Goal: Task Accomplishment & Management: Manage account settings

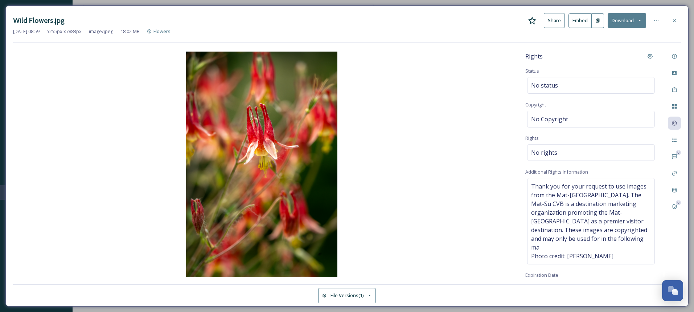
scroll to position [9, 0]
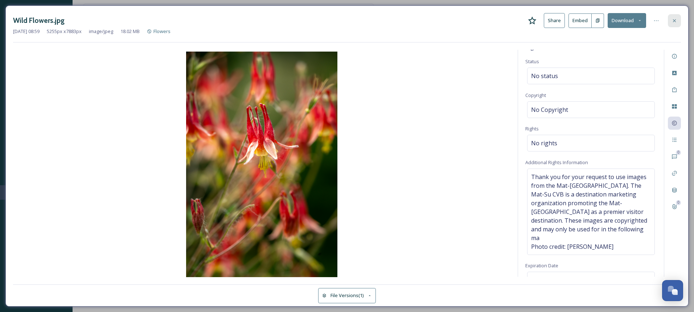
click at [673, 26] on div at bounding box center [674, 20] width 13 height 13
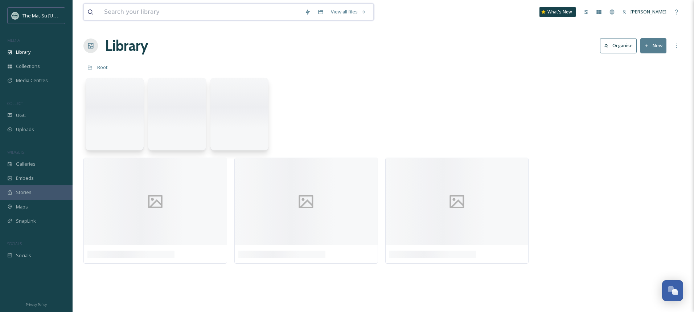
click at [123, 14] on input at bounding box center [201, 12] width 201 height 16
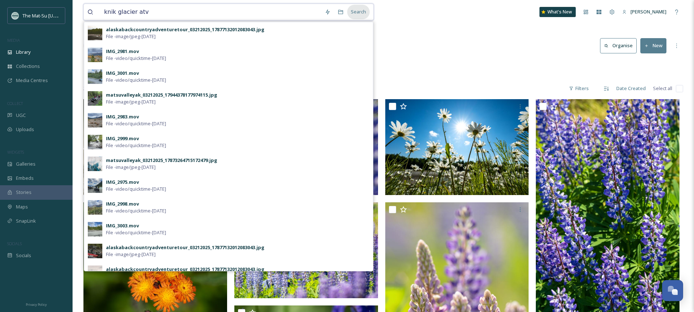
type input "knik glacier atv"
click at [357, 11] on div "Search" at bounding box center [358, 12] width 22 height 14
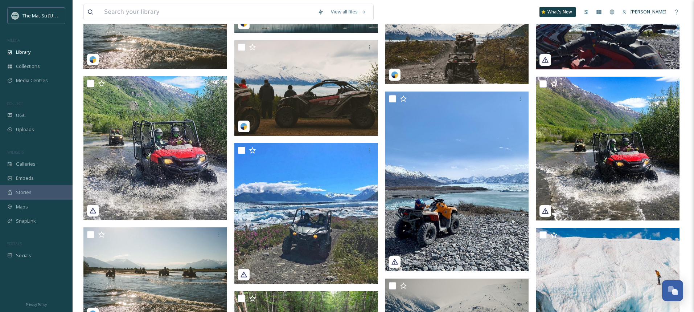
scroll to position [1151, 0]
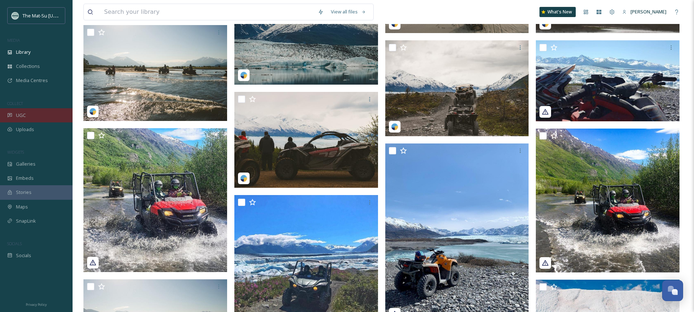
click at [26, 115] on div "UGC" at bounding box center [36, 115] width 73 height 14
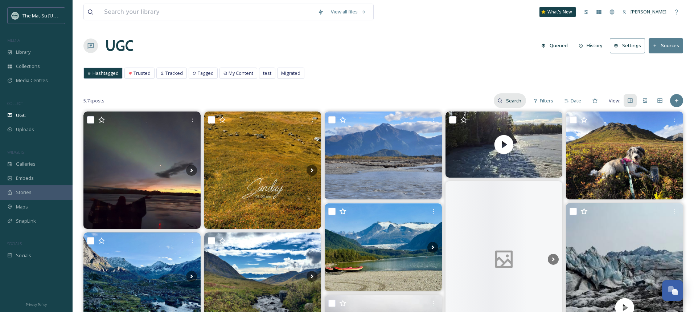
click at [511, 101] on input at bounding box center [515, 100] width 24 height 15
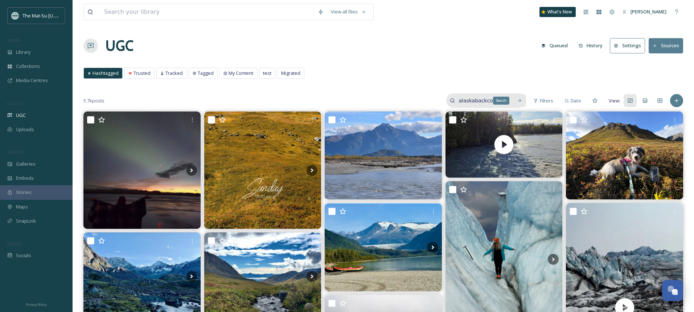
click at [519, 104] on div "Search" at bounding box center [519, 100] width 13 height 13
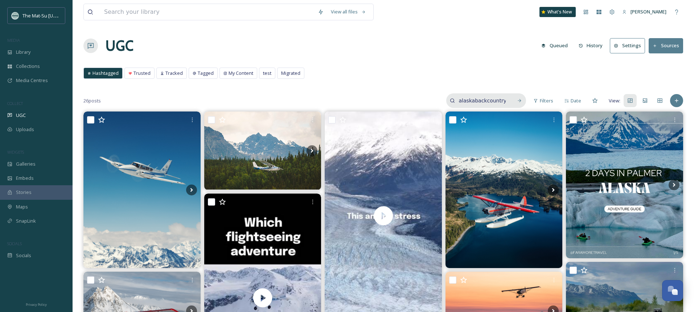
click at [505, 101] on input "alaskabackcountry" at bounding box center [482, 100] width 54 height 15
type input "alaskabackcountryadventure"
click at [520, 102] on icon at bounding box center [519, 100] width 5 height 5
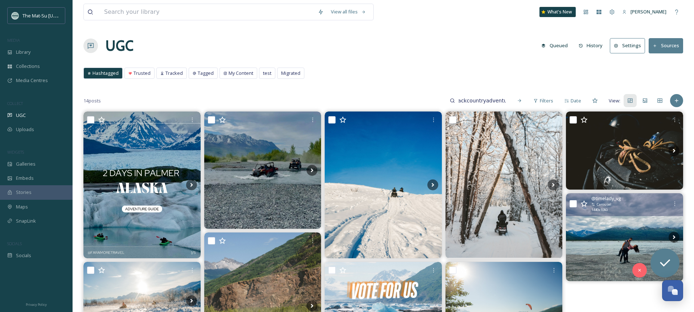
click at [621, 244] on img at bounding box center [624, 237] width 117 height 88
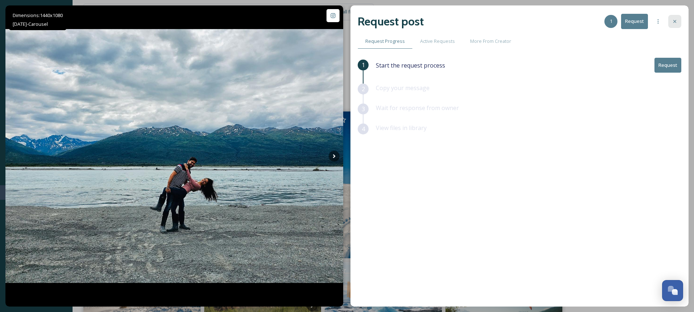
click at [676, 22] on icon at bounding box center [675, 22] width 6 height 6
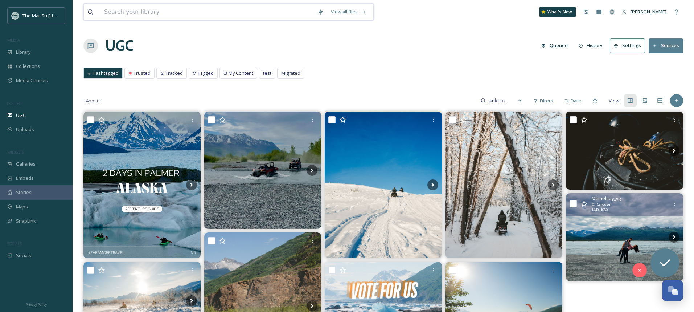
click at [182, 10] on input at bounding box center [208, 12] width 214 height 16
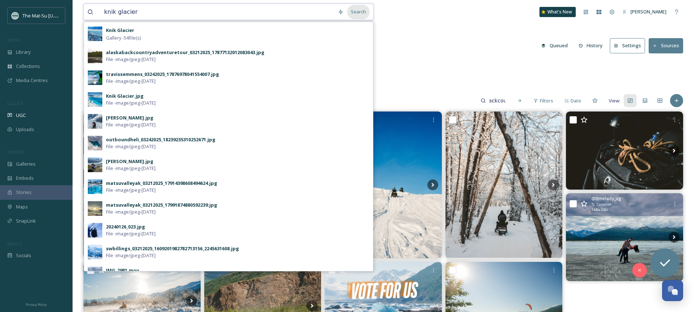
type input "knik glacier"
click at [361, 12] on div "Search" at bounding box center [358, 12] width 22 height 14
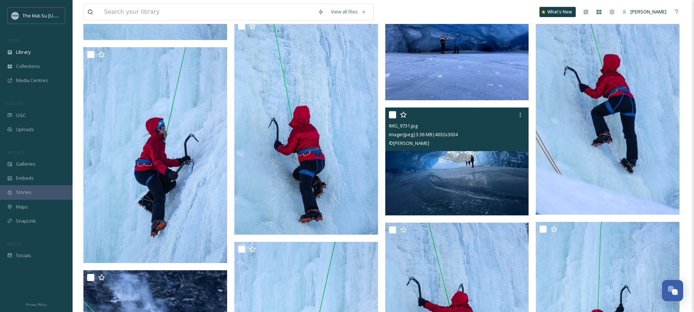
scroll to position [2392, 0]
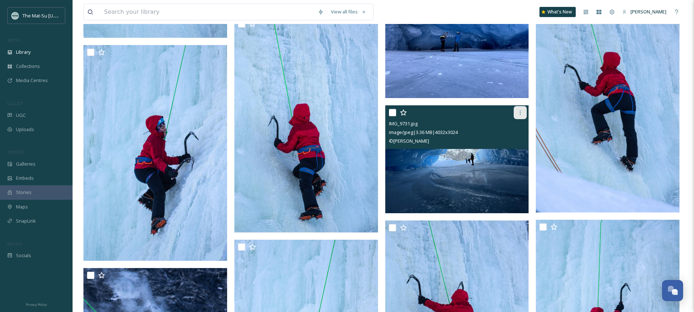
click at [519, 112] on icon at bounding box center [520, 113] width 6 height 6
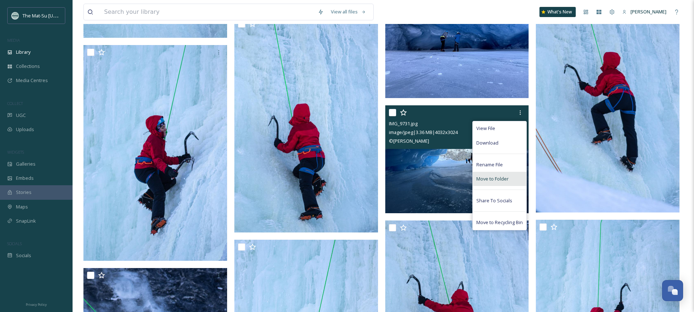
click at [504, 180] on span "Move to Folder" at bounding box center [492, 178] width 32 height 7
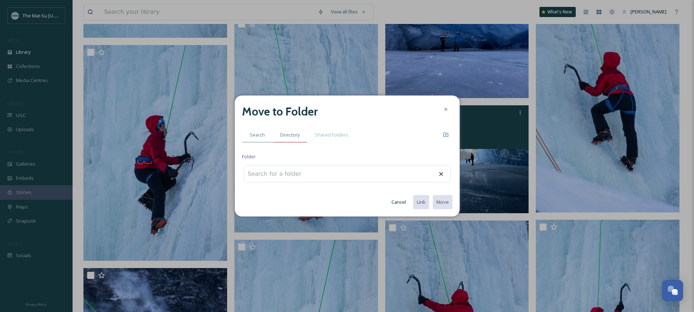
click at [289, 133] on span "Directory" at bounding box center [290, 134] width 20 height 7
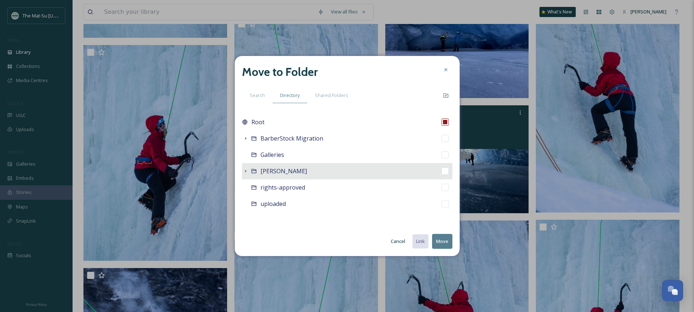
click at [296, 174] on span "[PERSON_NAME]" at bounding box center [284, 171] width 46 height 8
checkbox input "false"
click at [247, 171] on icon at bounding box center [246, 171] width 6 height 6
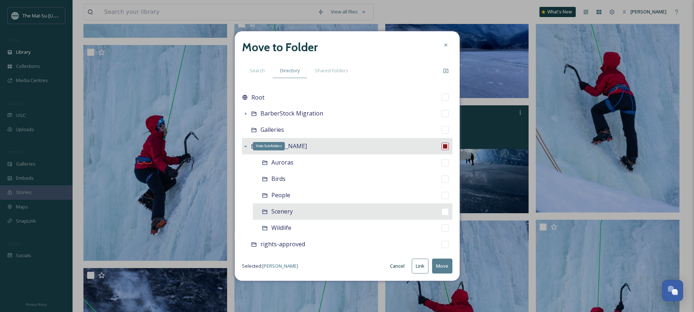
click at [275, 213] on span "Scenery" at bounding box center [281, 211] width 21 height 8
checkbox input "false"
checkbox input "true"
click at [445, 264] on button "Move" at bounding box center [442, 265] width 20 height 15
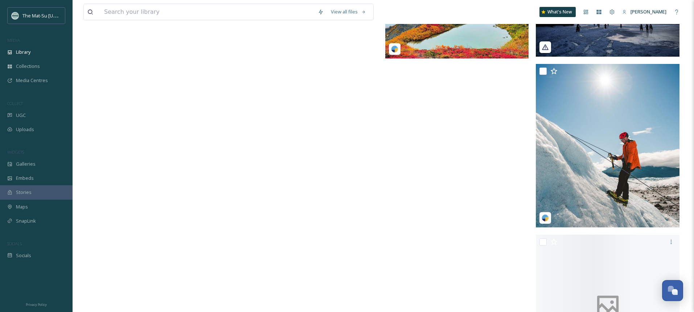
scroll to position [13783, 0]
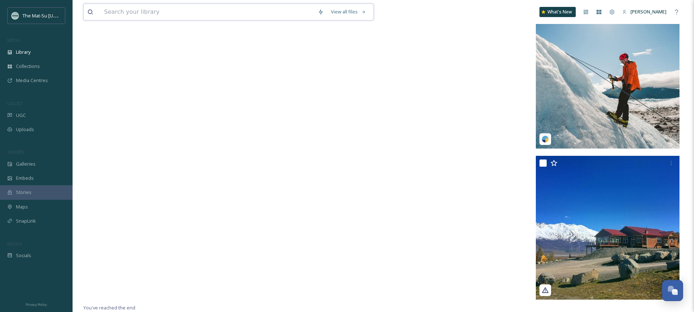
click at [187, 16] on input at bounding box center [208, 12] width 214 height 16
click at [354, 16] on div "Search" at bounding box center [358, 12] width 22 height 14
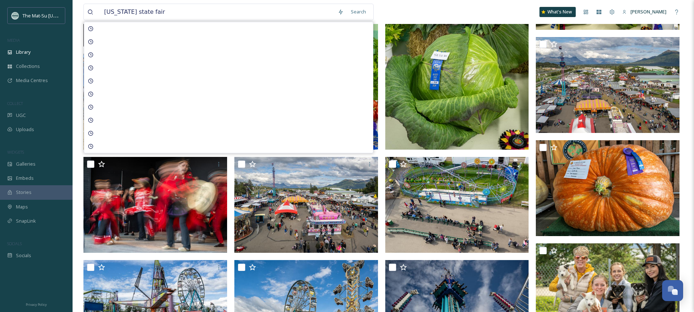
scroll to position [259, 0]
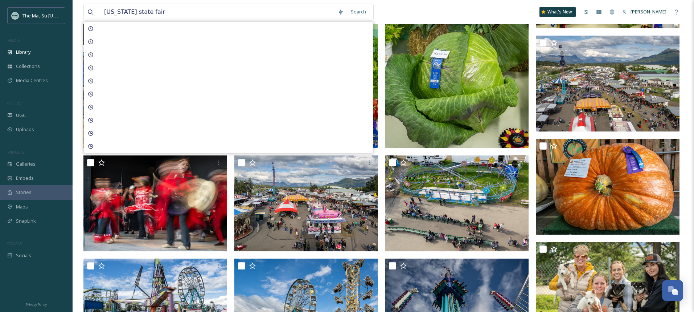
click at [440, 7] on div "[US_STATE] state fair Search What's New [PERSON_NAME]" at bounding box center [383, 12] width 600 height 24
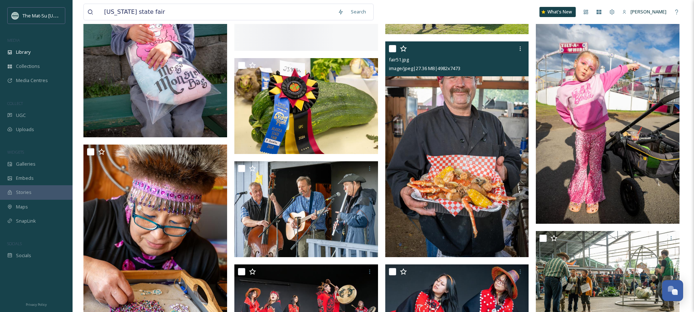
scroll to position [1411, 0]
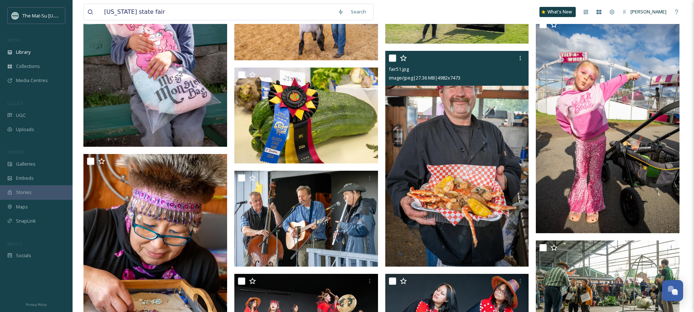
click at [466, 146] on img at bounding box center [457, 159] width 144 height 216
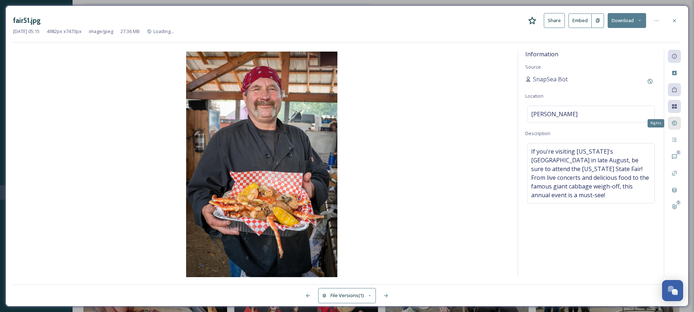
click at [677, 124] on icon at bounding box center [674, 123] width 5 height 5
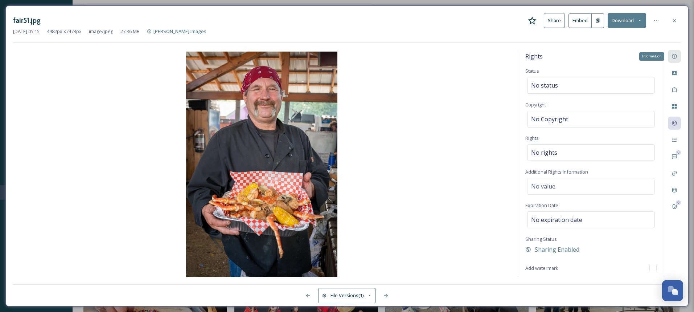
click at [677, 54] on icon at bounding box center [675, 56] width 6 height 6
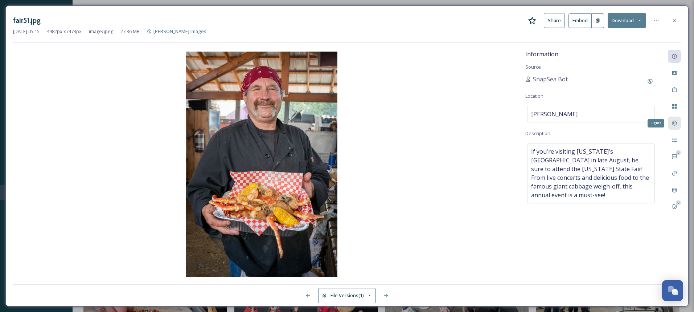
click at [676, 121] on icon at bounding box center [675, 123] width 6 height 6
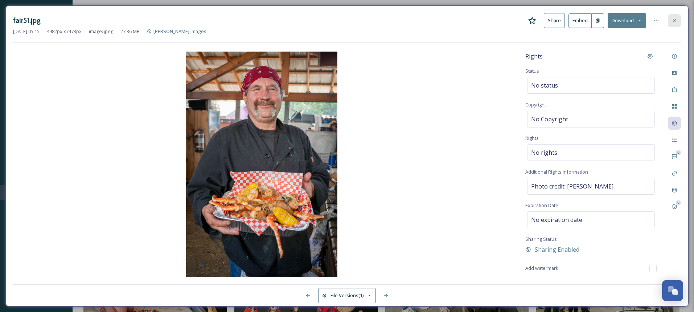
click at [674, 22] on icon at bounding box center [675, 21] width 6 height 6
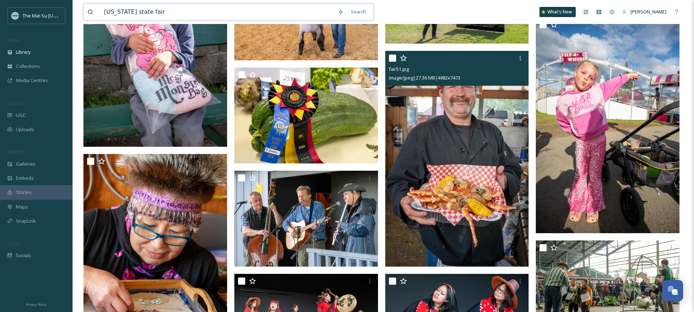
click at [154, 12] on input "[US_STATE] state fair" at bounding box center [218, 12] width 234 height 16
click at [123, 13] on input "[US_STATE] state fair" at bounding box center [218, 12] width 234 height 16
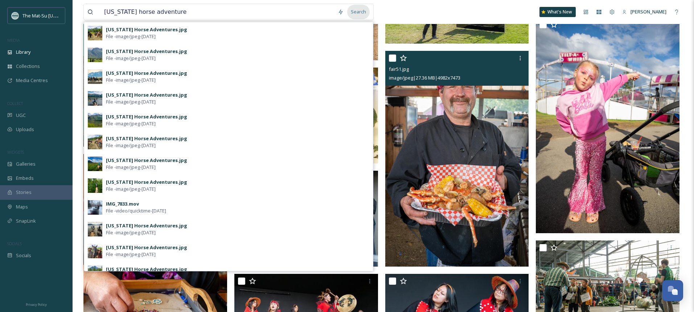
click at [366, 11] on div "Search" at bounding box center [358, 12] width 22 height 14
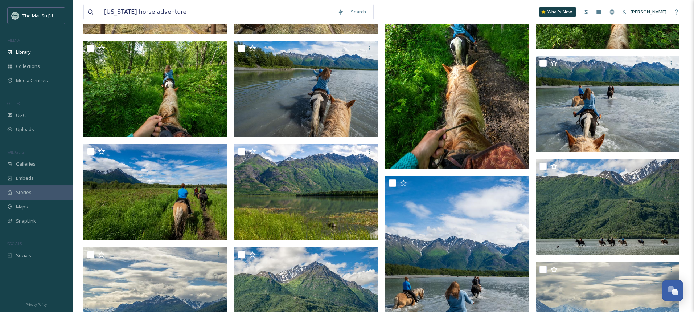
scroll to position [237, 0]
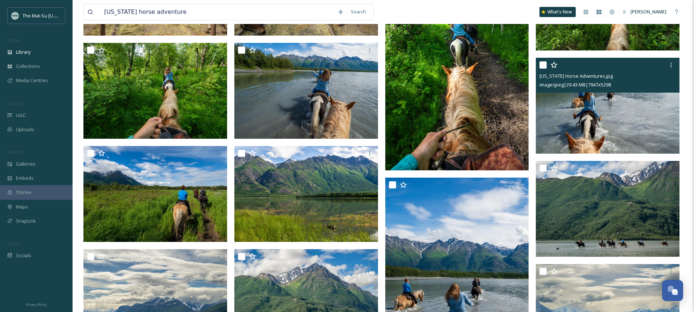
click at [627, 111] on img at bounding box center [608, 106] width 144 height 96
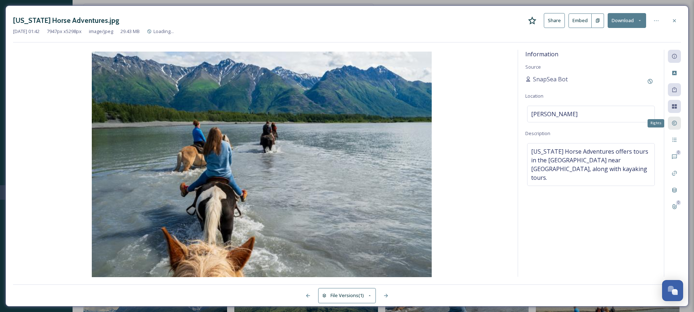
click at [674, 122] on icon at bounding box center [675, 123] width 6 height 6
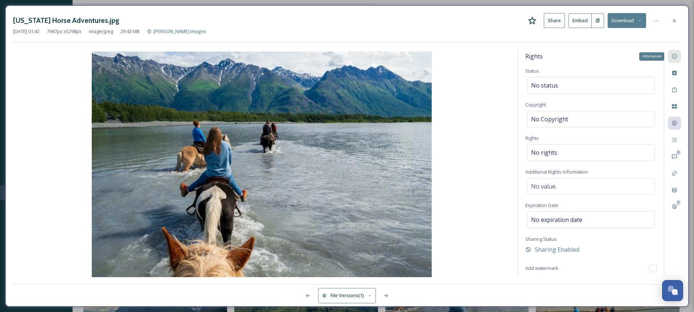
click at [678, 57] on div "Information" at bounding box center [674, 56] width 13 height 13
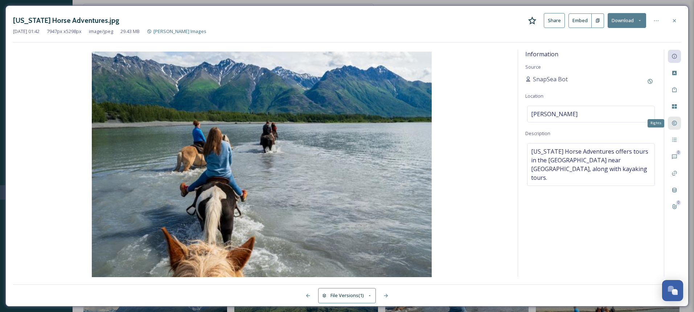
click at [674, 126] on icon at bounding box center [675, 123] width 6 height 6
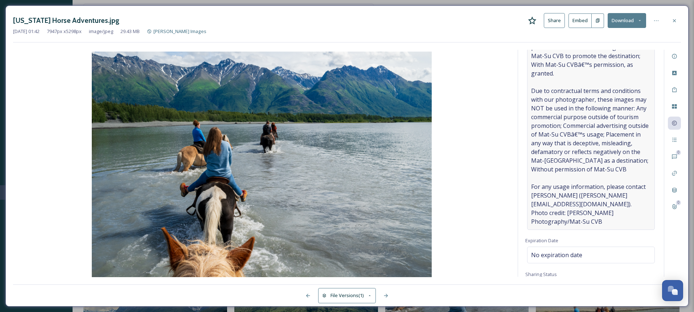
scroll to position [239, 0]
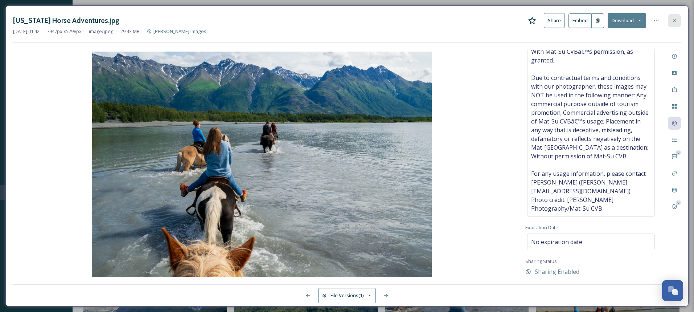
click at [674, 20] on icon at bounding box center [675, 21] width 6 height 6
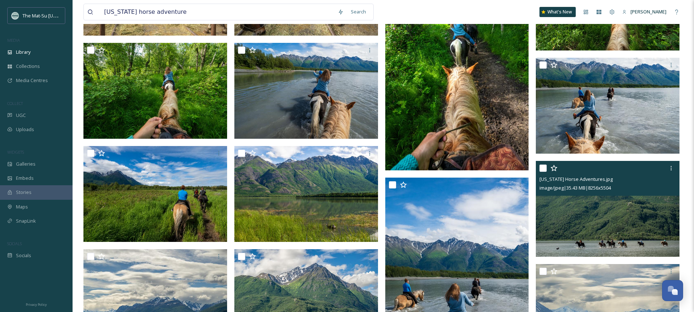
click at [611, 219] on img at bounding box center [608, 209] width 144 height 96
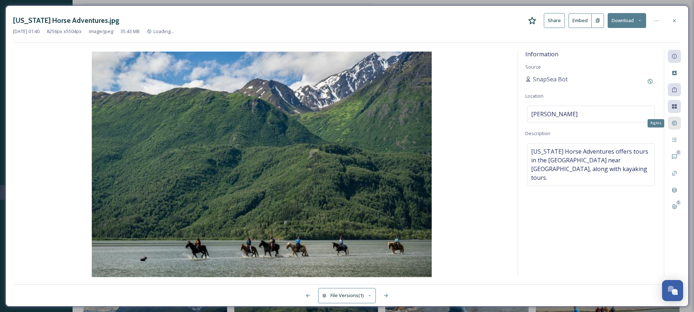
click at [672, 124] on icon at bounding box center [674, 123] width 5 height 5
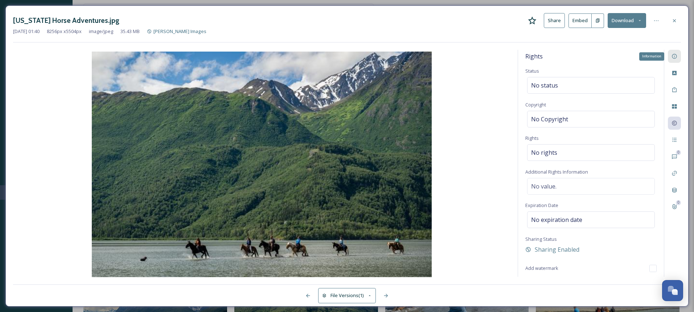
click at [676, 57] on icon at bounding box center [675, 56] width 6 height 6
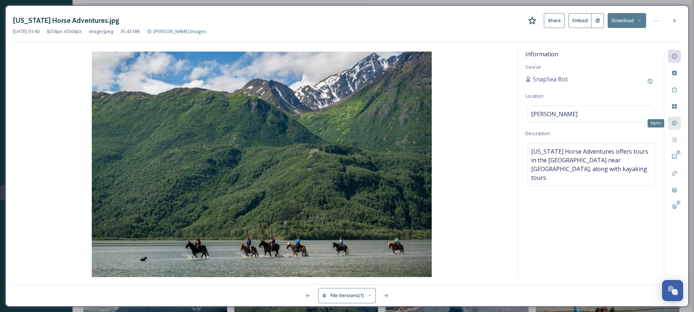
click at [675, 123] on icon at bounding box center [675, 123] width 6 height 6
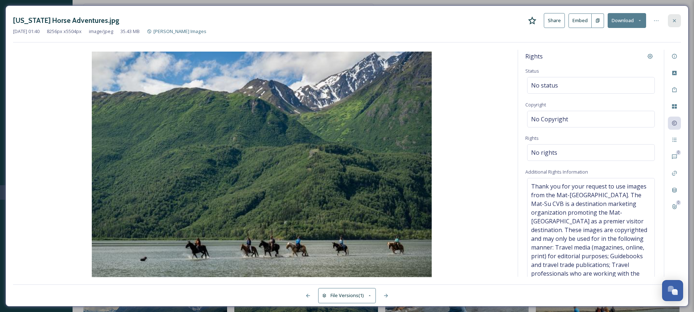
click at [677, 21] on icon at bounding box center [675, 21] width 6 height 6
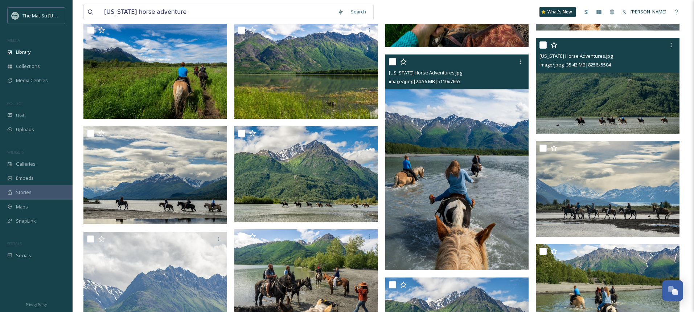
scroll to position [362, 0]
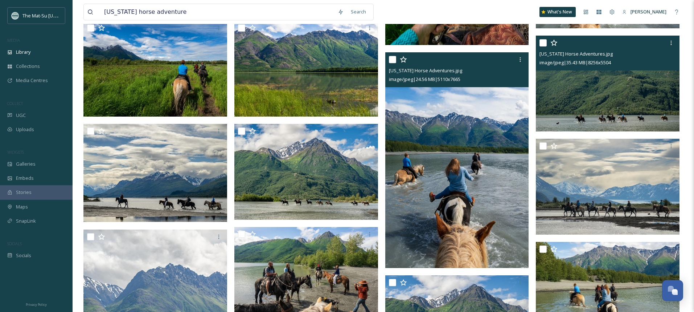
click at [461, 162] on img at bounding box center [457, 160] width 144 height 216
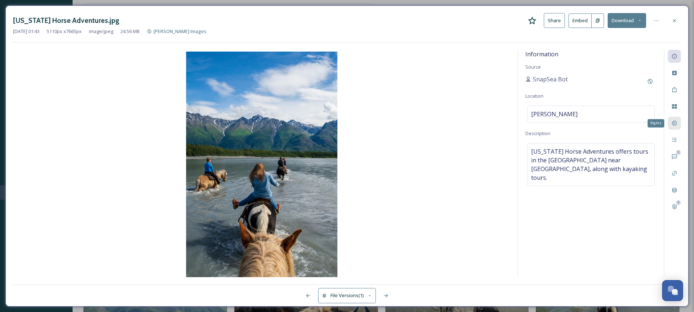
click at [674, 125] on icon at bounding box center [674, 123] width 5 height 5
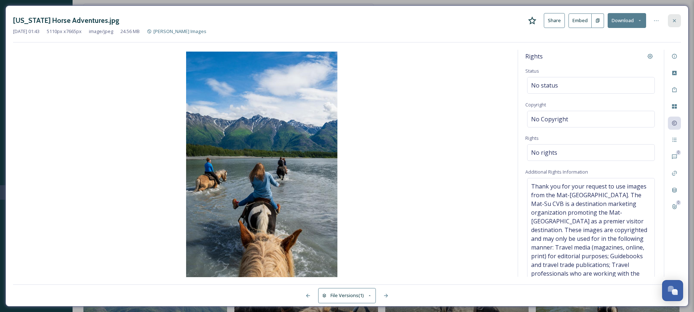
click at [673, 21] on icon at bounding box center [675, 21] width 6 height 6
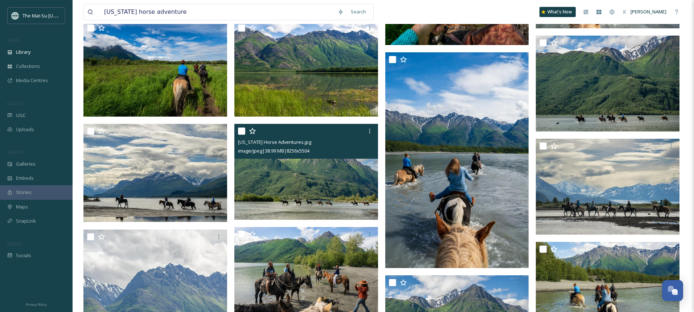
click at [294, 192] on img at bounding box center [306, 172] width 144 height 96
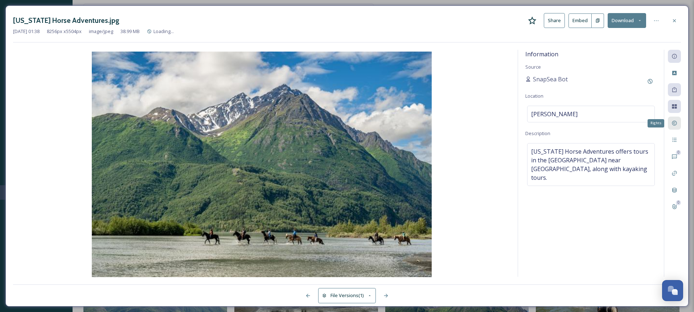
click at [676, 123] on icon at bounding box center [675, 123] width 6 height 6
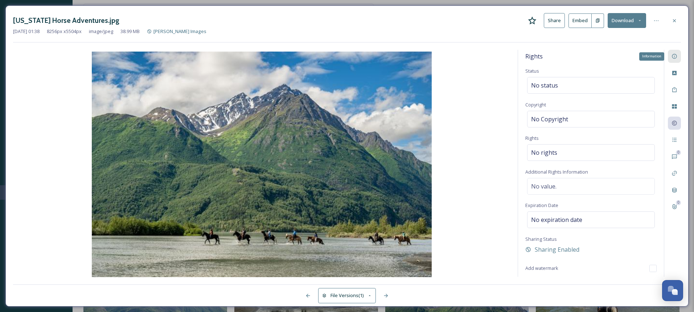
click at [674, 56] on icon at bounding box center [675, 56] width 6 height 6
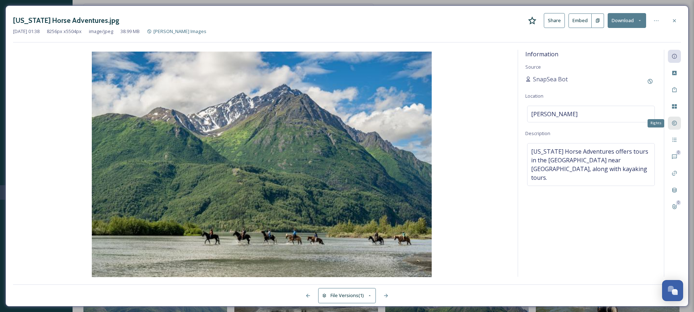
click at [676, 121] on icon at bounding box center [674, 123] width 5 height 5
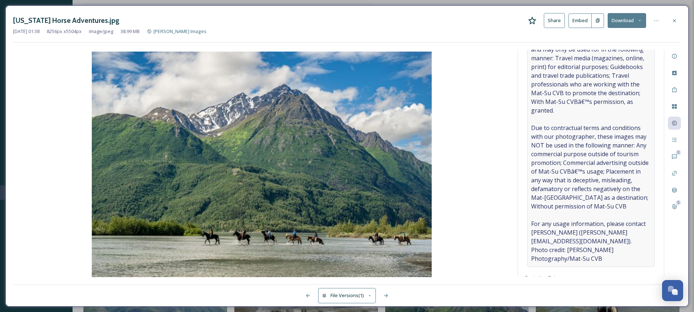
scroll to position [239, 0]
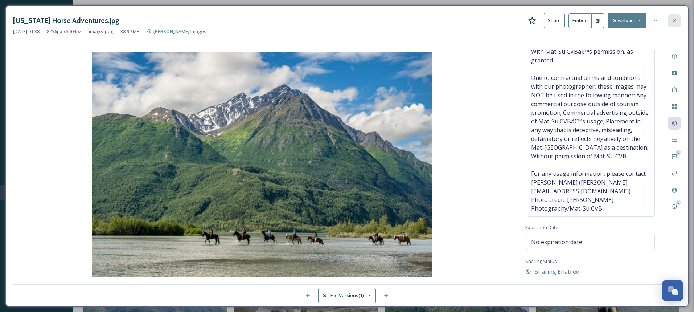
click at [677, 21] on div at bounding box center [674, 20] width 13 height 13
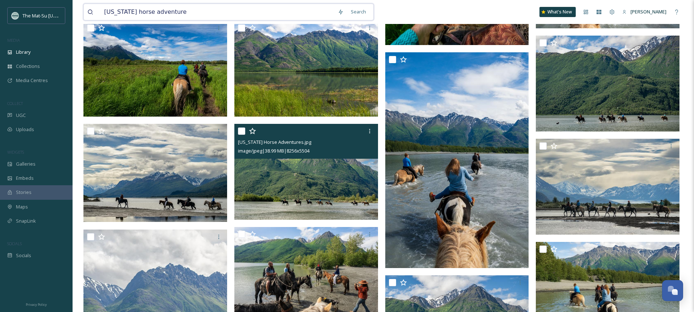
click at [233, 12] on input "[US_STATE] horse adventure" at bounding box center [218, 12] width 234 height 16
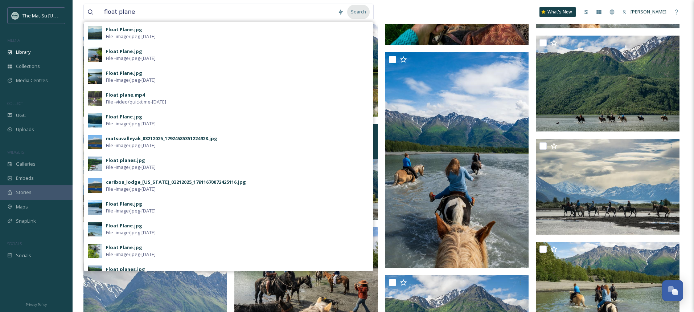
click at [356, 12] on div "Search" at bounding box center [358, 12] width 22 height 14
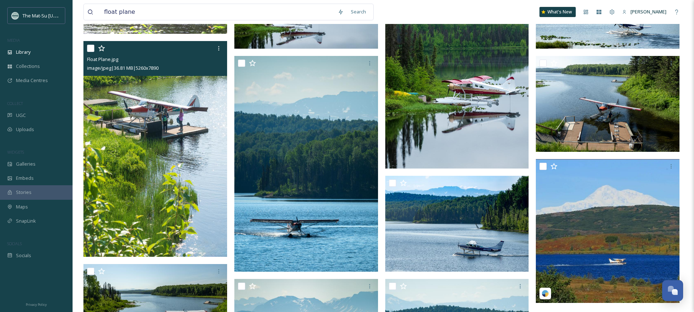
scroll to position [136, 0]
click at [155, 198] on img at bounding box center [155, 149] width 144 height 216
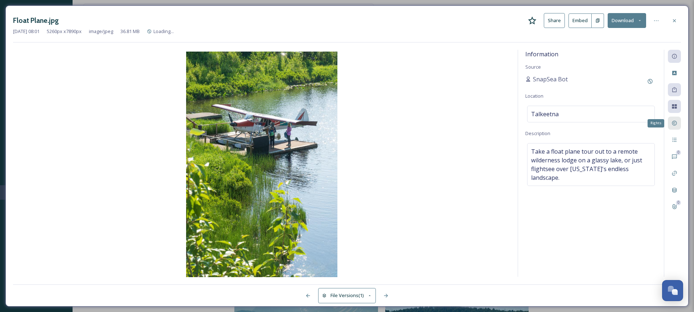
click at [677, 125] on icon at bounding box center [675, 123] width 6 height 6
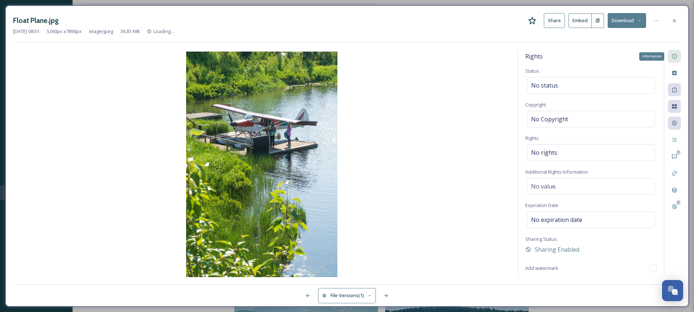
click at [675, 60] on div "Information" at bounding box center [674, 56] width 13 height 13
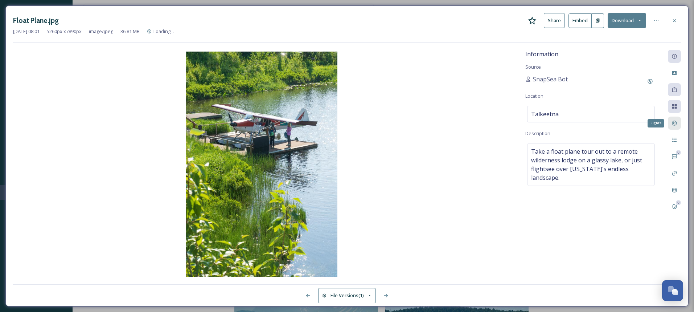
click at [675, 120] on div "Rights" at bounding box center [674, 122] width 13 height 13
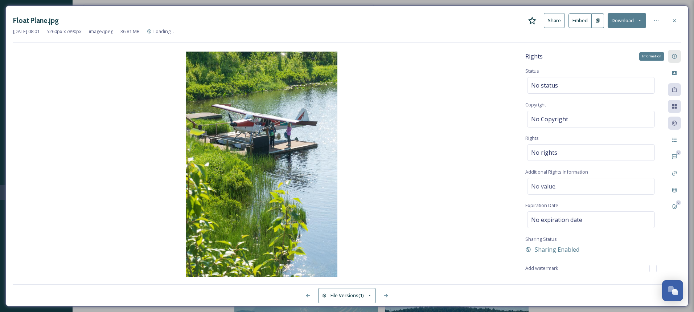
click at [676, 59] on icon at bounding box center [675, 56] width 6 height 6
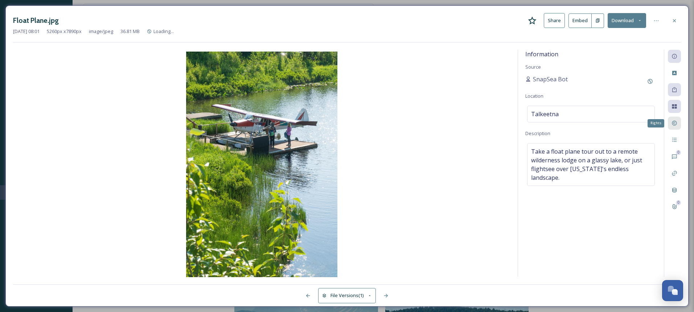
click at [672, 127] on div "Rights" at bounding box center [674, 122] width 13 height 13
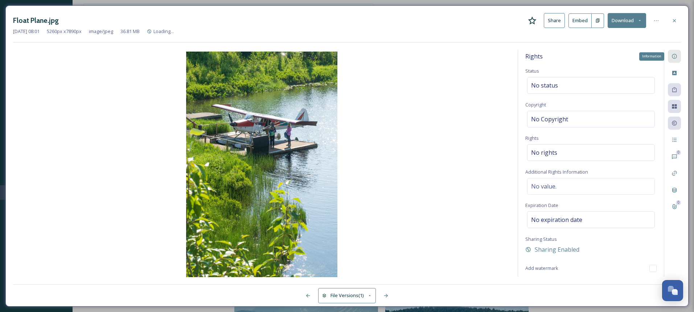
click at [672, 54] on icon at bounding box center [675, 56] width 6 height 6
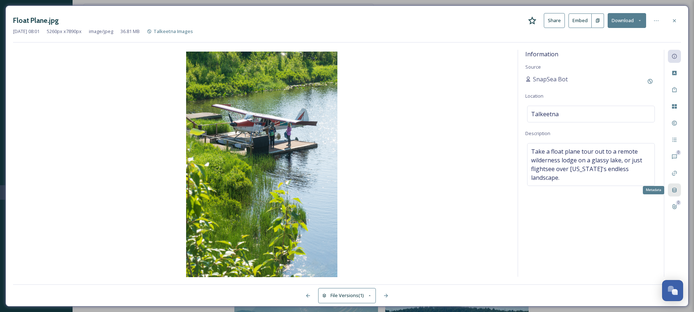
click at [675, 189] on icon at bounding box center [675, 190] width 6 height 6
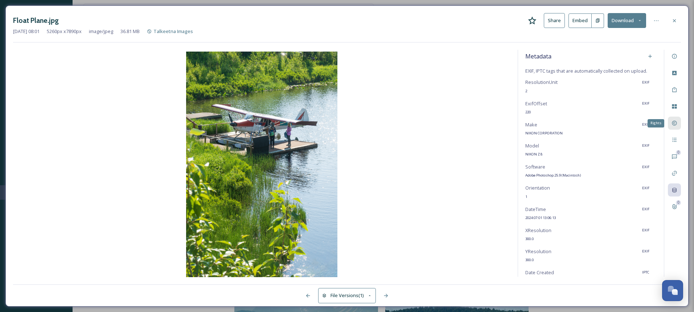
click at [673, 126] on div "Rights" at bounding box center [674, 122] width 13 height 13
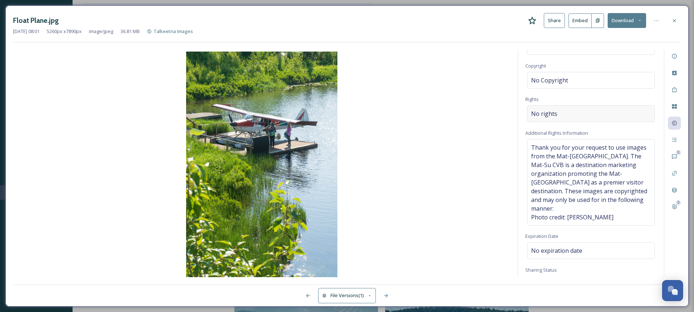
scroll to position [56, 0]
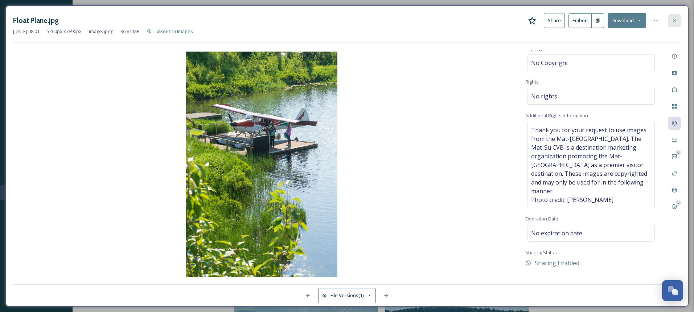
click at [674, 21] on icon at bounding box center [675, 21] width 6 height 6
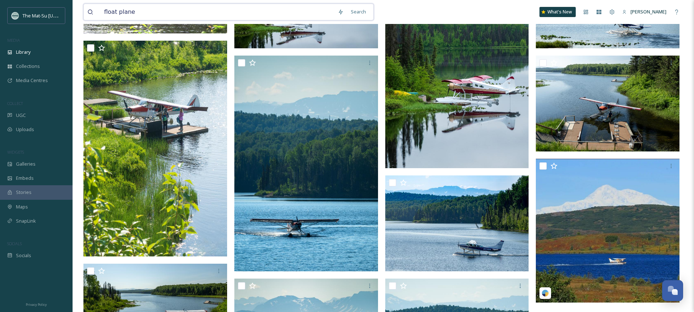
click at [141, 12] on input "float plane" at bounding box center [218, 12] width 234 height 16
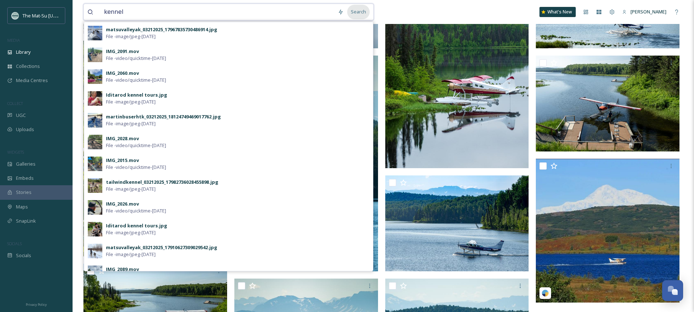
type input "kennel"
click at [357, 15] on div "Search" at bounding box center [358, 12] width 22 height 14
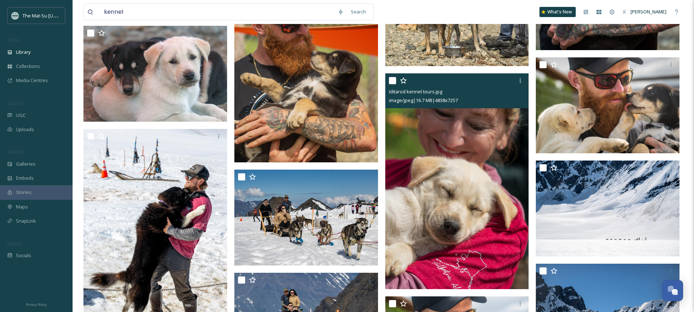
scroll to position [3658, 0]
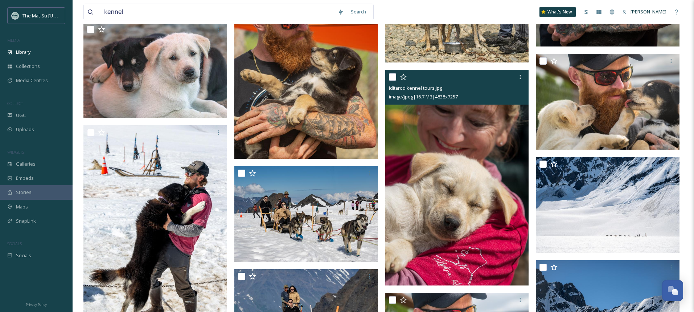
click at [463, 155] on img at bounding box center [457, 178] width 144 height 216
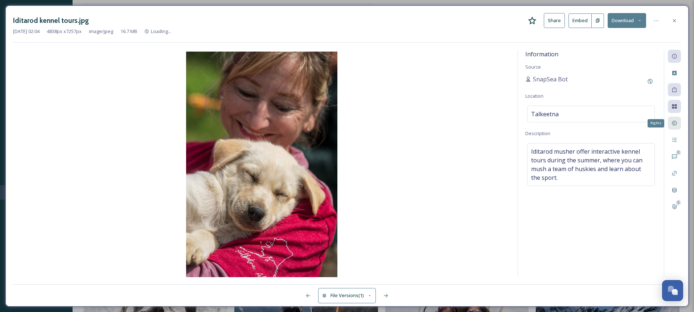
click at [677, 123] on icon at bounding box center [675, 123] width 6 height 6
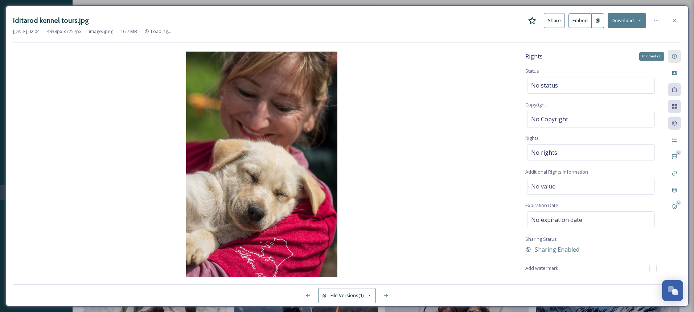
click at [676, 57] on icon at bounding box center [675, 56] width 6 height 6
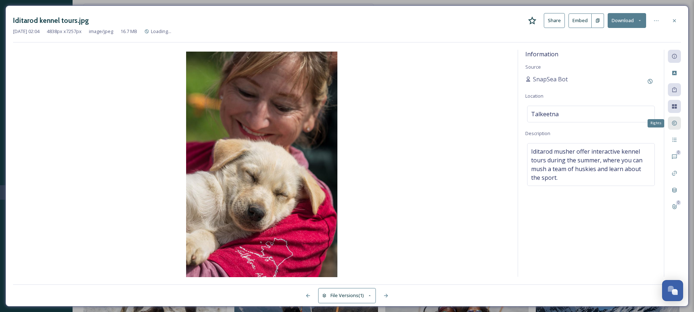
click at [676, 123] on icon at bounding box center [675, 123] width 6 height 6
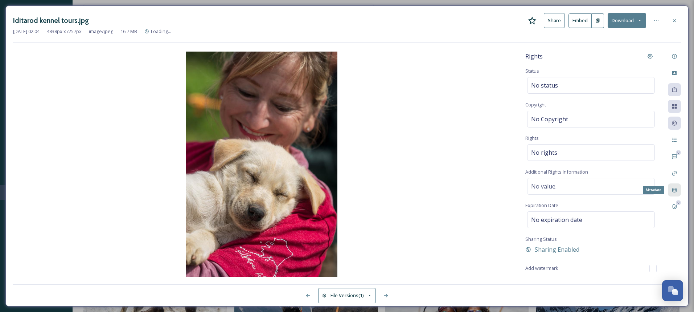
click at [674, 191] on icon at bounding box center [675, 190] width 6 height 6
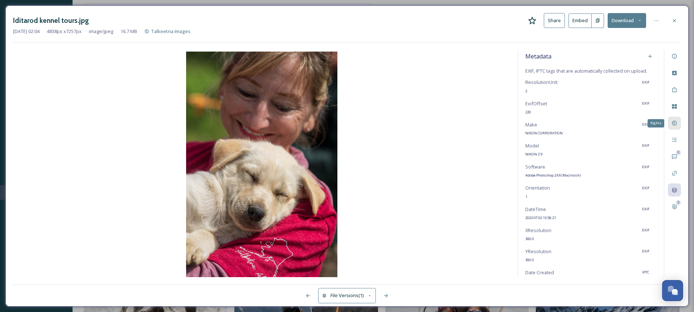
click at [675, 123] on icon at bounding box center [675, 123] width 6 height 6
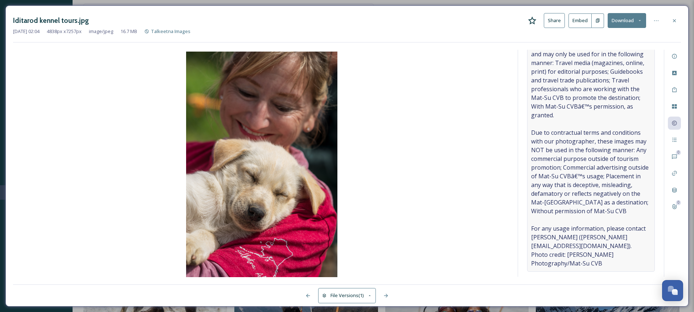
scroll to position [239, 0]
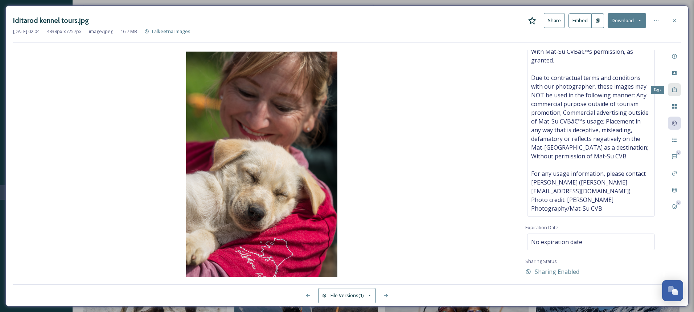
click at [676, 91] on icon at bounding box center [675, 90] width 6 height 6
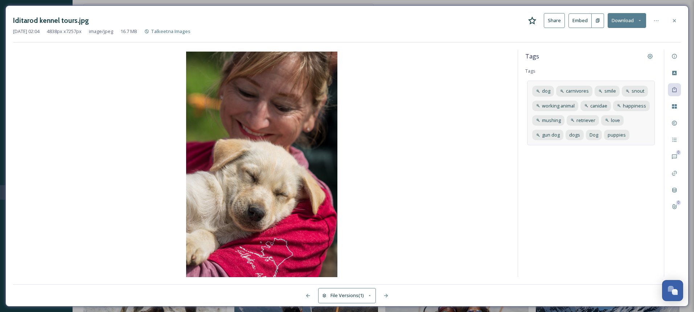
click at [646, 135] on div "dog carnivores smile snout working animal canidae happiness mushing retriever l…" at bounding box center [591, 113] width 128 height 65
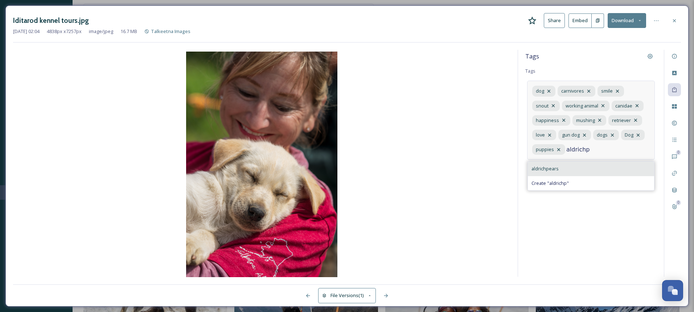
type input "aldrichp"
click at [545, 170] on span "aldrichpears" at bounding box center [545, 168] width 27 height 7
click at [675, 21] on icon at bounding box center [675, 21] width 6 height 6
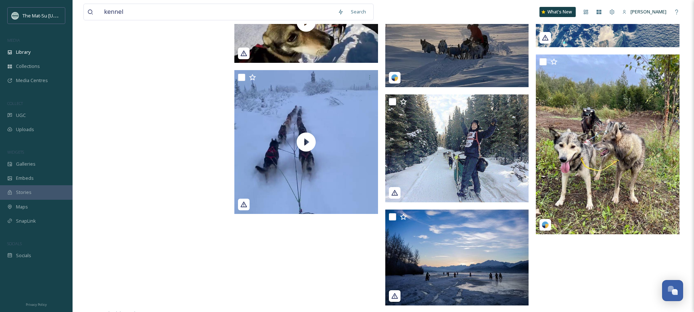
scroll to position [4974, 0]
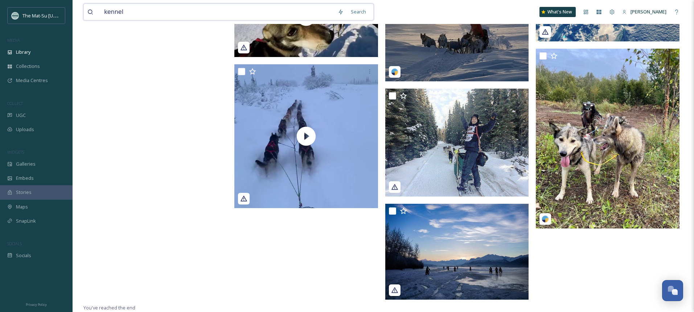
click at [160, 10] on input "kennel" at bounding box center [218, 12] width 234 height 16
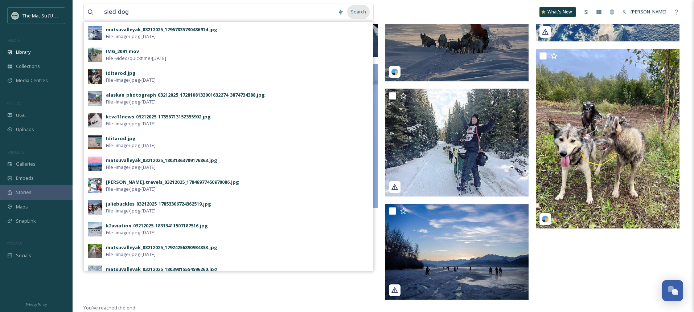
click at [358, 11] on div "Search" at bounding box center [358, 12] width 22 height 14
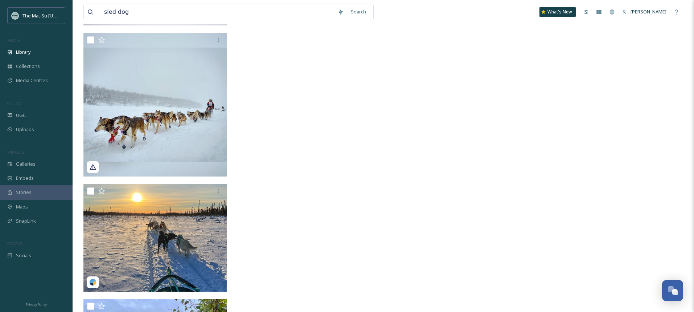
scroll to position [14051, 0]
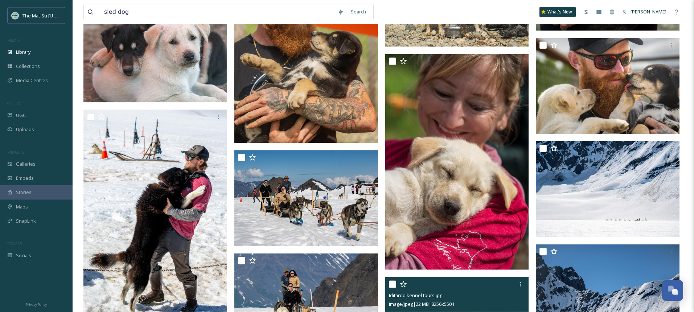
scroll to position [3666, 0]
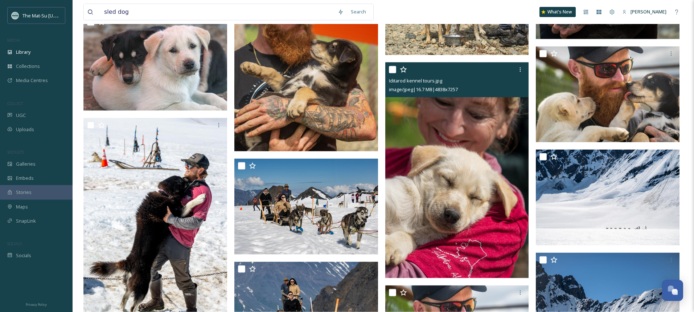
click at [450, 148] on img at bounding box center [457, 170] width 144 height 216
click at [278, 14] on input "sled dog" at bounding box center [218, 12] width 234 height 16
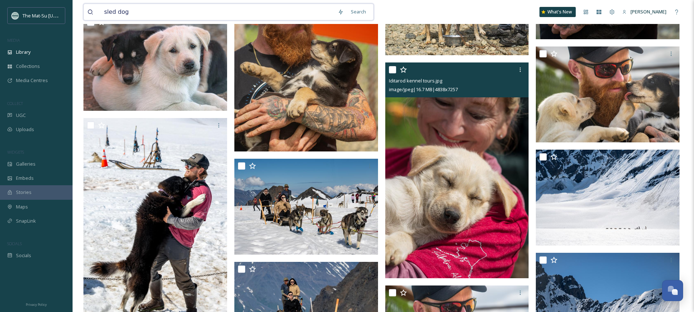
type input "z"
paste input "229196ec-dfed-16d7-39cf-d8642b386a67.jpg"
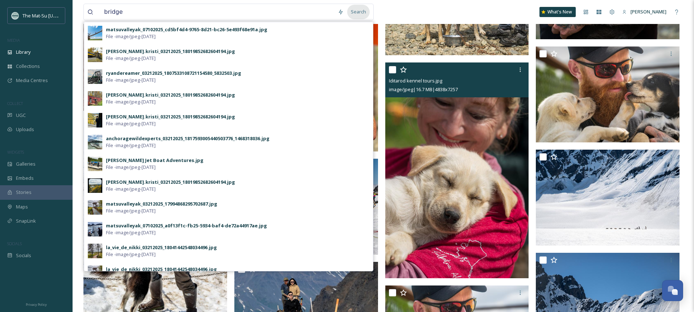
click at [359, 12] on div "Search" at bounding box center [358, 12] width 22 height 14
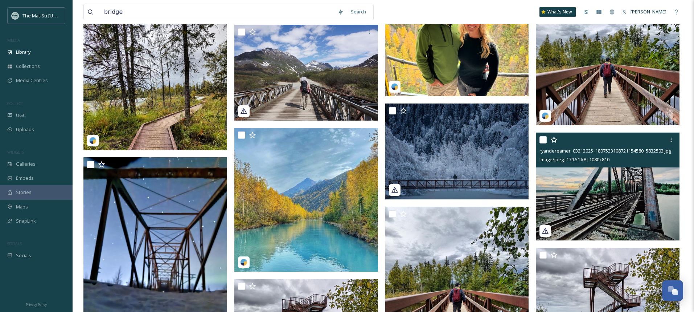
scroll to position [1570, 0]
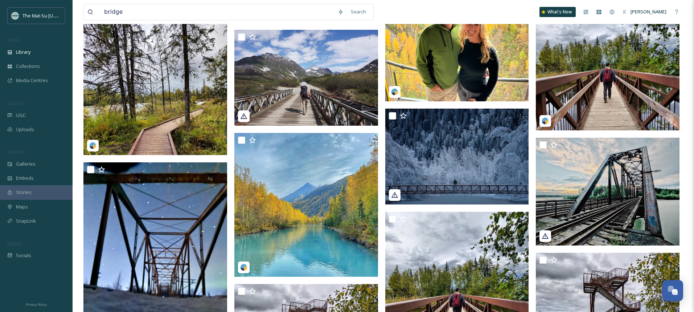
click at [600, 78] on img at bounding box center [608, 59] width 144 height 144
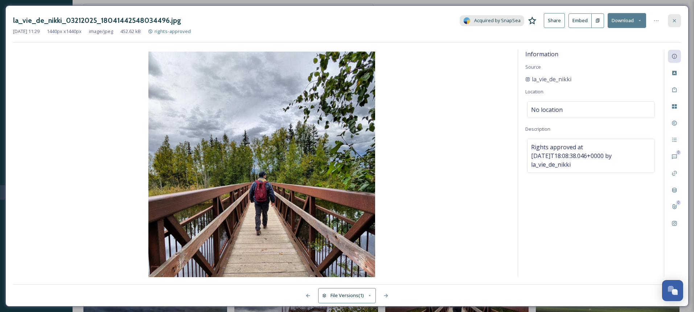
click at [673, 19] on icon at bounding box center [675, 21] width 6 height 6
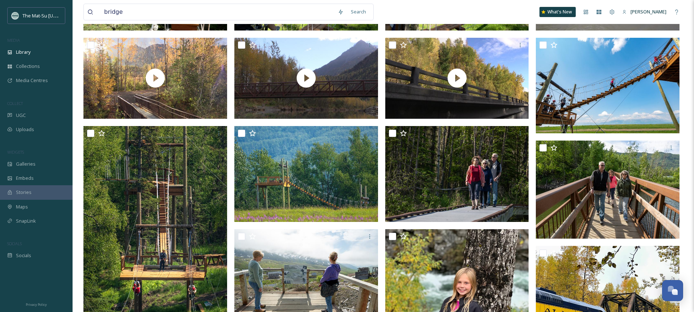
scroll to position [145, 0]
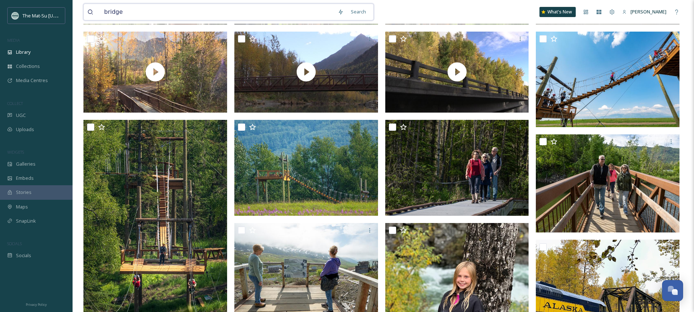
click at [182, 9] on input "bridge" at bounding box center [218, 12] width 234 height 16
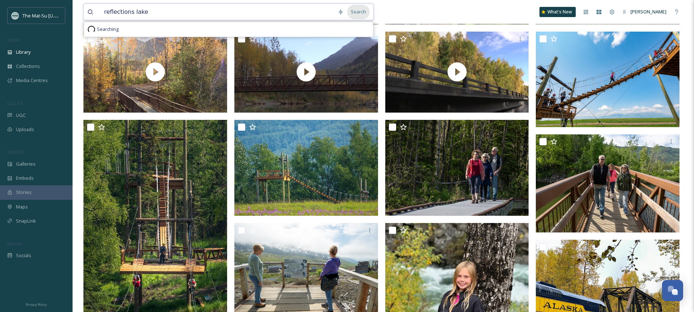
type input "reflections lake"
click at [355, 14] on div "Search" at bounding box center [358, 12] width 22 height 14
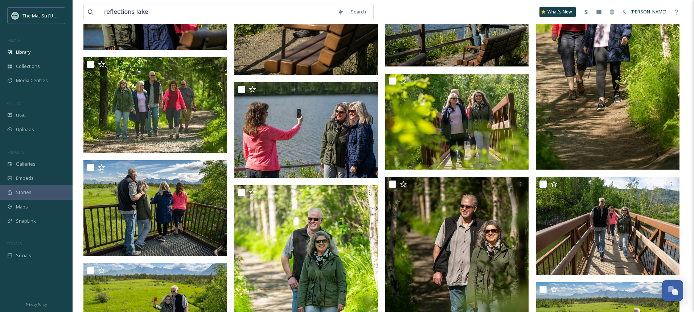
scroll to position [571, 0]
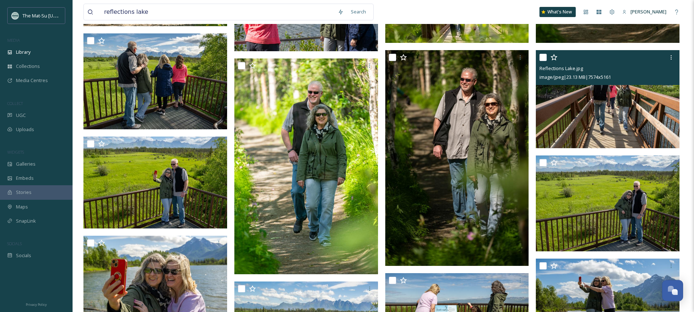
click at [598, 112] on img at bounding box center [608, 99] width 144 height 98
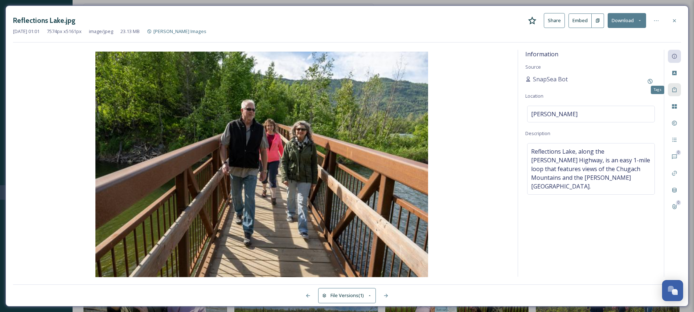
click at [673, 90] on icon at bounding box center [675, 90] width 6 height 6
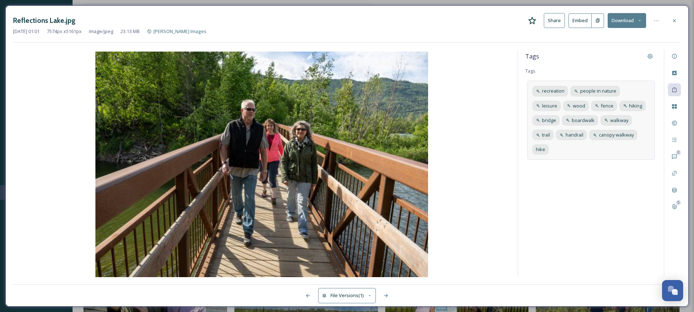
click at [641, 138] on div "recreation people in nature leisure wood fence hiking bridge boardwalk walkway …" at bounding box center [591, 120] width 128 height 79
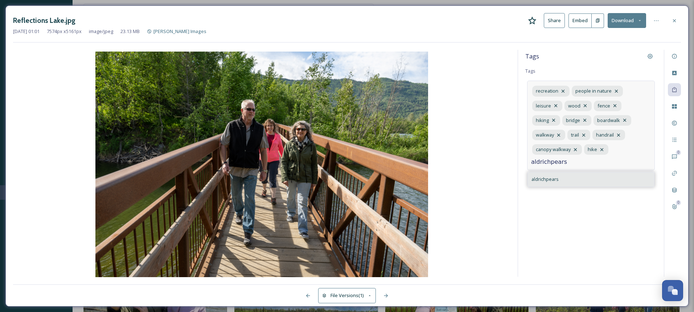
type input "aldrichpears"
click at [544, 176] on span "aldrichpears" at bounding box center [545, 179] width 27 height 7
click at [677, 20] on icon at bounding box center [675, 21] width 6 height 6
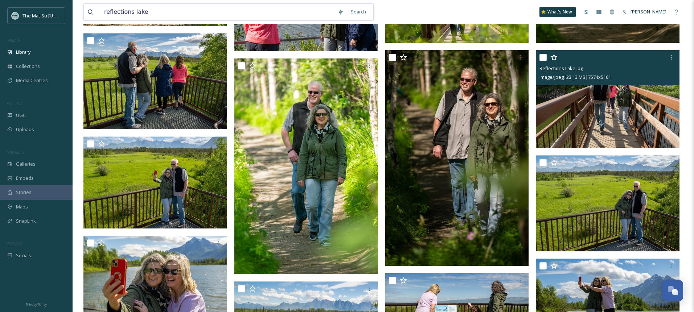
click at [246, 14] on input "reflections lake" at bounding box center [218, 12] width 234 height 16
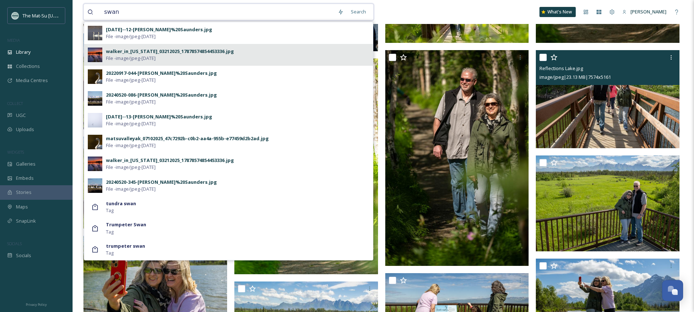
type input "swan"
click at [123, 52] on div "walker_in_[US_STATE]_03212025_17878574854453336.jpg" at bounding box center [170, 51] width 128 height 7
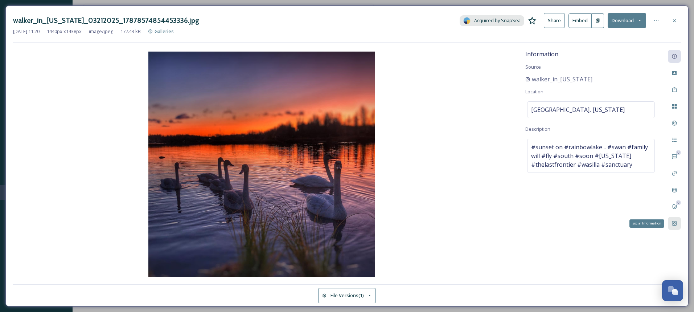
click at [675, 223] on icon at bounding box center [675, 223] width 6 height 6
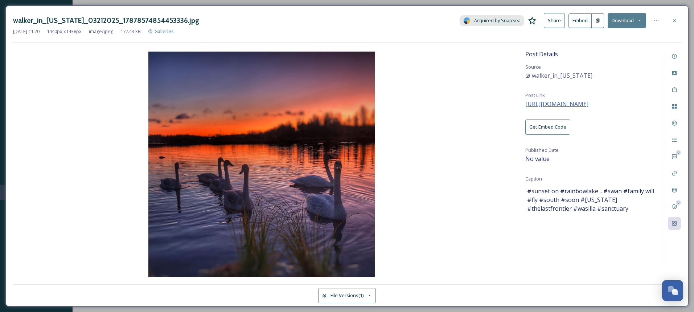
click at [573, 104] on span "[URL][DOMAIN_NAME]" at bounding box center [556, 104] width 63 height 8
click at [673, 21] on icon at bounding box center [675, 21] width 6 height 6
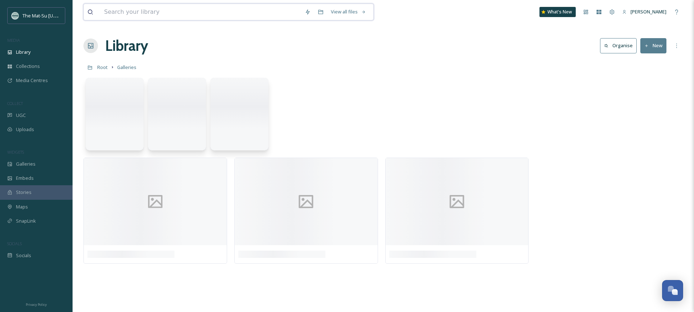
click at [161, 16] on input at bounding box center [201, 12] width 201 height 16
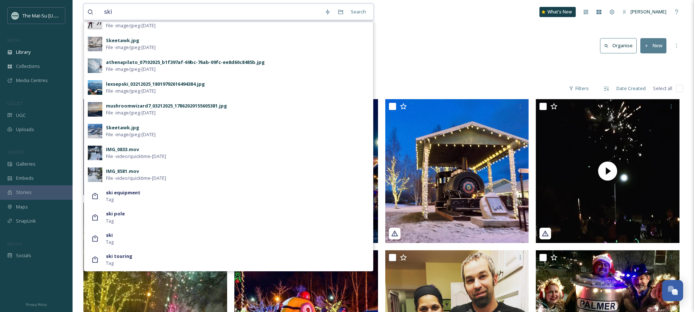
scroll to position [270, 0]
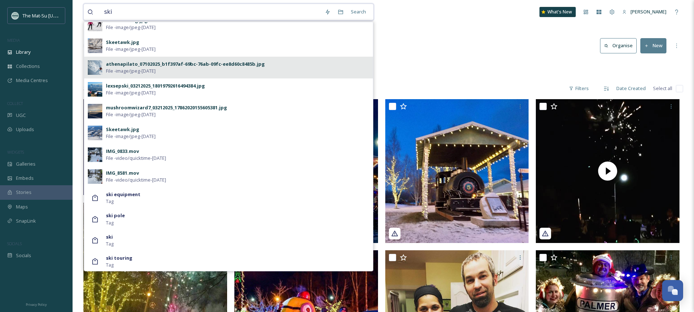
type input "ski"
click at [125, 67] on div "athenapilato_07102025_b1f397af-69bc-76ab-09fc-ee8d60c8485b.jpg" at bounding box center [185, 64] width 159 height 7
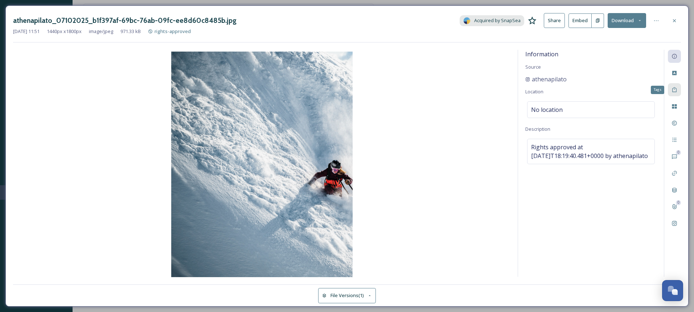
click at [675, 90] on icon at bounding box center [675, 90] width 6 height 6
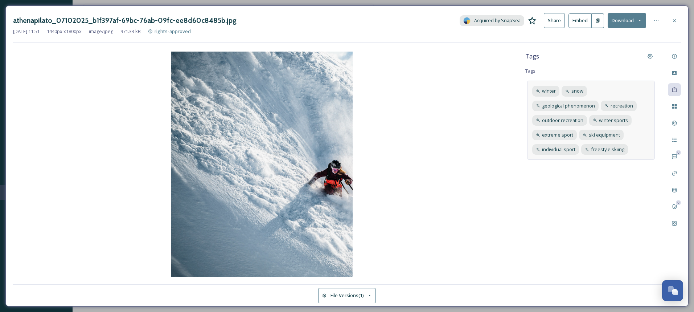
click at [639, 145] on div "winter snow geological phenomenon recreation outdoor recreation winter sports e…" at bounding box center [591, 120] width 128 height 79
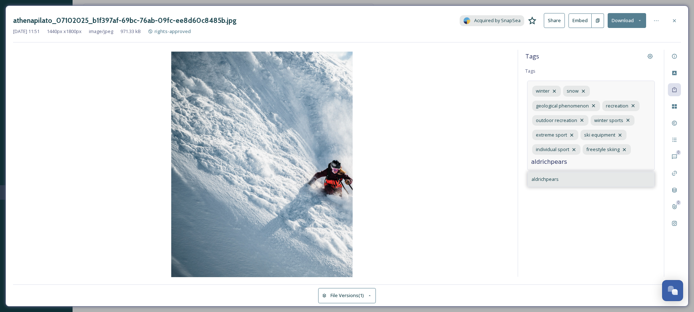
type input "aldrichpears"
click at [553, 184] on div "aldrichpears" at bounding box center [591, 179] width 126 height 14
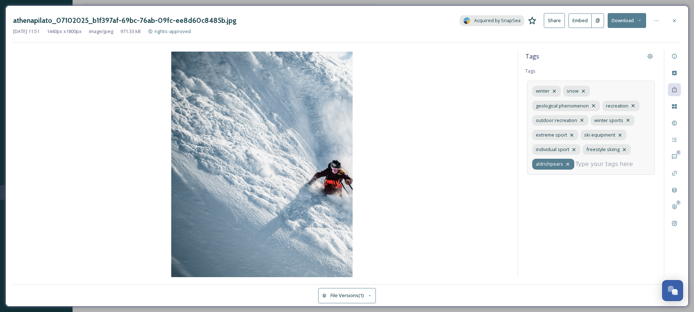
click at [570, 164] on icon at bounding box center [568, 164] width 6 height 6
click at [569, 164] on icon at bounding box center [568, 164] width 6 height 6
click at [569, 164] on input at bounding box center [567, 161] width 73 height 9
click at [581, 220] on div "Tags Tags winter snow geological phenomenon recreation outdoor recreation winte…" at bounding box center [591, 163] width 146 height 227
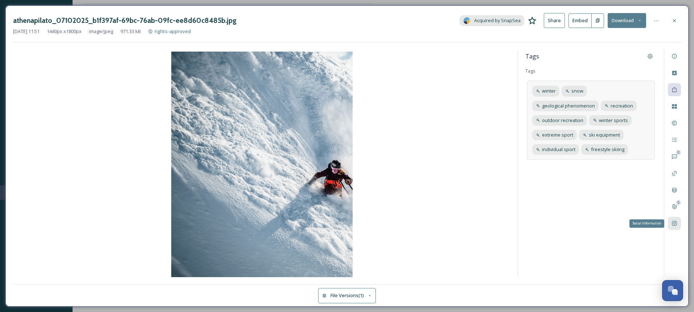
click at [677, 224] on icon at bounding box center [674, 223] width 5 height 5
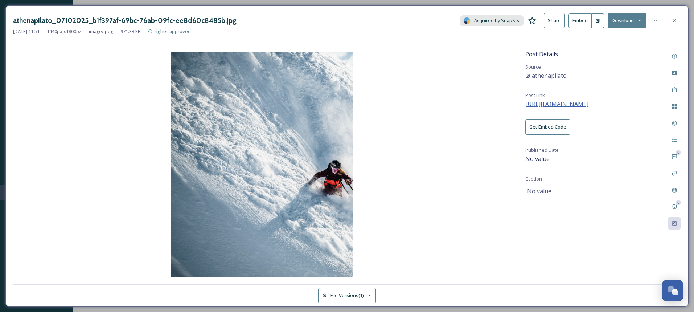
click at [583, 105] on span "[URL][DOMAIN_NAME]" at bounding box center [556, 104] width 63 height 8
drag, startPoint x: 13, startPoint y: 21, endPoint x: 49, endPoint y: 22, distance: 35.6
click at [49, 22] on h3 "athenapilato_07102025_b1f397af-69bc-76ab-09fc-ee8d60c8485b.jpg" at bounding box center [125, 20] width 224 height 11
copy h3 "athenapilato"
click at [677, 19] on icon at bounding box center [675, 21] width 6 height 6
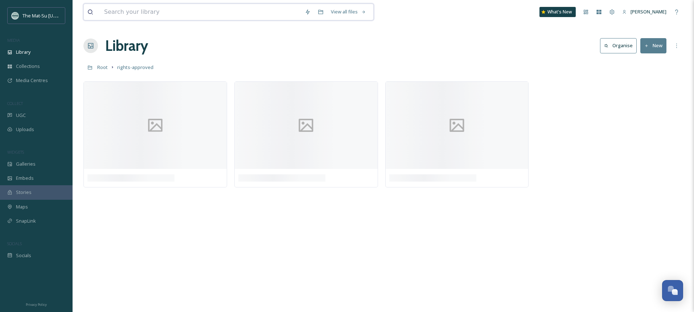
click at [162, 13] on input at bounding box center [201, 12] width 201 height 16
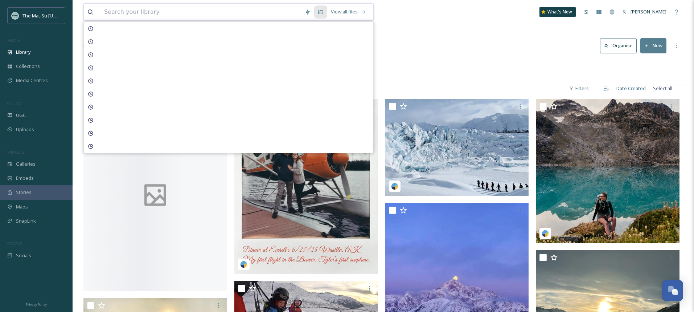
paste input "athenapilato"
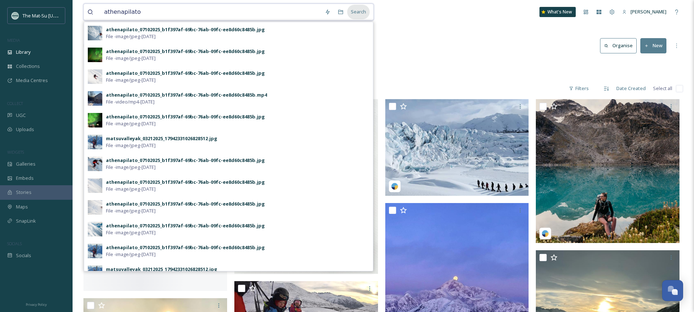
type input "athenapilato"
click at [357, 9] on div "Search" at bounding box center [358, 12] width 22 height 14
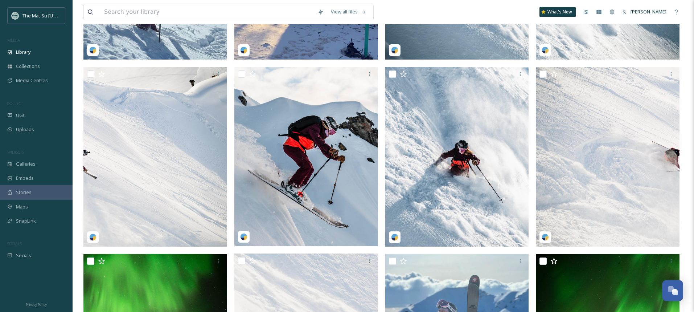
scroll to position [210, 0]
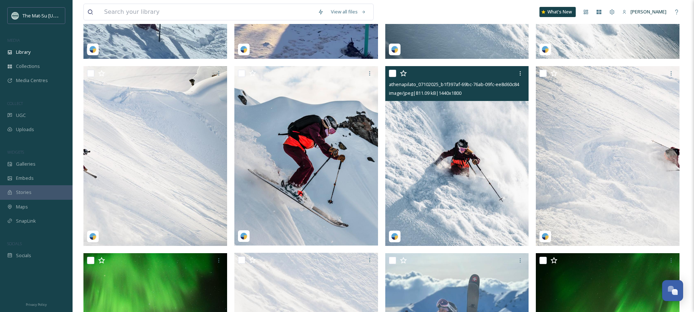
click at [469, 143] on img at bounding box center [457, 156] width 144 height 180
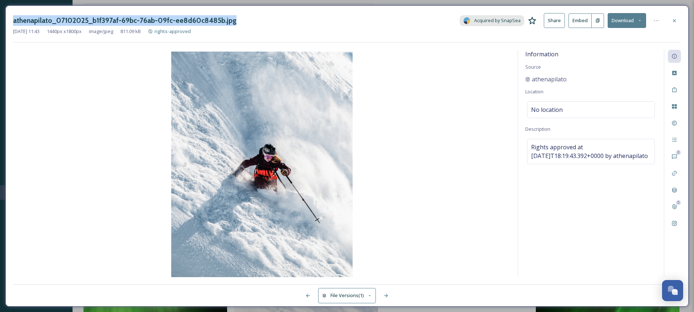
drag, startPoint x: 229, startPoint y: 22, endPoint x: 12, endPoint y: 19, distance: 217.0
click at [13, 19] on div "athenapilato_07102025_b1f397af-69bc-76ab-09fc-ee8d60c8485b.jpg" at bounding box center [125, 20] width 224 height 11
copy h3 "athenapilato_07102025_b1f397af-69bc-76ab-09fc-ee8d60c8485b.jpg"
click at [675, 20] on icon at bounding box center [675, 21] width 6 height 6
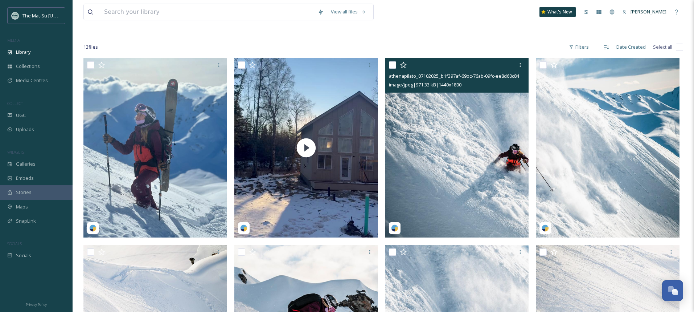
scroll to position [25, 0]
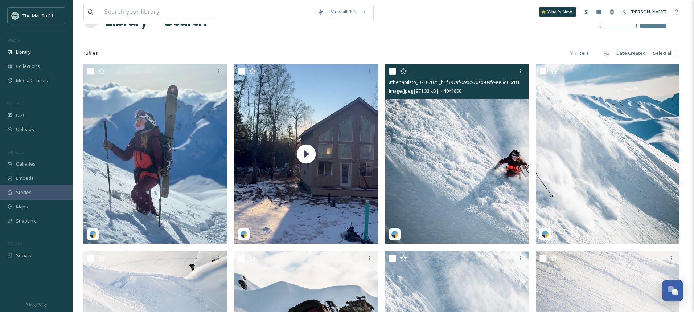
click at [476, 164] on img at bounding box center [457, 154] width 144 height 180
click at [243, 19] on input at bounding box center [208, 12] width 214 height 16
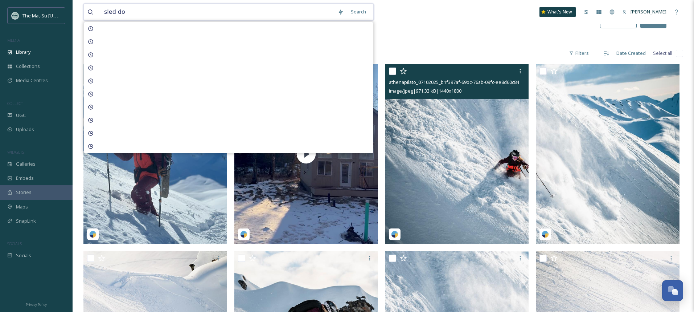
type input "sled dog"
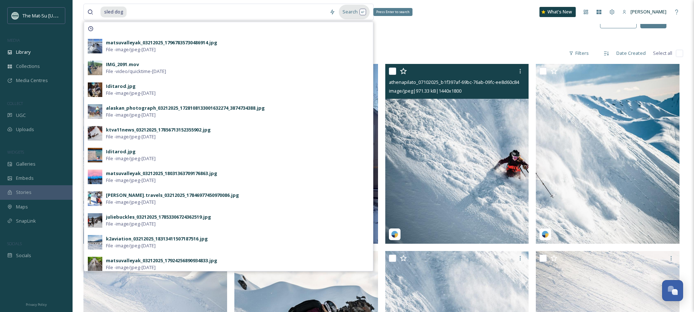
click at [345, 14] on div "Search Press Enter to search" at bounding box center [354, 12] width 31 height 14
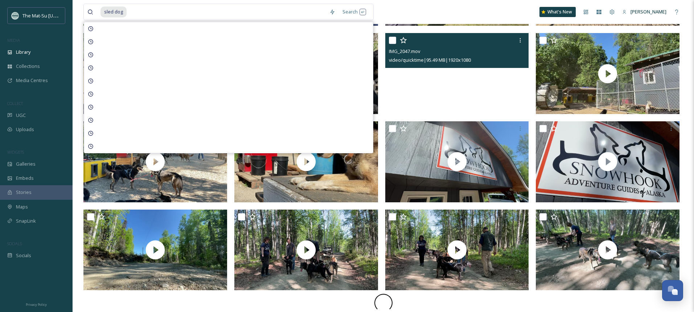
scroll to position [1113, 0]
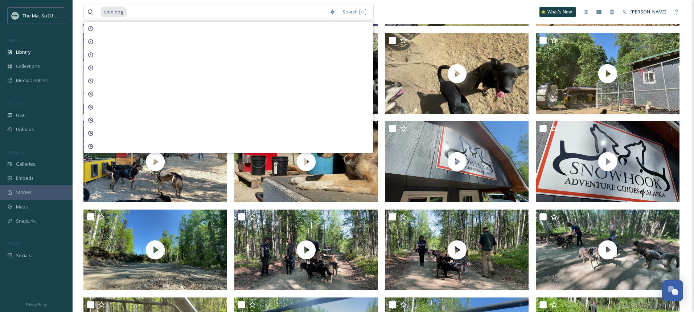
click at [404, 3] on div "sled dog Search What's New [PERSON_NAME]" at bounding box center [383, 12] width 600 height 24
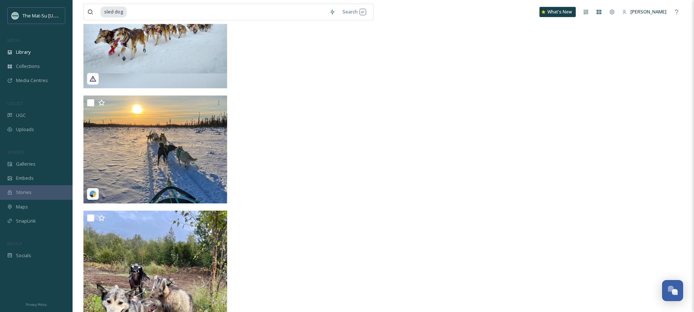
scroll to position [14229, 0]
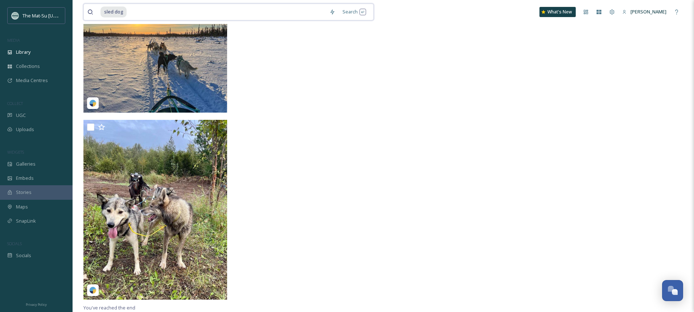
click at [176, 12] on input at bounding box center [226, 12] width 198 height 16
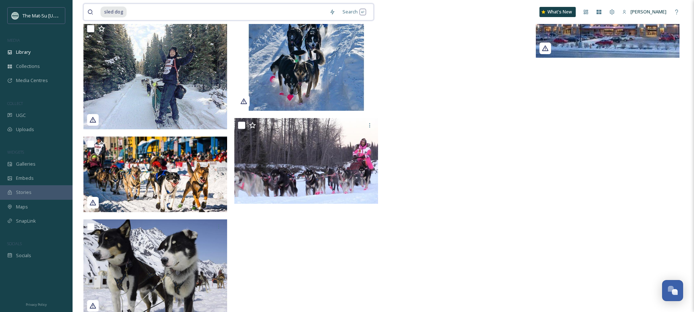
scroll to position [13496, 0]
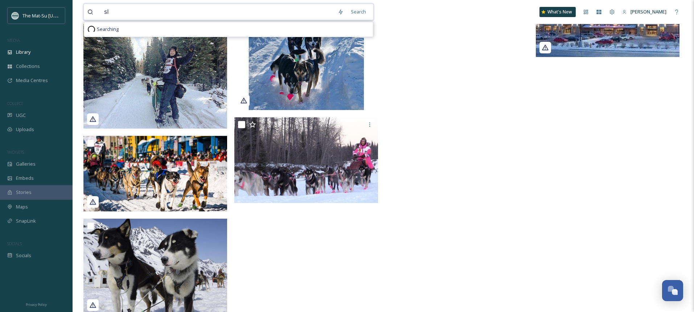
type input "s"
paste input "59871abe-f034-0e27-0d9d-d1ef8edc72d9"
type input "59871abe-f034-0e27-0d9d-d1ef8edc72d9"
click at [22, 113] on span "UGC" at bounding box center [21, 115] width 10 height 7
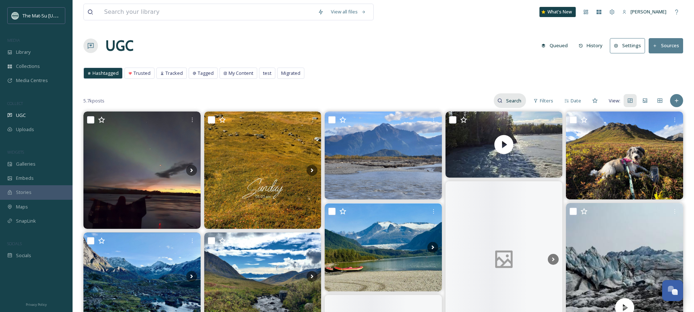
click at [513, 104] on input at bounding box center [515, 100] width 24 height 15
paste input "59871abe-f034-0e27-0d9d-d1ef8edc72d9"
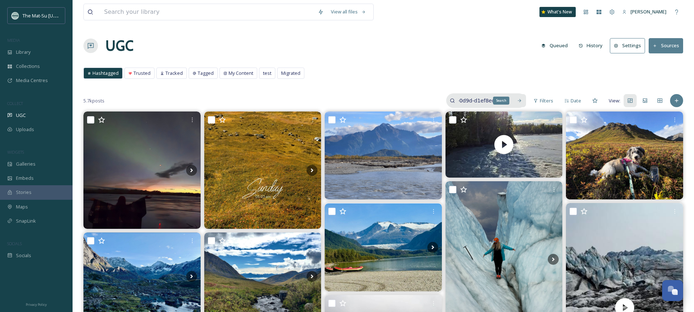
type input "59871abe-f034-0e27-0d9d-d1ef8edc72d9"
click at [518, 99] on icon at bounding box center [519, 100] width 5 height 5
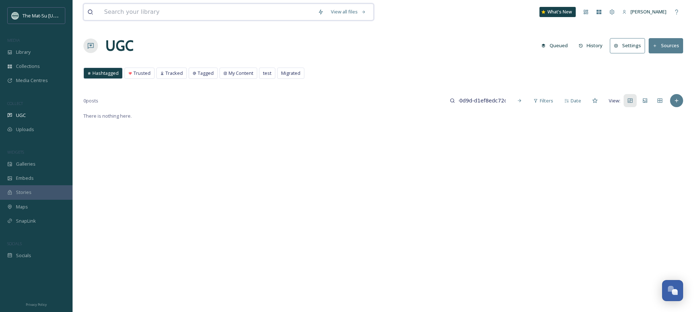
click at [169, 11] on input at bounding box center [208, 12] width 214 height 16
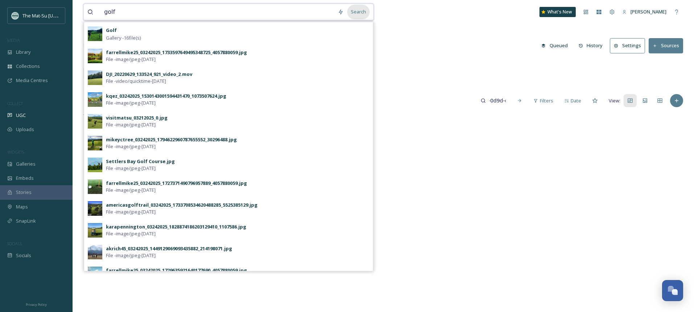
type input "golf"
click at [360, 14] on div "Search" at bounding box center [358, 12] width 22 height 14
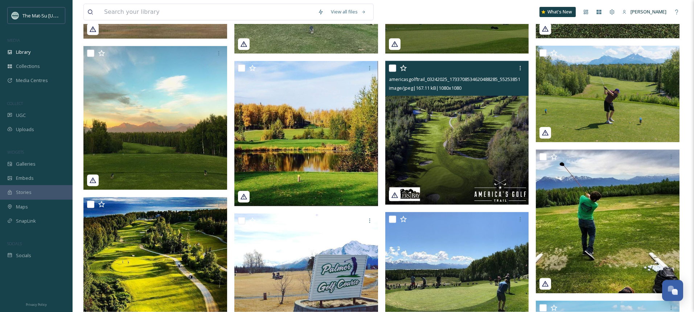
scroll to position [260, 0]
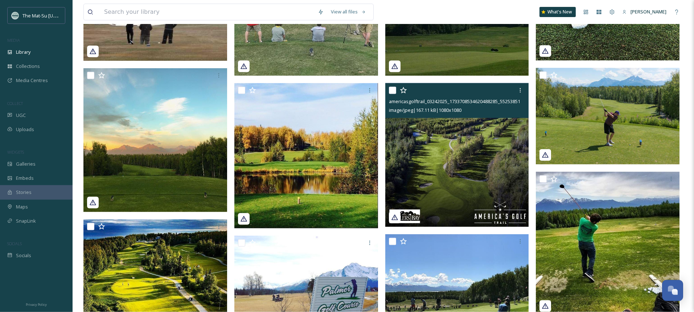
click at [442, 164] on img at bounding box center [457, 155] width 144 height 144
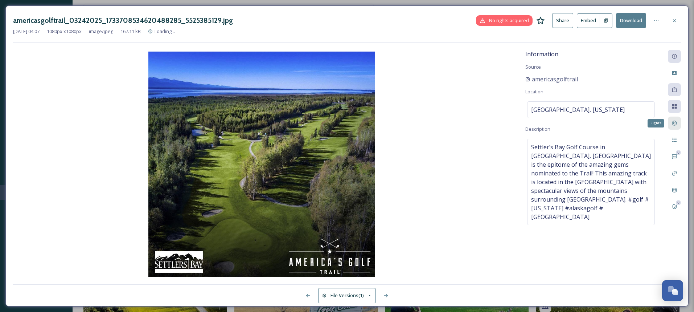
click at [676, 123] on icon at bounding box center [675, 123] width 6 height 6
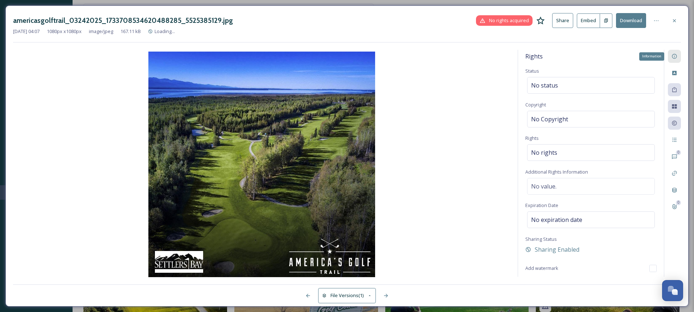
click at [675, 54] on icon at bounding box center [674, 56] width 5 height 5
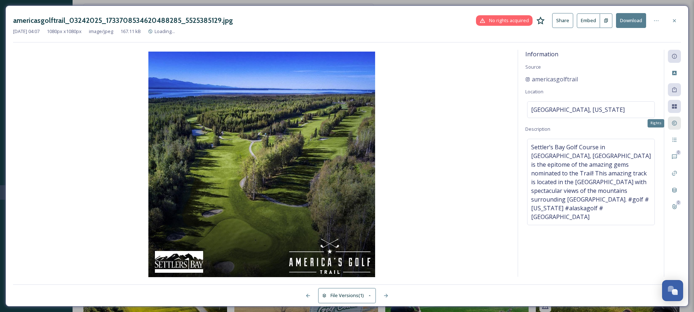
click at [674, 121] on icon at bounding box center [675, 123] width 6 height 6
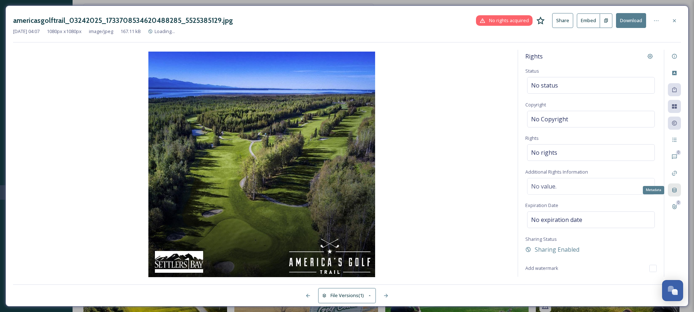
click at [676, 193] on div "Metadata" at bounding box center [674, 189] width 13 height 13
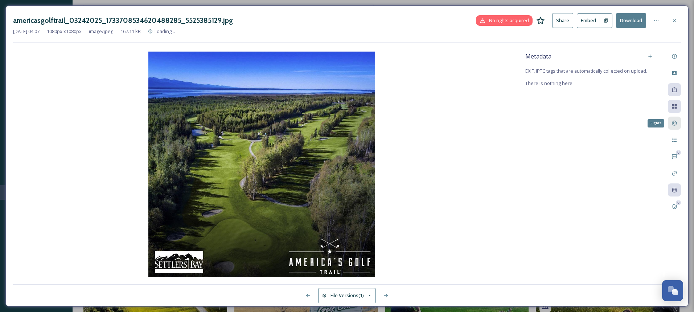
click at [674, 124] on icon at bounding box center [675, 123] width 6 height 6
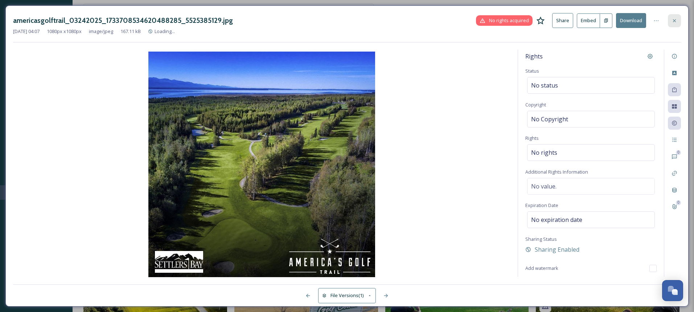
click at [675, 21] on icon at bounding box center [675, 21] width 6 height 6
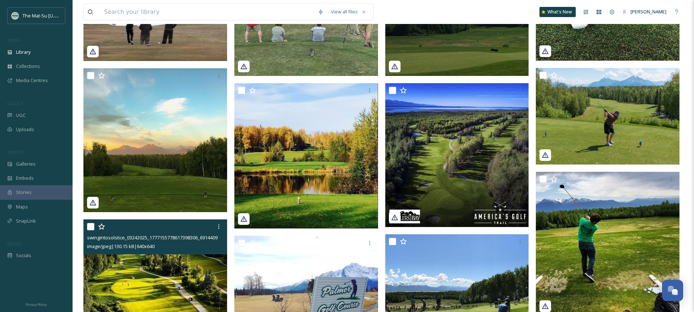
click at [140, 278] on img at bounding box center [155, 291] width 144 height 144
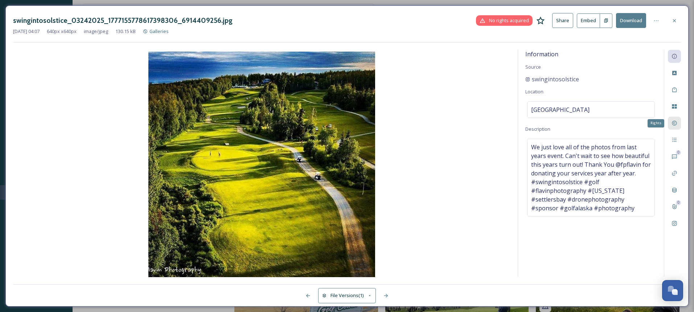
click at [674, 123] on icon at bounding box center [675, 123] width 6 height 6
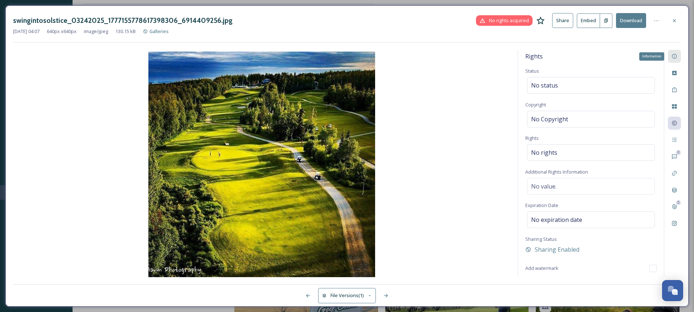
click at [676, 57] on icon at bounding box center [675, 56] width 6 height 6
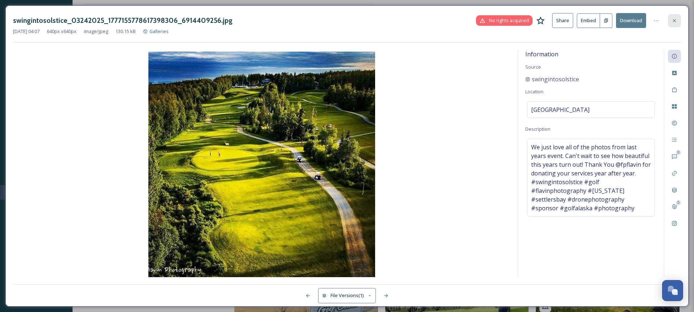
click at [674, 21] on icon at bounding box center [675, 21] width 6 height 6
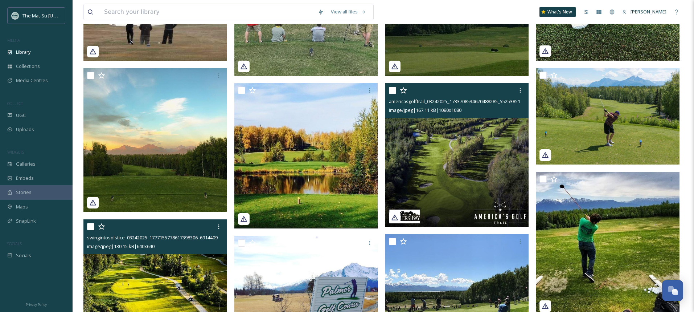
click at [463, 159] on img at bounding box center [457, 155] width 144 height 144
click at [214, 12] on input at bounding box center [208, 12] width 214 height 16
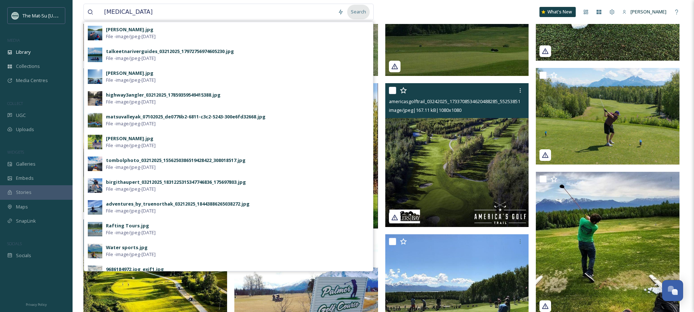
click at [363, 12] on div "Search" at bounding box center [358, 12] width 22 height 14
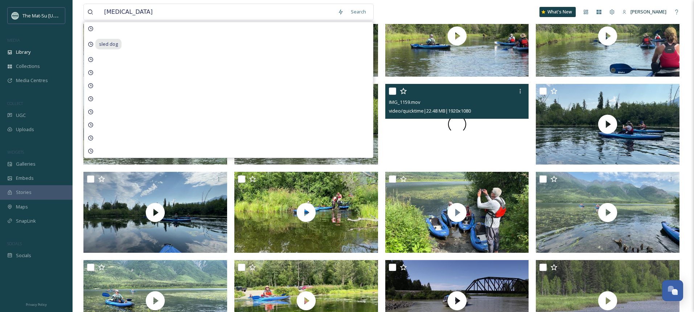
scroll to position [188, 0]
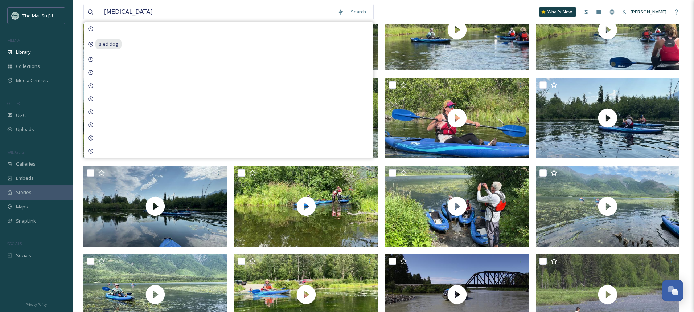
click at [410, 14] on div "[MEDICAL_DATA] Search sled dog What's New [PERSON_NAME]" at bounding box center [383, 12] width 600 height 24
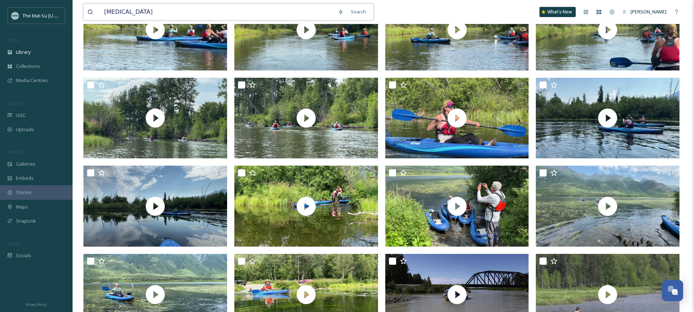
click at [262, 14] on input "[MEDICAL_DATA]" at bounding box center [218, 12] width 234 height 16
click at [399, 15] on div "[MEDICAL_DATA] Search What's New [PERSON_NAME]" at bounding box center [383, 12] width 600 height 24
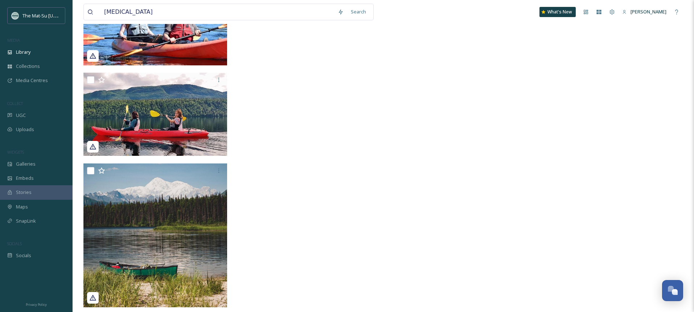
scroll to position [9754, 0]
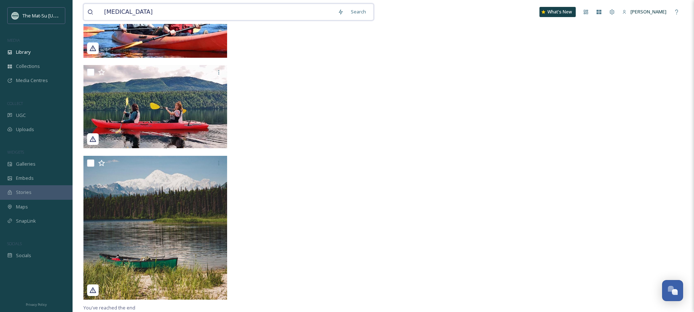
click at [157, 11] on input "[MEDICAL_DATA]" at bounding box center [218, 12] width 234 height 16
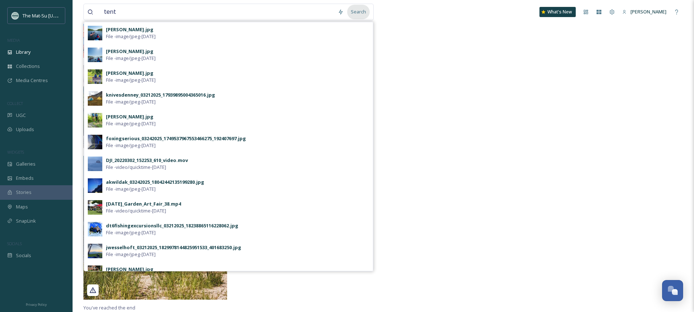
click at [357, 13] on div "Search" at bounding box center [358, 12] width 22 height 14
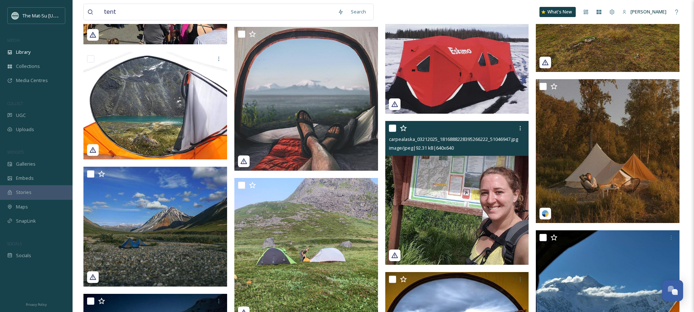
scroll to position [4346, 0]
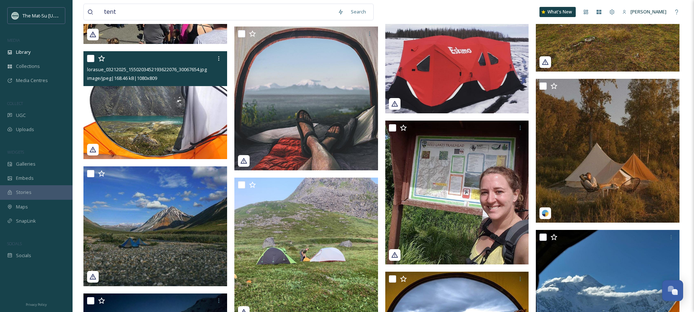
click at [163, 107] on img at bounding box center [155, 105] width 144 height 107
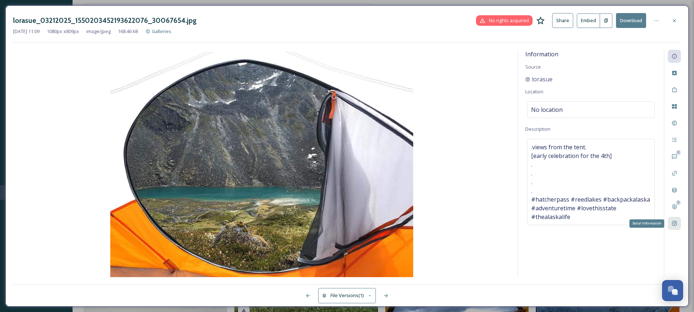
click at [676, 223] on icon at bounding box center [675, 223] width 6 height 6
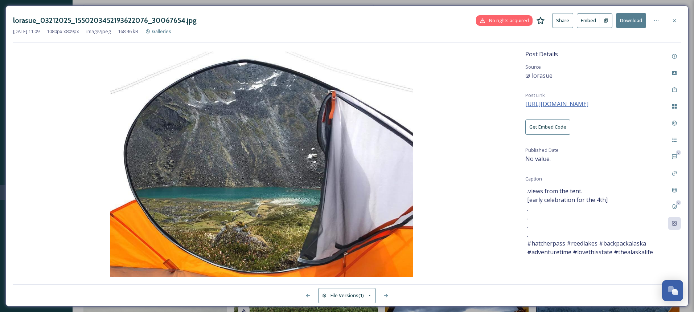
click at [575, 103] on span "[URL][DOMAIN_NAME]" at bounding box center [556, 104] width 63 height 8
click at [675, 22] on icon at bounding box center [675, 21] width 6 height 6
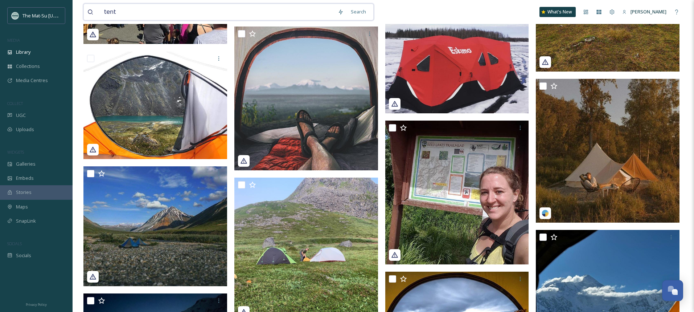
click at [275, 12] on input "tent" at bounding box center [218, 12] width 234 height 16
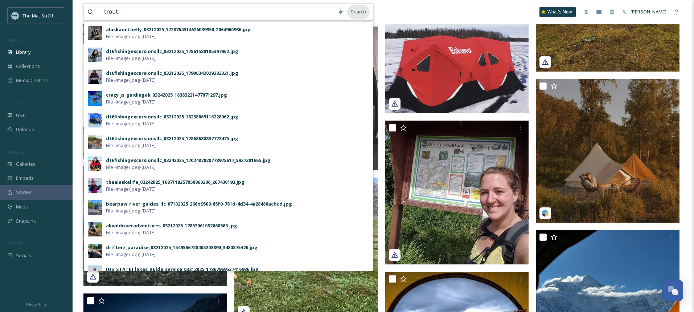
type input "trout"
click at [360, 11] on div "Search" at bounding box center [358, 12] width 22 height 14
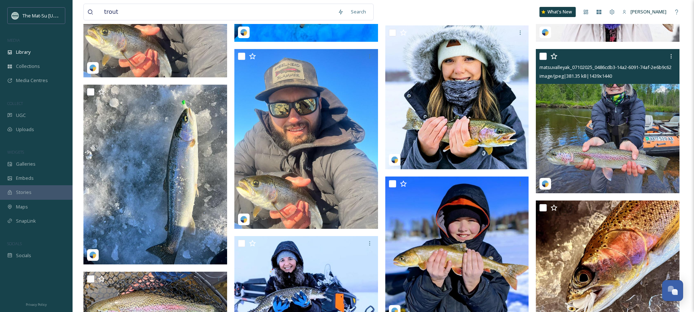
scroll to position [643, 0]
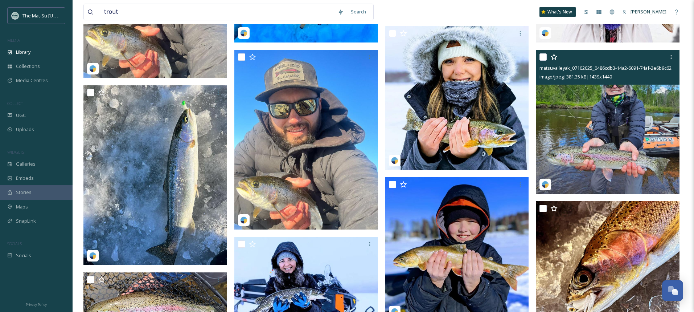
click at [621, 117] on img at bounding box center [608, 122] width 144 height 144
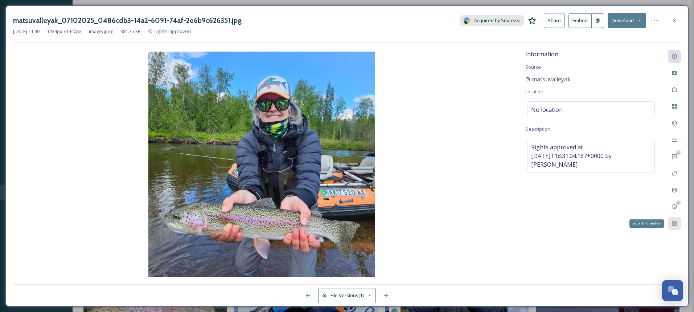
click at [678, 226] on div "Social Information" at bounding box center [674, 223] width 13 height 13
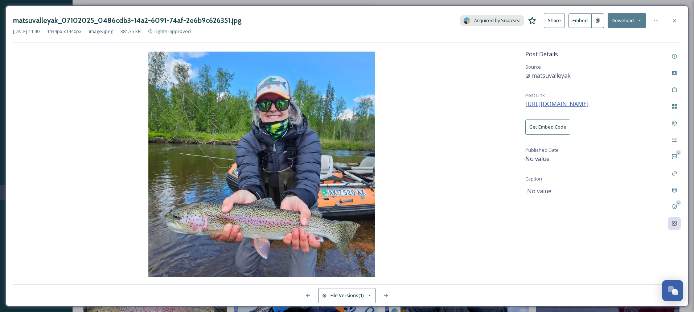
click at [589, 103] on span "[URL][DOMAIN_NAME]" at bounding box center [556, 104] width 63 height 8
click at [673, 90] on icon at bounding box center [675, 90] width 6 height 6
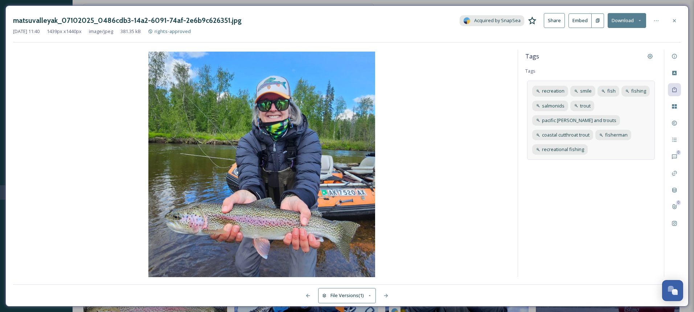
click at [613, 152] on div "recreation smile fish fishing salmonids trout pacific [PERSON_NAME] and trouts …" at bounding box center [591, 120] width 128 height 79
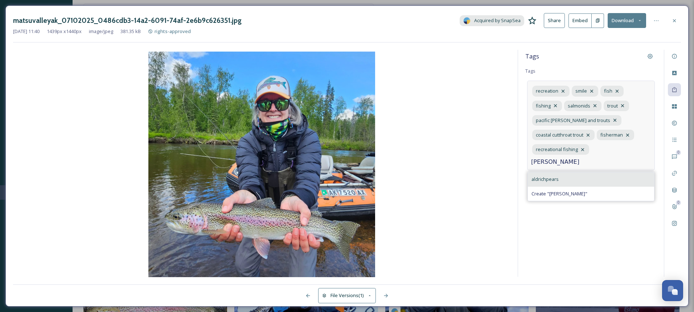
type input "[PERSON_NAME]"
click at [545, 182] on span "aldrichpears" at bounding box center [545, 179] width 27 height 7
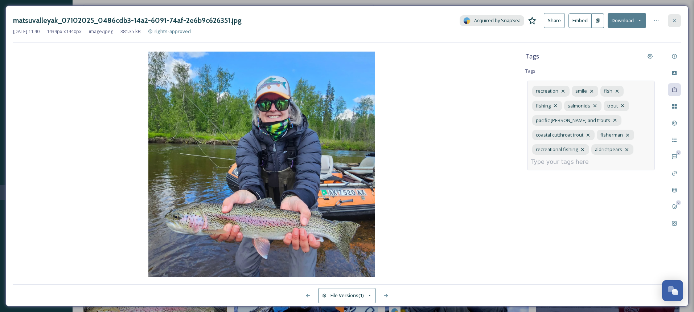
click at [676, 23] on icon at bounding box center [675, 21] width 6 height 6
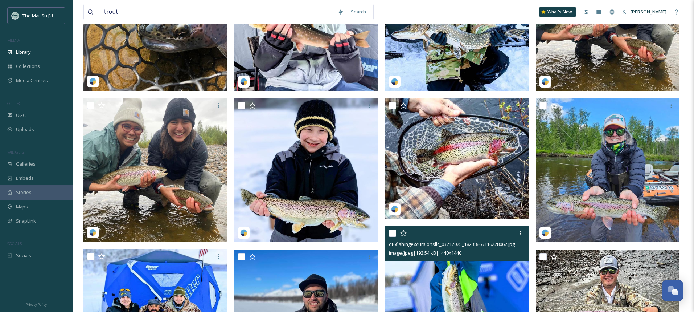
scroll to position [141, 0]
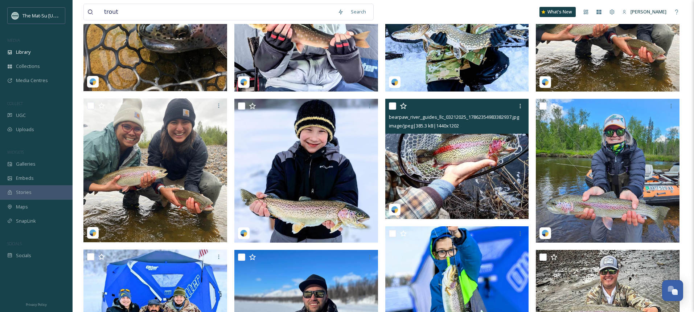
click at [462, 173] on img at bounding box center [457, 159] width 144 height 120
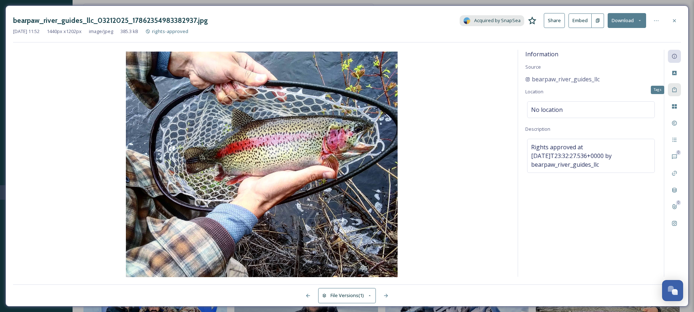
click at [674, 90] on icon at bounding box center [675, 90] width 6 height 6
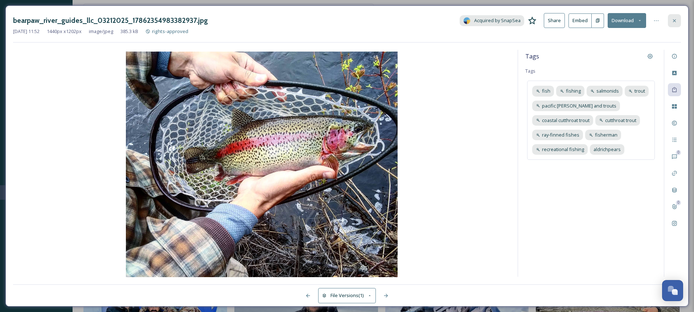
click at [677, 20] on icon at bounding box center [675, 21] width 6 height 6
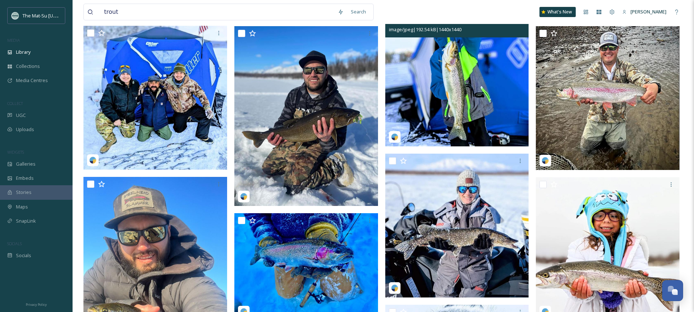
scroll to position [366, 0]
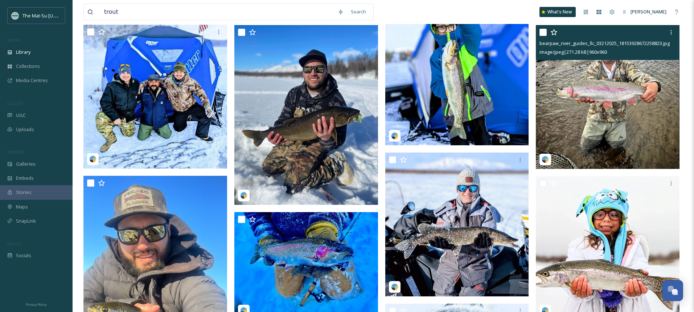
click at [616, 99] on img at bounding box center [608, 97] width 144 height 144
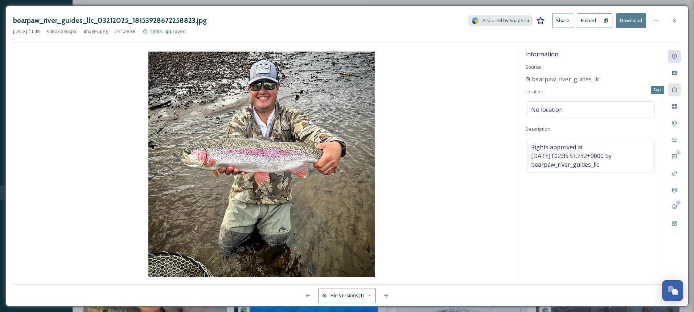
click at [674, 89] on icon at bounding box center [674, 89] width 4 height 5
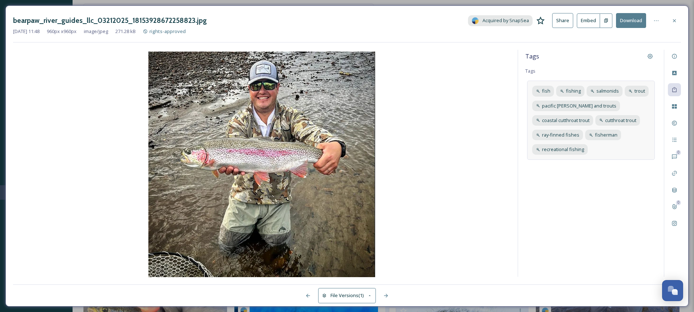
click at [618, 149] on div "fish fishing salmonids trout pacific [PERSON_NAME] and trouts coastal cutthroat…" at bounding box center [591, 120] width 128 height 79
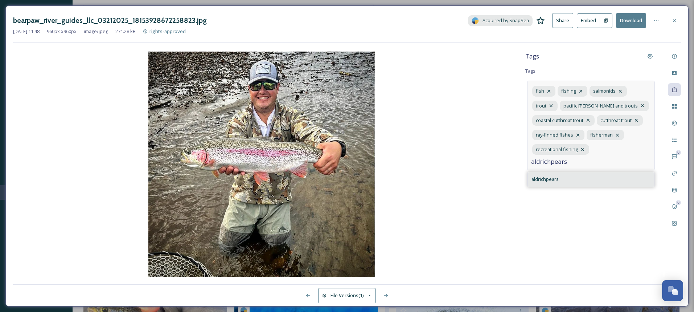
type input "aldrichpears"
click at [551, 179] on span "aldrichpears" at bounding box center [545, 179] width 27 height 7
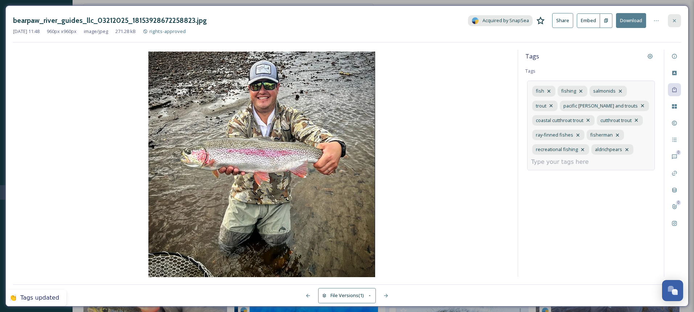
click at [674, 19] on icon at bounding box center [675, 21] width 6 height 6
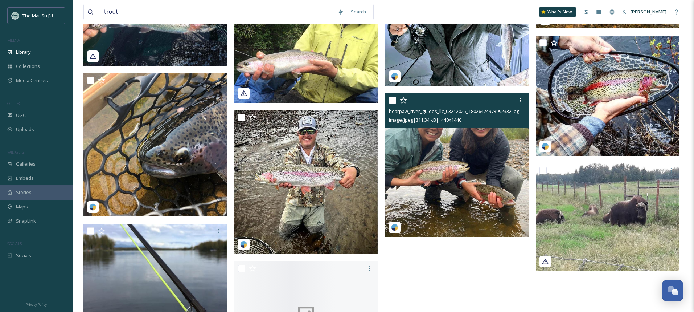
scroll to position [2542, 0]
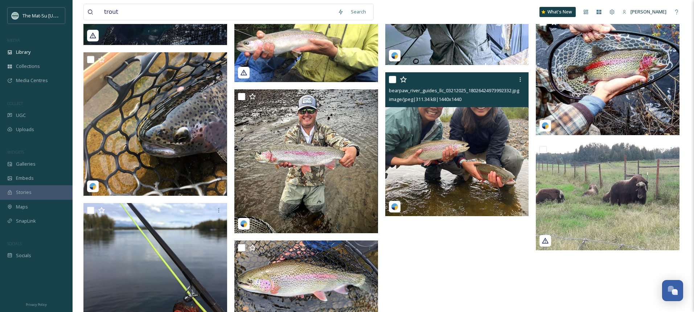
click at [454, 119] on img at bounding box center [457, 144] width 144 height 144
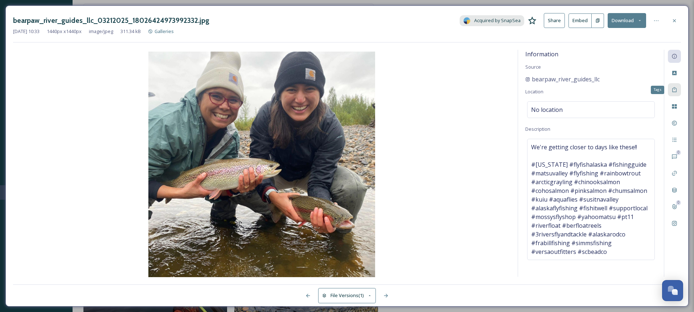
click at [675, 87] on icon at bounding box center [675, 90] width 6 height 6
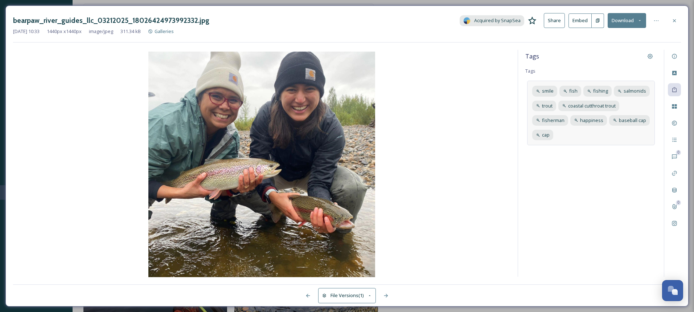
click at [592, 138] on div "smile fish fishing salmonids trout coastal cutthroat trout fisherman happiness …" at bounding box center [591, 113] width 128 height 65
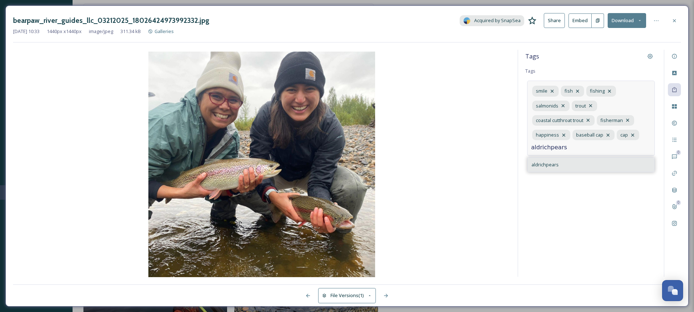
type input "aldrichpears"
click at [536, 164] on span "aldrichpears" at bounding box center [545, 164] width 27 height 7
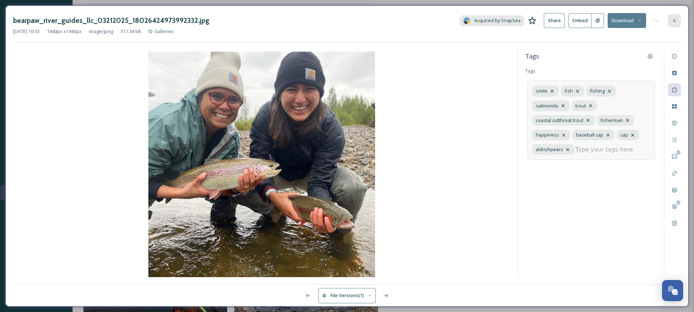
click at [678, 21] on div at bounding box center [674, 20] width 13 height 13
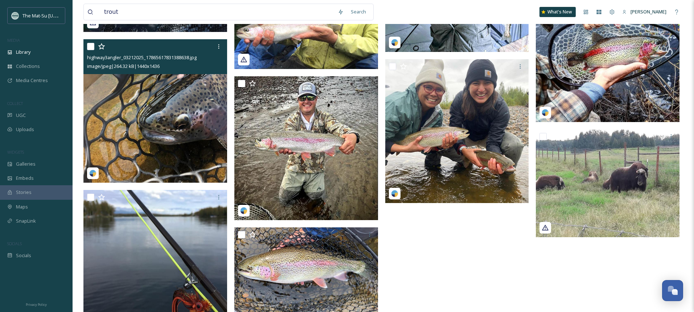
scroll to position [2556, 0]
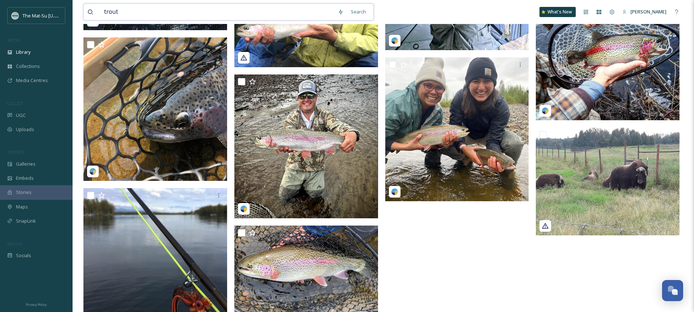
click at [144, 11] on input "trout" at bounding box center [218, 12] width 234 height 16
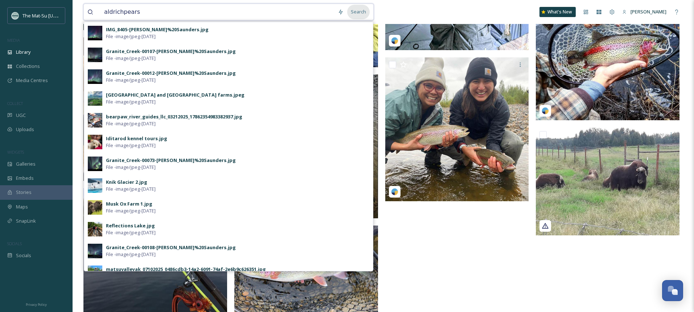
type input "aldrichpears"
click at [363, 12] on div "Search" at bounding box center [358, 12] width 22 height 14
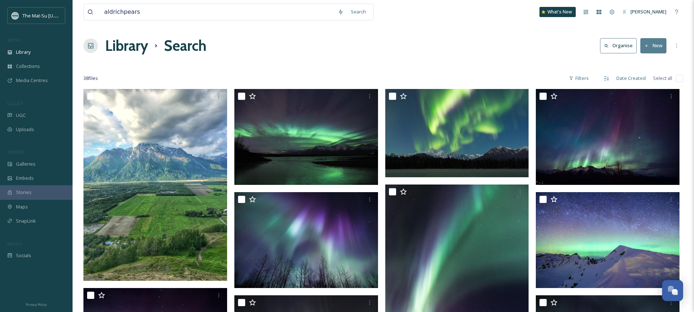
click at [681, 79] on input "checkbox" at bounding box center [679, 78] width 7 height 7
checkbox input "true"
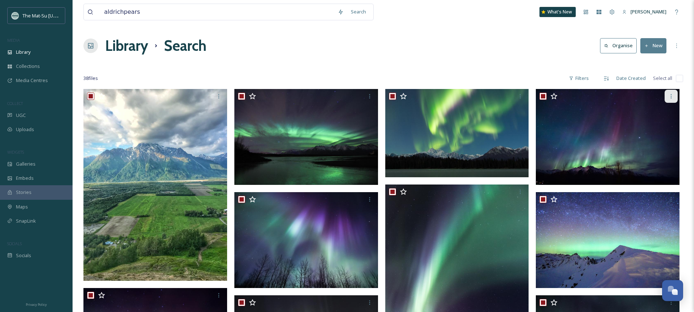
checkbox input "true"
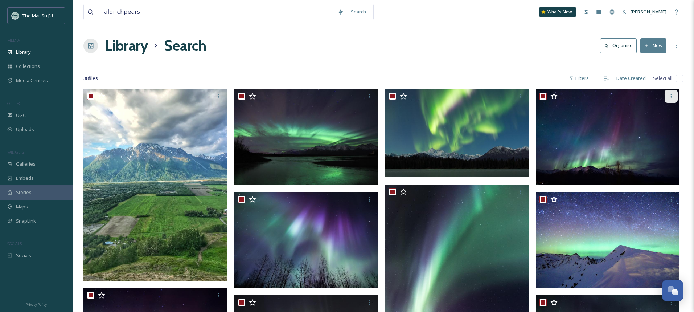
checkbox input "true"
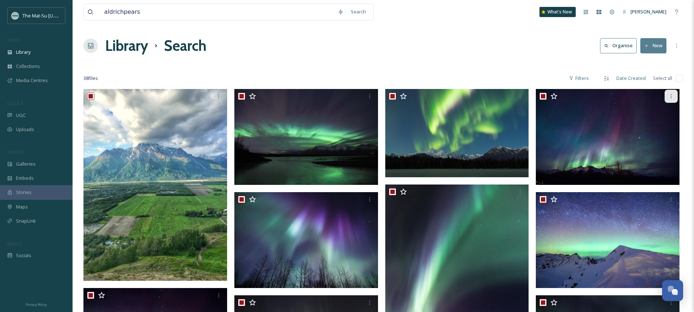
checkbox input "true"
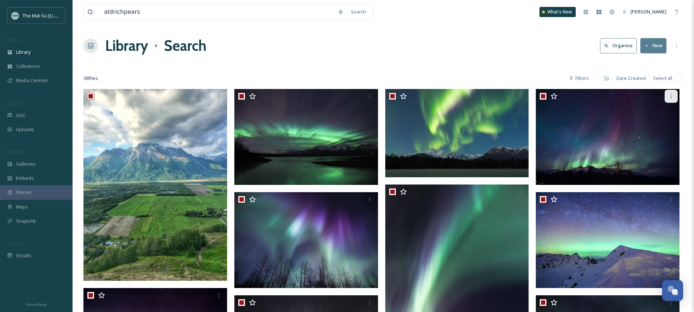
checkbox input "true"
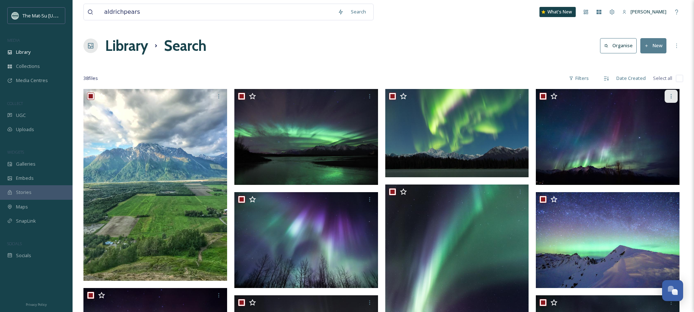
checkbox input "true"
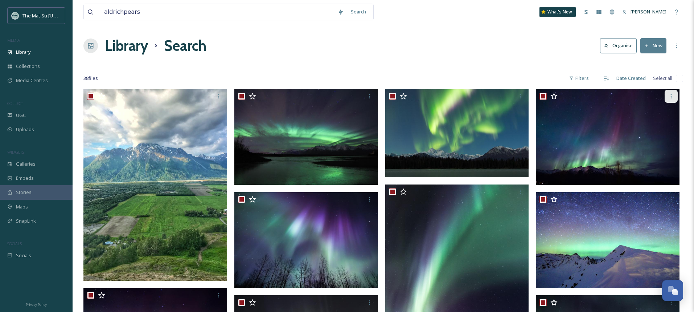
checkbox input "true"
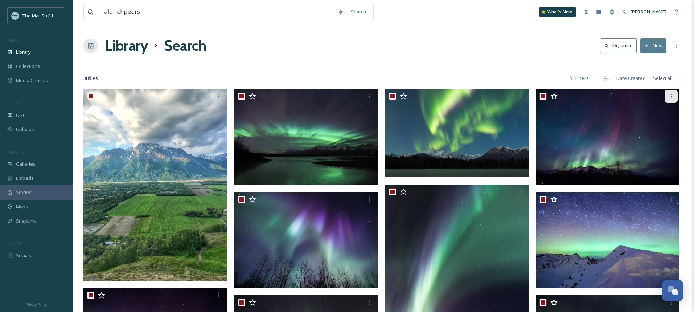
checkbox input "true"
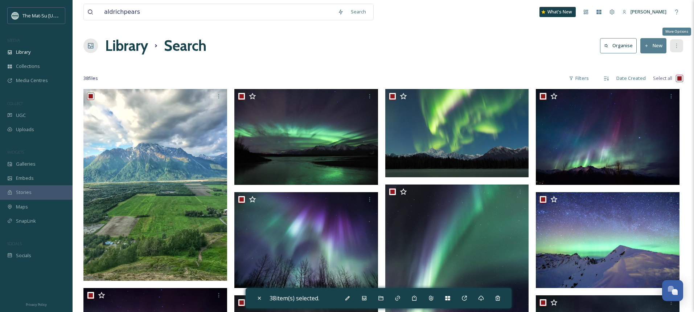
click at [677, 46] on icon at bounding box center [677, 46] width 6 height 6
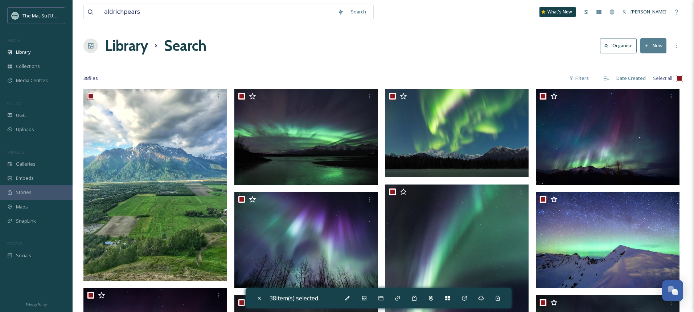
click at [628, 42] on button "Organise" at bounding box center [618, 45] width 37 height 15
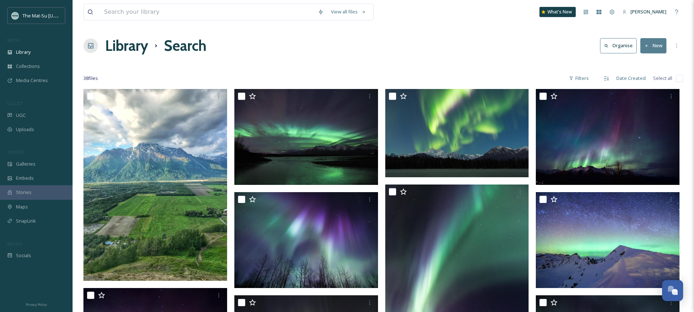
click at [680, 79] on input "checkbox" at bounding box center [679, 78] width 7 height 7
checkbox input "true"
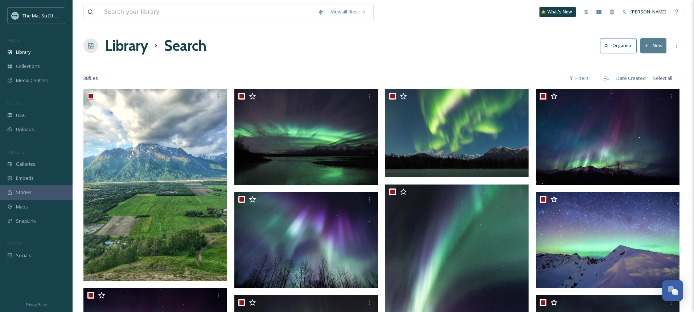
checkbox input "true"
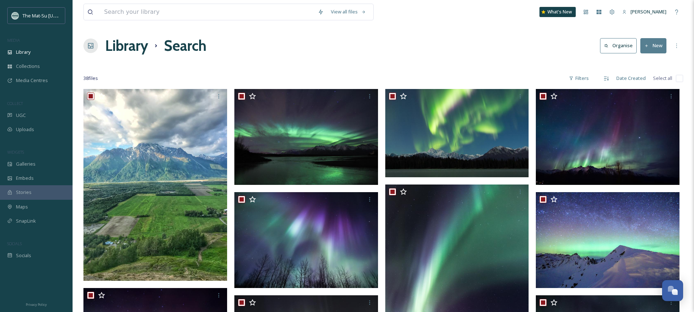
checkbox input "true"
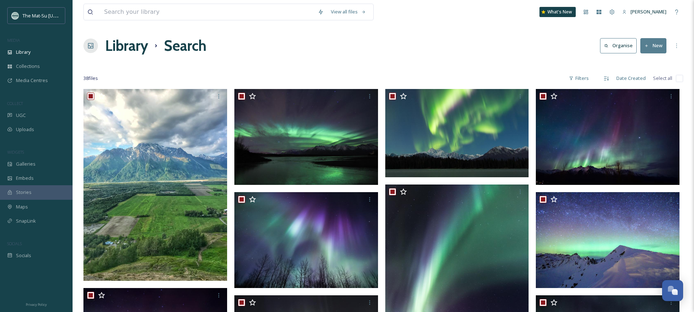
checkbox input "true"
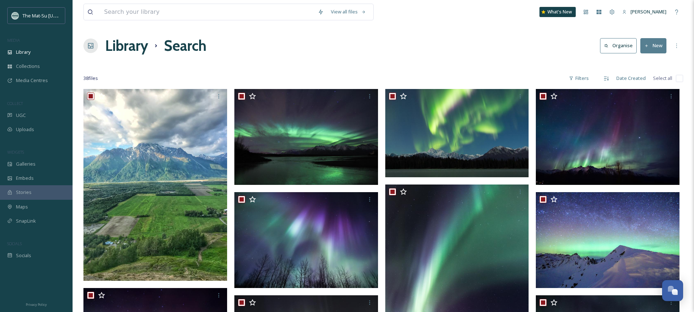
checkbox input "true"
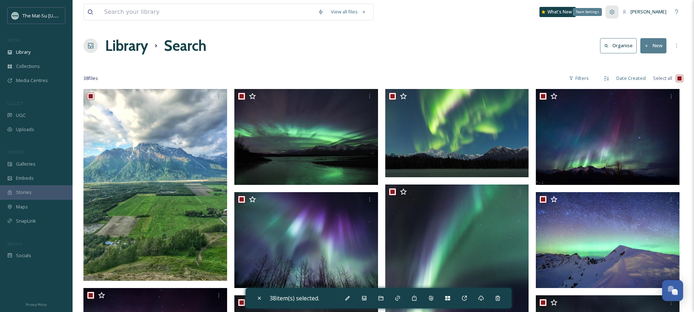
click at [617, 11] on div "Team Settings" at bounding box center [612, 11] width 13 height 13
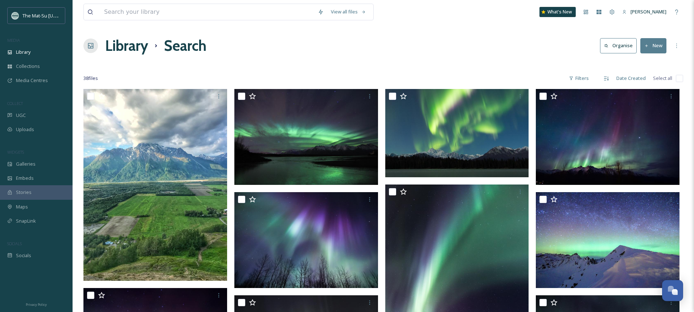
click at [678, 80] on input "checkbox" at bounding box center [679, 78] width 7 height 7
checkbox input "true"
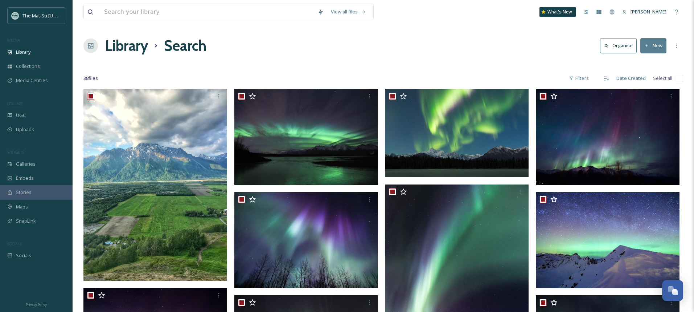
checkbox input "true"
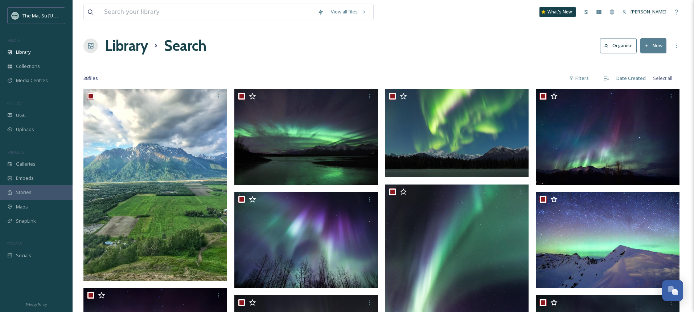
checkbox input "true"
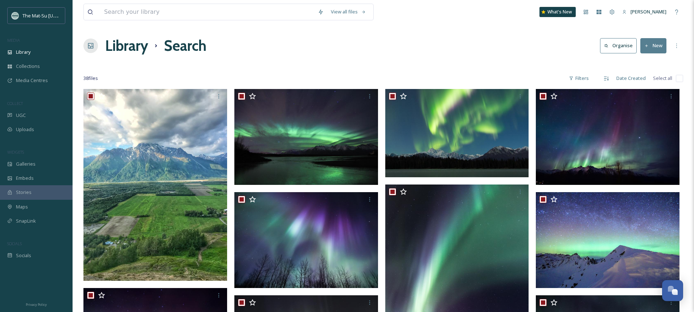
checkbox input "true"
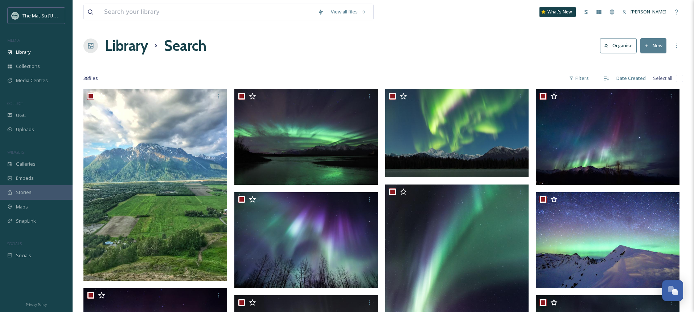
checkbox input "true"
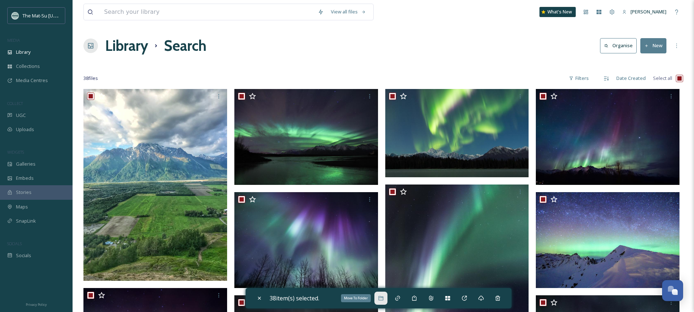
click at [384, 298] on icon at bounding box center [381, 298] width 6 height 6
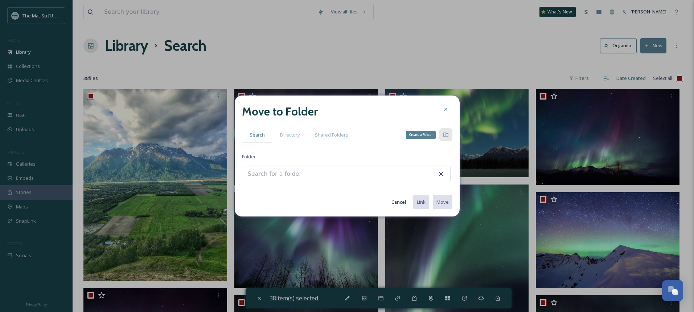
click at [448, 135] on icon at bounding box center [446, 135] width 6 height 6
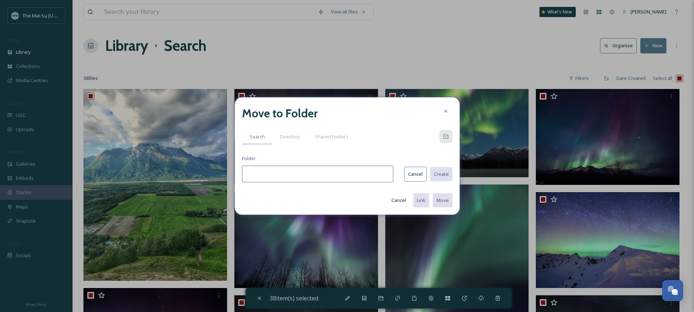
click at [327, 180] on input at bounding box center [317, 173] width 151 height 17
type input "AldrichPears"
click at [446, 174] on button "Create" at bounding box center [441, 174] width 23 height 15
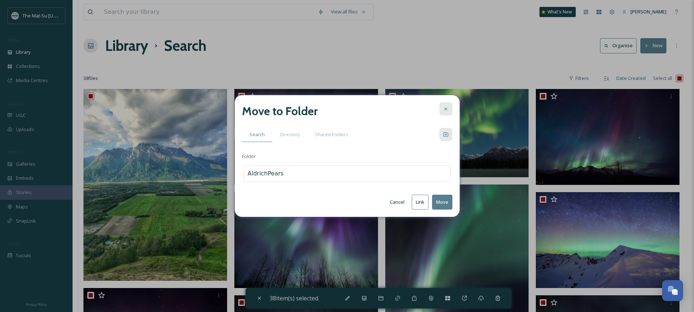
click at [447, 108] on icon at bounding box center [446, 109] width 6 height 6
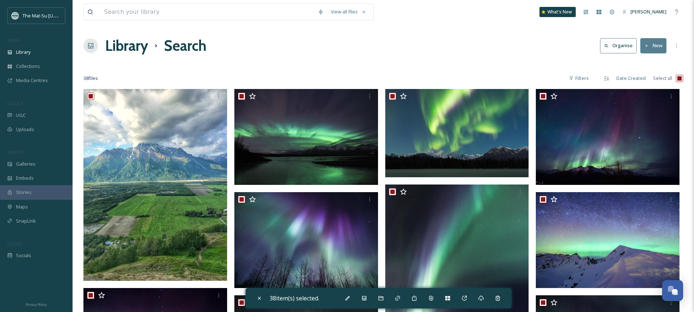
click at [679, 79] on input "checkbox" at bounding box center [679, 78] width 7 height 7
checkbox input "false"
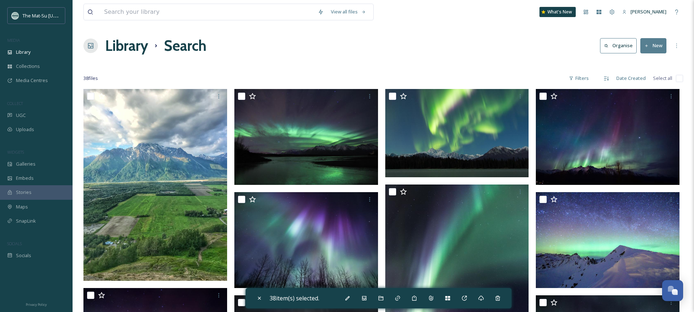
checkbox input "false"
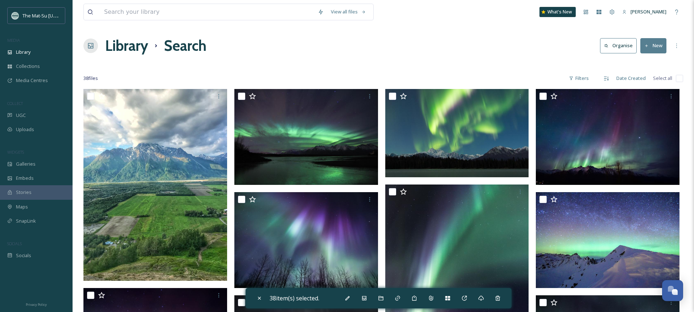
checkbox input "false"
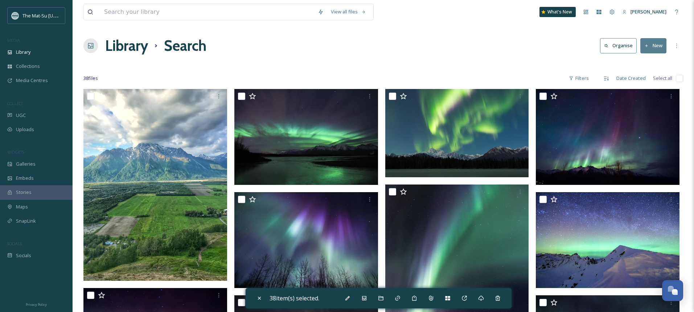
checkbox input "false"
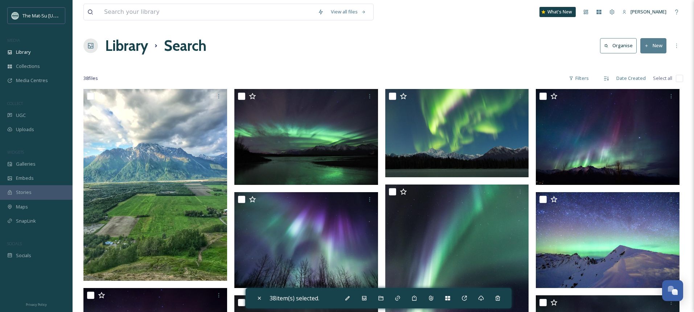
checkbox input "false"
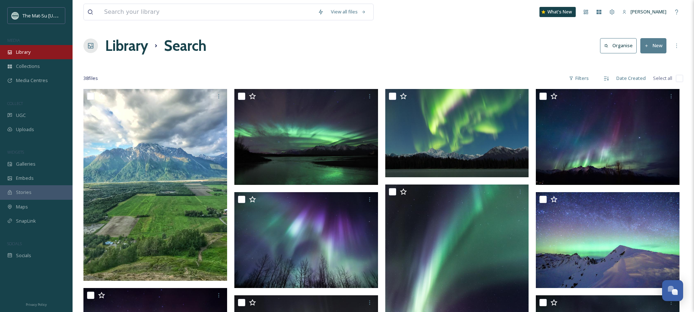
click at [22, 56] on span "Library" at bounding box center [23, 52] width 15 height 7
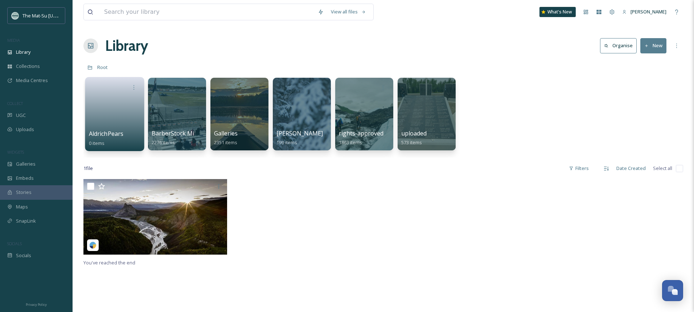
click at [118, 114] on link at bounding box center [115, 111] width 52 height 35
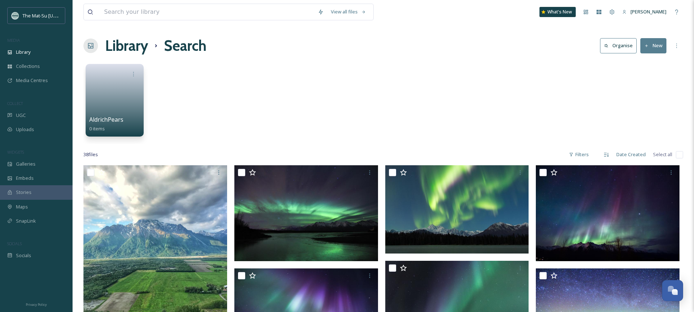
click at [682, 155] on input "checkbox" at bounding box center [679, 154] width 7 height 7
checkbox input "true"
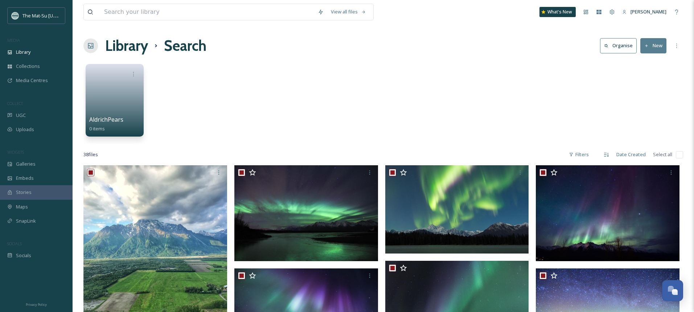
checkbox input "true"
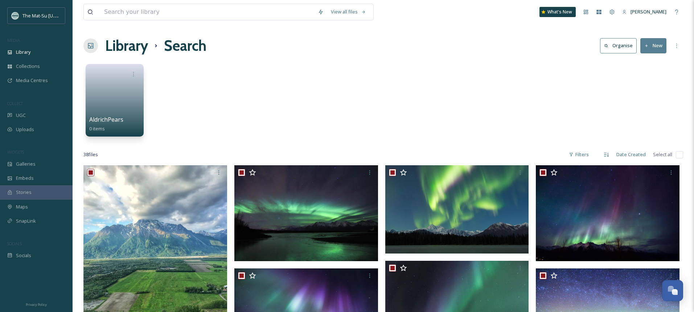
checkbox input "true"
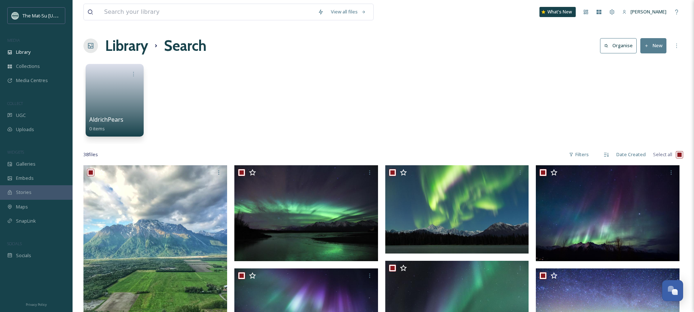
checkbox input "true"
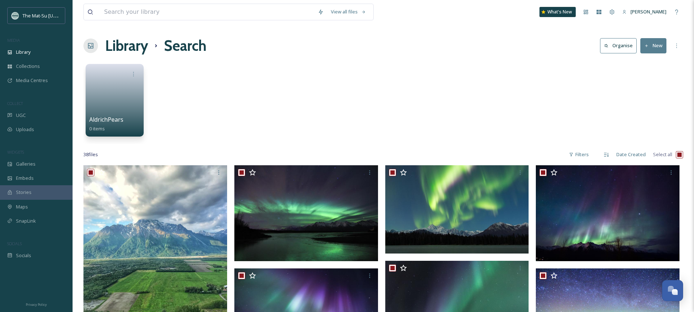
checkbox input "true"
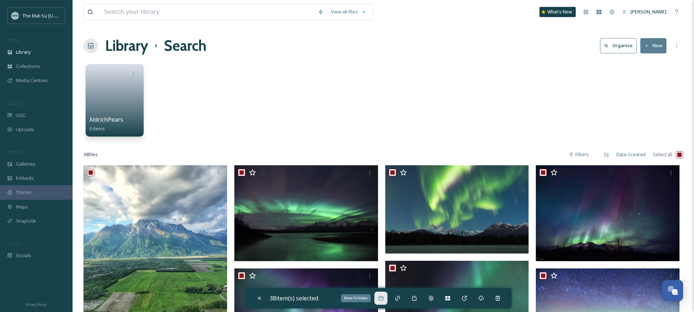
click at [384, 299] on icon at bounding box center [381, 298] width 6 height 6
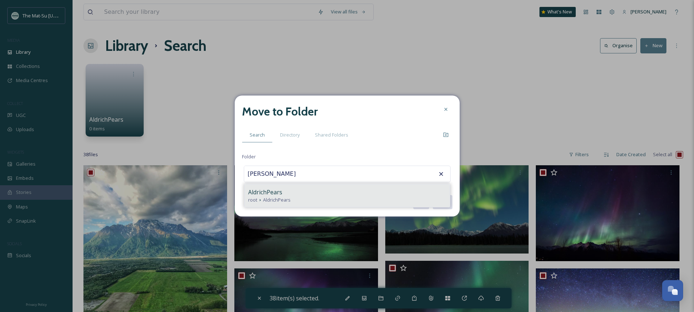
click at [269, 193] on span "AldrichPears" at bounding box center [265, 192] width 34 height 9
type input "AldrichPears"
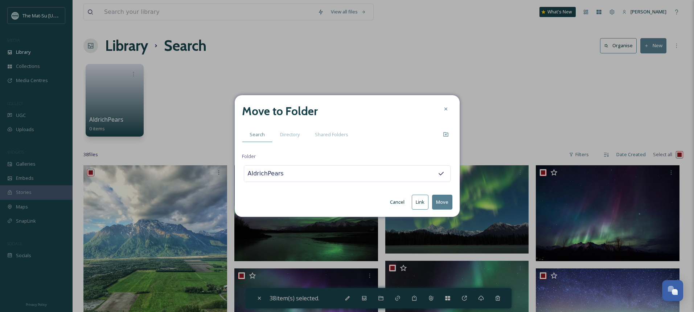
click at [443, 201] on button "Move" at bounding box center [442, 201] width 20 height 15
checkbox input "false"
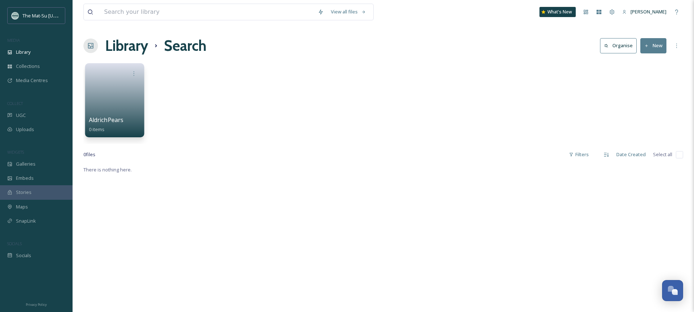
click at [113, 101] on link at bounding box center [115, 97] width 52 height 35
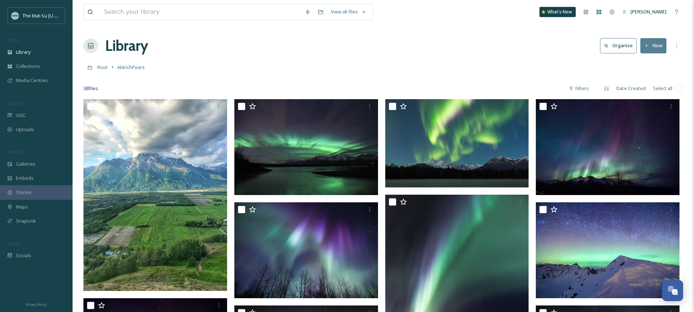
click at [450, 62] on div "Root AldrichPears" at bounding box center [383, 67] width 600 height 14
click at [24, 52] on span "Library" at bounding box center [23, 52] width 15 height 7
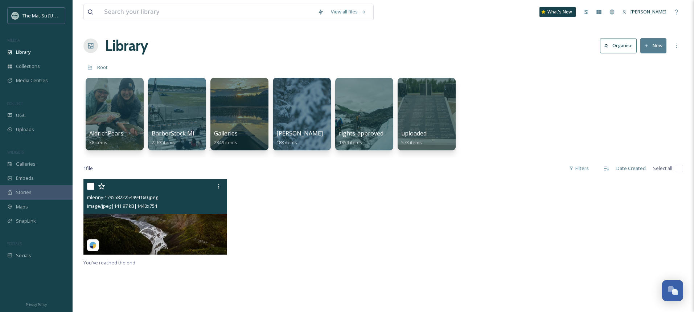
click at [152, 222] on img at bounding box center [155, 216] width 144 height 75
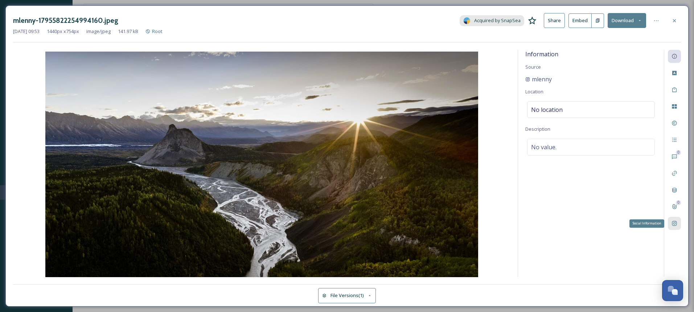
click at [676, 224] on icon at bounding box center [675, 223] width 6 height 6
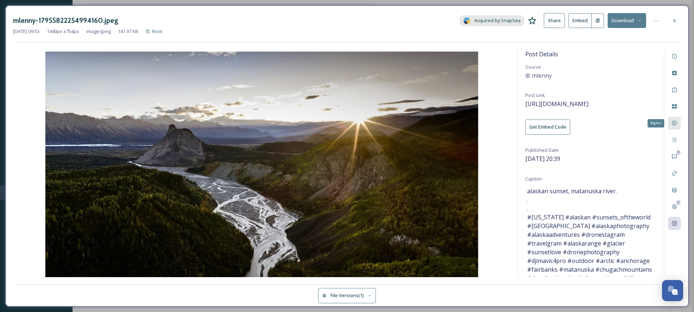
click at [675, 125] on icon at bounding box center [675, 123] width 6 height 6
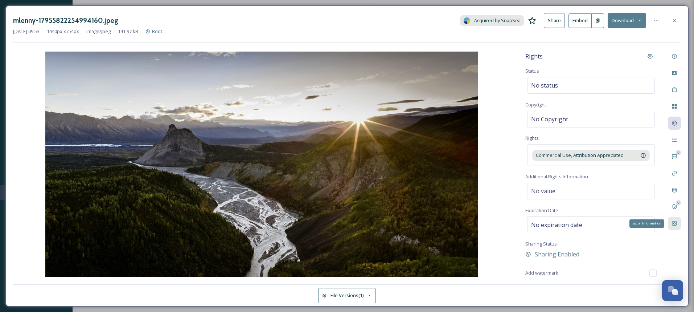
click at [675, 223] on icon at bounding box center [675, 223] width 6 height 6
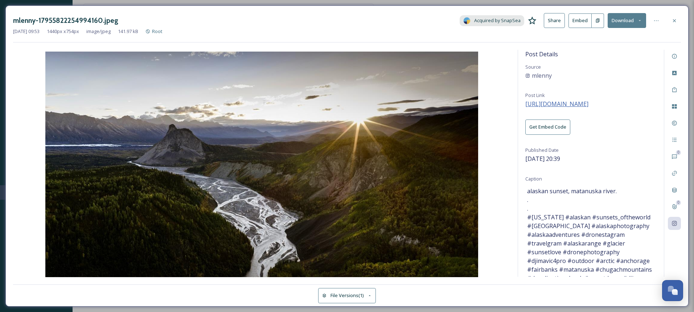
click at [589, 104] on span "[URL][DOMAIN_NAME]" at bounding box center [556, 104] width 63 height 8
click at [677, 21] on icon at bounding box center [675, 21] width 6 height 6
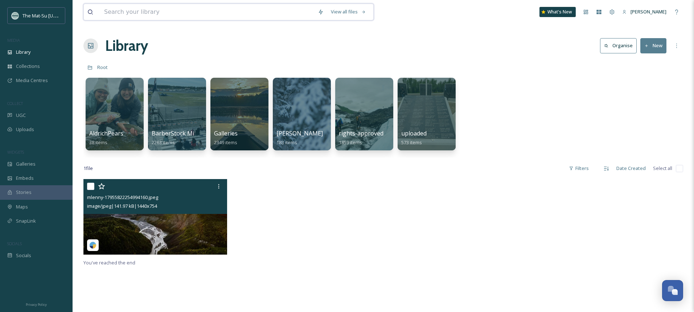
click at [179, 13] on input at bounding box center [208, 12] width 214 height 16
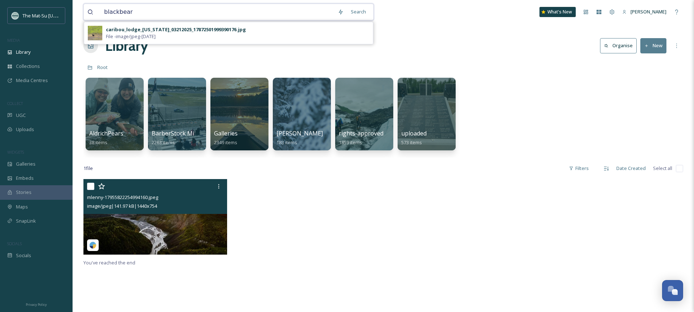
click at [118, 13] on input "blackbear" at bounding box center [218, 12] width 234 height 16
click at [175, 12] on input "black bear" at bounding box center [218, 12] width 234 height 16
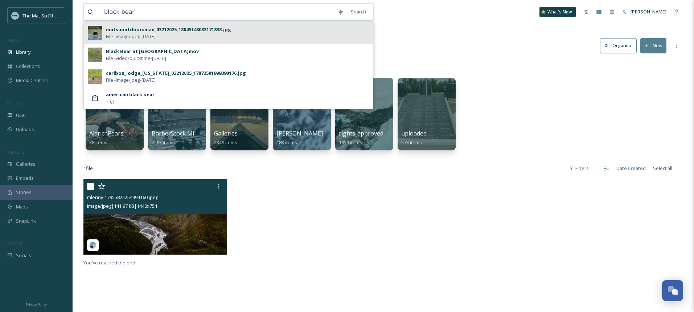
type input "black bear"
click at [122, 32] on div "matsuoutdoorsman_03212025_18045148033171838.jpg" at bounding box center [168, 29] width 125 height 7
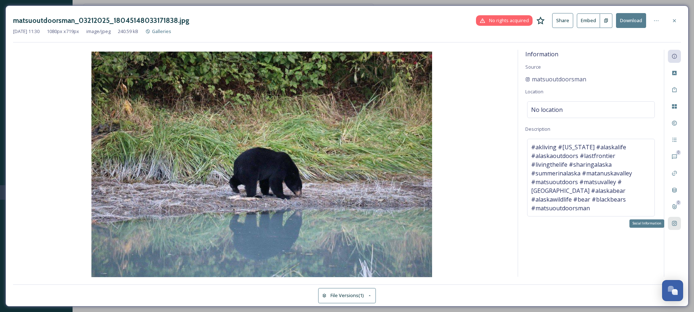
click at [678, 227] on div "Social Information" at bounding box center [674, 223] width 13 height 13
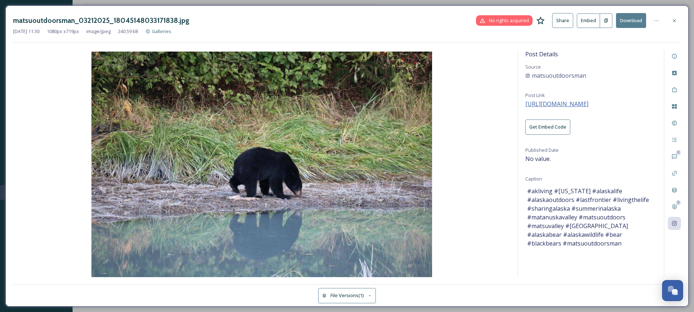
click at [584, 105] on span "[URL][DOMAIN_NAME]" at bounding box center [556, 104] width 63 height 8
click at [674, 19] on icon at bounding box center [675, 21] width 6 height 6
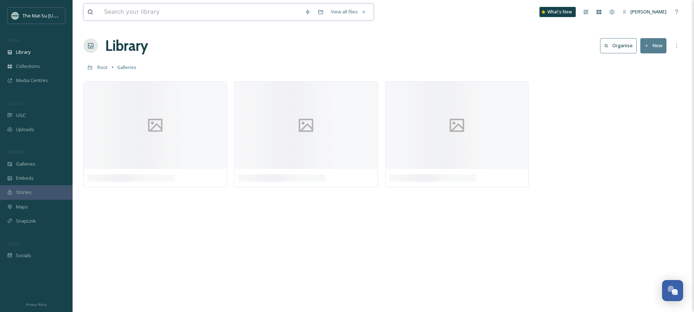
click at [161, 15] on input at bounding box center [201, 12] width 201 height 16
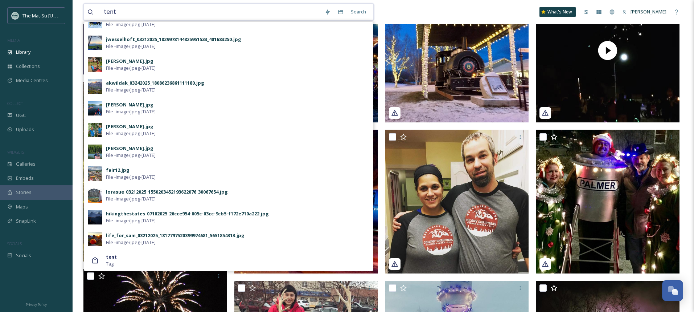
scroll to position [126, 0]
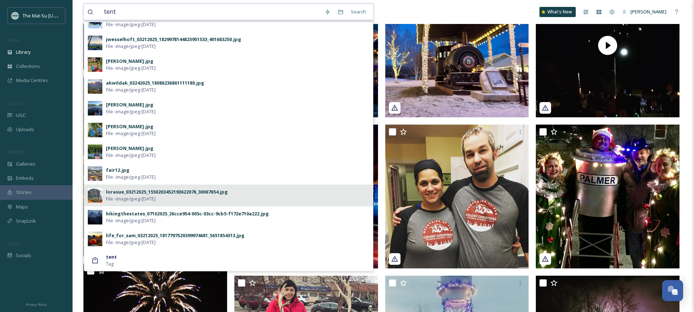
type input "tent"
click at [148, 192] on div "lorasue_03212025_1550203452193622076_30067654.jpg" at bounding box center [167, 191] width 122 height 7
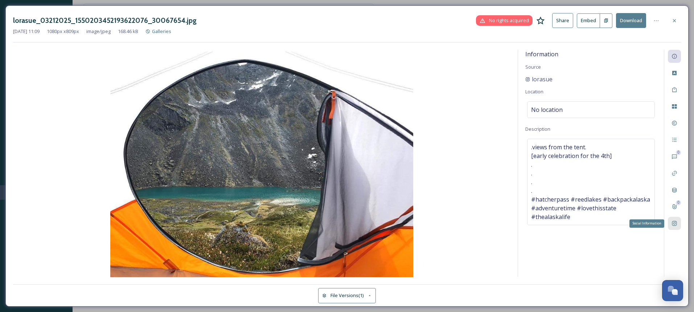
click at [675, 222] on icon at bounding box center [674, 223] width 5 height 5
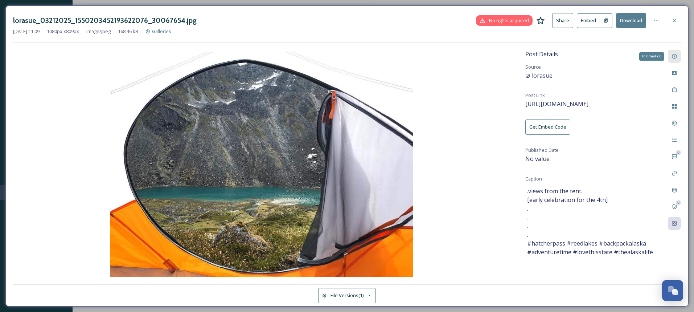
click at [675, 56] on icon at bounding box center [675, 56] width 6 height 6
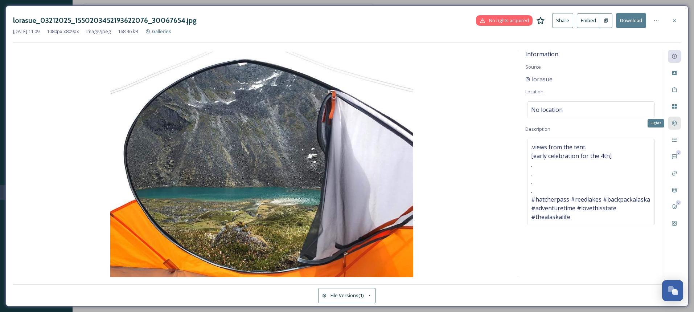
click at [675, 124] on icon at bounding box center [675, 123] width 6 height 6
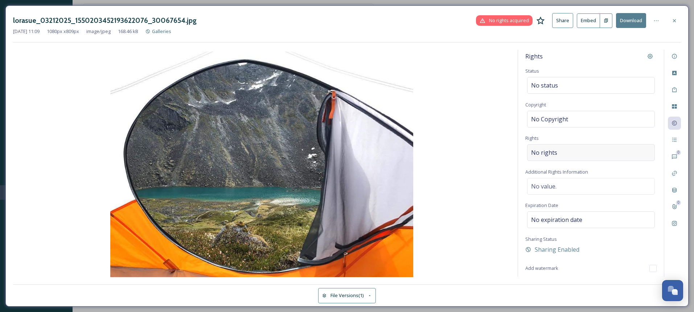
click at [546, 152] on span "No rights" at bounding box center [544, 152] width 26 height 9
click at [546, 152] on input at bounding box center [569, 154] width 80 height 16
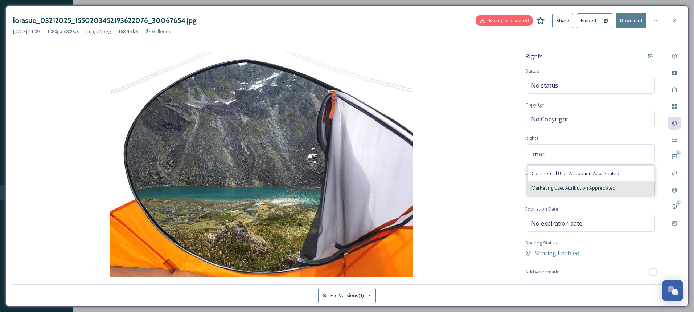
type input "mar"
click at [562, 192] on div "Marketing Use, Attribution Appreciated" at bounding box center [591, 188] width 126 height 14
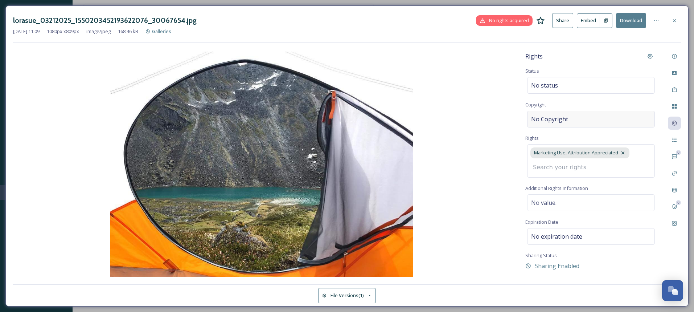
click at [564, 119] on span "No Copyright" at bounding box center [549, 119] width 37 height 9
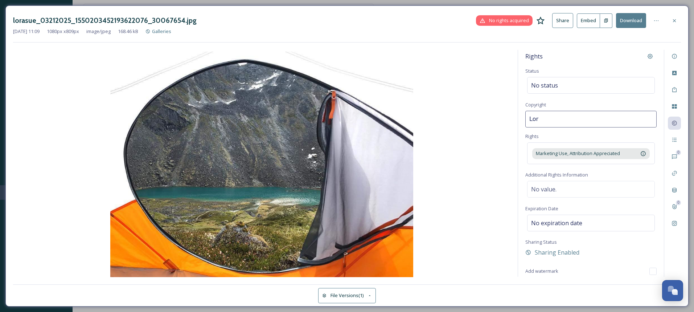
type input "[PERSON_NAME]"
click at [617, 171] on div "Rights Status No status Copyright [PERSON_NAME] Rights Marketing Use, Attributi…" at bounding box center [591, 163] width 146 height 227
click at [655, 22] on icon at bounding box center [656, 21] width 6 height 6
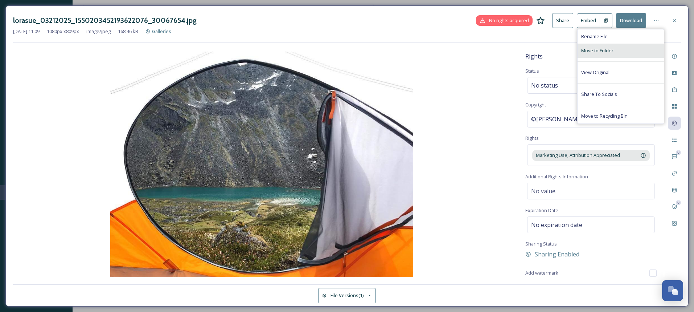
click at [598, 51] on span "Move to Folder" at bounding box center [597, 50] width 32 height 7
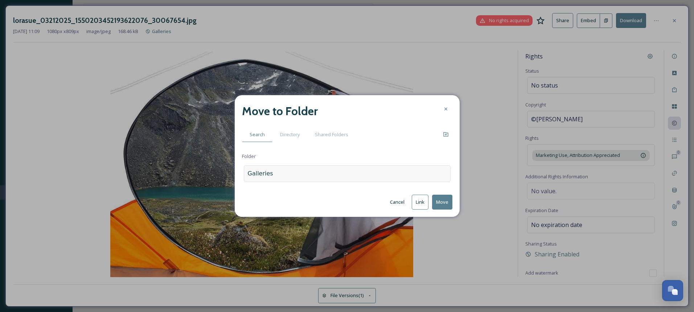
click at [292, 173] on div "Galleries" at bounding box center [347, 173] width 207 height 17
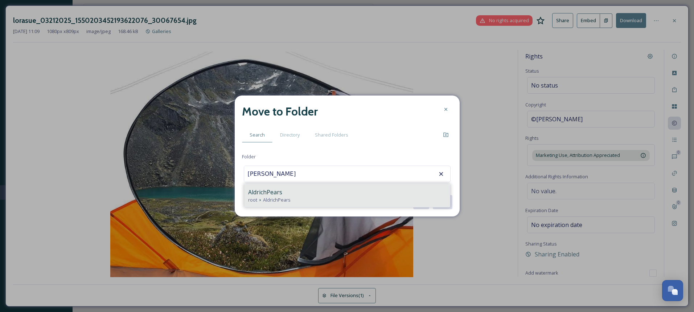
click at [266, 193] on span "AldrichPears" at bounding box center [265, 192] width 34 height 9
type input "AldrichPears"
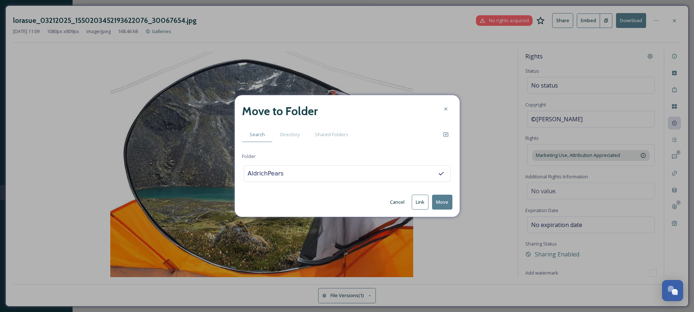
click at [440, 201] on button "Move" at bounding box center [442, 201] width 20 height 15
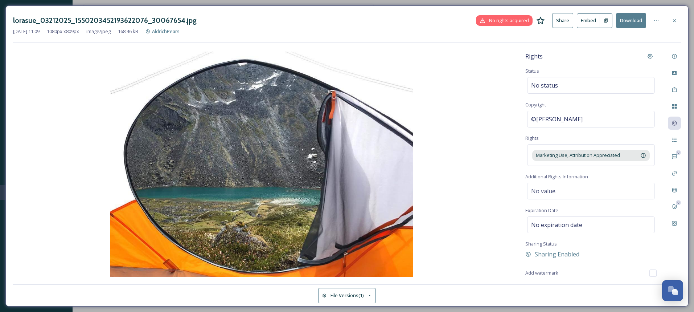
click at [462, 176] on img at bounding box center [261, 165] width 497 height 227
click at [674, 22] on icon at bounding box center [675, 21] width 6 height 6
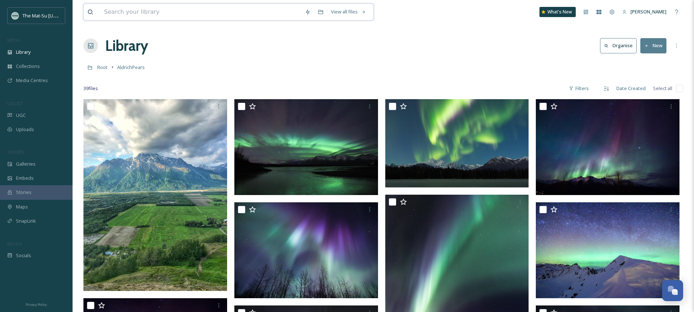
click at [143, 14] on input at bounding box center [201, 12] width 201 height 16
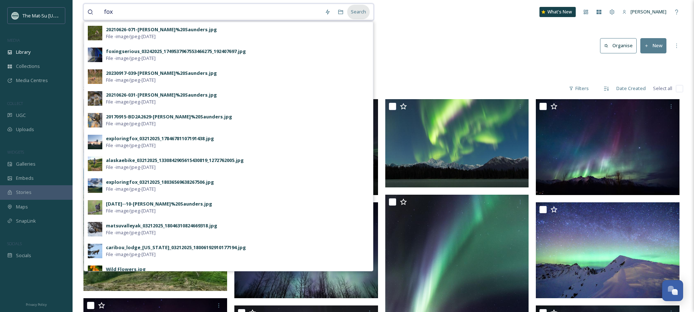
type input "fox"
click at [359, 10] on div "Search" at bounding box center [358, 12] width 22 height 14
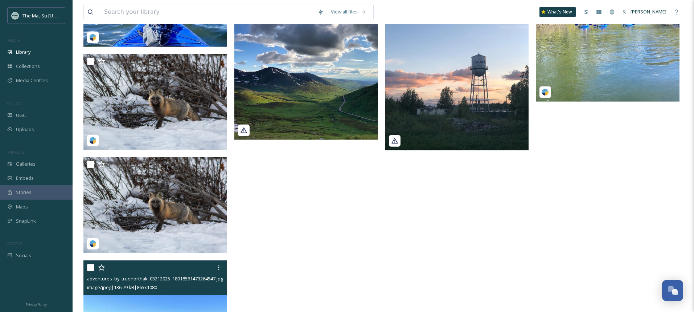
scroll to position [869, 0]
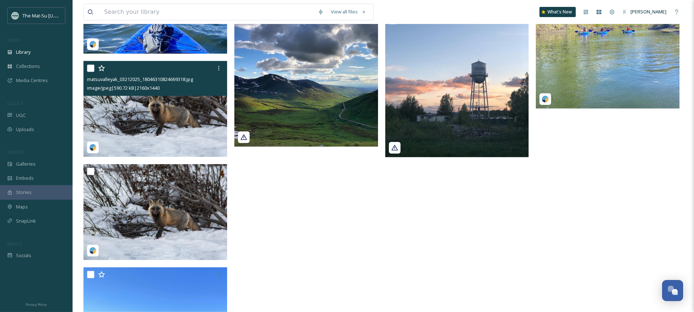
click at [154, 116] on img at bounding box center [155, 109] width 144 height 96
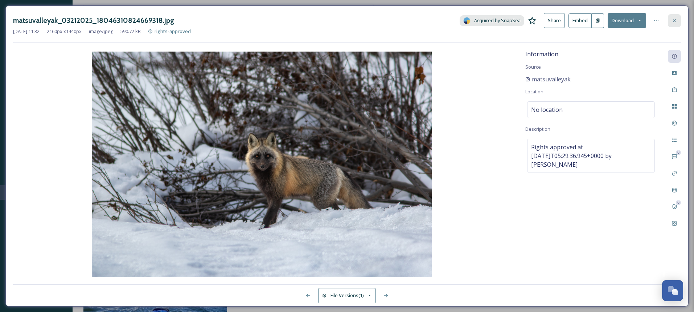
click at [676, 21] on icon at bounding box center [675, 21] width 6 height 6
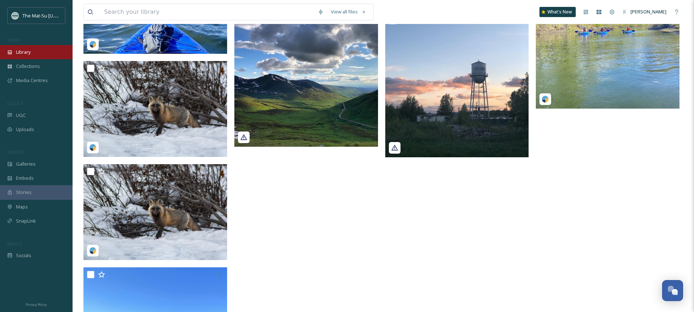
click at [24, 52] on span "Library" at bounding box center [23, 52] width 15 height 7
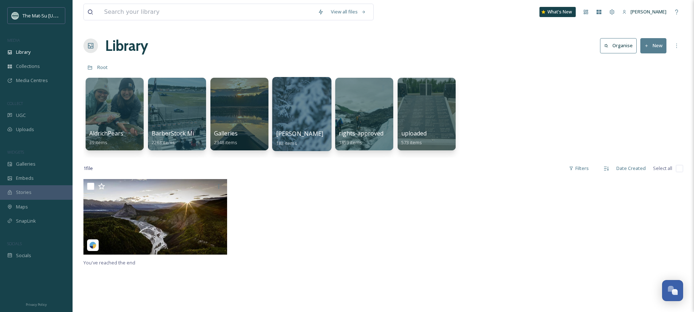
click at [300, 104] on div at bounding box center [301, 114] width 59 height 74
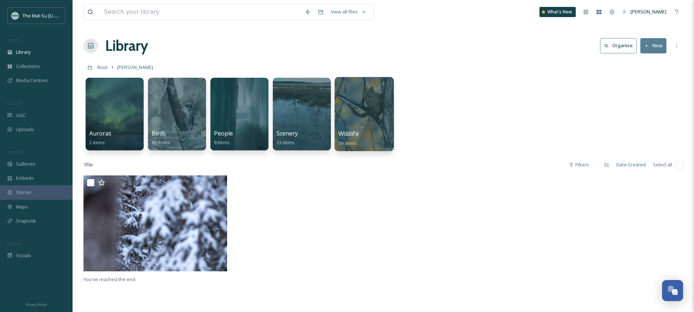
click at [365, 103] on div at bounding box center [364, 114] width 59 height 74
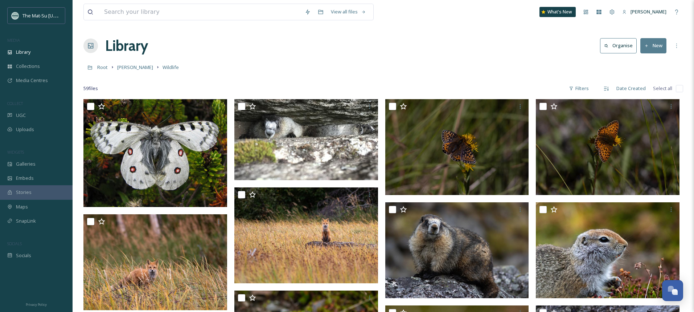
click at [649, 48] on icon at bounding box center [646, 46] width 5 height 5
click at [644, 63] on span "File Upload" at bounding box center [650, 62] width 24 height 7
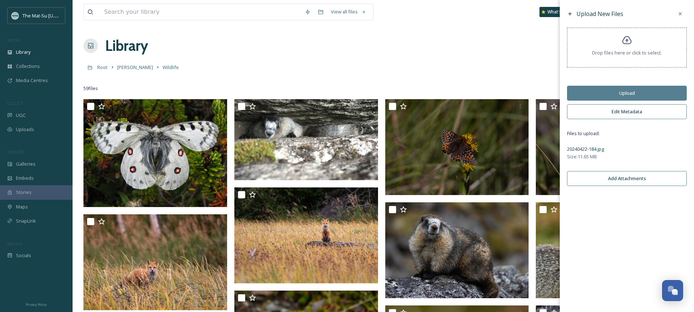
click at [632, 113] on button "Edit Metadata" at bounding box center [627, 111] width 120 height 15
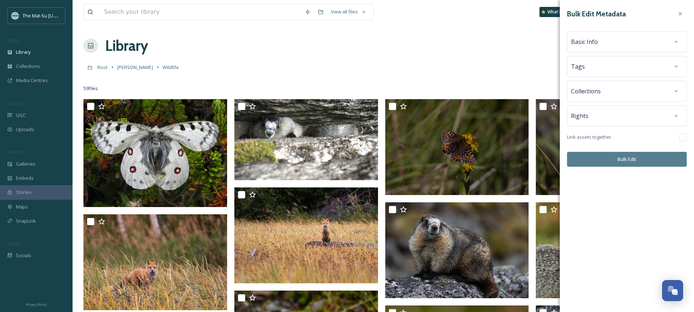
click at [620, 115] on div "Rights" at bounding box center [627, 115] width 112 height 13
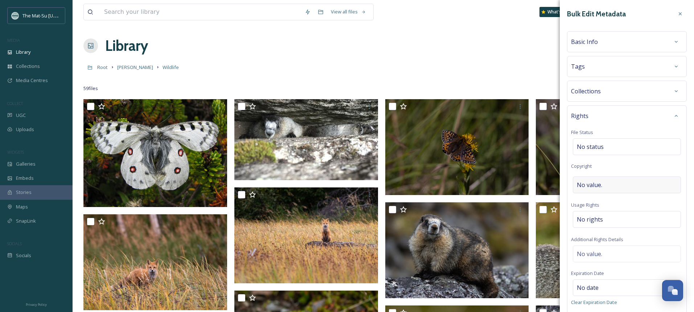
click at [612, 187] on div "No value." at bounding box center [627, 184] width 108 height 17
type input "[PERSON_NAME]"
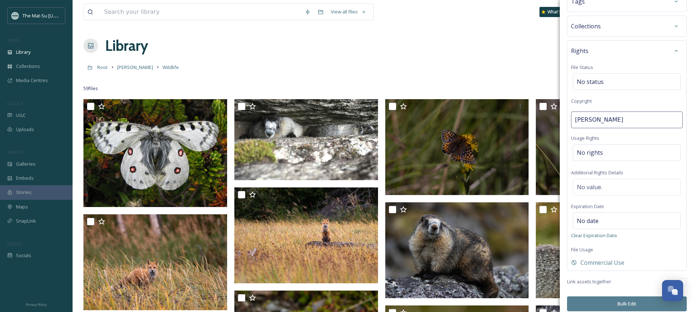
scroll to position [71, 0]
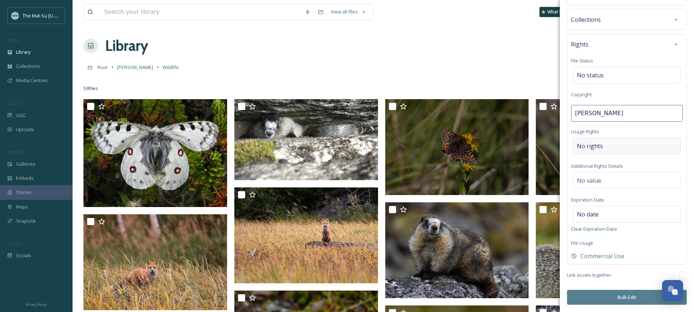
click at [612, 144] on div "No rights" at bounding box center [627, 146] width 108 height 17
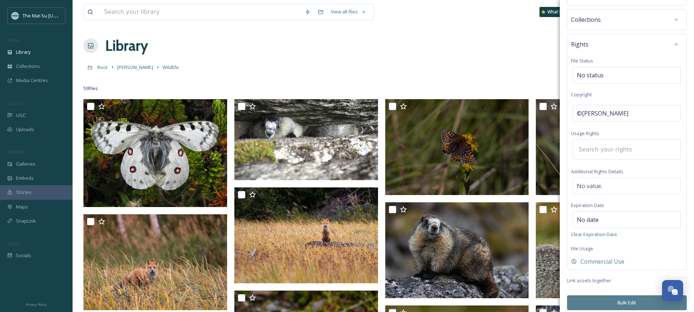
click at [598, 152] on input at bounding box center [615, 150] width 80 height 16
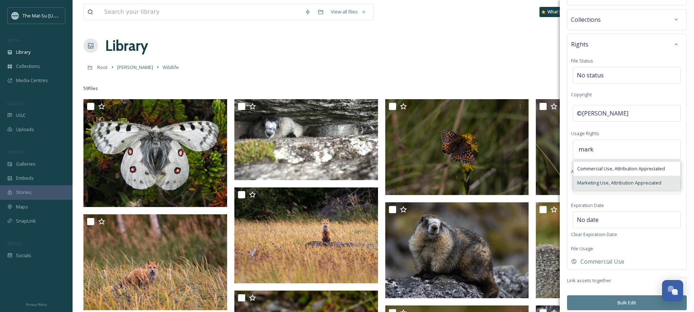
type input "mark"
click at [599, 182] on span "Marketing Use, Attribution Appreciated" at bounding box center [619, 182] width 84 height 7
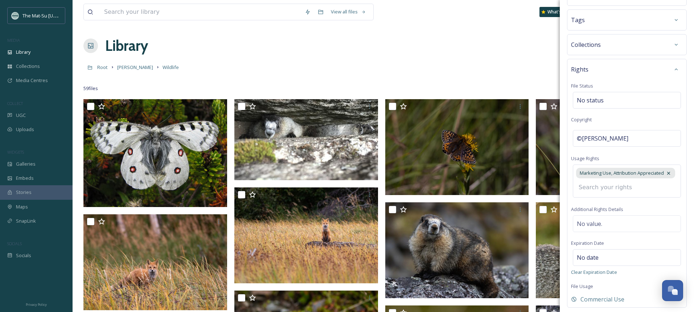
scroll to position [0, 0]
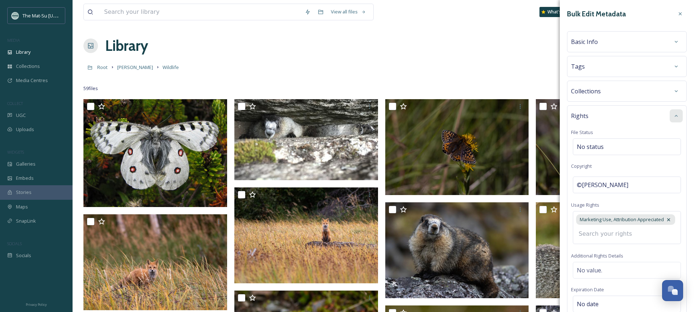
click at [677, 114] on icon at bounding box center [676, 116] width 6 height 6
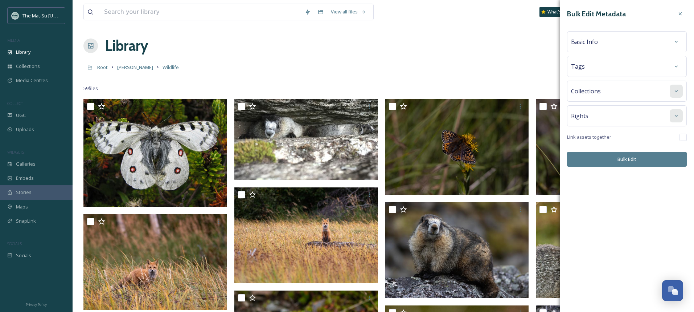
click at [678, 94] on icon at bounding box center [676, 91] width 6 height 6
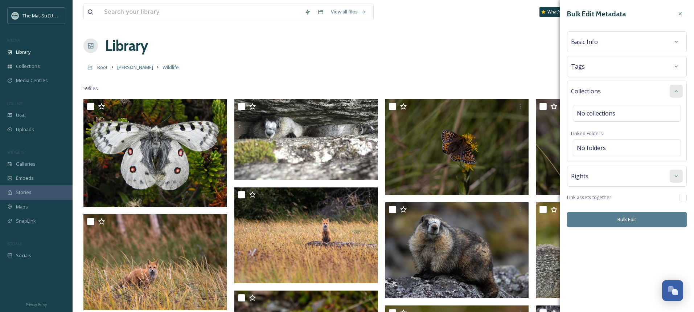
click at [678, 94] on icon at bounding box center [676, 91] width 6 height 6
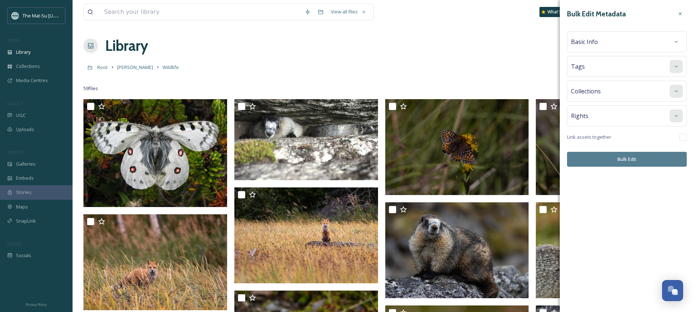
click at [676, 66] on icon at bounding box center [676, 66] width 6 height 6
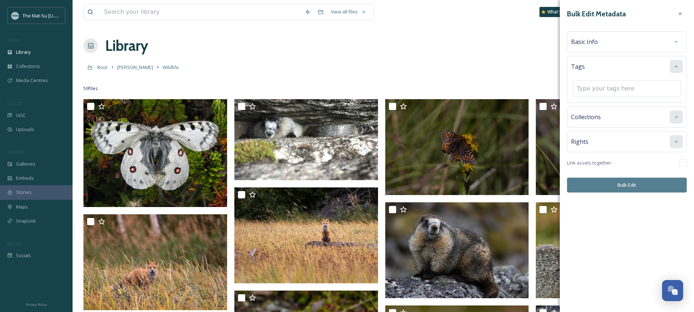
click at [676, 66] on icon at bounding box center [676, 66] width 6 height 6
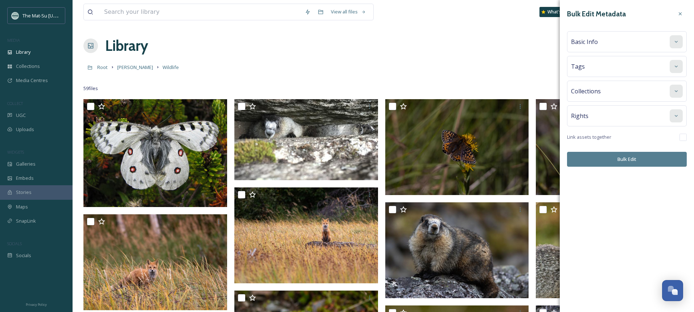
click at [677, 44] on icon at bounding box center [676, 42] width 6 height 6
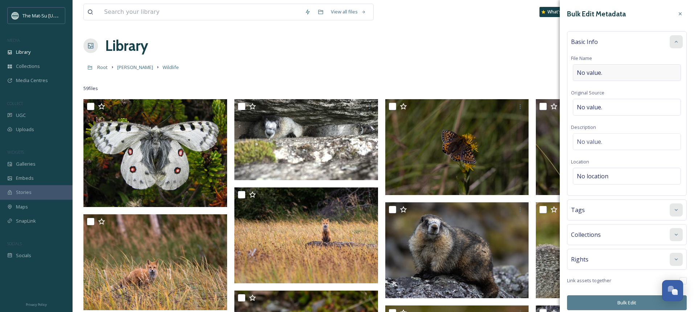
click at [617, 73] on div "No value." at bounding box center [627, 72] width 108 height 17
type input "Red Fox at [GEOGRAPHIC_DATA]"
click at [630, 106] on div "No value." at bounding box center [627, 105] width 108 height 17
type input "[PERSON_NAME]"
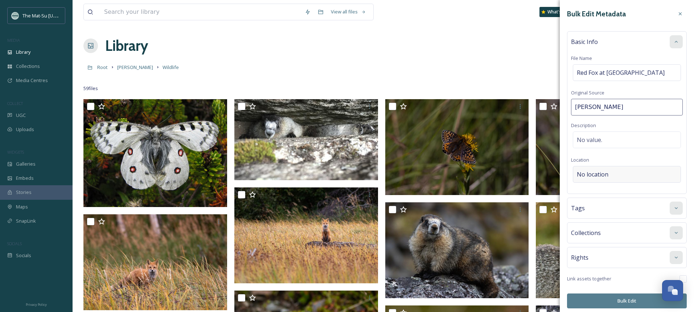
click at [624, 174] on div "No location" at bounding box center [627, 174] width 108 height 17
click at [634, 176] on input at bounding box center [626, 176] width 107 height 16
type input "Gunsight Mountain"
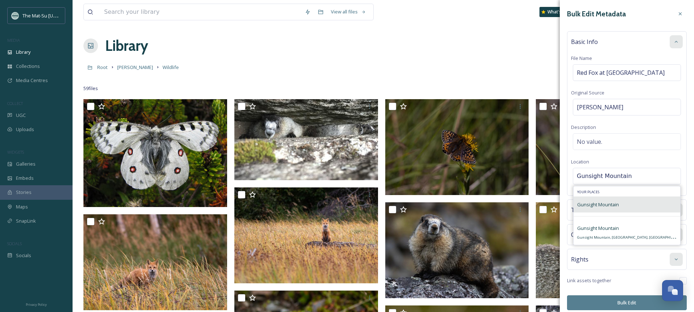
click at [602, 206] on span "Gunsight Mountain" at bounding box center [598, 204] width 42 height 7
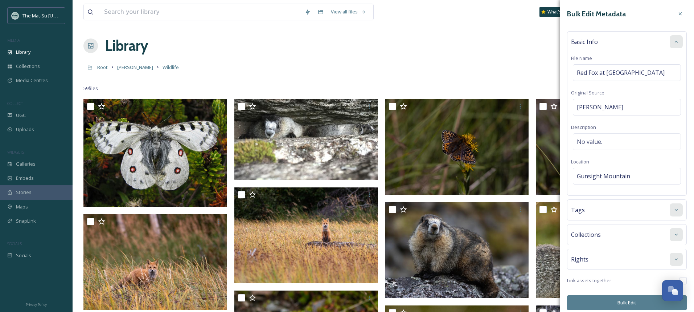
click at [676, 41] on icon at bounding box center [676, 42] width 3 height 2
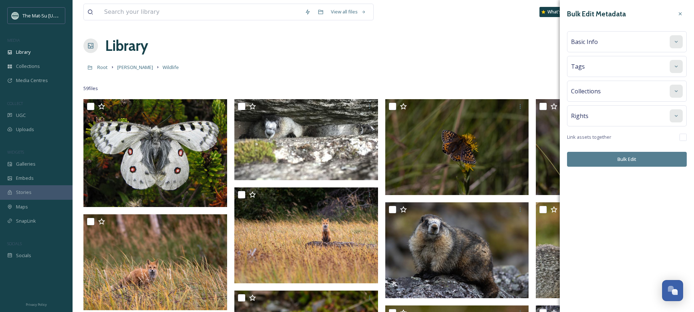
click at [630, 159] on button "Bulk Edit" at bounding box center [627, 159] width 120 height 15
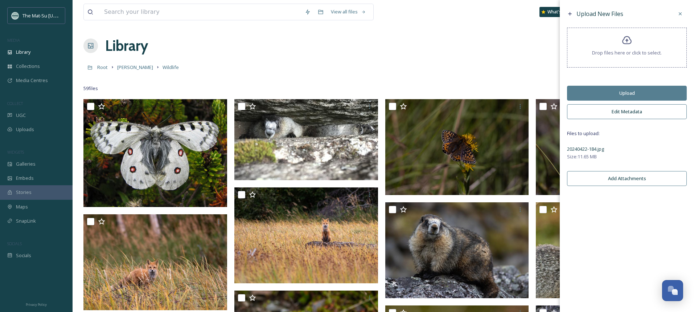
click button "Upload"
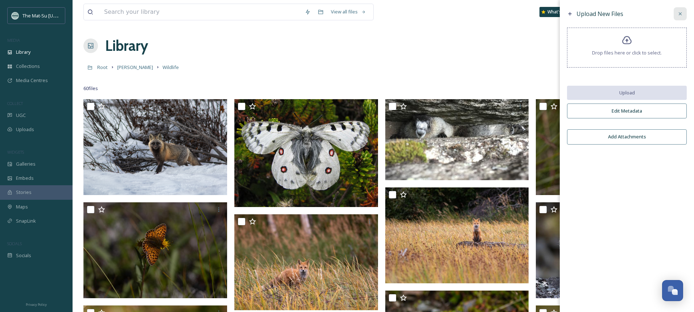
click icon
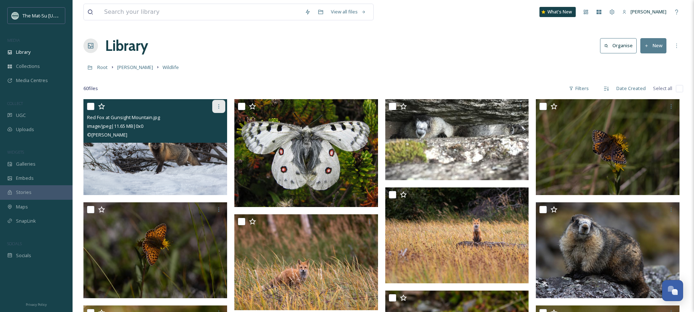
click icon
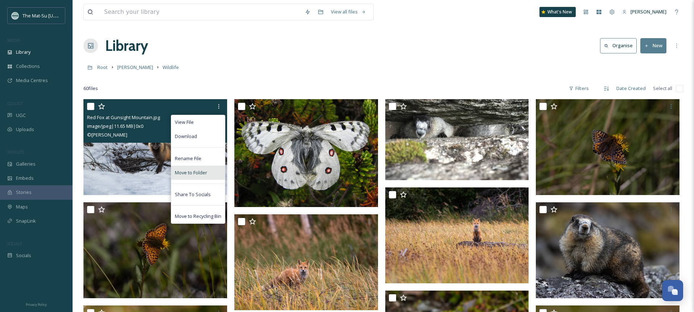
click span "Move to Folder"
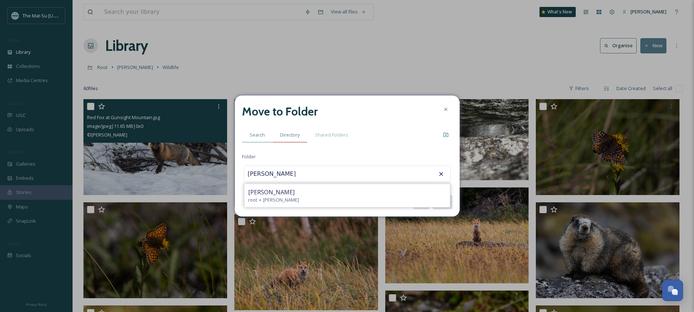
type input "[PERSON_NAME]"
click span "Directory"
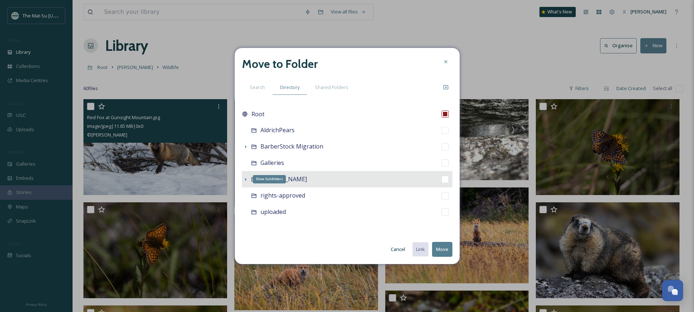
click icon
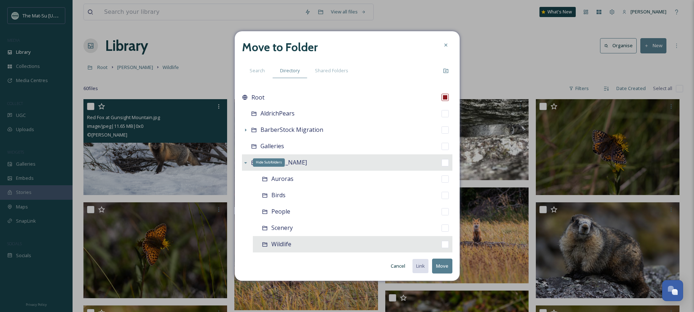
click span "Wildlife"
checkbox input "false"
checkbox input "true"
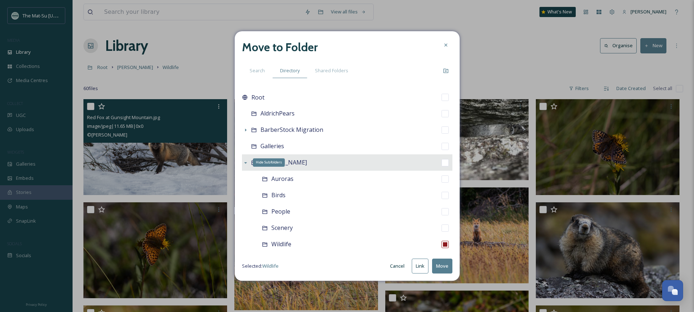
click button "Move"
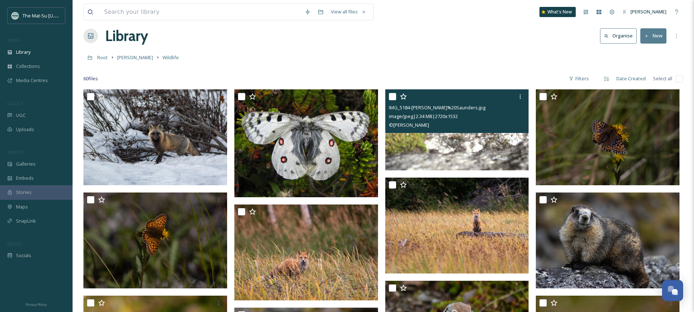
scroll to position [12, 0]
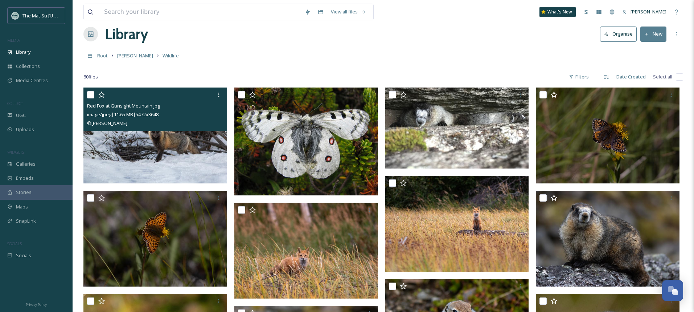
click at [155, 156] on img at bounding box center [155, 135] width 144 height 96
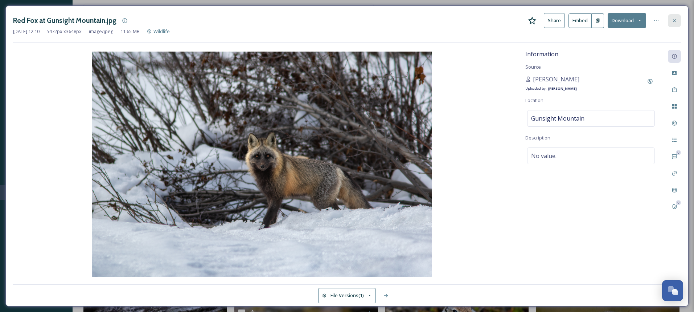
click at [675, 19] on icon at bounding box center [675, 21] width 6 height 6
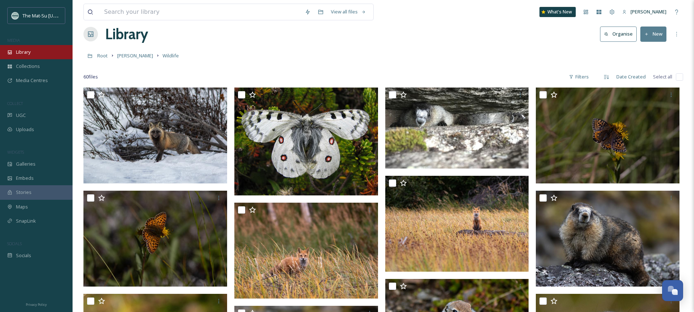
click at [30, 51] on span "Library" at bounding box center [23, 52] width 15 height 7
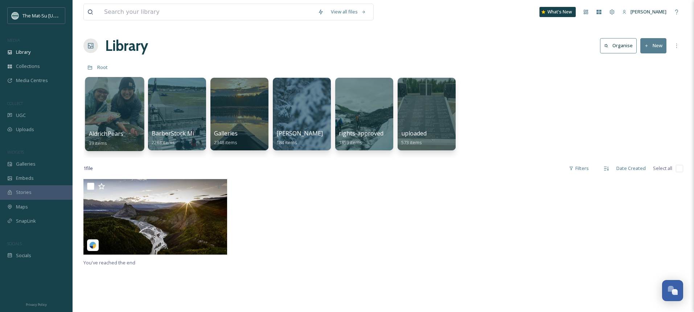
click at [113, 109] on div at bounding box center [114, 114] width 59 height 74
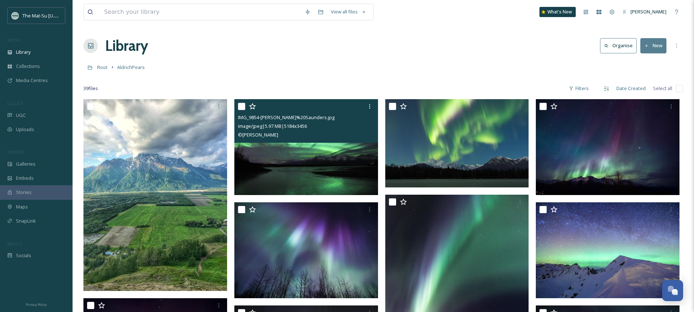
click at [297, 165] on img at bounding box center [306, 147] width 144 height 96
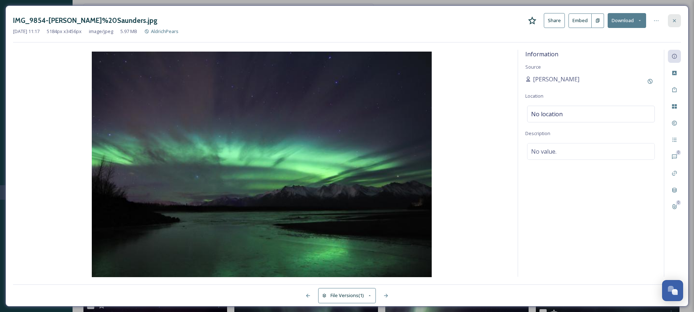
click at [673, 19] on icon at bounding box center [675, 21] width 6 height 6
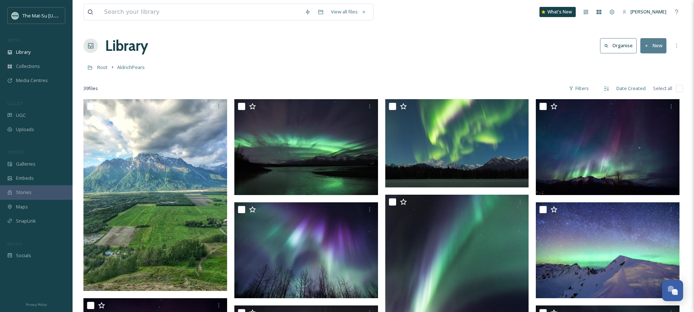
click at [682, 89] on input "checkbox" at bounding box center [679, 88] width 7 height 7
checkbox input "true"
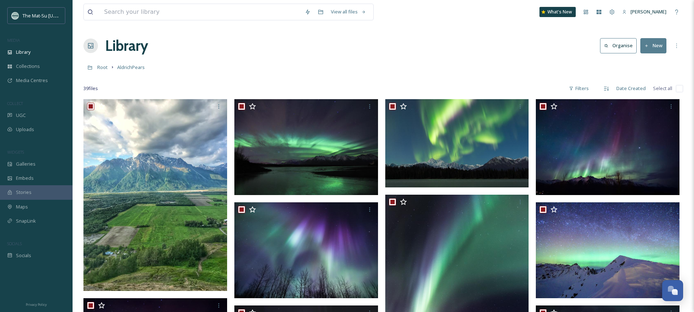
checkbox input "true"
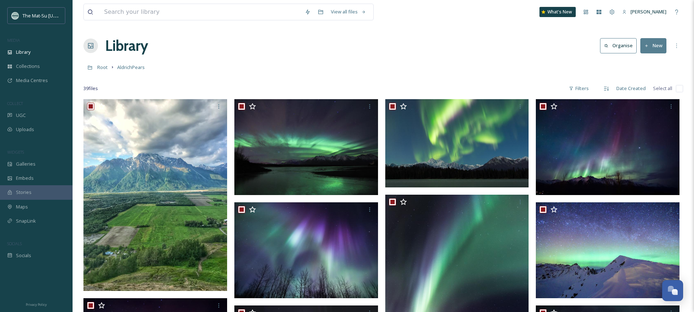
checkbox input "true"
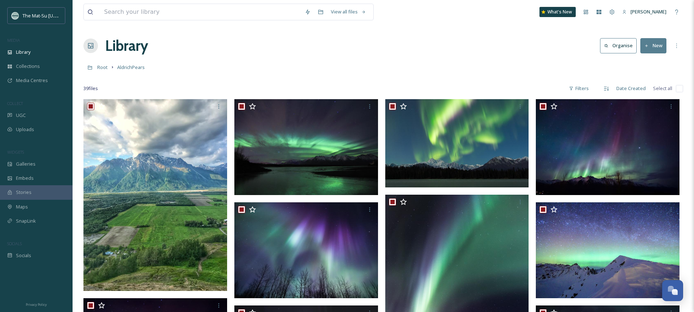
checkbox input "true"
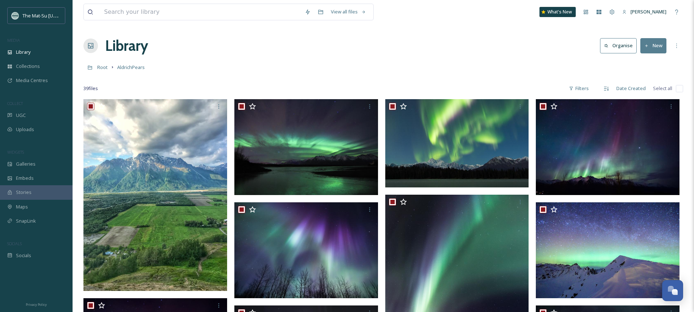
checkbox input "true"
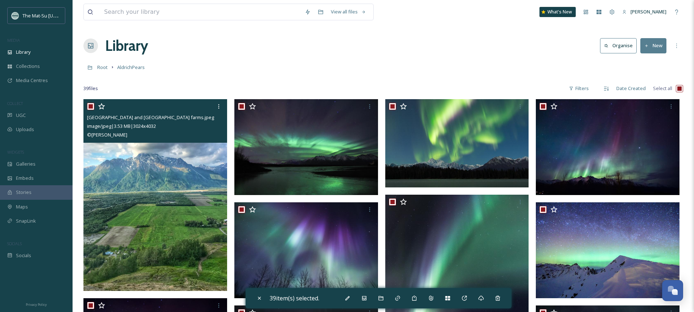
click at [92, 105] on input "checkbox" at bounding box center [90, 106] width 7 height 7
checkbox input "false"
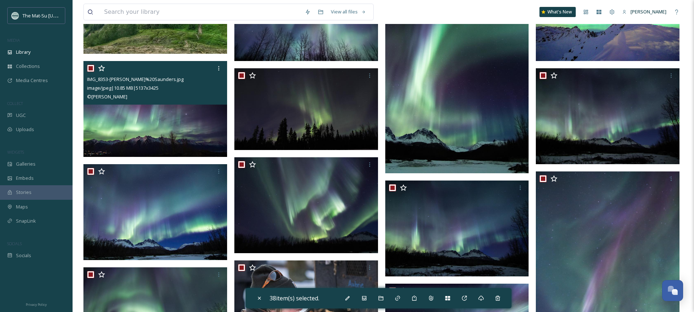
checkbox input "false"
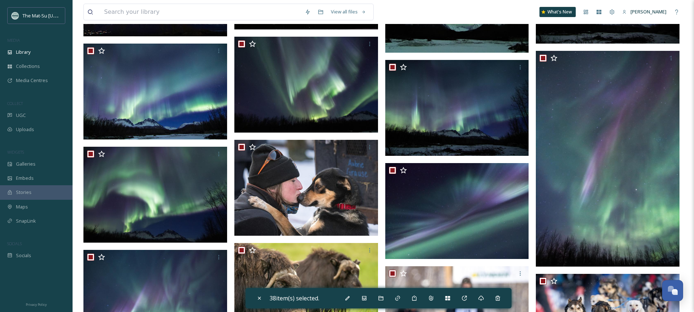
scroll to position [376, 0]
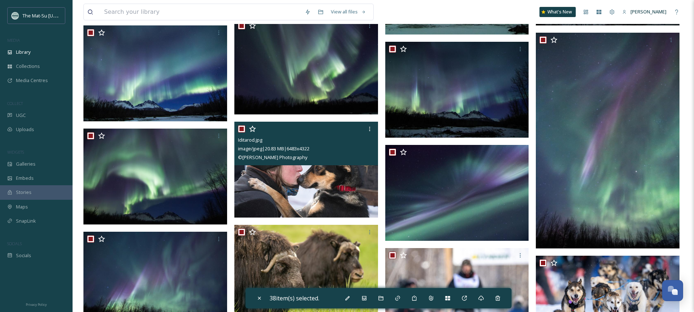
click at [241, 129] on input "checkbox" at bounding box center [241, 128] width 7 height 7
checkbox input "false"
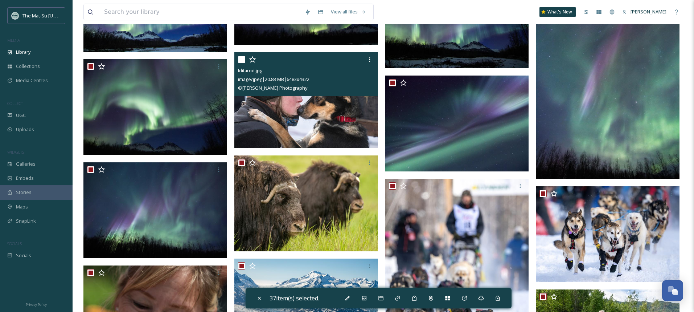
scroll to position [466, 0]
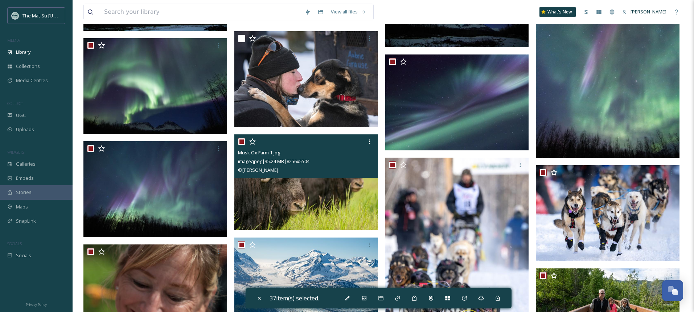
click at [239, 143] on input "checkbox" at bounding box center [241, 141] width 7 height 7
checkbox input "false"
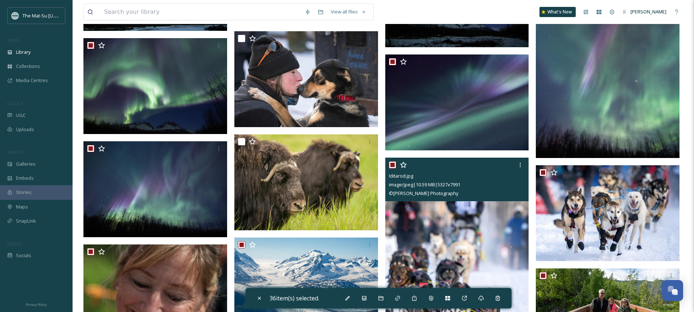
click at [391, 172] on div "Iditarod.jpg" at bounding box center [458, 175] width 138 height 9
click at [393, 164] on input "checkbox" at bounding box center [392, 164] width 7 height 7
checkbox input "false"
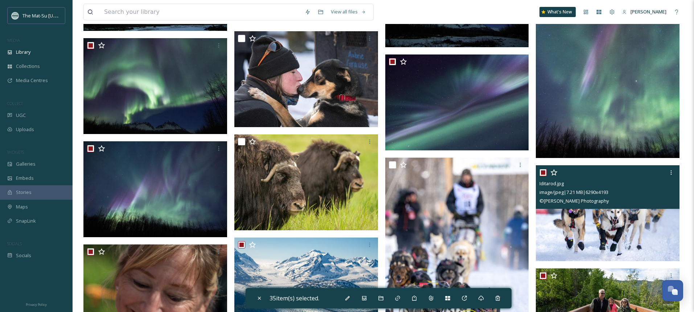
click at [544, 172] on input "checkbox" at bounding box center [543, 172] width 7 height 7
checkbox input "false"
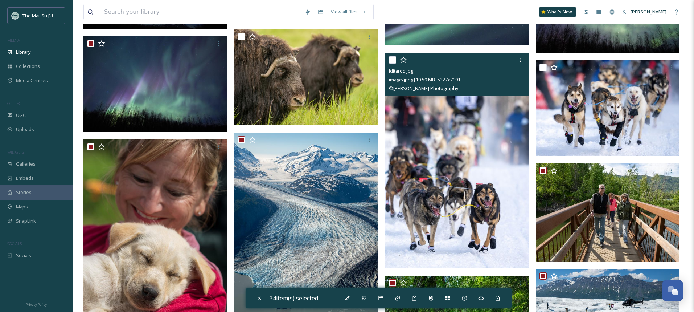
scroll to position [583, 0]
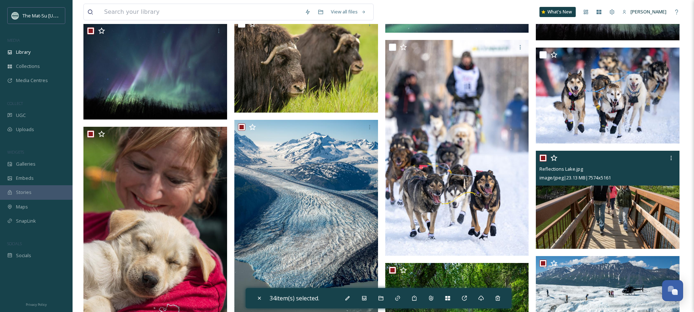
click at [544, 158] on input "checkbox" at bounding box center [543, 157] width 7 height 7
checkbox input "false"
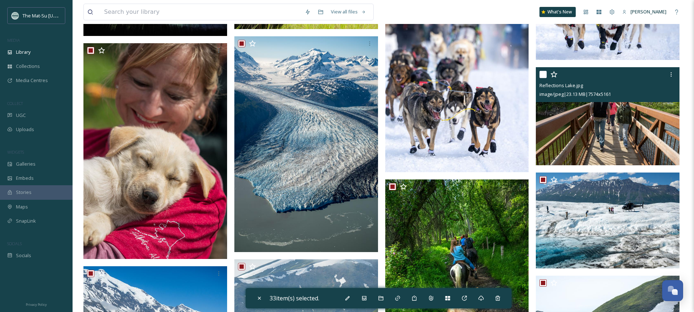
scroll to position [697, 0]
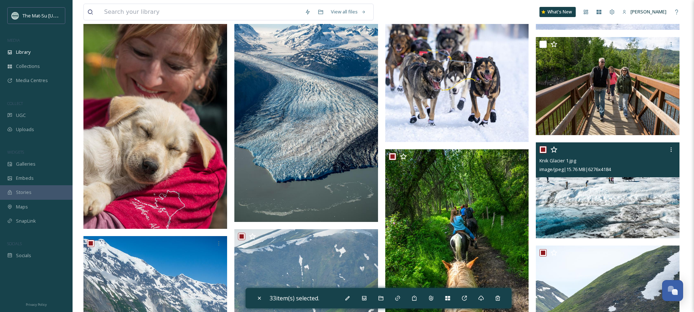
click at [543, 149] on input "checkbox" at bounding box center [543, 149] width 7 height 7
checkbox input "false"
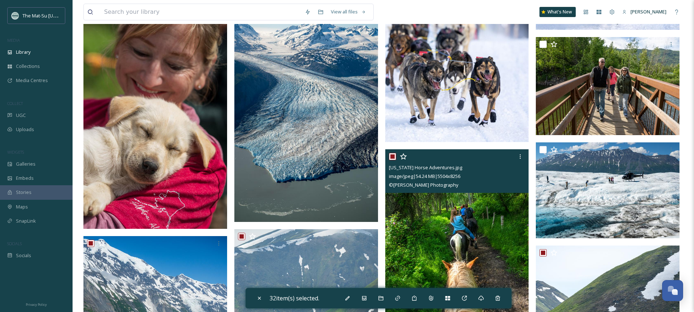
click at [391, 157] on input "checkbox" at bounding box center [392, 156] width 7 height 7
checkbox input "false"
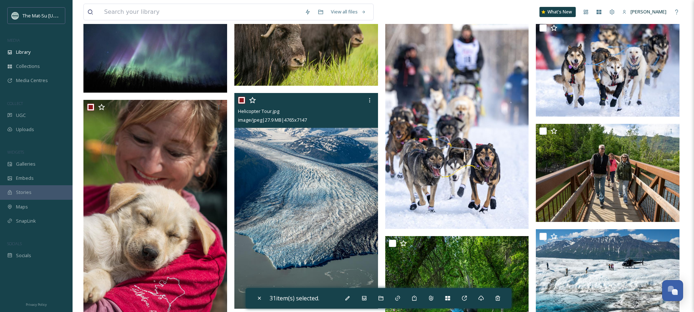
scroll to position [589, 0]
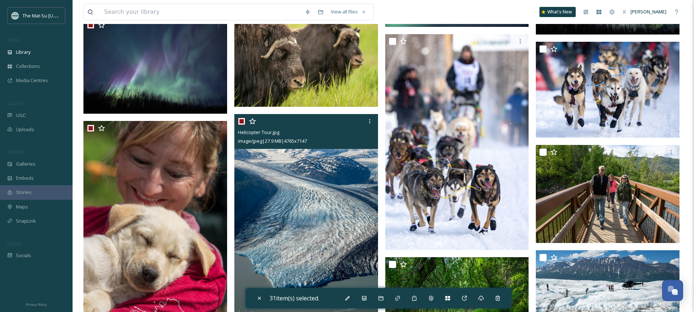
click at [243, 121] on input "checkbox" at bounding box center [241, 121] width 7 height 7
checkbox input "false"
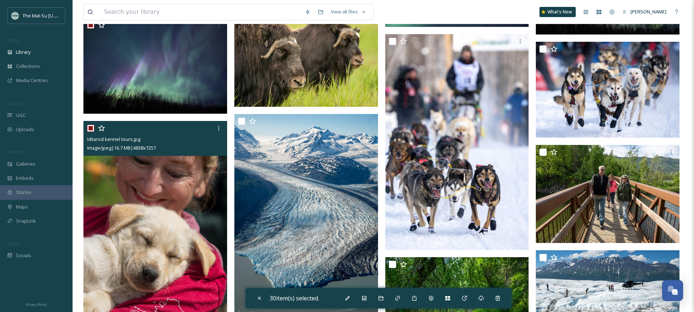
click at [92, 126] on input "checkbox" at bounding box center [90, 127] width 7 height 7
checkbox input "false"
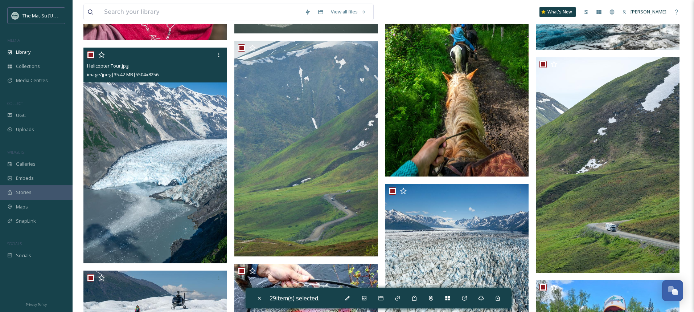
scroll to position [884, 0]
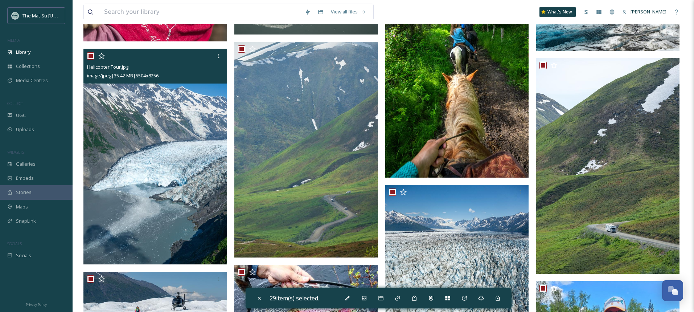
click at [91, 56] on input "checkbox" at bounding box center [90, 55] width 7 height 7
checkbox input "false"
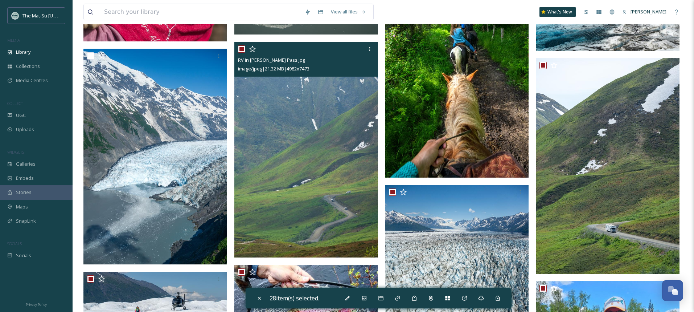
click at [242, 48] on input "checkbox" at bounding box center [241, 48] width 7 height 7
checkbox input "false"
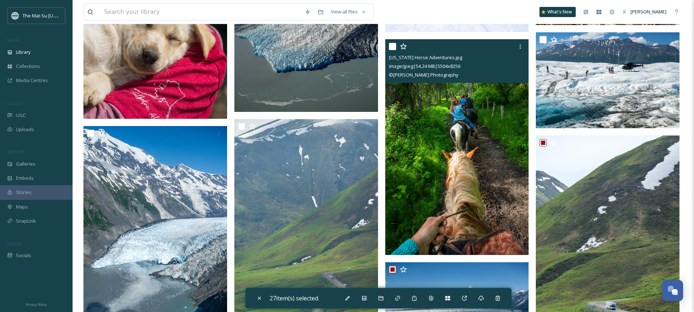
scroll to position [801, 0]
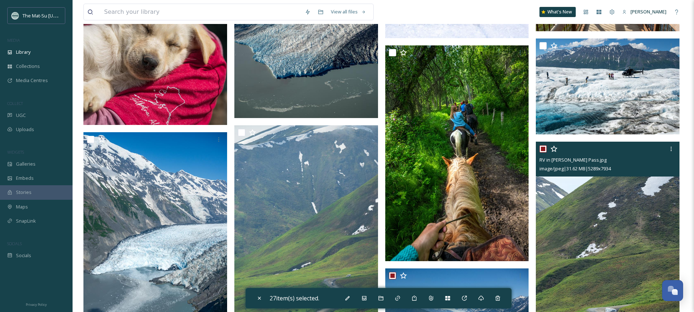
click at [545, 148] on input "checkbox" at bounding box center [543, 148] width 7 height 7
checkbox input "false"
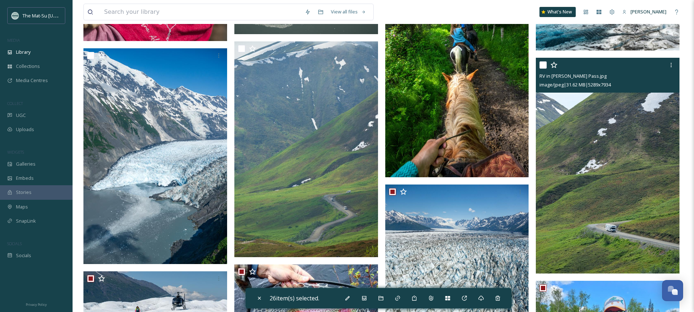
scroll to position [927, 0]
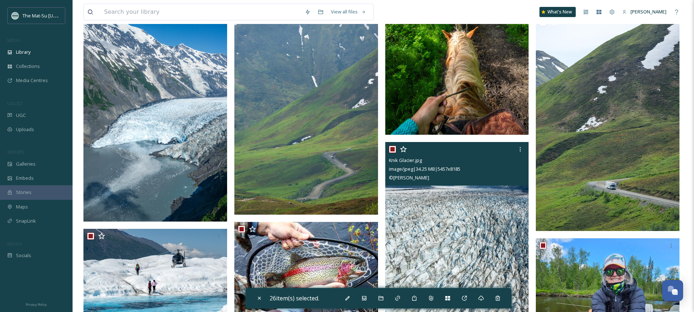
click at [396, 150] on div at bounding box center [458, 149] width 138 height 13
click at [392, 148] on input "checkbox" at bounding box center [392, 148] width 7 height 7
checkbox input "false"
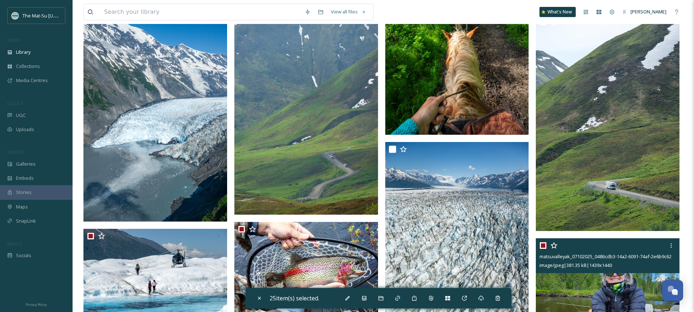
click at [544, 243] on input "checkbox" at bounding box center [543, 245] width 7 height 7
checkbox input "false"
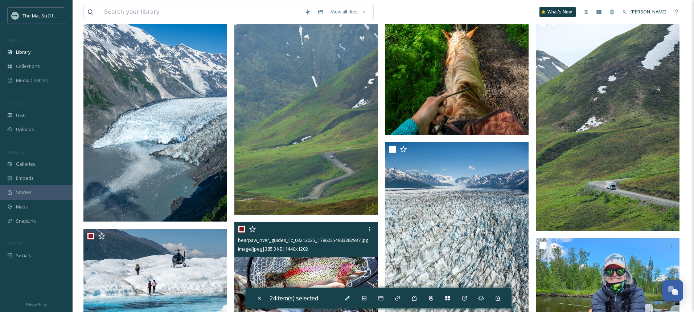
click at [241, 229] on input "checkbox" at bounding box center [241, 228] width 7 height 7
checkbox input "false"
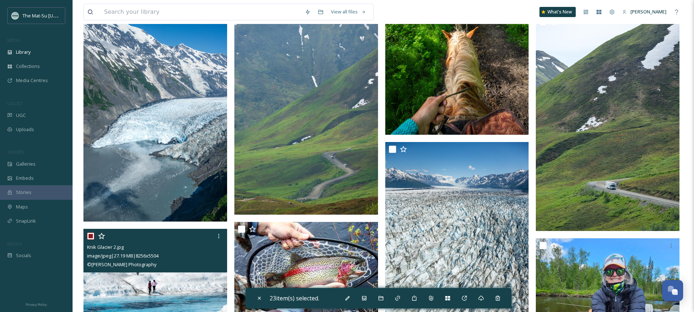
click at [91, 235] on input "checkbox" at bounding box center [90, 235] width 7 height 7
checkbox input "false"
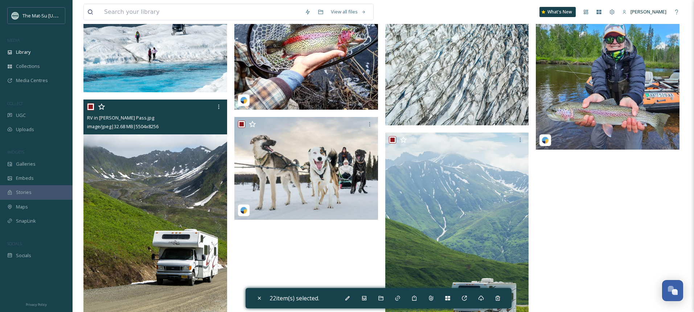
scroll to position [1184, 0]
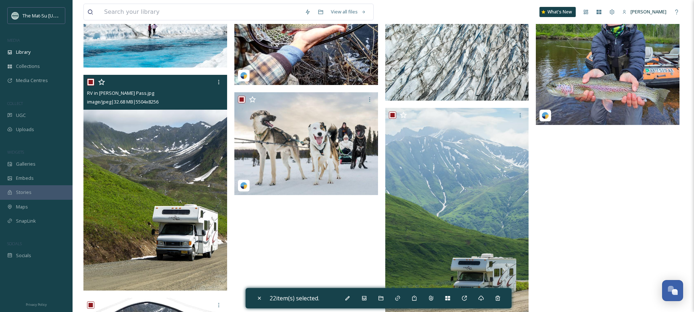
click at [90, 82] on input "checkbox" at bounding box center [90, 81] width 7 height 7
checkbox input "false"
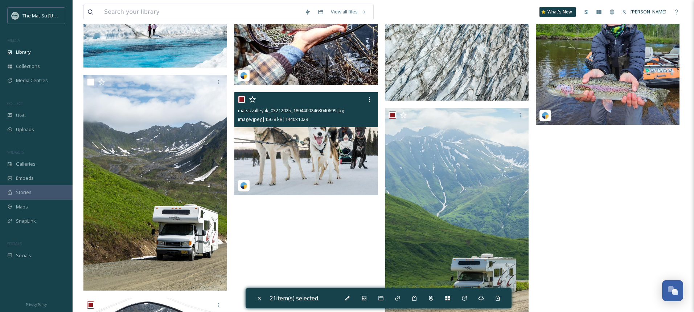
click at [239, 100] on input "checkbox" at bounding box center [241, 99] width 7 height 7
checkbox input "false"
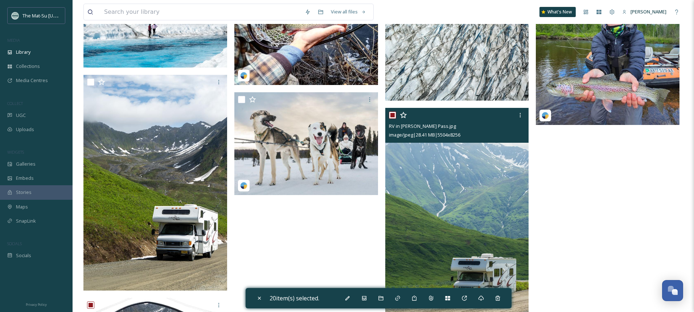
click at [393, 117] on input "checkbox" at bounding box center [392, 114] width 7 height 7
checkbox input "false"
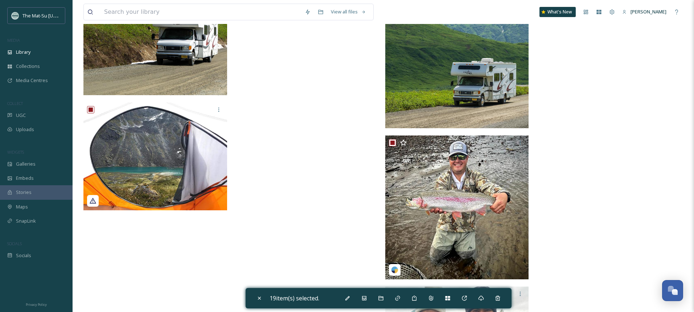
scroll to position [1397, 0]
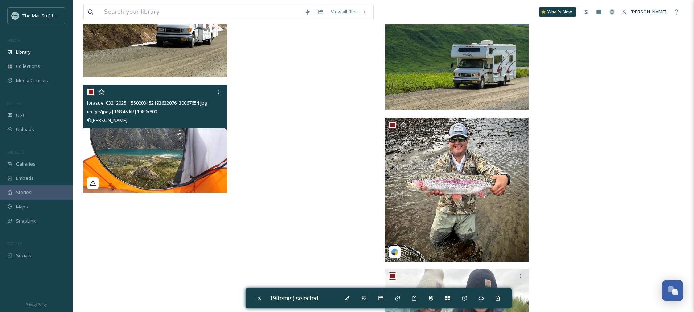
click at [91, 89] on input "checkbox" at bounding box center [90, 91] width 7 height 7
checkbox input "false"
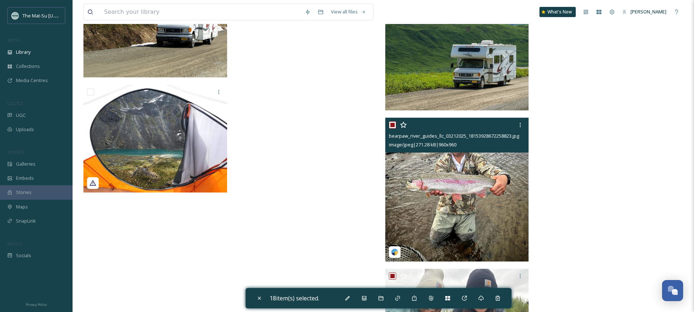
click at [392, 130] on div at bounding box center [458, 124] width 138 height 13
click at [392, 124] on input "checkbox" at bounding box center [392, 124] width 7 height 7
checkbox input "false"
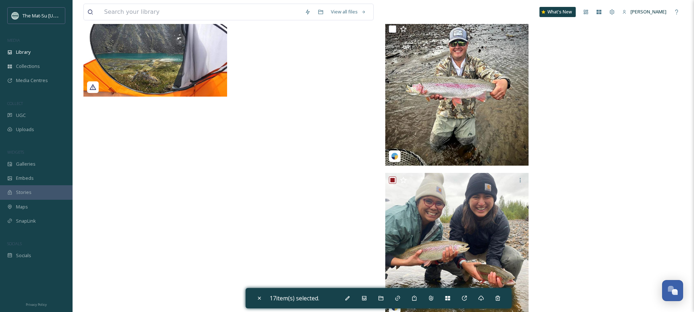
scroll to position [1510, 0]
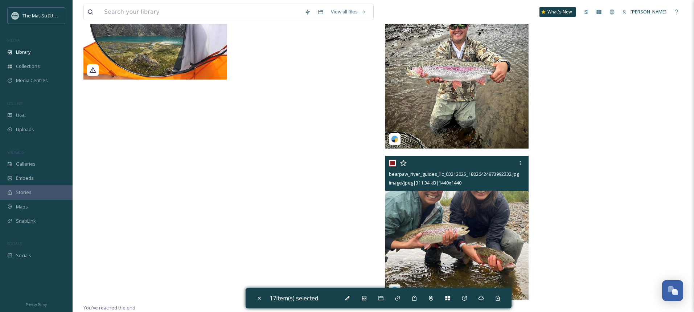
click at [394, 162] on input "checkbox" at bounding box center [392, 162] width 7 height 7
checkbox input "false"
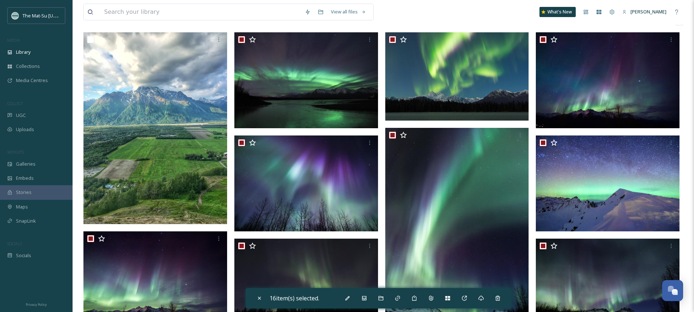
scroll to position [0, 0]
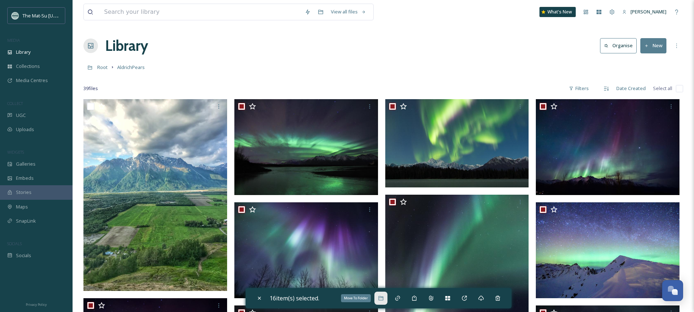
click at [384, 300] on icon at bounding box center [381, 298] width 6 height 6
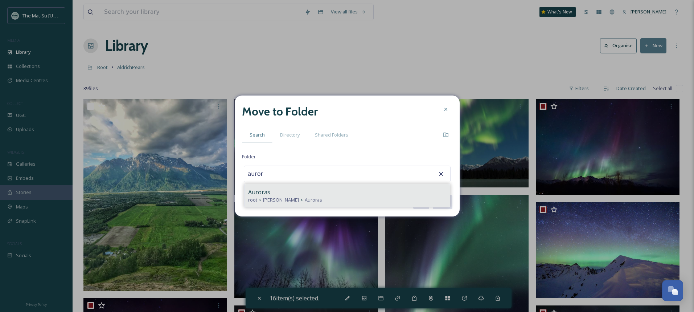
click at [263, 192] on span "Auroras" at bounding box center [259, 192] width 22 height 9
type input "Auroras"
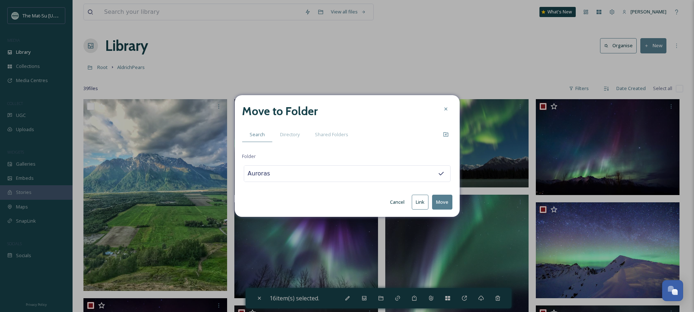
click at [442, 202] on button "Move" at bounding box center [442, 201] width 20 height 15
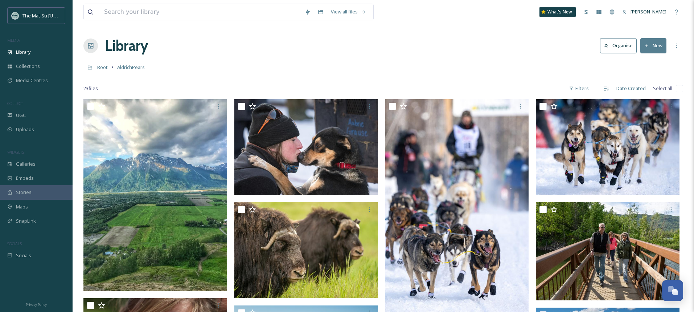
click at [681, 89] on input "checkbox" at bounding box center [679, 88] width 7 height 7
checkbox input "true"
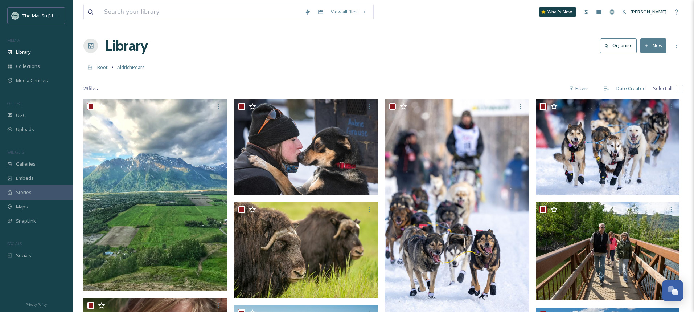
checkbox input "true"
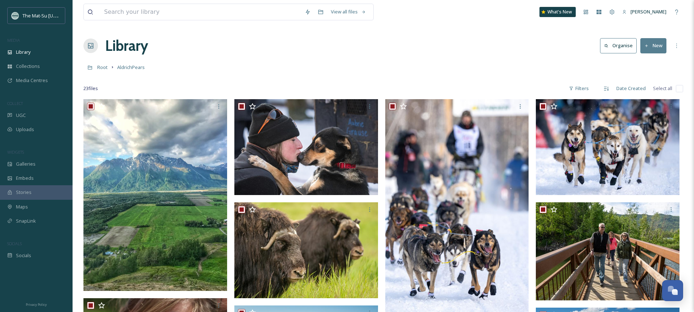
checkbox input "true"
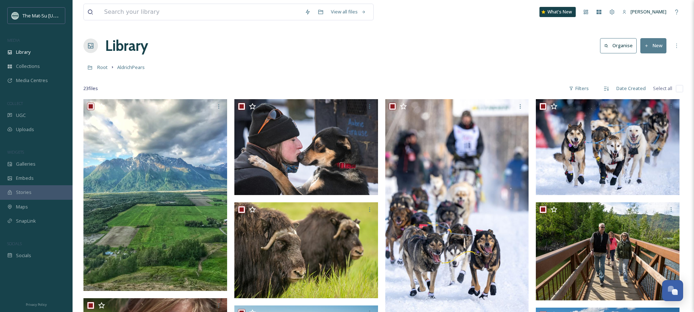
checkbox input "true"
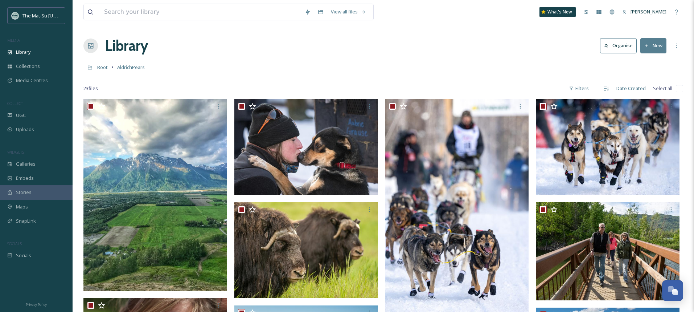
checkbox input "true"
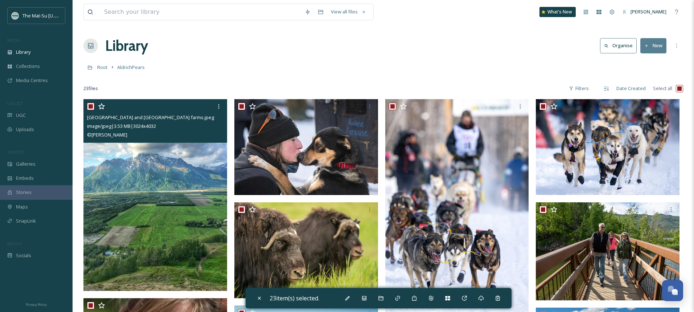
click at [91, 105] on input "checkbox" at bounding box center [90, 106] width 7 height 7
checkbox input "false"
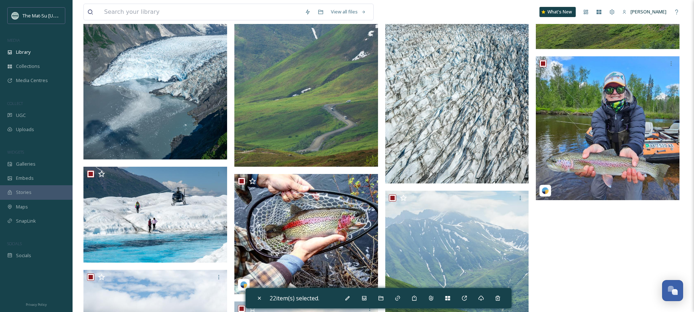
scroll to position [583, 0]
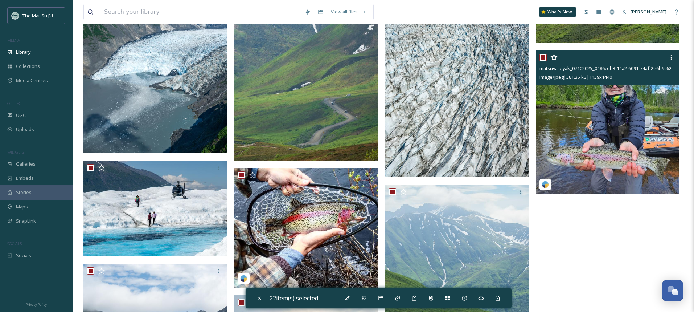
click at [543, 54] on div at bounding box center [609, 57] width 138 height 13
click at [545, 56] on input "checkbox" at bounding box center [543, 57] width 7 height 7
checkbox input "false"
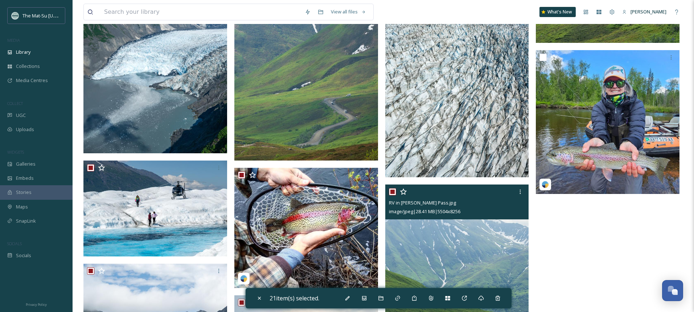
click at [393, 192] on input "checkbox" at bounding box center [392, 191] width 7 height 7
checkbox input "false"
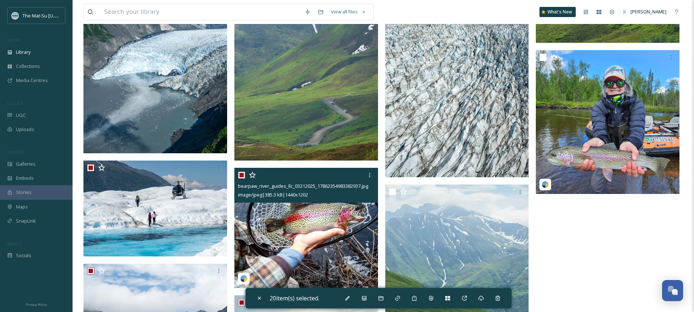
click at [243, 175] on input "checkbox" at bounding box center [241, 174] width 7 height 7
checkbox input "false"
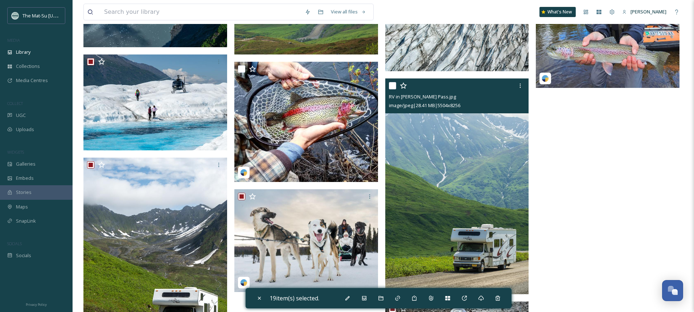
scroll to position [682, 0]
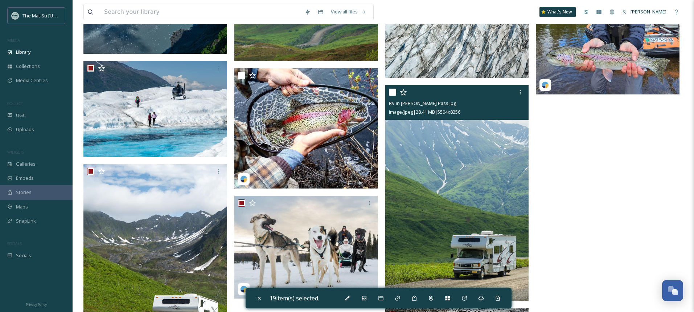
click at [394, 91] on input "checkbox" at bounding box center [392, 92] width 7 height 7
checkbox input "true"
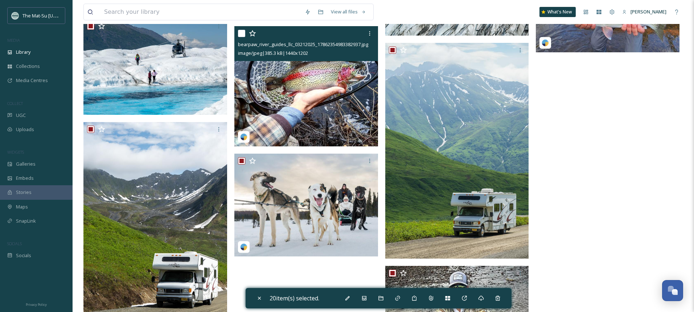
scroll to position [775, 0]
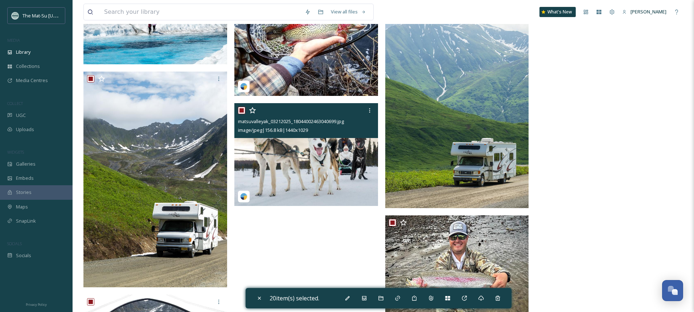
click at [241, 110] on input "checkbox" at bounding box center [241, 110] width 7 height 7
checkbox input "false"
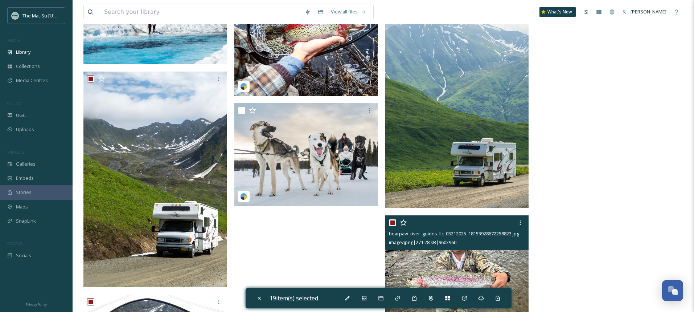
click at [391, 223] on input "checkbox" at bounding box center [392, 222] width 7 height 7
checkbox input "false"
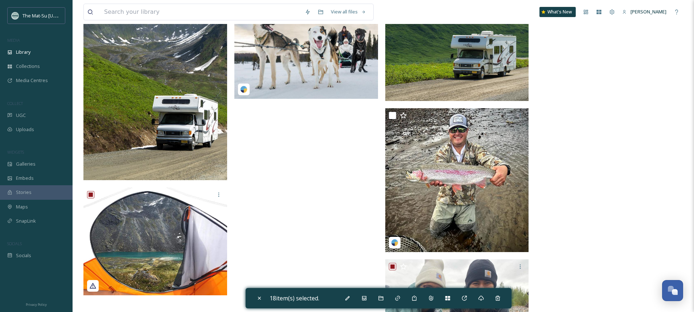
scroll to position [913, 0]
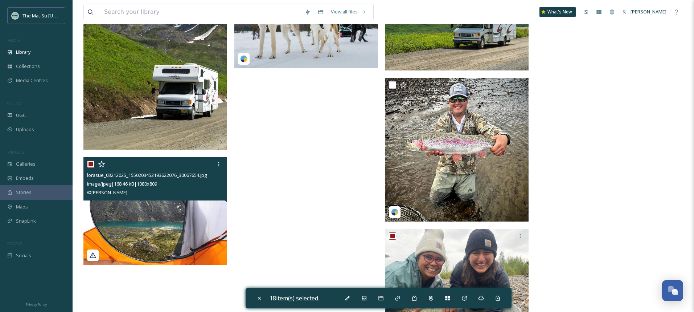
click at [89, 161] on input "checkbox" at bounding box center [90, 163] width 7 height 7
checkbox input "false"
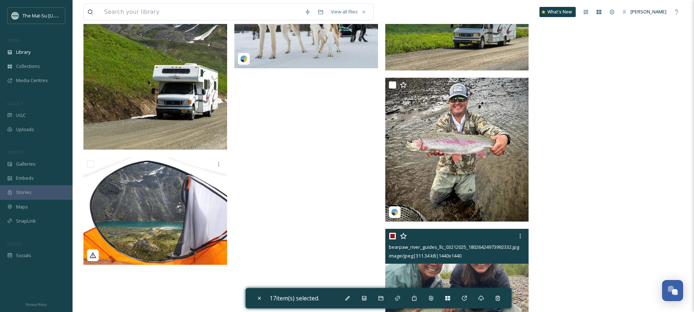
click at [391, 236] on input "checkbox" at bounding box center [392, 235] width 7 height 7
checkbox input "false"
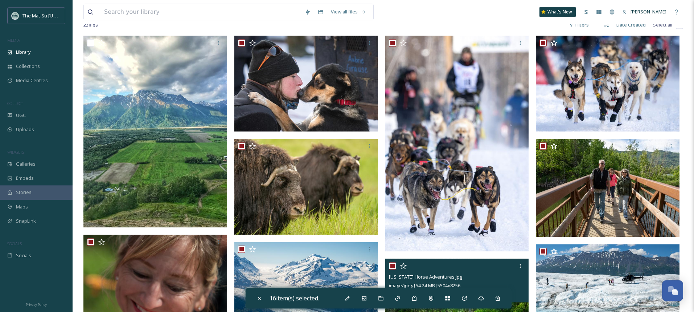
scroll to position [58, 0]
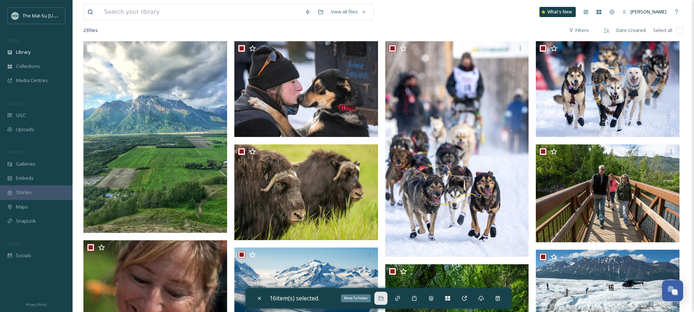
click at [383, 298] on icon at bounding box center [381, 298] width 6 height 6
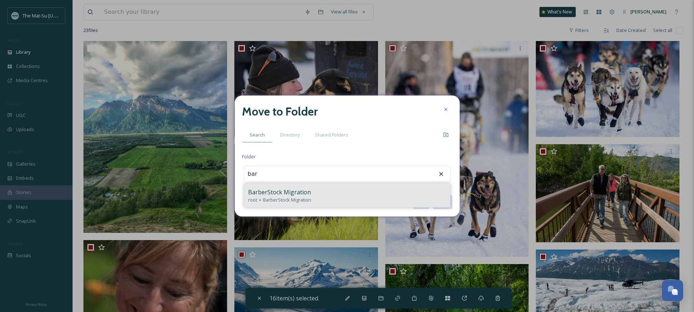
click at [273, 196] on span "BarberStock Migration" at bounding box center [279, 192] width 63 height 9
type input "BarberStock Migration"
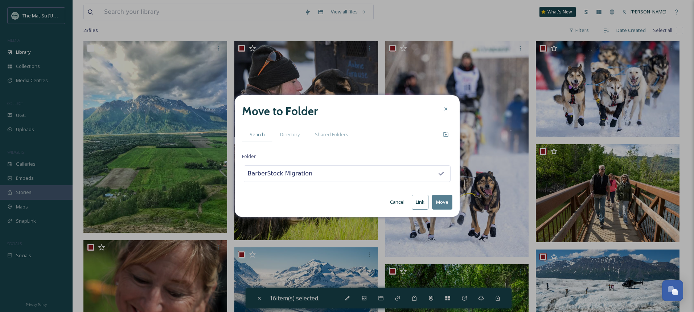
click at [446, 201] on button "Move" at bounding box center [442, 201] width 20 height 15
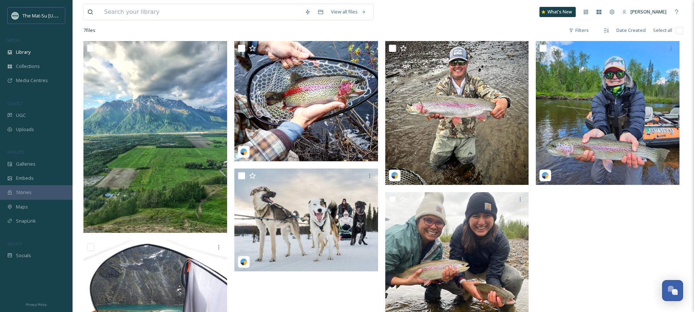
click at [682, 29] on input "checkbox" at bounding box center [679, 30] width 7 height 7
checkbox input "true"
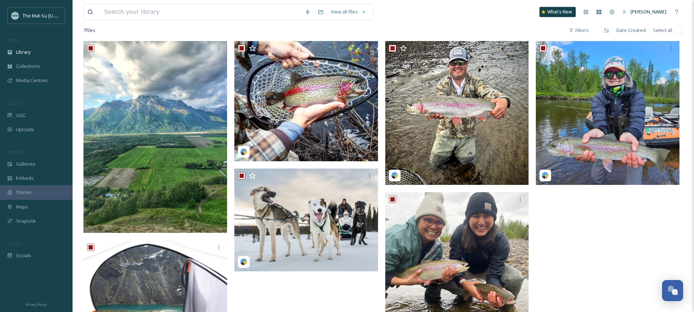
checkbox input "true"
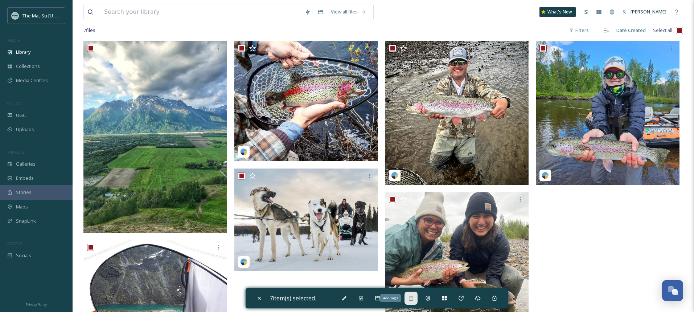
click at [413, 296] on icon at bounding box center [411, 297] width 4 height 5
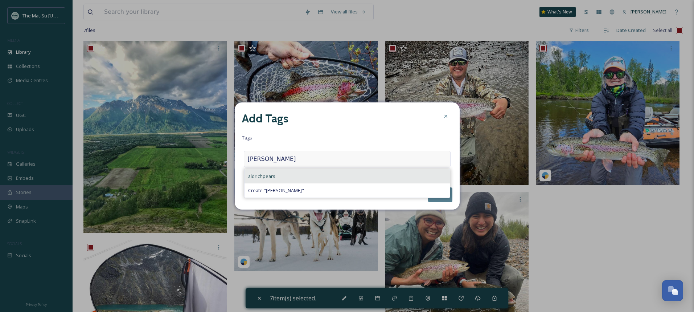
type input "[PERSON_NAME]"
click at [263, 176] on span "aldrichpears" at bounding box center [261, 176] width 27 height 7
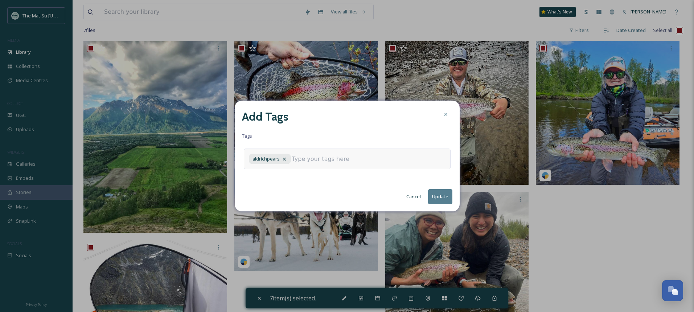
click at [436, 196] on button "Update" at bounding box center [440, 196] width 24 height 15
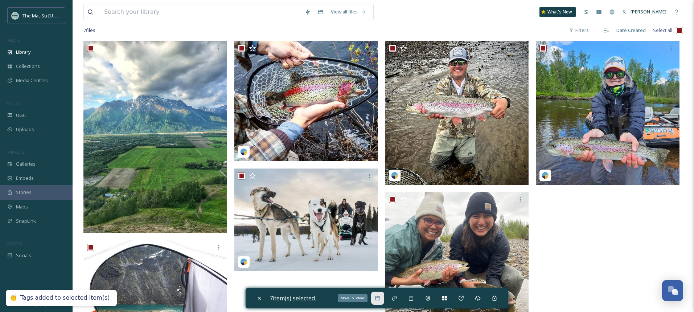
click at [381, 297] on icon at bounding box center [378, 298] width 6 height 6
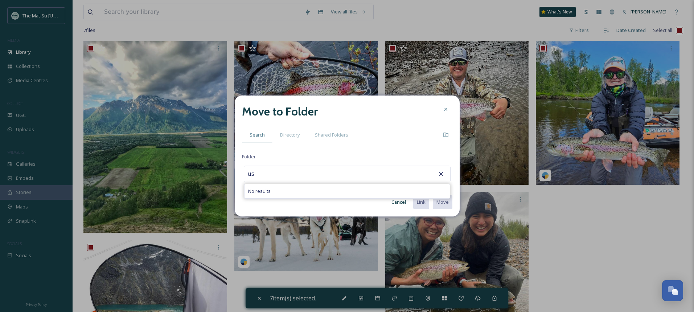
type input "u"
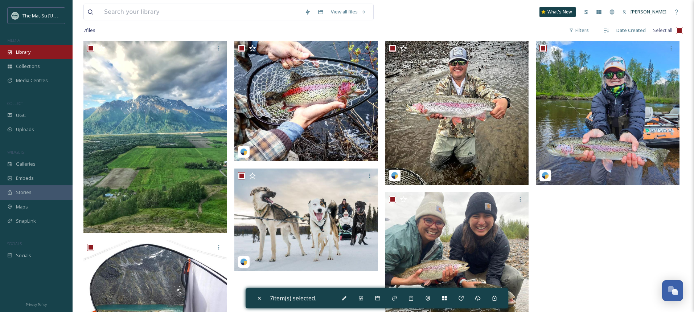
click at [24, 52] on span "Library" at bounding box center [23, 52] width 15 height 7
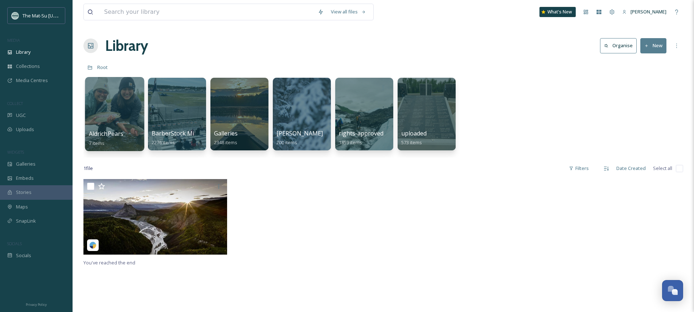
click at [118, 107] on div at bounding box center [114, 114] width 59 height 74
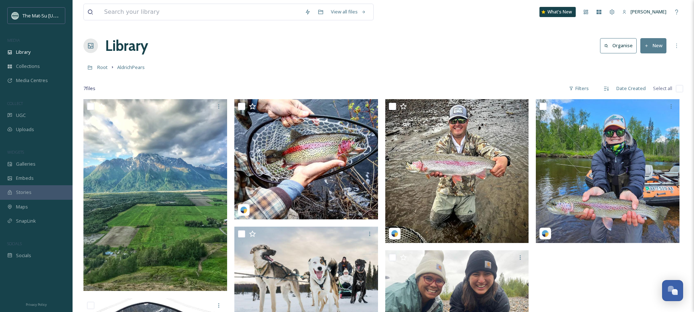
click at [681, 88] on input "checkbox" at bounding box center [679, 88] width 7 height 7
checkbox input "true"
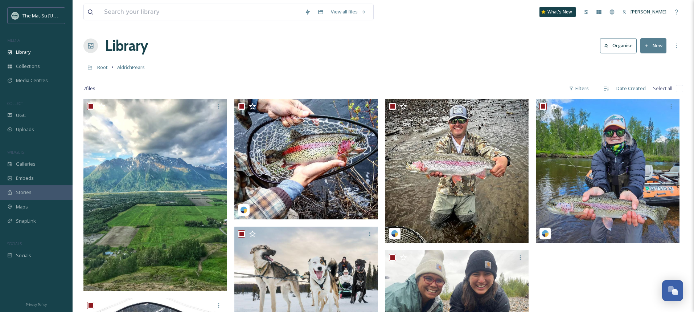
checkbox input "true"
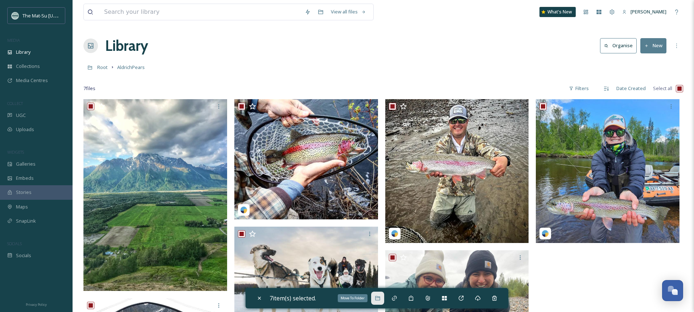
click at [383, 299] on div "Move To Folder" at bounding box center [377, 297] width 13 height 13
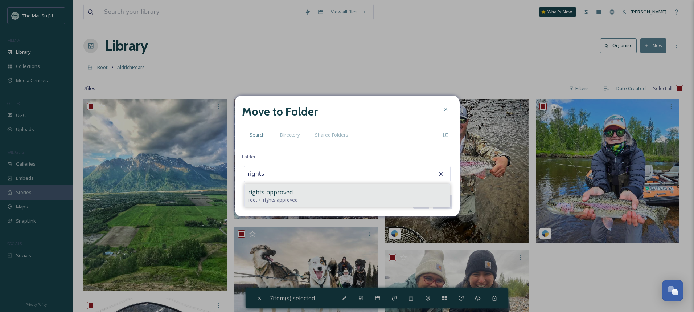
click at [268, 194] on span "rights-approved" at bounding box center [270, 192] width 45 height 9
type input "rights-approved"
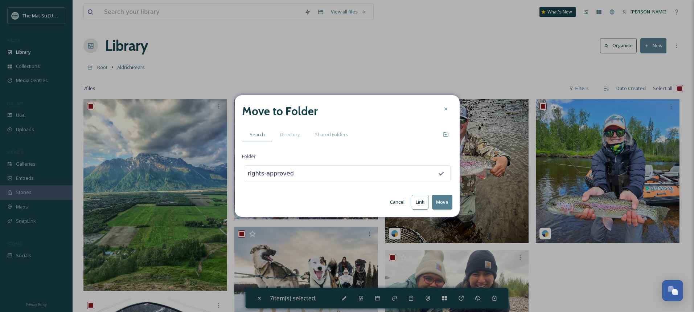
click at [444, 201] on button "Move" at bounding box center [442, 201] width 20 height 15
checkbox input "false"
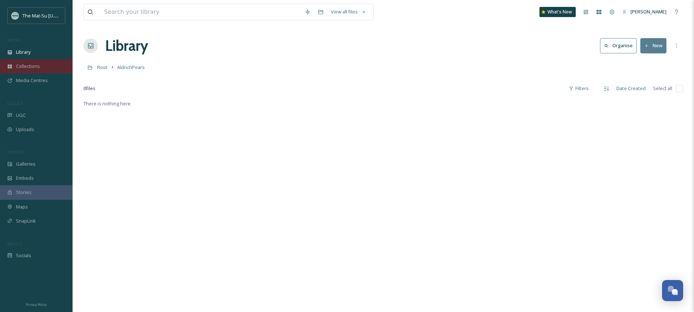
click at [27, 66] on span "Collections" at bounding box center [28, 66] width 24 height 7
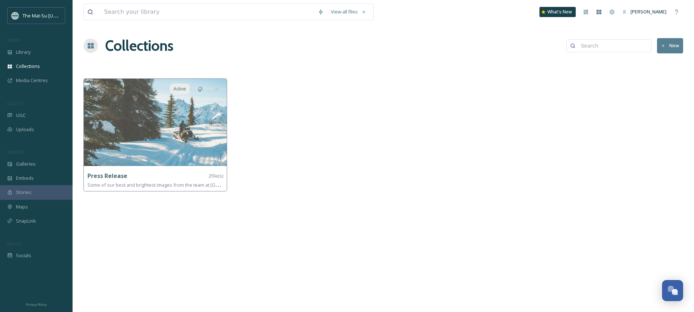
click at [671, 45] on button "New" at bounding box center [670, 45] width 26 height 15
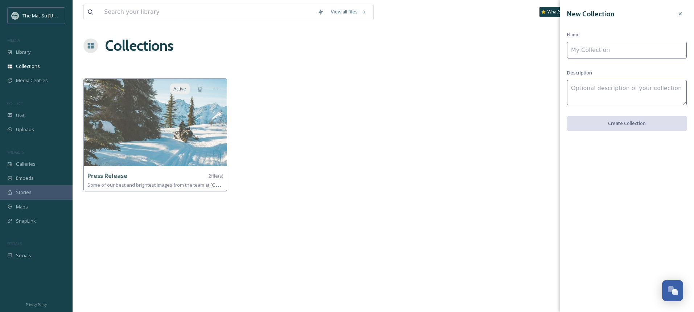
click at [618, 52] on input at bounding box center [627, 50] width 120 height 17
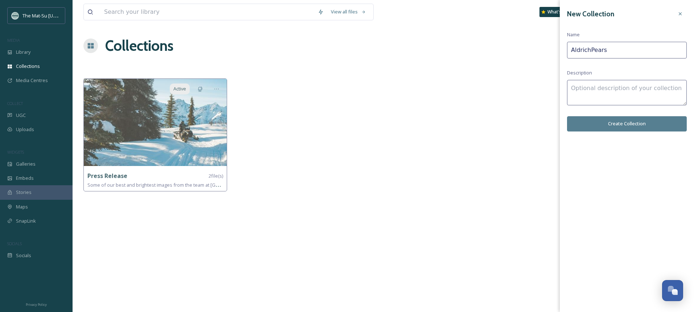
type input "AldrichPears"
click at [633, 122] on button "Create Collection" at bounding box center [627, 123] width 120 height 15
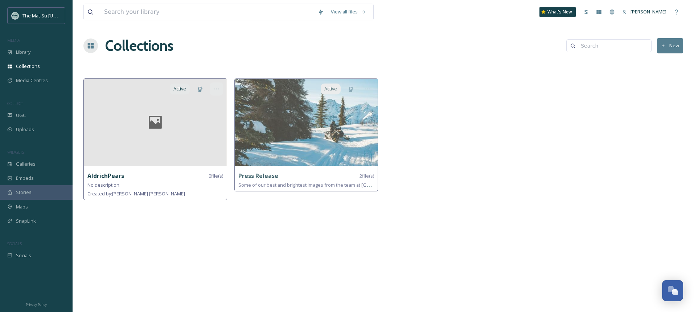
click at [216, 88] on icon at bounding box center [217, 89] width 6 height 6
click at [202, 103] on span "Edit Collection" at bounding box center [204, 104] width 30 height 7
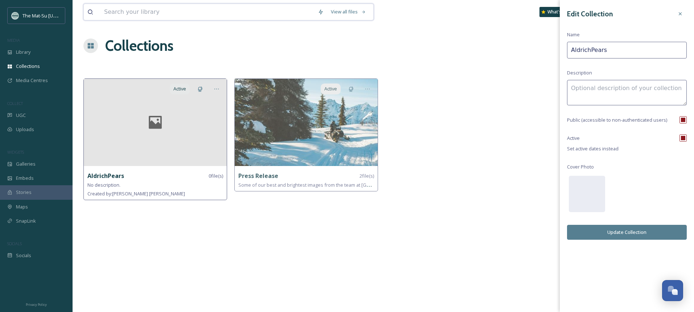
click at [136, 15] on input at bounding box center [208, 12] width 214 height 16
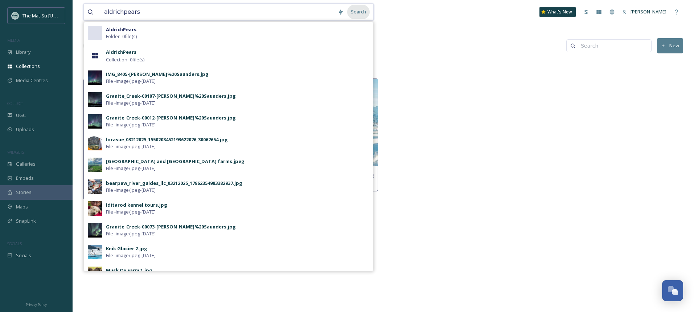
type input "aldrichpears"
click at [357, 12] on div "Search" at bounding box center [358, 12] width 22 height 14
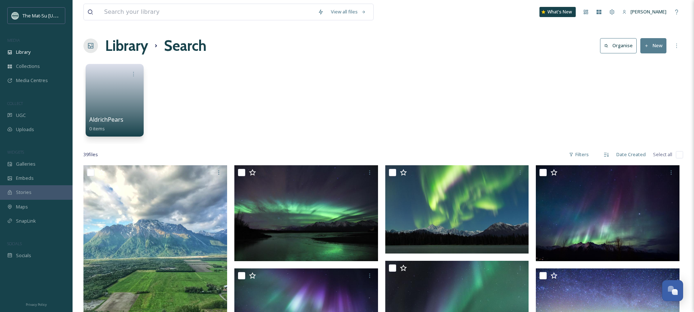
click at [678, 153] on input "checkbox" at bounding box center [679, 154] width 7 height 7
checkbox input "true"
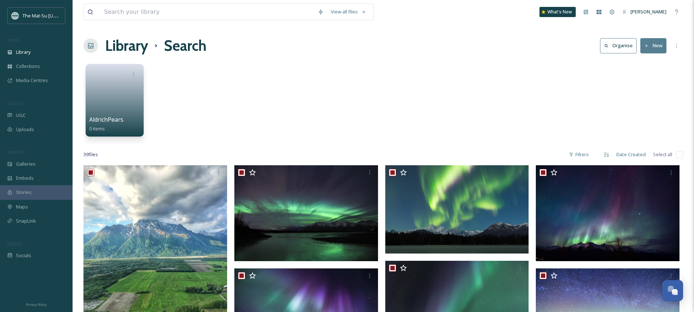
checkbox input "true"
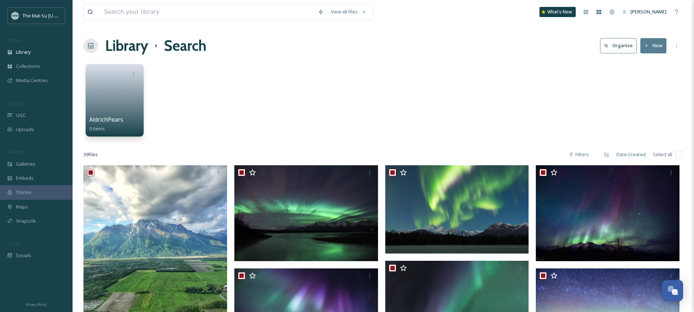
checkbox input "true"
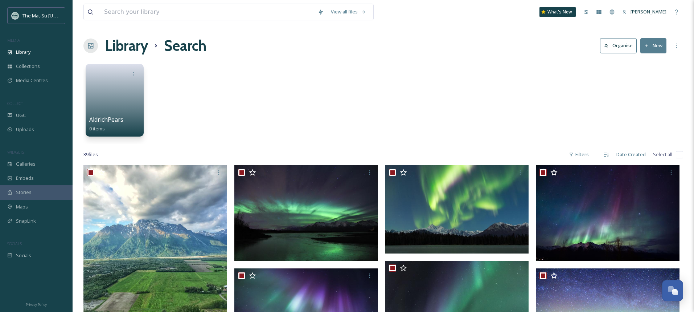
checkbox input "true"
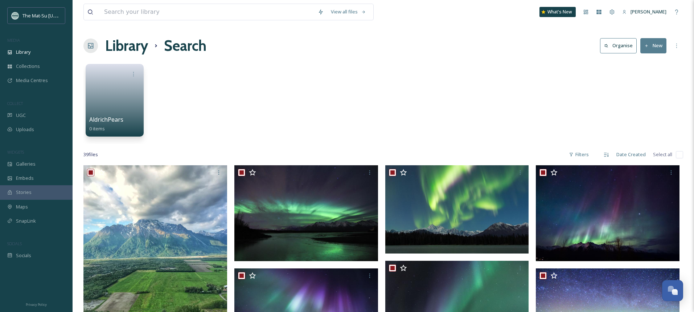
checkbox input "true"
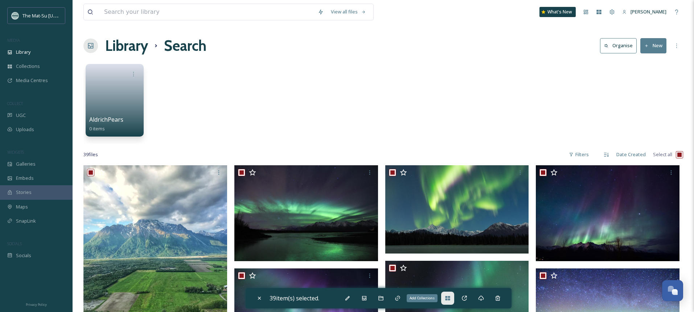
click at [450, 298] on icon at bounding box center [447, 298] width 5 height 4
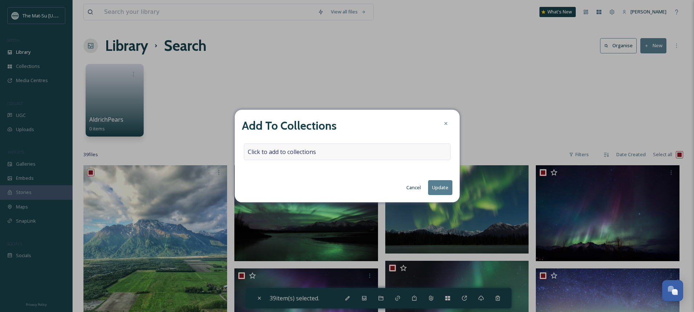
click at [337, 151] on div "Click to add to collections" at bounding box center [347, 151] width 207 height 17
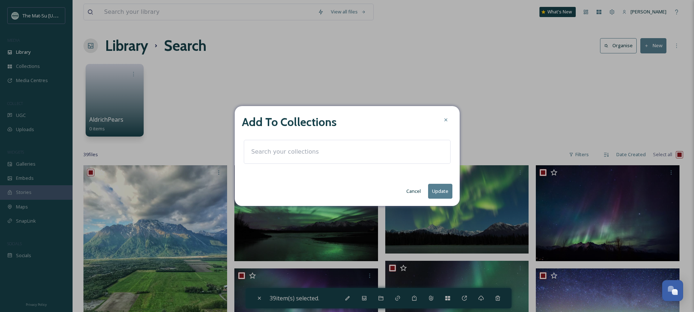
click at [283, 152] on input at bounding box center [288, 152] width 80 height 16
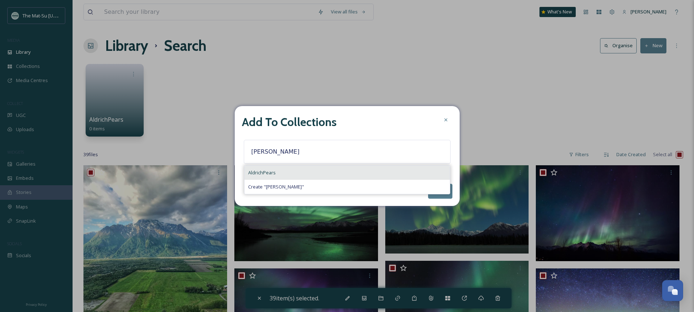
type input "[PERSON_NAME]"
click at [266, 173] on span "AldrichPears" at bounding box center [262, 172] width 28 height 7
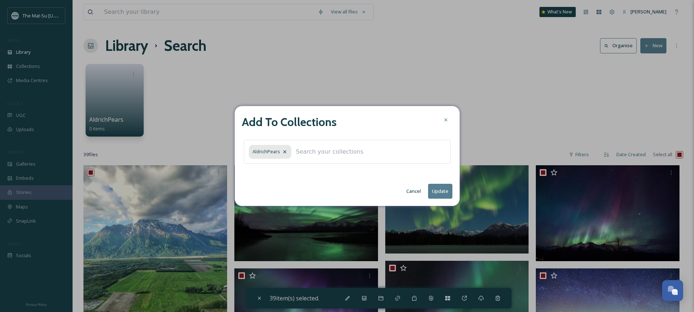
click at [440, 190] on button "Update" at bounding box center [440, 191] width 24 height 15
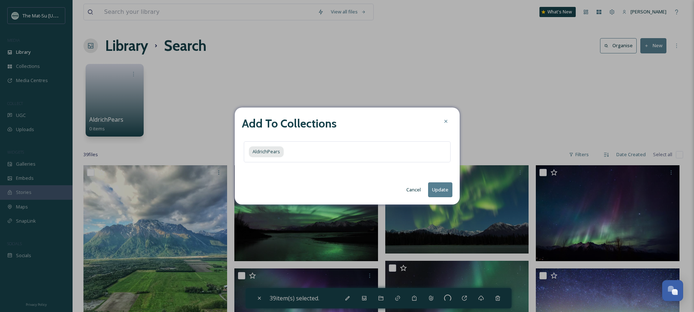
checkbox input "false"
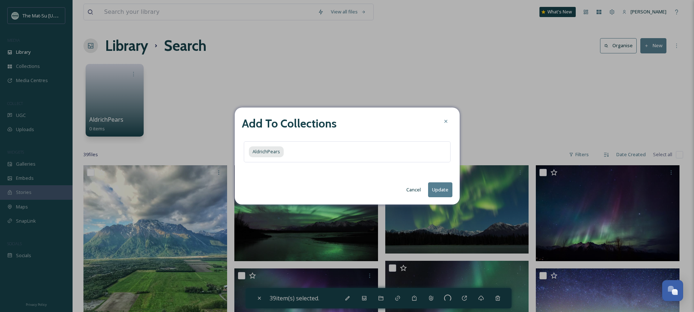
checkbox input "false"
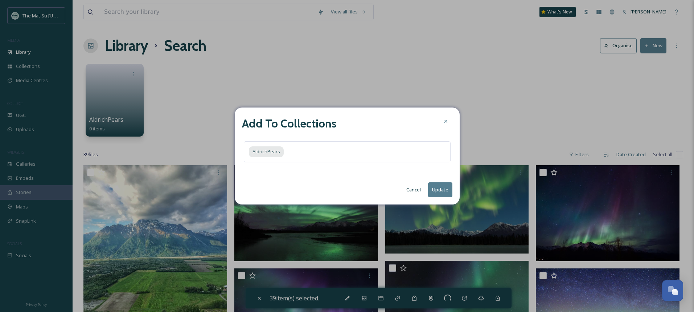
checkbox input "false"
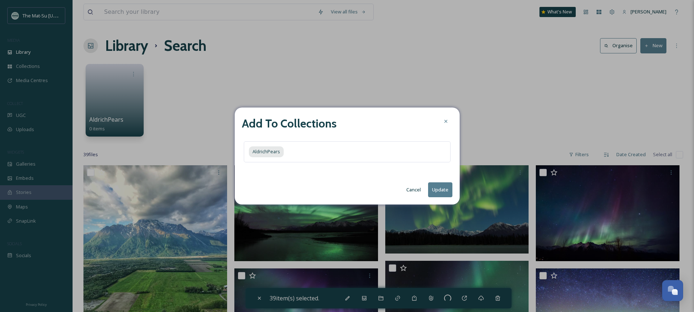
checkbox input "false"
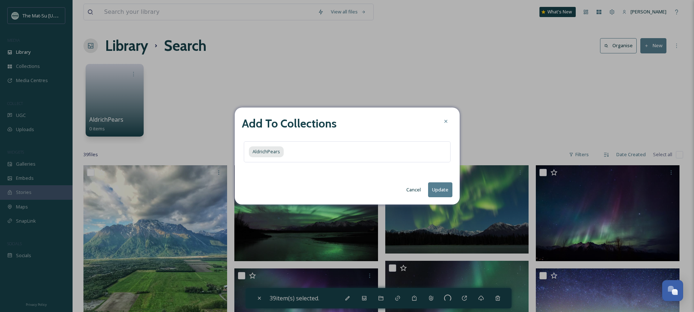
checkbox input "false"
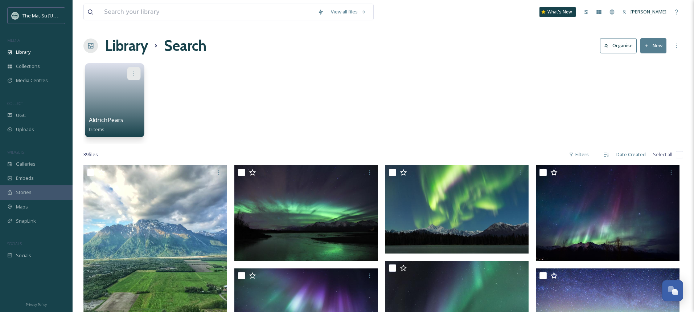
click at [136, 73] on icon at bounding box center [134, 73] width 6 height 6
click at [111, 126] on span "Delete" at bounding box center [110, 126] width 15 height 7
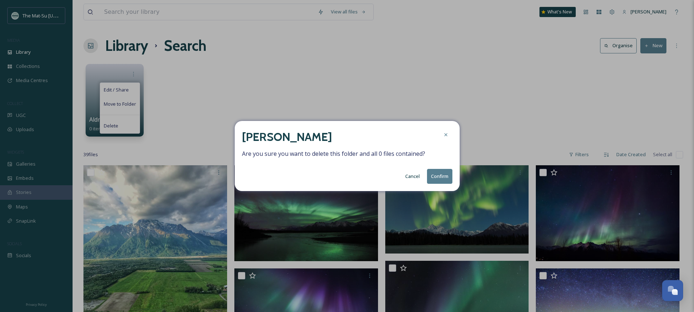
click at [440, 176] on button "Confirm" at bounding box center [439, 176] width 25 height 15
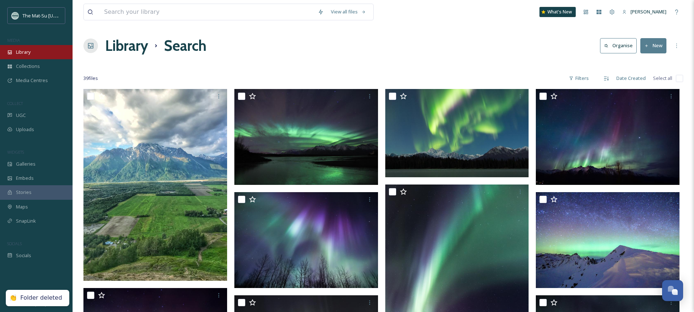
click at [22, 54] on span "Library" at bounding box center [23, 52] width 15 height 7
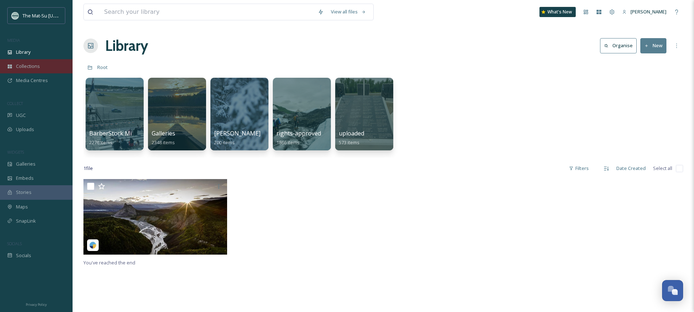
click at [22, 64] on span "Collections" at bounding box center [28, 66] width 24 height 7
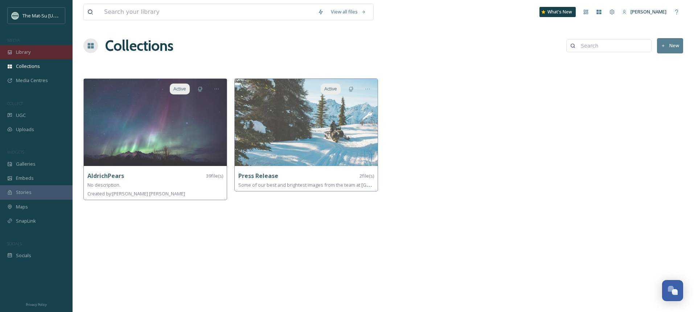
click at [25, 52] on span "Library" at bounding box center [23, 52] width 15 height 7
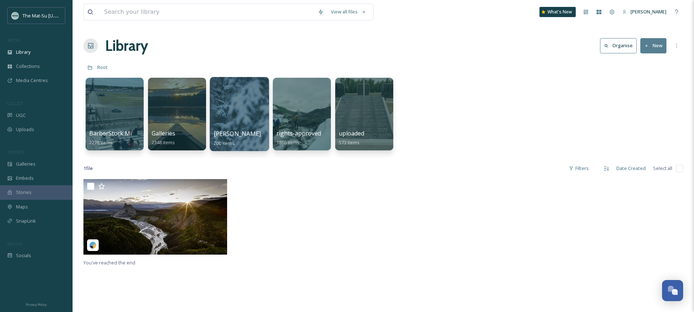
click at [243, 109] on div at bounding box center [239, 114] width 59 height 74
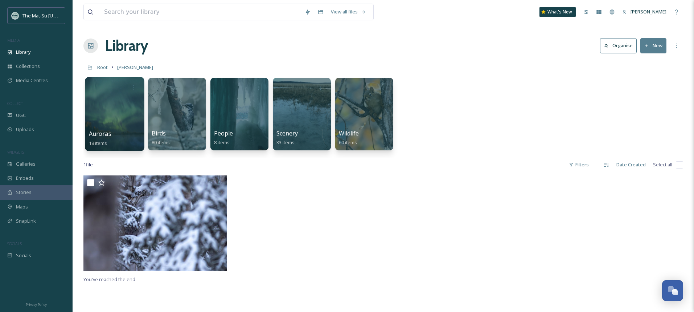
click at [99, 114] on div at bounding box center [114, 114] width 59 height 74
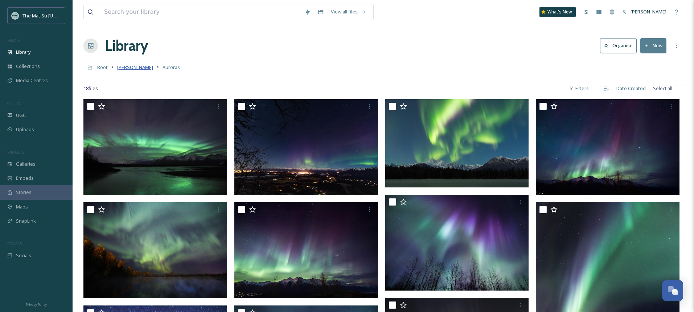
click at [137, 68] on span "[PERSON_NAME]" at bounding box center [135, 67] width 36 height 7
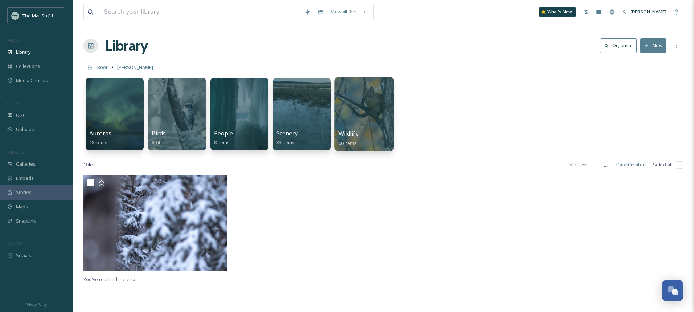
click at [366, 118] on div at bounding box center [364, 114] width 59 height 74
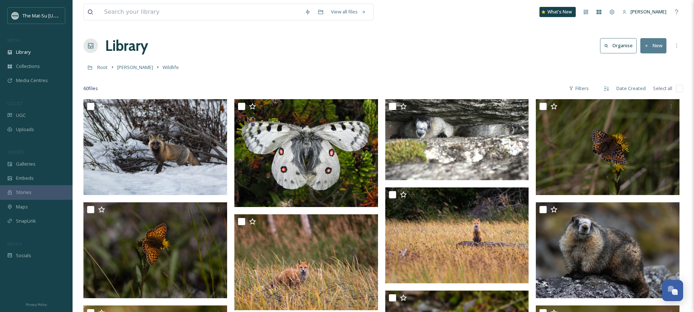
click at [375, 65] on div "Root Justin Saunders Wildlife" at bounding box center [383, 67] width 600 height 14
click at [660, 45] on button "New" at bounding box center [653, 45] width 26 height 15
click at [653, 63] on span "File Upload" at bounding box center [650, 62] width 24 height 7
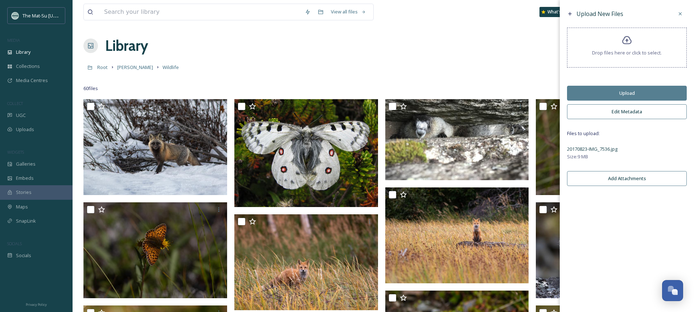
click at [623, 114] on button "Edit Metadata" at bounding box center [627, 111] width 120 height 15
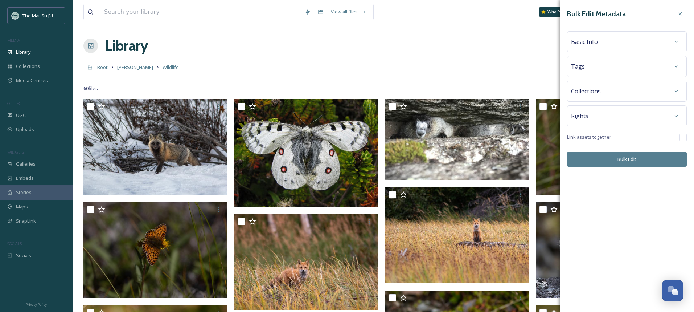
click at [602, 45] on div "Basic Info" at bounding box center [627, 41] width 112 height 13
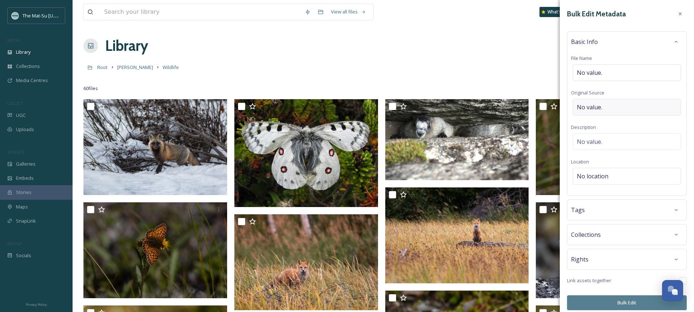
click at [597, 106] on span "No value." at bounding box center [589, 107] width 25 height 9
type input "[PERSON_NAME]"
click at [676, 42] on icon at bounding box center [676, 42] width 6 height 6
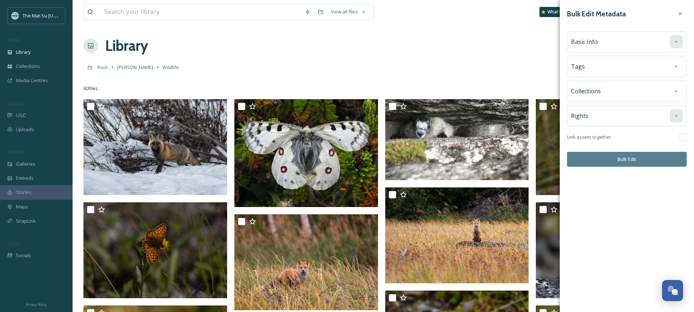
click at [677, 115] on icon at bounding box center [676, 116] width 3 height 2
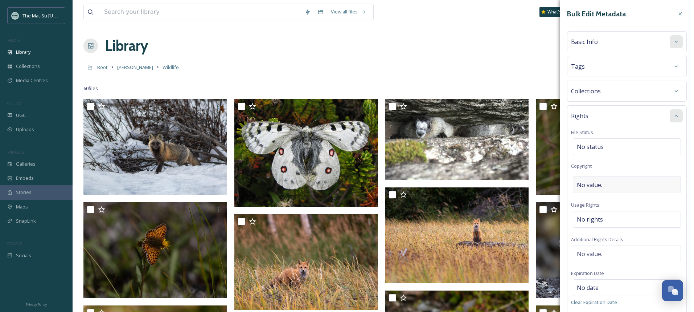
click at [625, 183] on div "No value." at bounding box center [627, 184] width 108 height 17
type input "[PERSON_NAME]"
click at [610, 220] on div "No rights" at bounding box center [627, 217] width 108 height 17
click at [610, 220] on input at bounding box center [615, 221] width 80 height 16
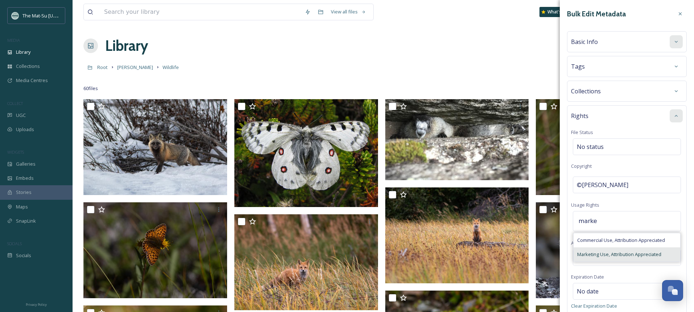
type input "marke"
click at [610, 254] on span "Marketing Use, Attribution Appreciated" at bounding box center [619, 254] width 84 height 7
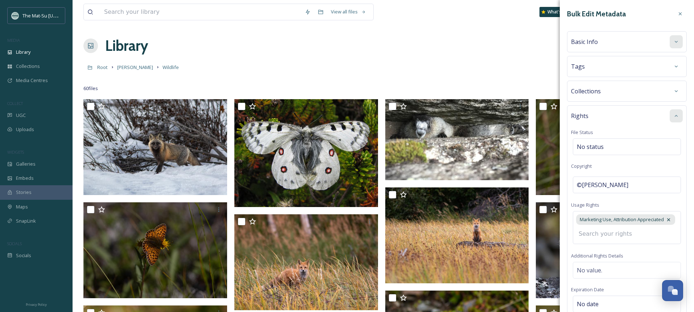
click at [677, 115] on icon at bounding box center [676, 116] width 6 height 6
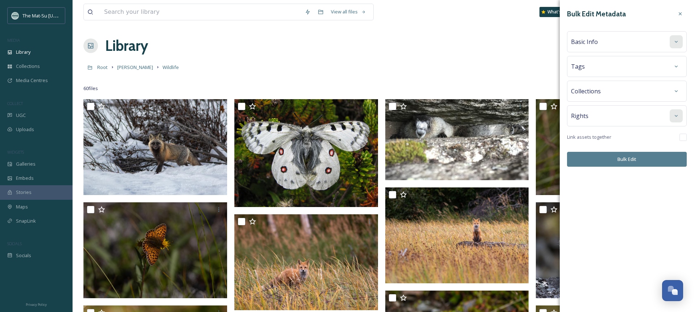
click at [631, 162] on button "Bulk Edit" at bounding box center [627, 159] width 120 height 15
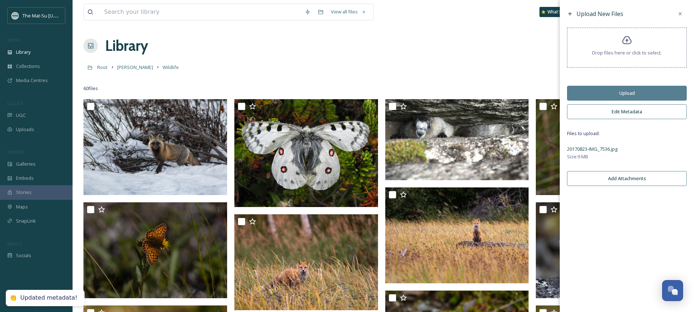
click at [618, 89] on button "Upload" at bounding box center [627, 93] width 120 height 15
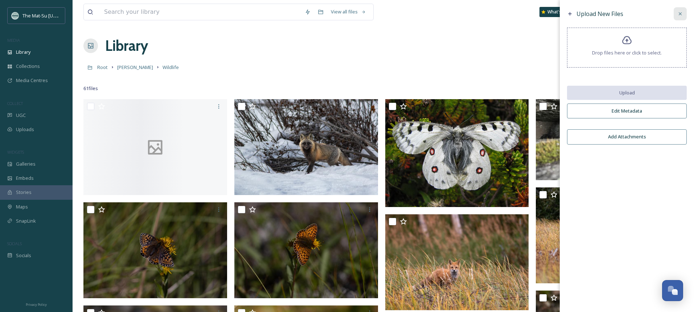
click at [678, 15] on icon at bounding box center [680, 14] width 6 height 6
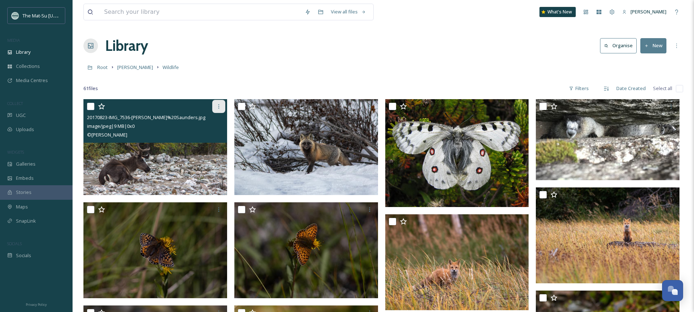
click at [221, 106] on icon at bounding box center [219, 106] width 6 height 6
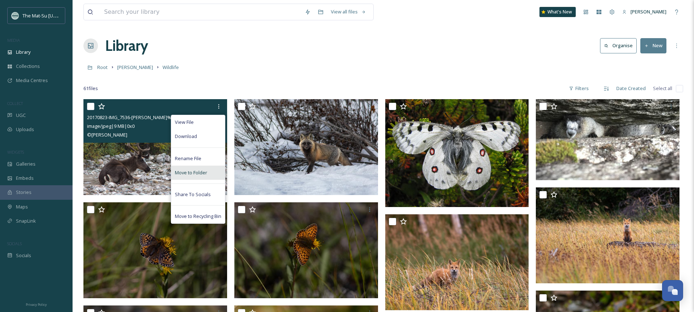
click at [192, 175] on span "Move to Folder" at bounding box center [191, 172] width 32 height 7
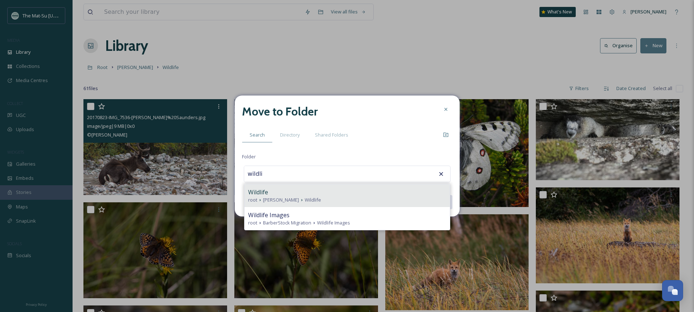
click at [279, 198] on span "[PERSON_NAME]" at bounding box center [281, 199] width 36 height 7
type input "Wildlife"
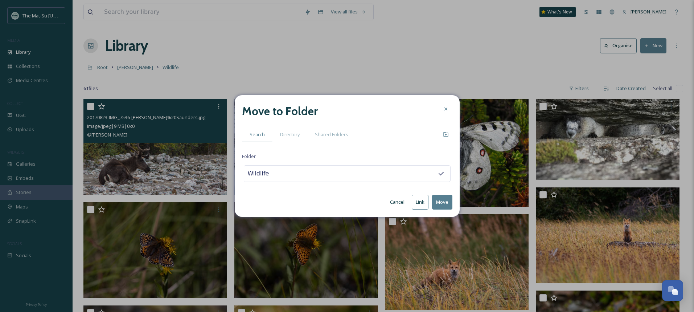
click at [444, 201] on button "Move" at bounding box center [442, 201] width 20 height 15
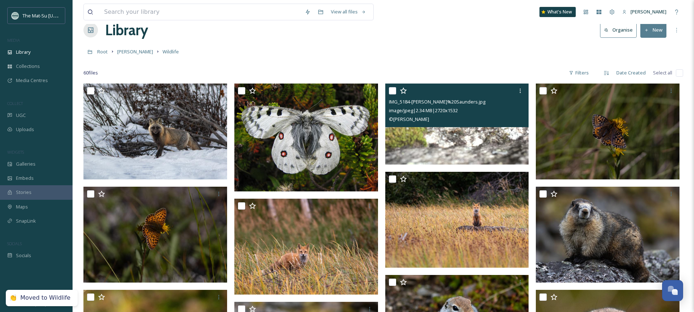
scroll to position [15, 0]
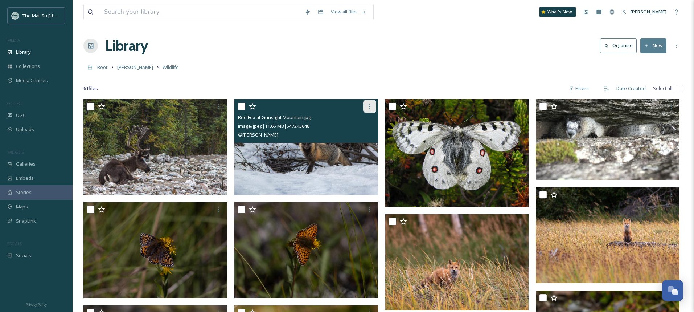
click at [368, 107] on icon at bounding box center [370, 106] width 6 height 6
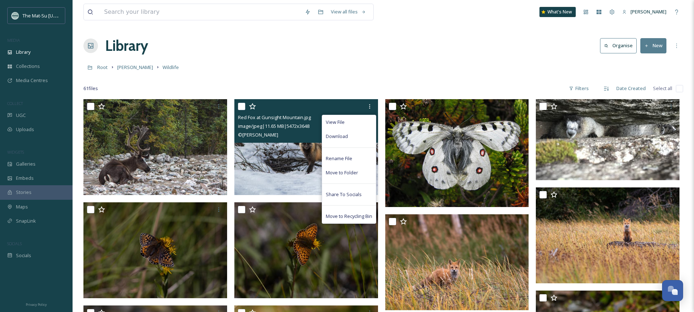
click at [242, 107] on input "checkbox" at bounding box center [241, 106] width 7 height 7
checkbox input "true"
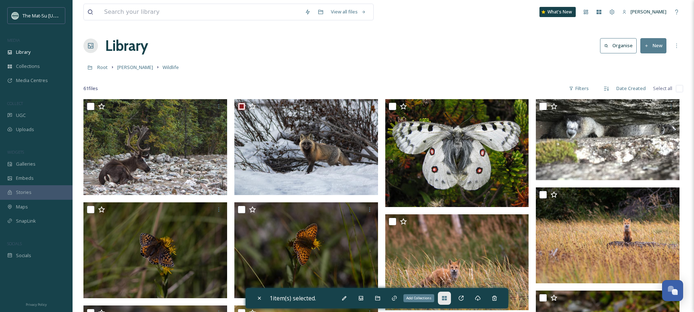
click at [445, 299] on icon at bounding box center [444, 298] width 5 height 4
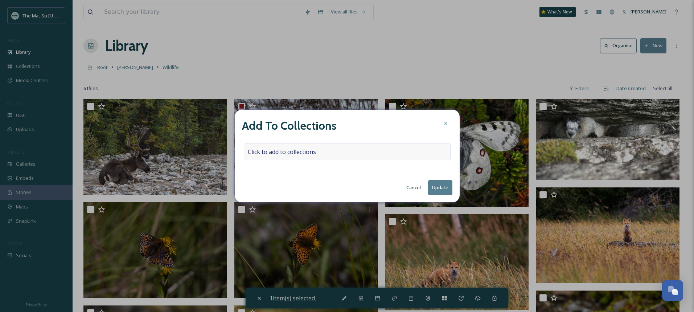
click at [265, 148] on span "Click to add to collections" at bounding box center [282, 151] width 68 height 9
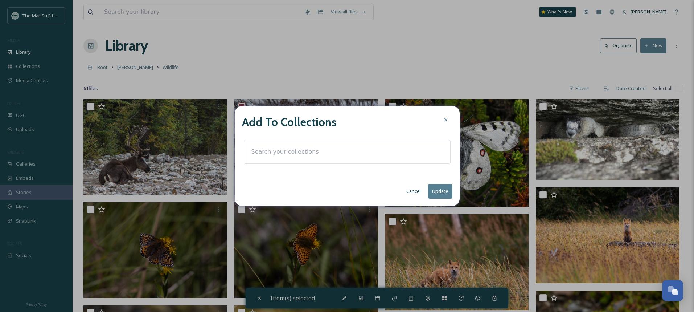
click at [263, 148] on input at bounding box center [288, 152] width 80 height 16
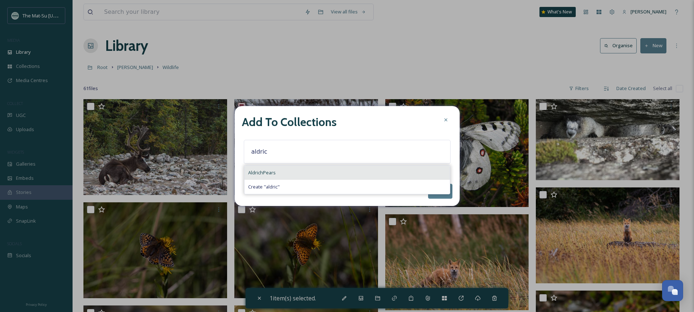
type input "aldric"
click at [256, 175] on span "AldrichPears" at bounding box center [262, 172] width 28 height 7
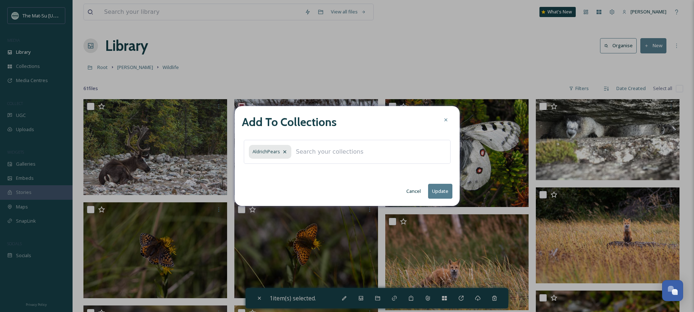
click at [444, 192] on button "Update" at bounding box center [440, 191] width 24 height 15
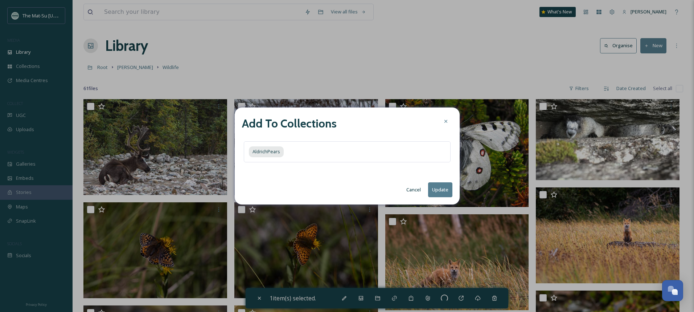
checkbox input "false"
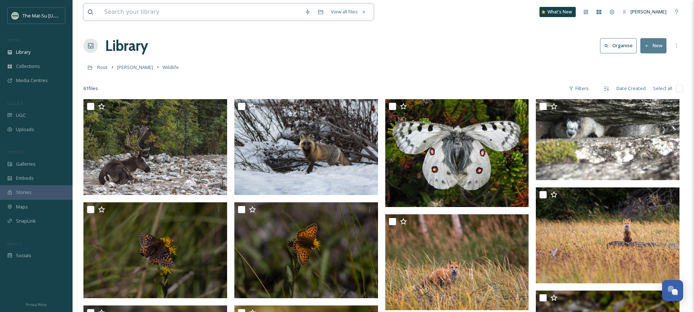
click at [171, 11] on input at bounding box center [201, 12] width 201 height 16
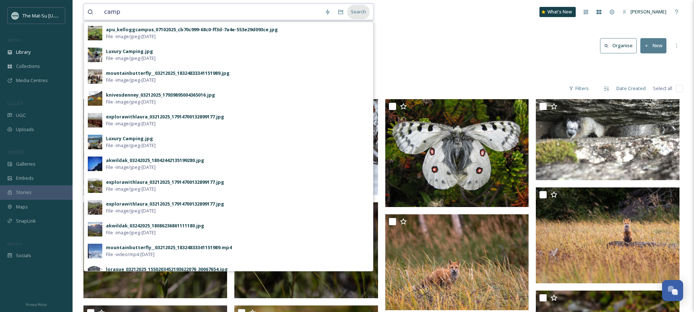
type input "camp"
click at [357, 13] on div "Search" at bounding box center [358, 12] width 22 height 14
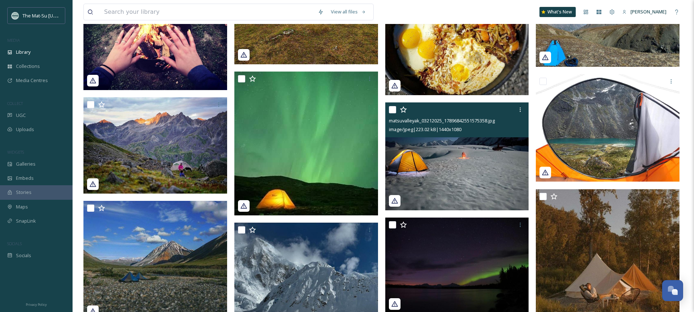
scroll to position [3039, 0]
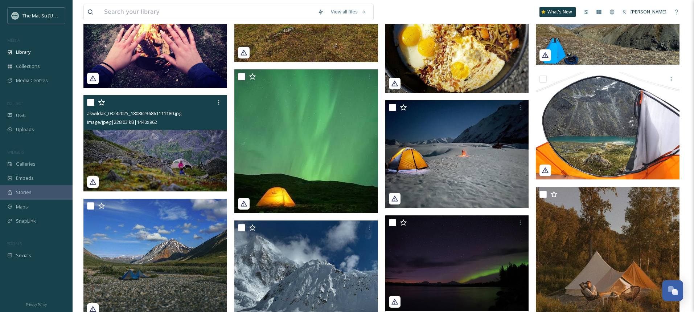
click at [152, 148] on img at bounding box center [155, 143] width 144 height 96
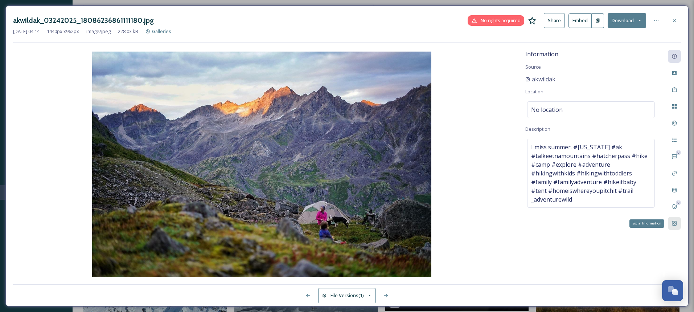
click at [676, 224] on icon at bounding box center [675, 223] width 6 height 6
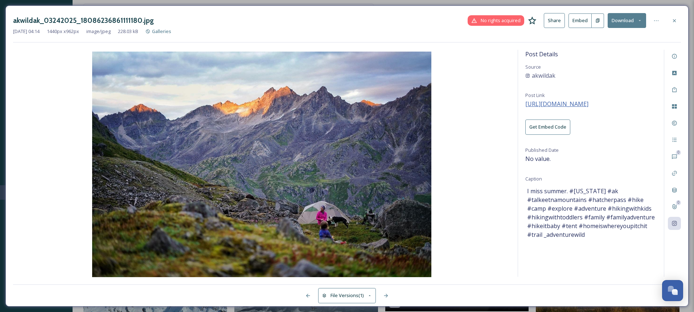
click at [570, 105] on span "https://instagram.com/p/B3a5TTqHBGo" at bounding box center [556, 104] width 63 height 8
click at [675, 120] on div "Rights" at bounding box center [674, 122] width 13 height 13
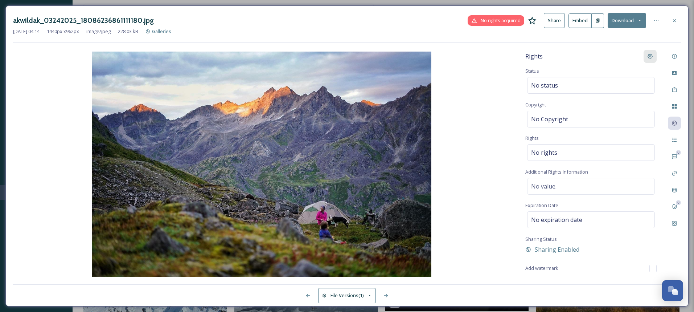
click at [651, 55] on icon at bounding box center [650, 56] width 6 height 6
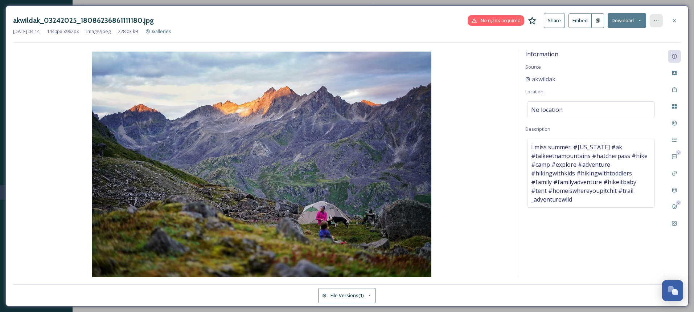
click at [657, 19] on icon at bounding box center [656, 21] width 6 height 6
click at [505, 124] on img at bounding box center [261, 165] width 497 height 227
click at [676, 73] on icon at bounding box center [674, 73] width 4 height 4
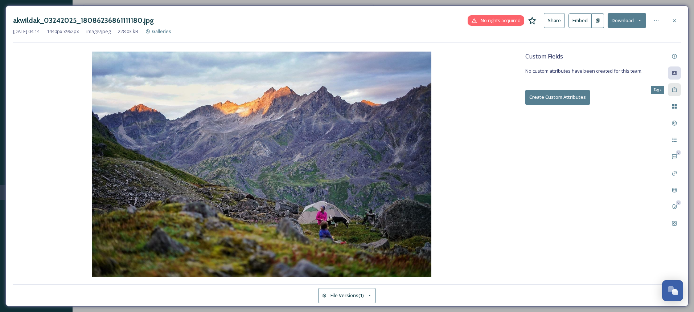
click at [677, 92] on icon at bounding box center [675, 90] width 6 height 6
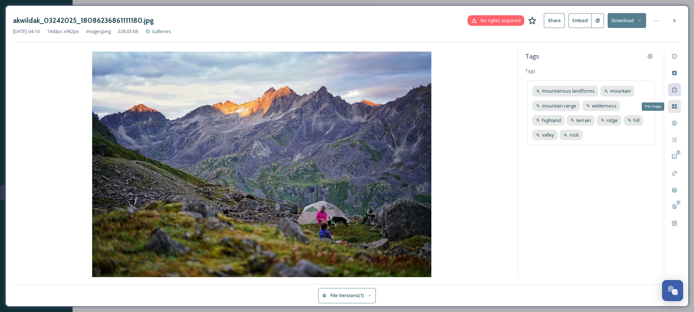
click at [677, 113] on div "File Usage" at bounding box center [674, 106] width 13 height 13
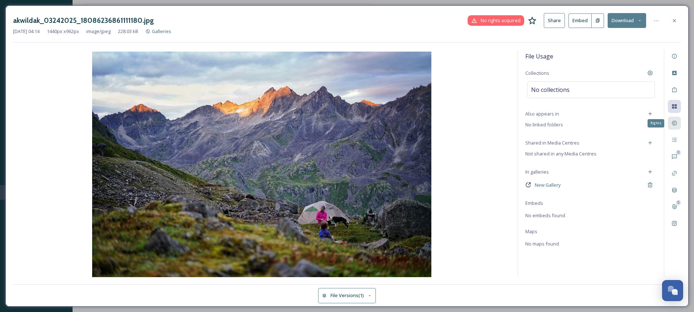
click at [675, 124] on icon at bounding box center [675, 123] width 6 height 6
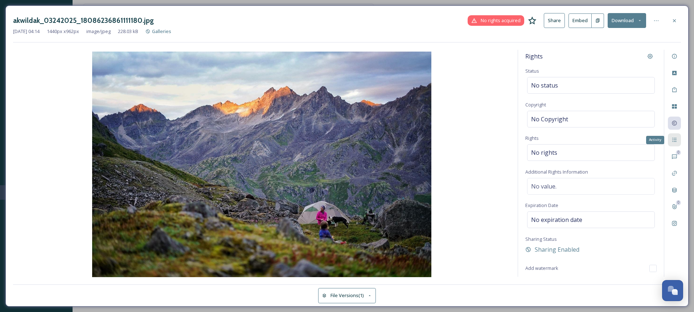
click at [678, 142] on div "Activity" at bounding box center [674, 139] width 13 height 13
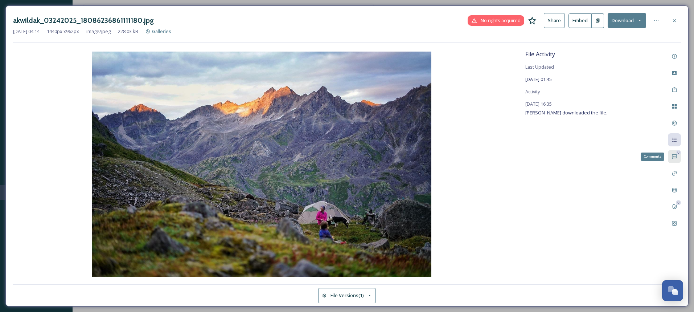
click at [674, 157] on icon at bounding box center [675, 156] width 6 height 6
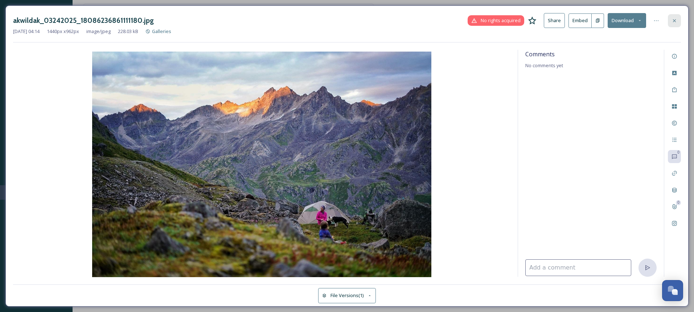
click at [674, 20] on icon at bounding box center [675, 21] width 6 height 6
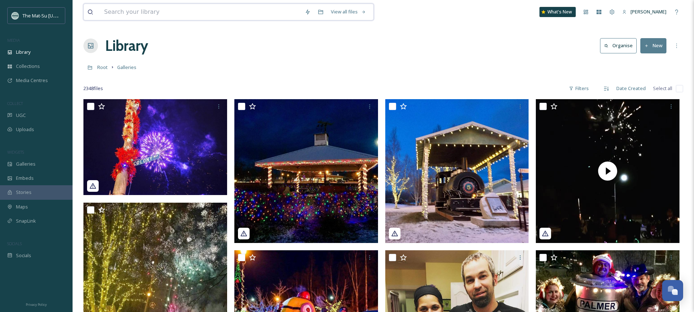
click at [179, 14] on input at bounding box center [201, 12] width 201 height 16
type input "c"
type input "akwild"
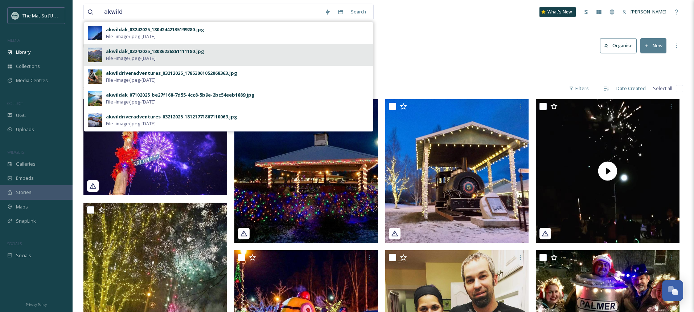
click at [119, 50] on div "akwildak_03242025_18086236861111180.jpg" at bounding box center [155, 51] width 98 height 7
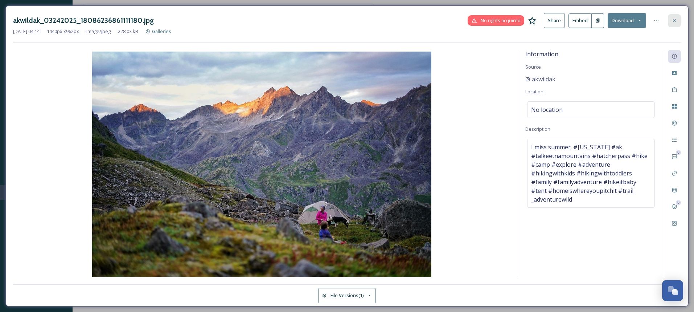
click at [677, 19] on icon at bounding box center [675, 21] width 6 height 6
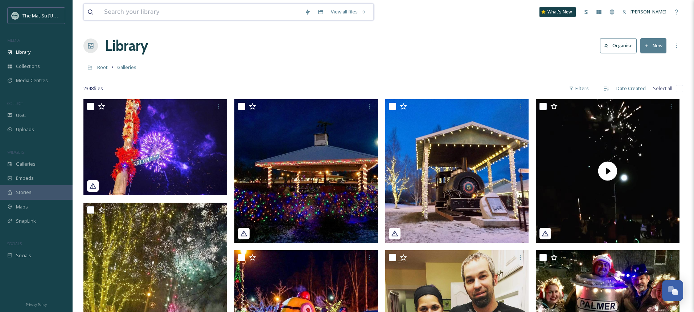
click at [214, 4] on input at bounding box center [201, 12] width 201 height 16
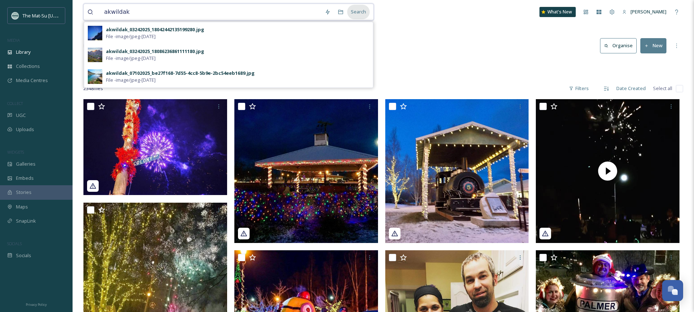
type input "akwildak"
click at [358, 12] on div "Search" at bounding box center [358, 12] width 22 height 14
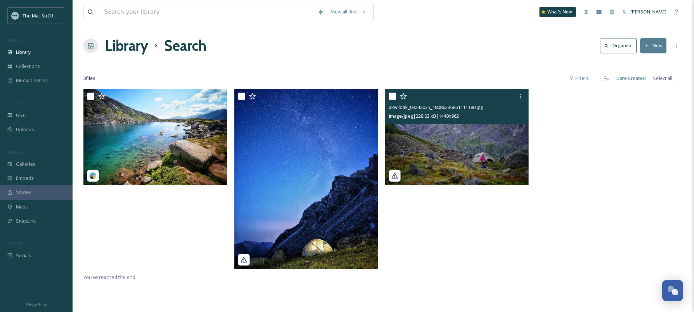
click at [395, 98] on input "checkbox" at bounding box center [392, 96] width 7 height 7
checkbox input "true"
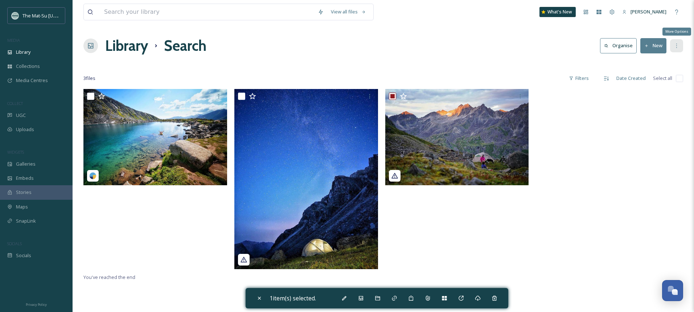
click at [677, 48] on icon at bounding box center [676, 46] width 1 height 4
click at [571, 217] on div at bounding box center [609, 180] width 147 height 183
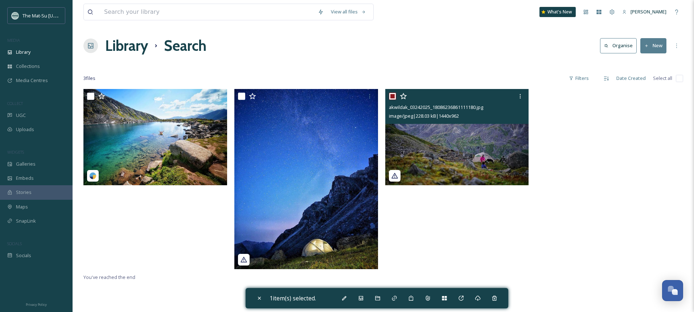
click at [461, 142] on img at bounding box center [457, 137] width 144 height 96
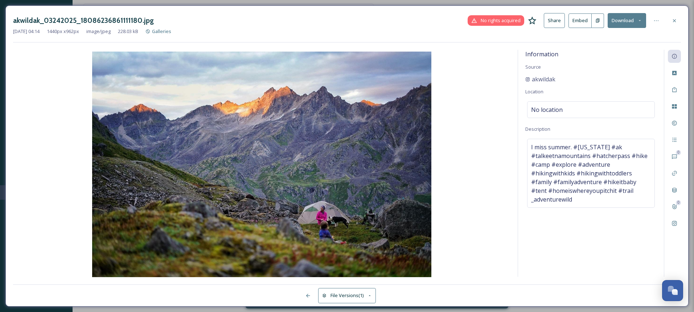
click at [372, 296] on icon at bounding box center [370, 295] width 5 height 5
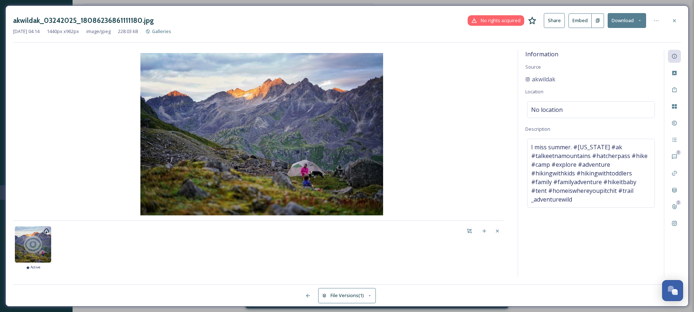
click at [372, 295] on icon at bounding box center [370, 295] width 5 height 5
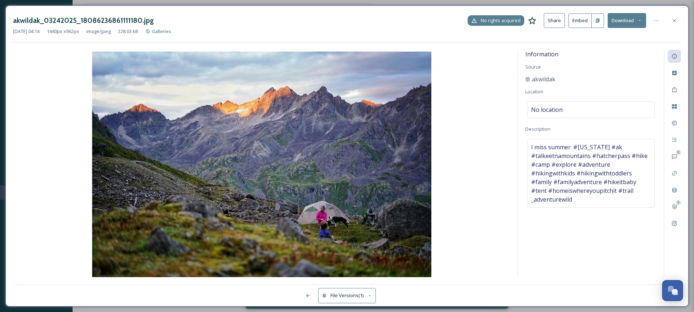
click at [492, 22] on span "No rights acquired" at bounding box center [501, 20] width 40 height 7
click at [493, 18] on span "No rights acquired" at bounding box center [501, 20] width 40 height 7
click at [654, 21] on icon at bounding box center [656, 21] width 6 height 6
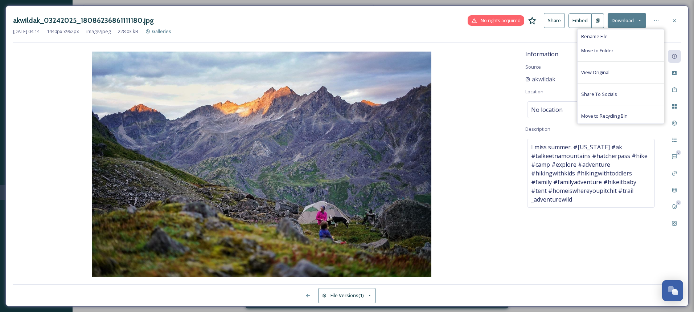
click at [489, 117] on img at bounding box center [261, 165] width 497 height 227
click at [671, 291] on div "Open Chat" at bounding box center [671, 288] width 6 height 6
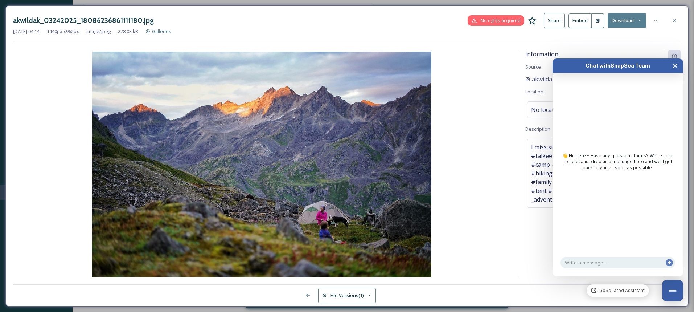
click at [677, 67] on icon "Close Chat" at bounding box center [675, 66] width 4 height 4
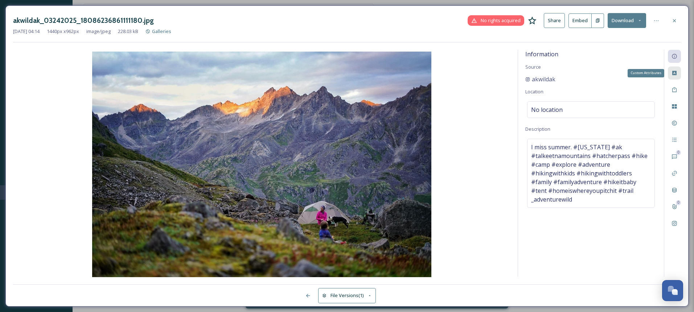
click at [676, 73] on icon at bounding box center [674, 73] width 4 height 4
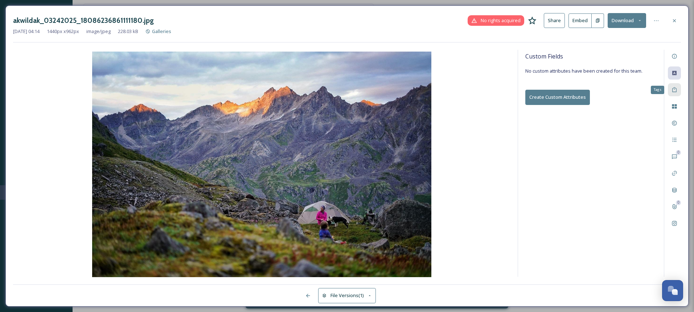
click at [676, 88] on icon at bounding box center [674, 89] width 4 height 5
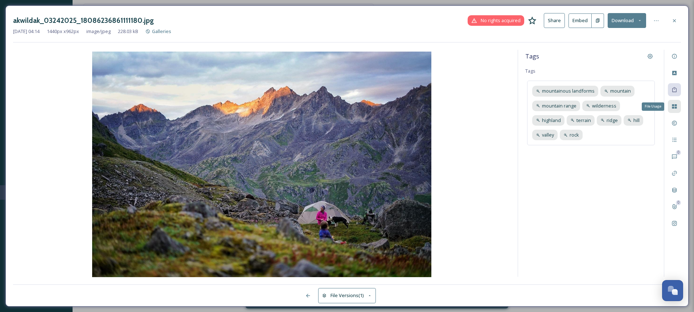
click at [675, 107] on icon at bounding box center [674, 106] width 5 height 4
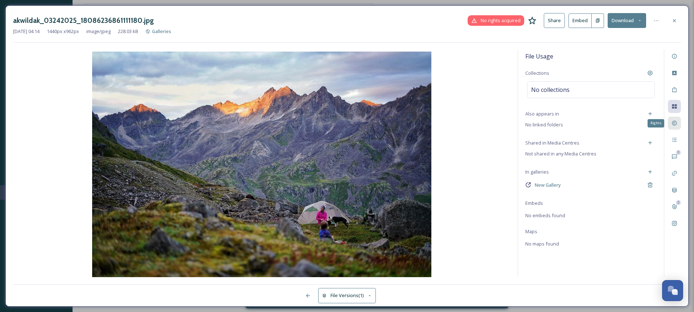
click at [673, 123] on icon at bounding box center [675, 123] width 6 height 6
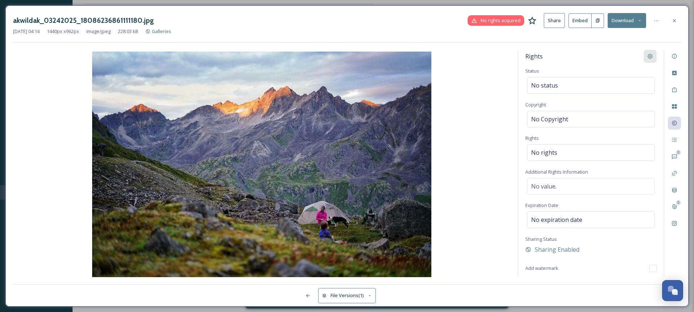
click at [651, 54] on icon at bounding box center [650, 56] width 5 height 5
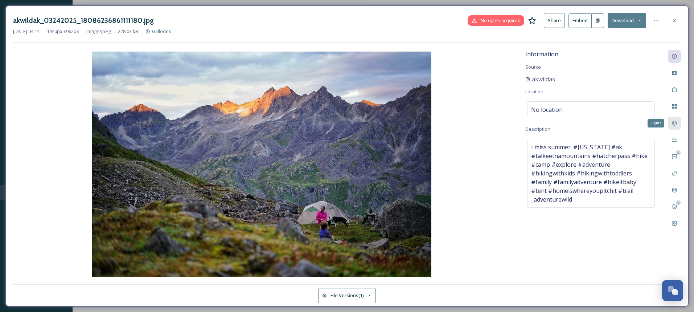
click at [676, 122] on icon at bounding box center [674, 123] width 5 height 5
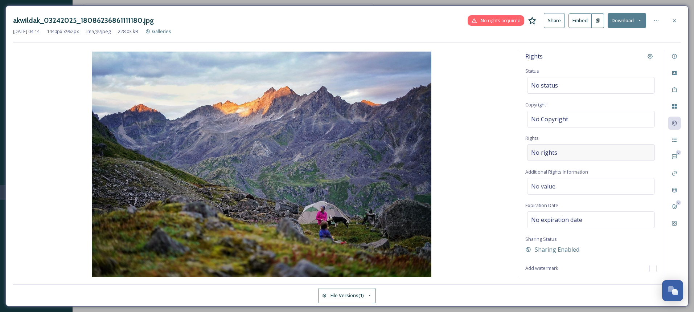
click at [564, 149] on div "No rights" at bounding box center [591, 152] width 128 height 17
click at [592, 150] on input at bounding box center [569, 154] width 80 height 16
click at [577, 114] on div "No Copyright" at bounding box center [591, 119] width 128 height 17
click at [574, 86] on div "No status" at bounding box center [591, 85] width 128 height 17
click at [675, 157] on icon at bounding box center [675, 156] width 6 height 6
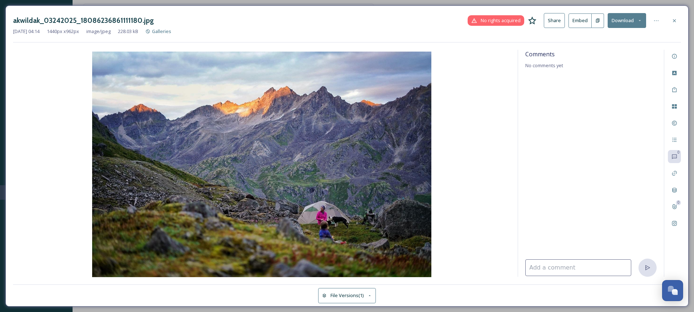
click at [577, 267] on input at bounding box center [578, 267] width 106 height 17
click at [677, 191] on div "Metadata" at bounding box center [674, 189] width 13 height 13
click at [674, 21] on icon at bounding box center [675, 21] width 6 height 6
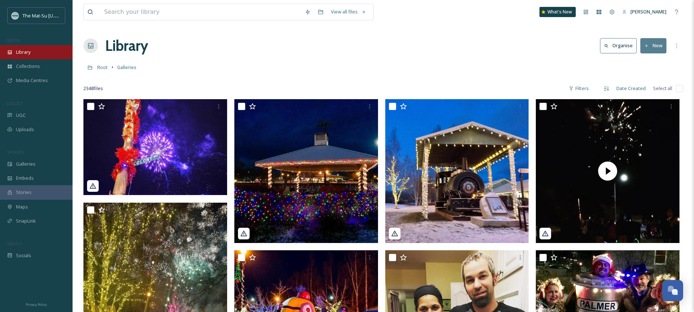
click at [23, 52] on span "Library" at bounding box center [23, 52] width 15 height 7
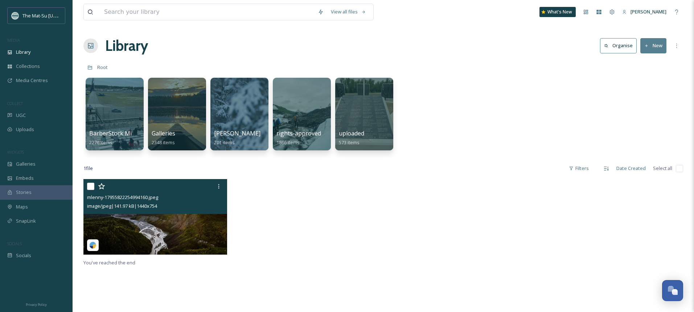
click at [156, 212] on div "mlenny-17955822254994160.jpeg image/jpeg | 141.97 kB | 1440 x 754" at bounding box center [155, 196] width 144 height 35
click at [155, 226] on img at bounding box center [155, 216] width 144 height 75
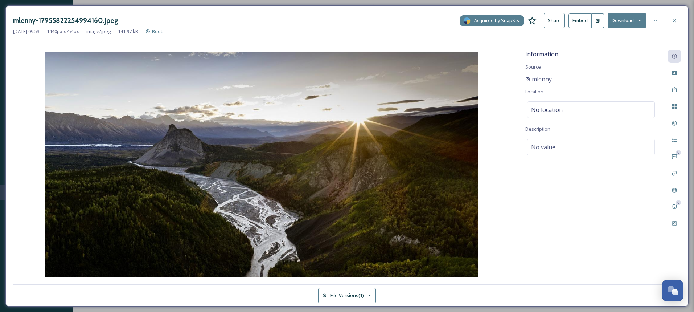
click at [493, 22] on span "Acquired by SnapSea" at bounding box center [497, 20] width 46 height 7
click at [674, 222] on icon at bounding box center [674, 223] width 5 height 5
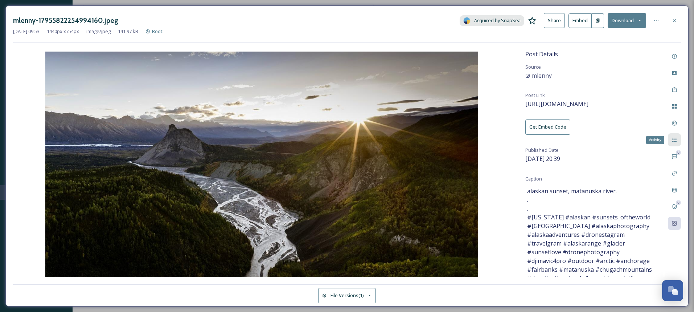
click at [674, 137] on icon at bounding box center [675, 140] width 6 height 6
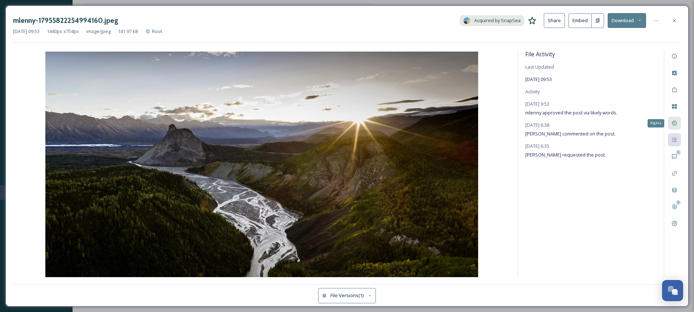
click at [675, 123] on icon at bounding box center [675, 123] width 6 height 6
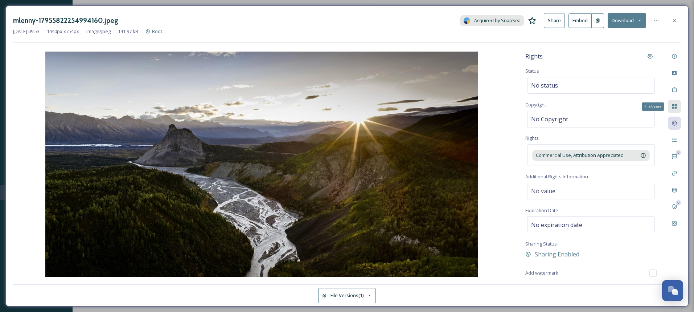
click at [676, 103] on div "File Usage" at bounding box center [674, 106] width 13 height 13
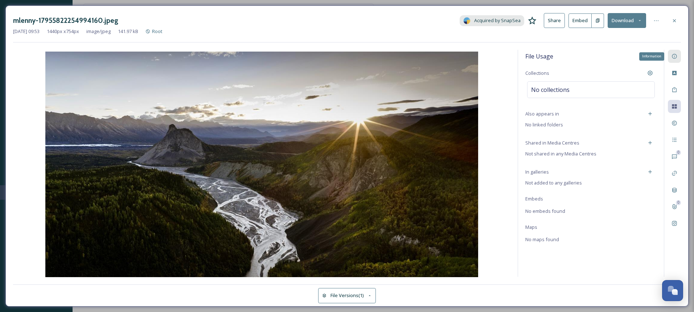
click at [676, 58] on icon at bounding box center [674, 56] width 5 height 5
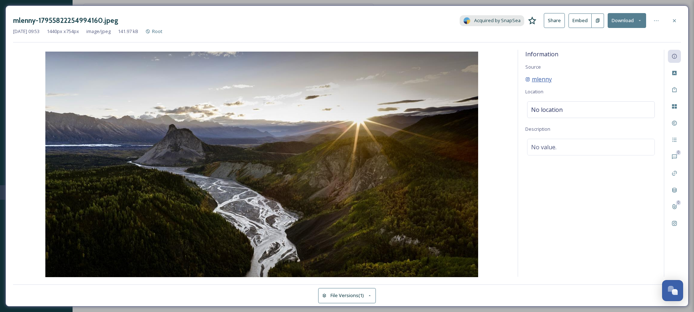
click at [540, 80] on span "mlenny" at bounding box center [542, 79] width 20 height 9
click at [676, 20] on icon at bounding box center [675, 21] width 6 height 6
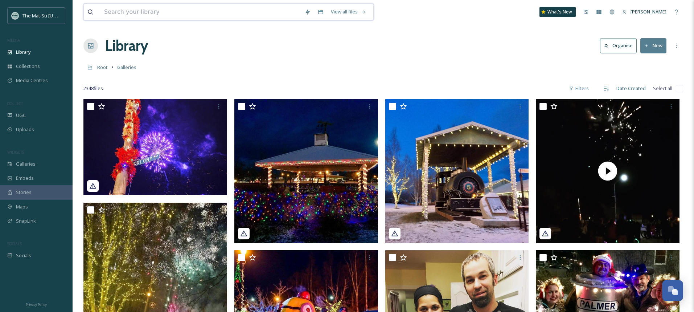
click at [129, 14] on input at bounding box center [201, 12] width 201 height 16
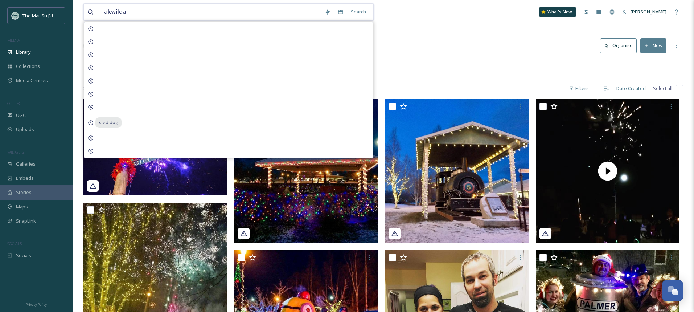
type input "akwildak"
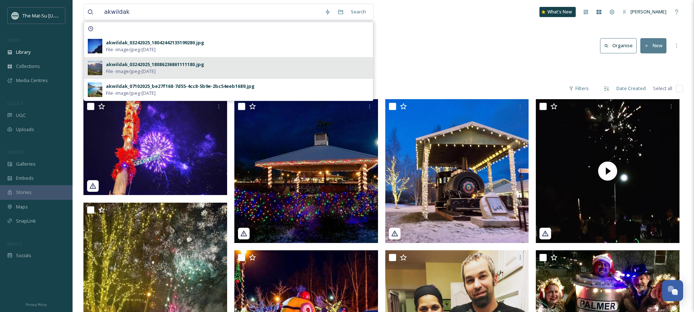
click at [132, 66] on div "akwildak_03242025_18086236861111180.jpg" at bounding box center [155, 64] width 98 height 7
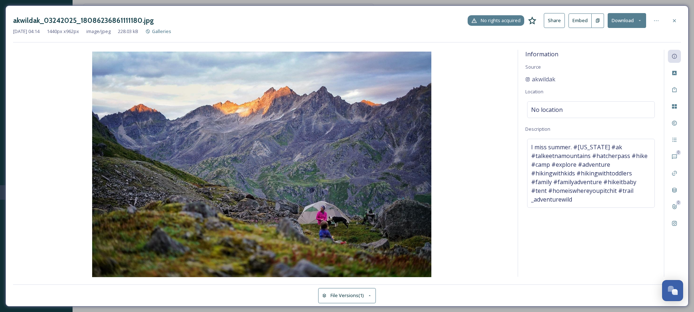
click at [483, 20] on span "No rights acquired" at bounding box center [501, 20] width 40 height 7
click at [484, 21] on span "No rights acquired" at bounding box center [501, 20] width 40 height 7
click at [450, 20] on div "akwildak_03242025_18086236861111180.jpg No rights acquired Share Embed Download" at bounding box center [347, 20] width 668 height 15
click at [504, 20] on span "No rights acquired" at bounding box center [501, 20] width 40 height 7
click at [491, 21] on span "No rights acquired" at bounding box center [501, 20] width 40 height 7
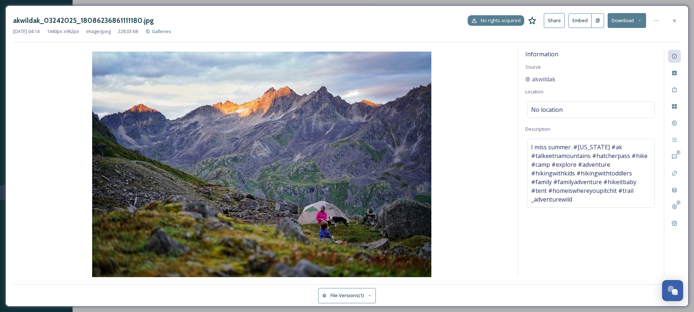
click at [491, 21] on span "No rights acquired" at bounding box center [501, 20] width 40 height 7
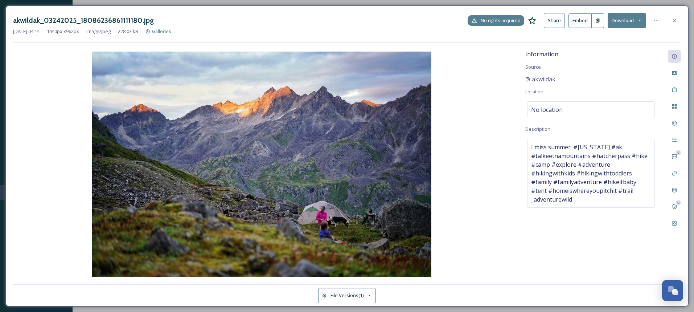
click at [491, 21] on span "No rights acquired" at bounding box center [501, 20] width 40 height 7
click at [473, 21] on icon at bounding box center [474, 21] width 6 height 6
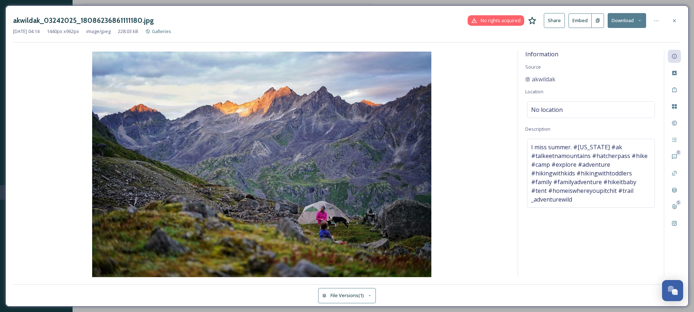
click at [441, 17] on div "akwildak_03242025_18086236861111180.jpg No rights acquired Share Embed Download" at bounding box center [347, 20] width 668 height 15
click at [342, 149] on img at bounding box center [261, 165] width 497 height 227
click at [643, 21] on button "Download" at bounding box center [627, 20] width 38 height 15
click at [656, 34] on div "Mar 24 2025 04:14 1440 px x 962 px image/jpeg 228.03 kB Galleries" at bounding box center [347, 31] width 668 height 7
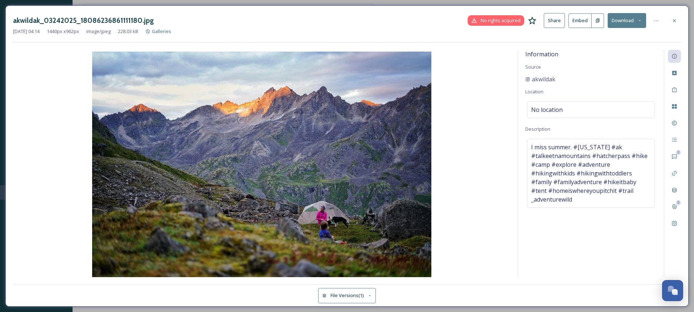
click at [555, 22] on button "Share" at bounding box center [554, 20] width 21 height 15
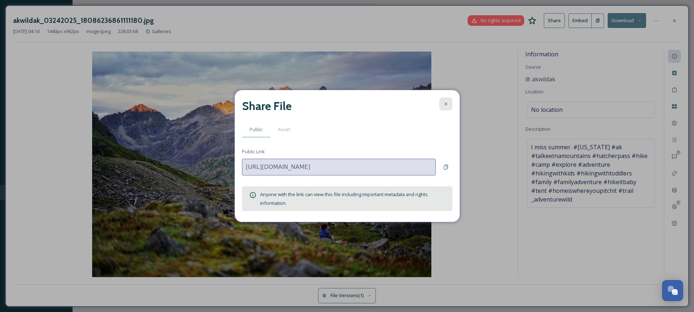
click at [447, 103] on icon at bounding box center [446, 104] width 6 height 6
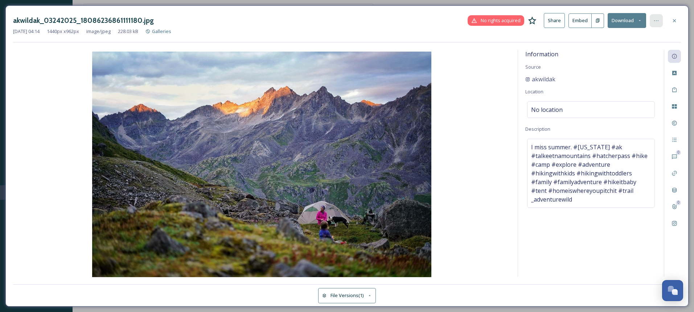
click at [655, 14] on div at bounding box center [656, 20] width 13 height 13
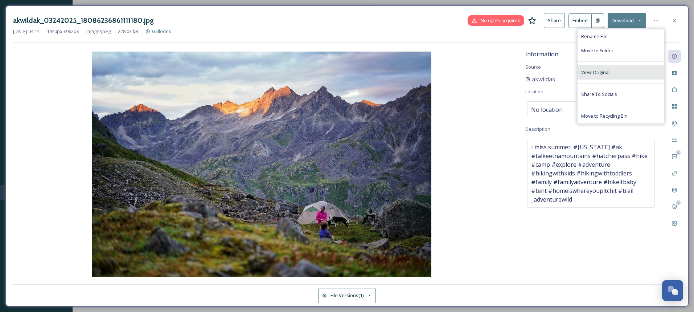
click at [610, 78] on div "View Original" at bounding box center [621, 72] width 86 height 14
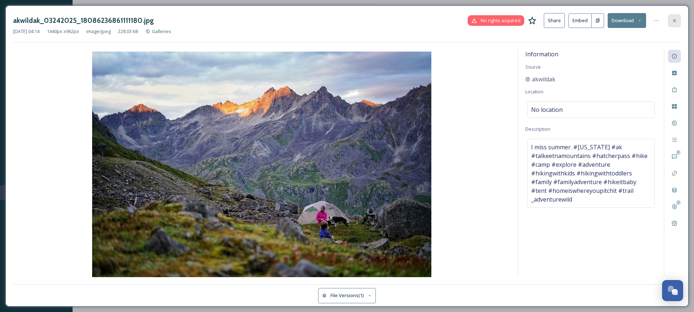
click at [673, 22] on icon at bounding box center [675, 21] width 6 height 6
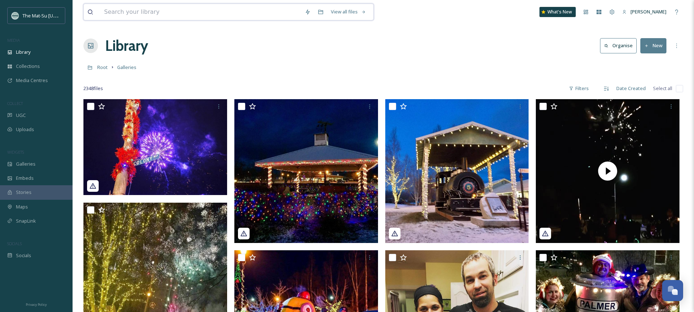
click at [177, 15] on input at bounding box center [201, 12] width 201 height 16
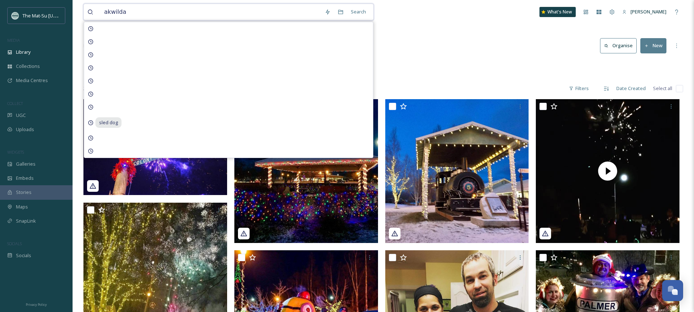
type input "akwildak"
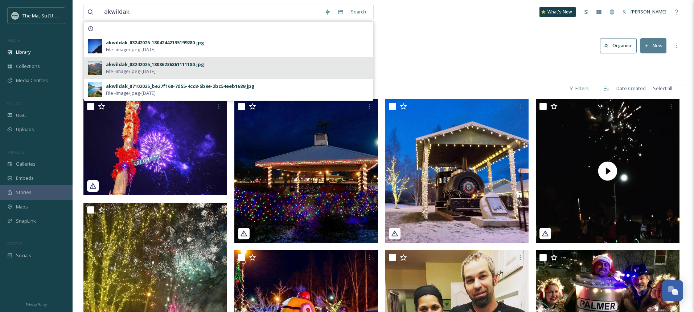
click at [149, 65] on div "akwildak_03242025_18086236861111180.jpg" at bounding box center [155, 64] width 98 height 7
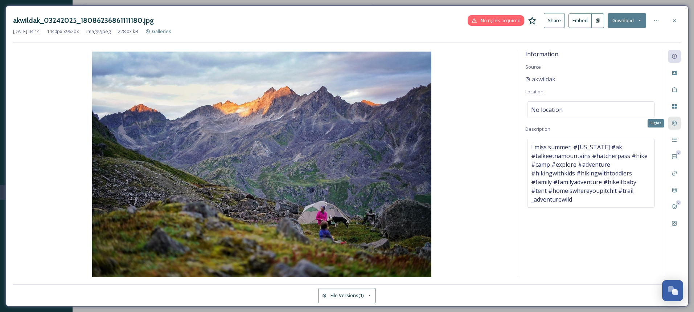
click at [675, 122] on icon at bounding box center [674, 123] width 5 height 5
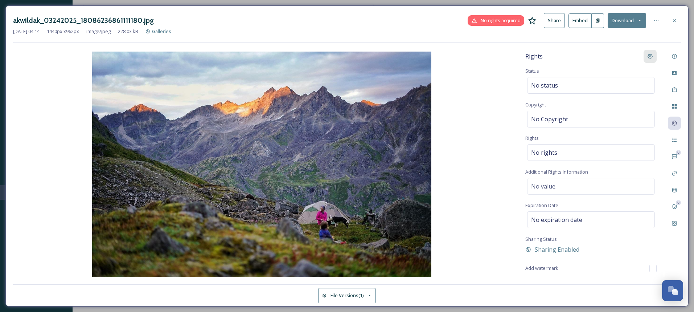
click at [651, 55] on icon at bounding box center [650, 56] width 6 height 6
click at [674, 22] on icon at bounding box center [675, 21] width 6 height 6
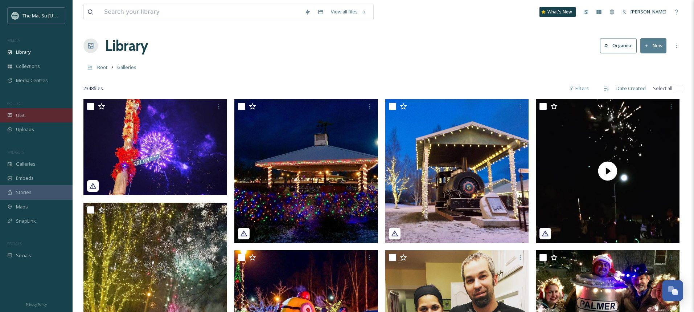
click at [20, 116] on span "UGC" at bounding box center [21, 115] width 10 height 7
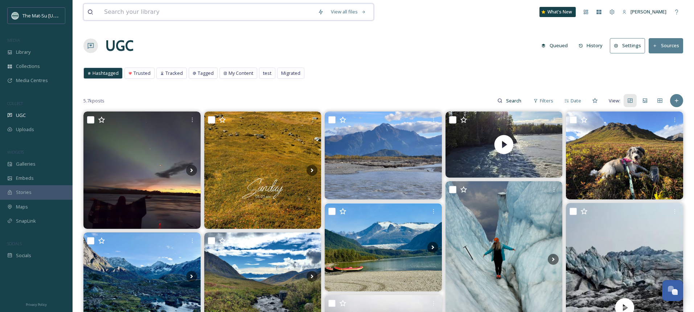
click at [186, 11] on input at bounding box center [208, 12] width 214 height 16
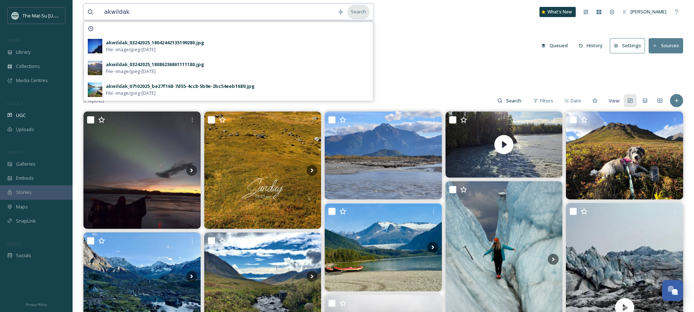
type input "akwildak"
click at [357, 12] on div "Search" at bounding box center [358, 12] width 22 height 14
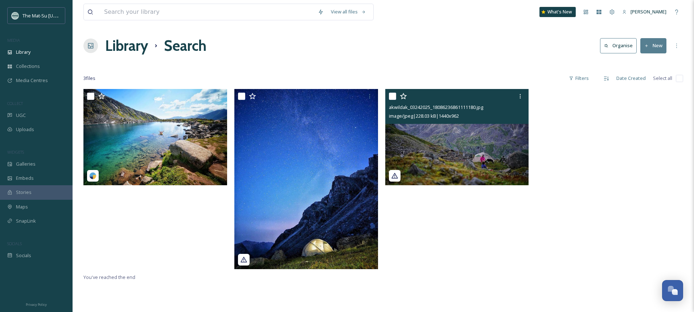
click at [490, 148] on img at bounding box center [457, 137] width 144 height 96
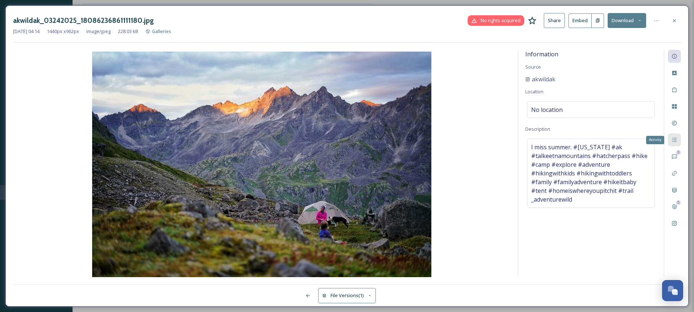
click at [673, 141] on icon at bounding box center [674, 140] width 4 height 4
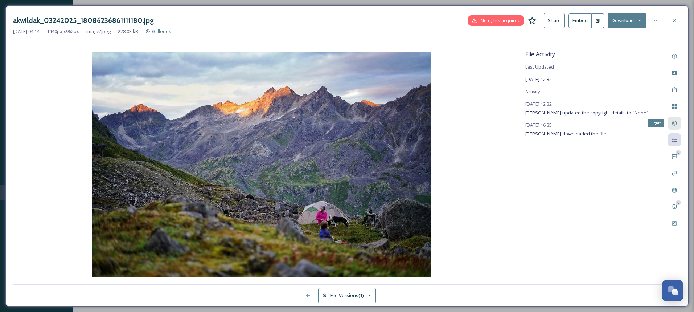
click at [675, 122] on icon at bounding box center [674, 123] width 5 height 5
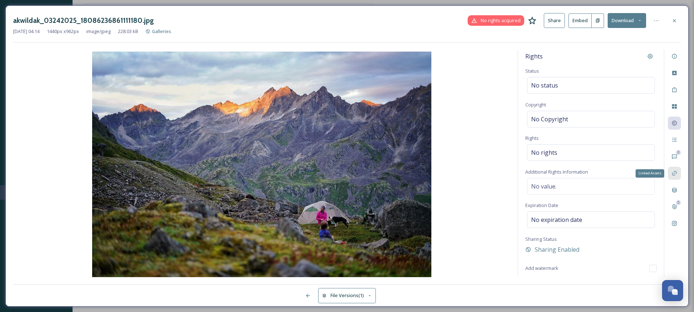
click at [676, 176] on icon at bounding box center [675, 173] width 6 height 6
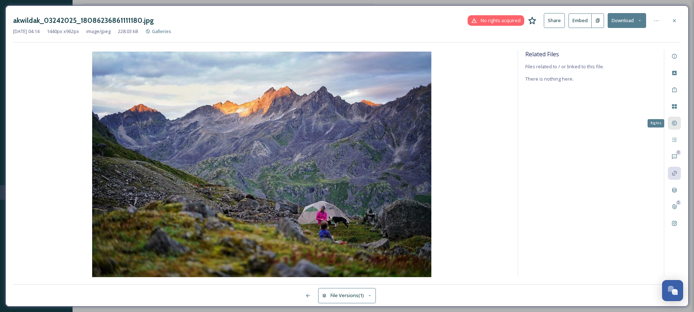
click at [676, 124] on icon at bounding box center [674, 123] width 5 height 5
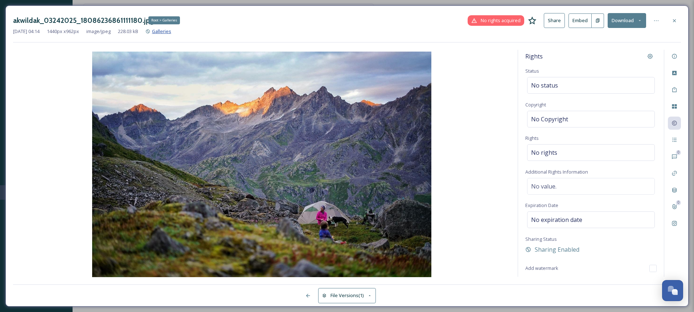
click at [171, 31] on span "Galleries" at bounding box center [161, 31] width 19 height 7
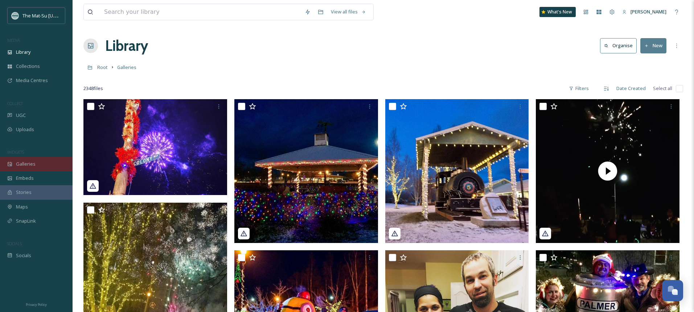
click at [25, 159] on div "Galleries" at bounding box center [36, 164] width 73 height 14
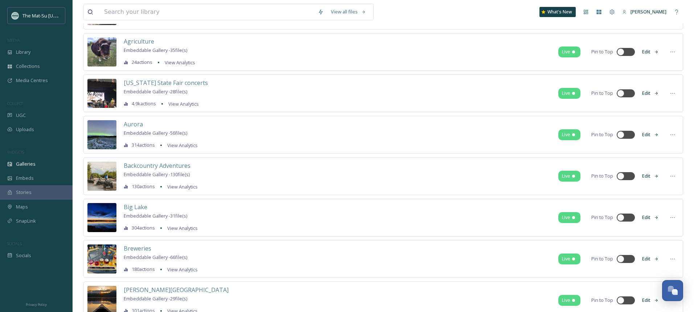
scroll to position [12, 0]
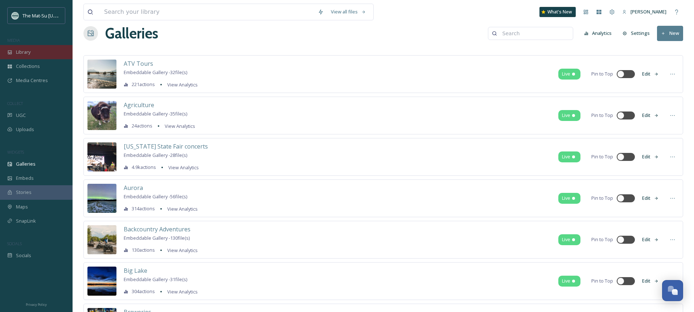
click at [29, 51] on span "Library" at bounding box center [23, 52] width 15 height 7
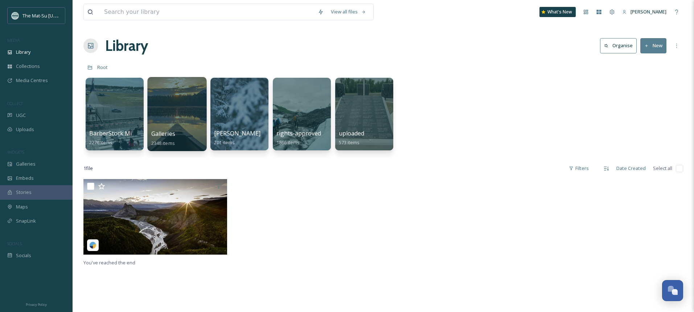
click at [173, 111] on div at bounding box center [176, 114] width 59 height 74
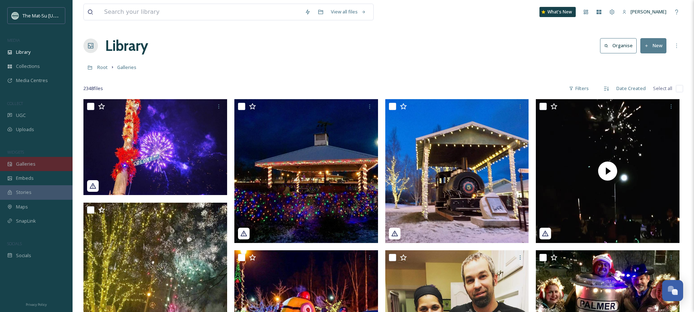
click at [38, 164] on div "Galleries" at bounding box center [36, 164] width 73 height 14
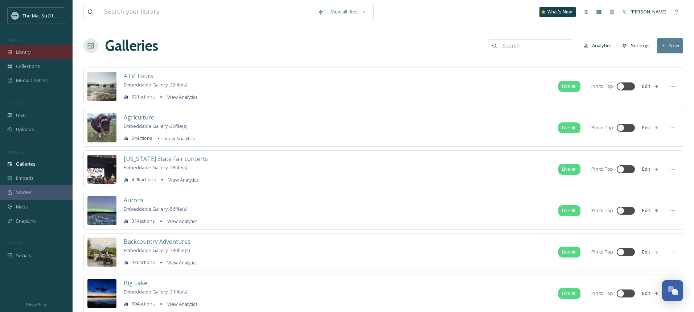
click at [29, 49] on span "Library" at bounding box center [23, 52] width 15 height 7
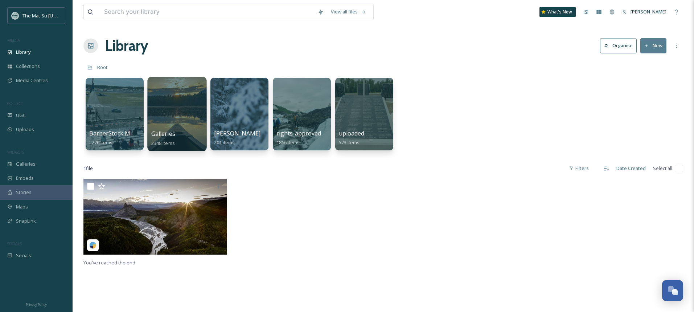
click at [182, 125] on div at bounding box center [176, 114] width 59 height 74
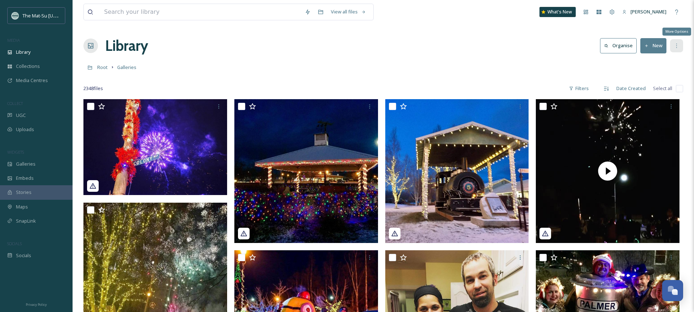
click at [676, 47] on icon at bounding box center [677, 46] width 6 height 6
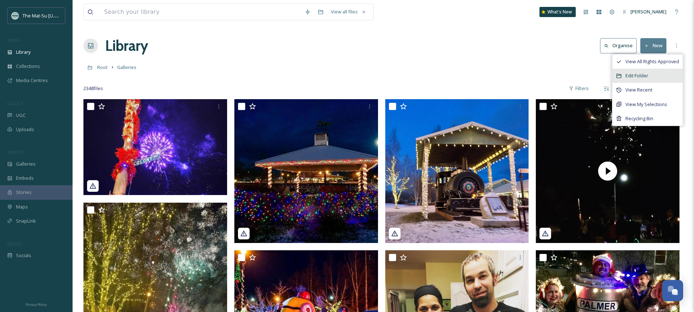
click at [647, 76] on span "Edit Folder" at bounding box center [637, 75] width 23 height 7
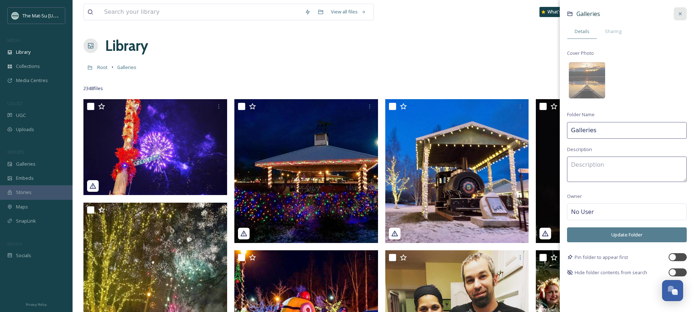
click at [681, 15] on icon at bounding box center [680, 14] width 6 height 6
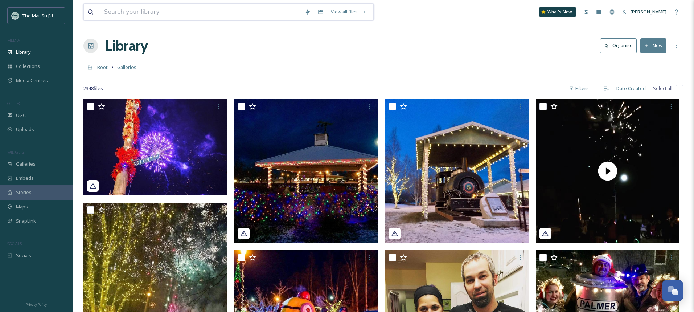
click at [135, 13] on input at bounding box center [201, 12] width 201 height 16
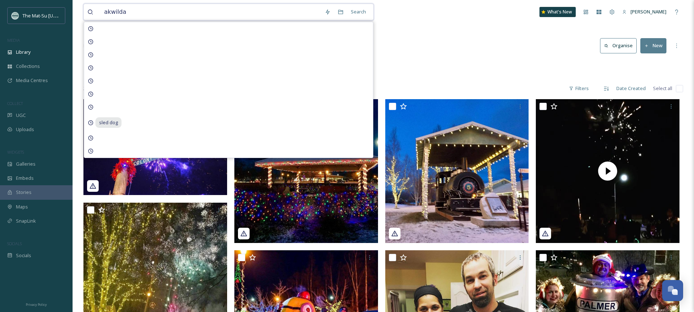
type input "akwildak"
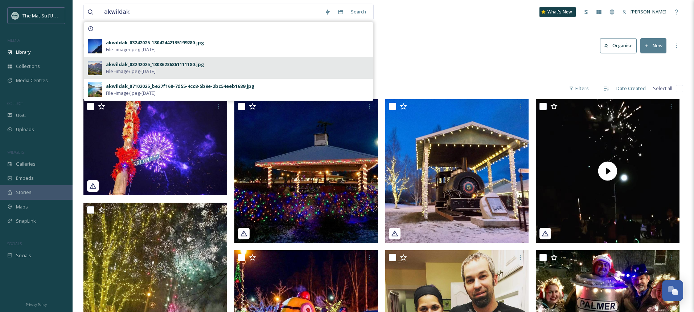
click at [135, 63] on div "akwildak_03242025_18086236861111180.jpg" at bounding box center [155, 64] width 98 height 7
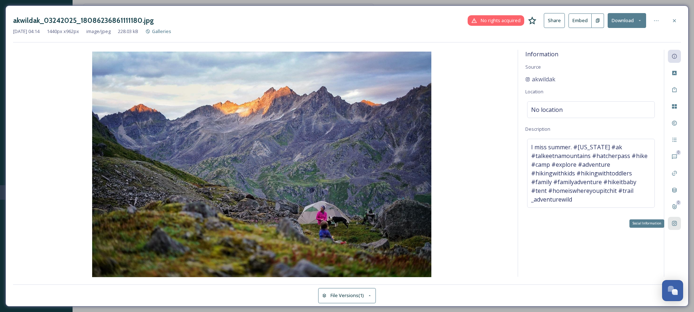
click at [676, 227] on div "Social Information" at bounding box center [674, 223] width 13 height 13
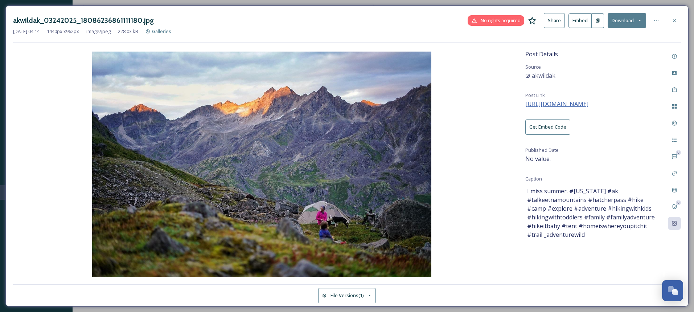
click at [574, 104] on span "https://instagram.com/p/B3a5TTqHBGo" at bounding box center [556, 104] width 63 height 8
click at [676, 20] on icon at bounding box center [675, 21] width 6 height 6
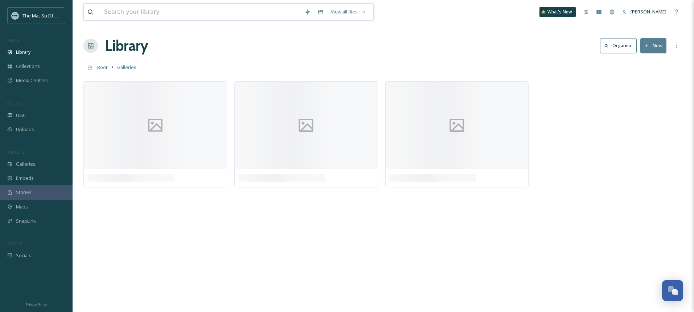
click at [161, 16] on input at bounding box center [201, 12] width 201 height 16
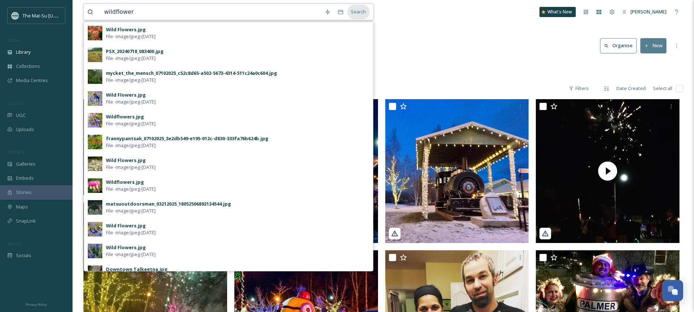
type input "wildflower"
click at [360, 11] on div "Search" at bounding box center [358, 12] width 22 height 14
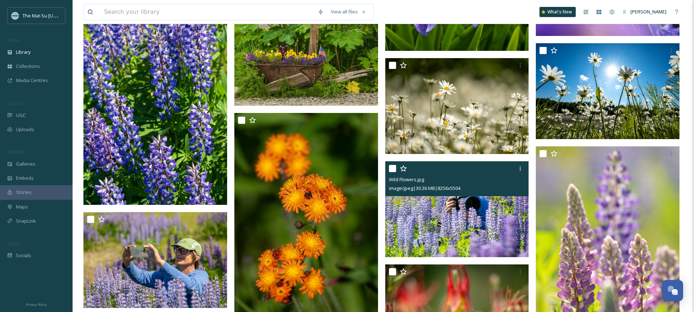
scroll to position [670, 0]
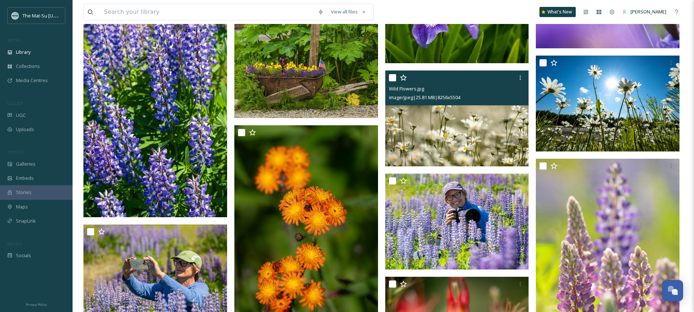
click at [447, 125] on img at bounding box center [457, 118] width 144 height 96
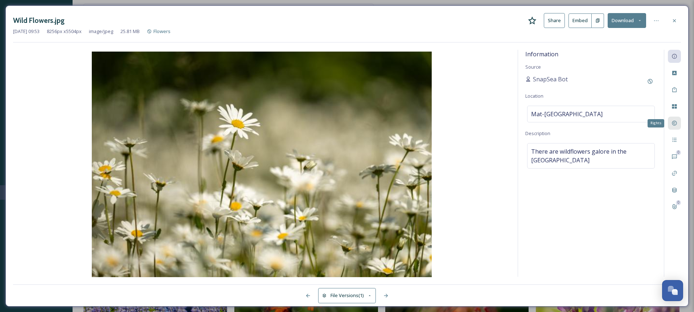
click at [674, 122] on icon at bounding box center [675, 123] width 6 height 6
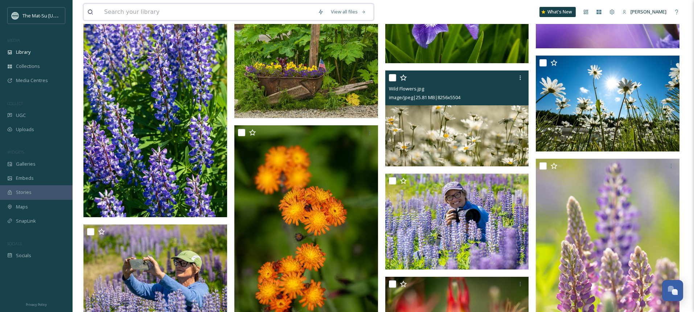
click at [169, 16] on input at bounding box center [208, 12] width 214 height 16
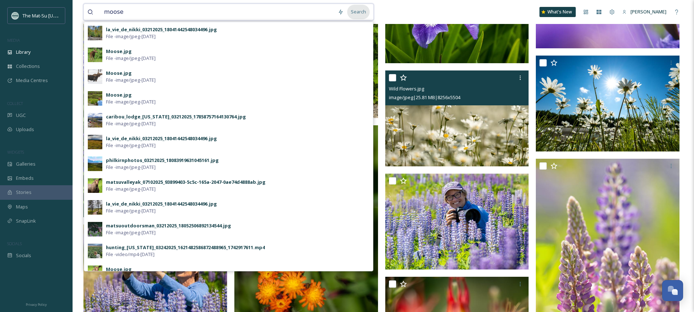
type input "moose"
click at [359, 10] on div "Search" at bounding box center [358, 12] width 22 height 14
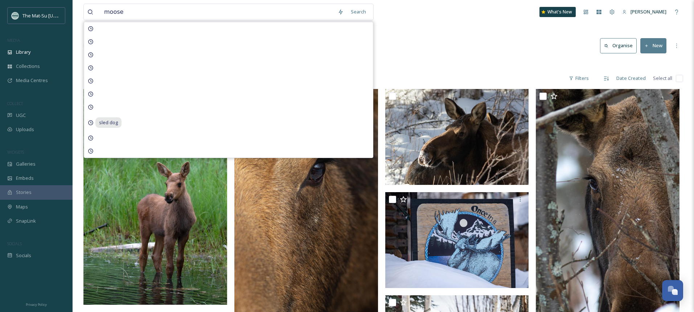
click at [464, 65] on div at bounding box center [383, 63] width 600 height 7
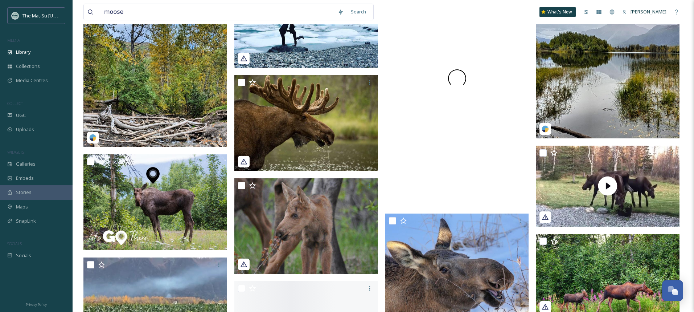
scroll to position [1992, 0]
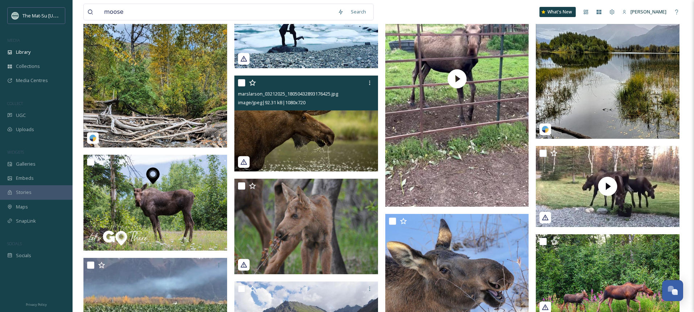
click at [307, 133] on img at bounding box center [306, 123] width 144 height 96
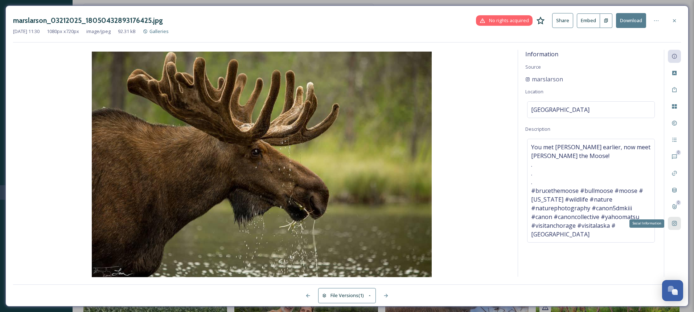
click at [675, 221] on icon at bounding box center [675, 223] width 6 height 6
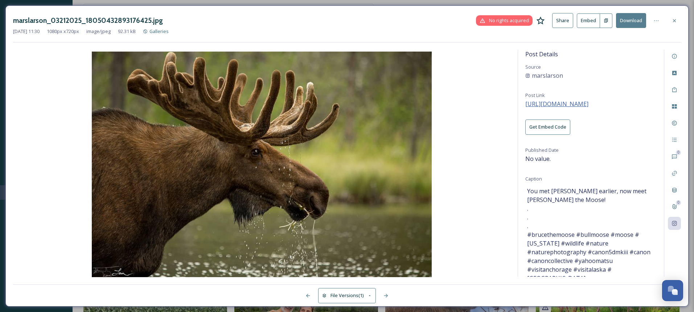
click at [586, 103] on span "https://instagram.com/p/Bz9i3f2Fpg9" at bounding box center [556, 104] width 63 height 8
click at [582, 103] on span "https://instagram.com/p/Bz9i3f2Fpg9" at bounding box center [556, 104] width 63 height 8
click at [675, 57] on icon at bounding box center [675, 56] width 6 height 6
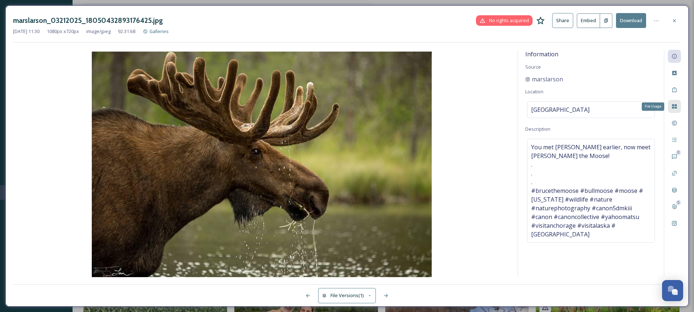
click at [675, 108] on icon at bounding box center [674, 106] width 5 height 4
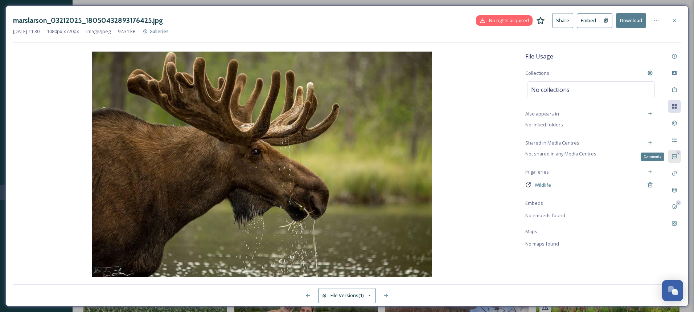
click at [677, 155] on icon at bounding box center [674, 156] width 5 height 5
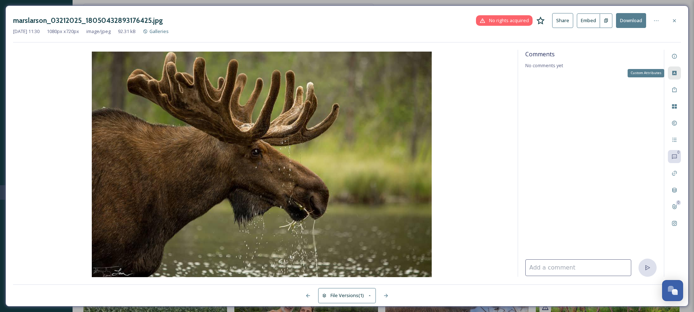
click at [675, 72] on icon at bounding box center [674, 73] width 4 height 4
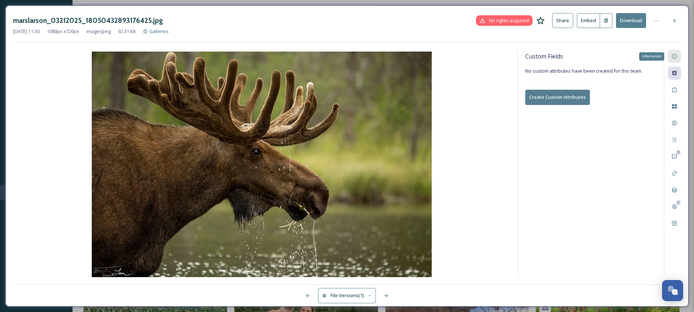
click at [676, 55] on icon at bounding box center [674, 56] width 5 height 5
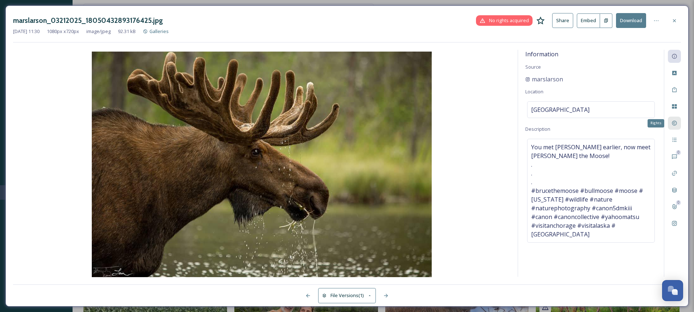
click at [672, 127] on div "Rights" at bounding box center [674, 122] width 13 height 13
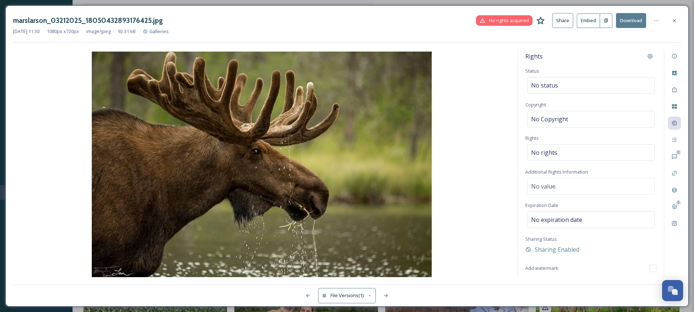
click at [570, 194] on div "Rights Status No status Copyright No Copyright Rights No rights Additional Righ…" at bounding box center [591, 163] width 146 height 227
click at [568, 191] on div "No value." at bounding box center [591, 186] width 128 height 17
click at [553, 193] on textarea at bounding box center [590, 208] width 131 height 60
paste textarea "https://www.instagram.com/p/Bz9i3f2Fpg9zo0Z0qhf-1kq98Fq2g2V0nISN4w0/?img_index=1"
type textarea "the IG link for the original post is wrong. Here's the correct link: https://ww…"
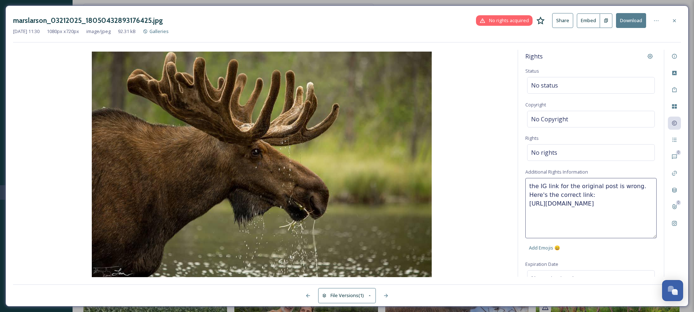
click at [654, 253] on div "the IG link for the original post is wrong. Here's the correct link: https://ww…" at bounding box center [590, 216] width 131 height 77
click at [675, 224] on icon at bounding box center [674, 223] width 5 height 5
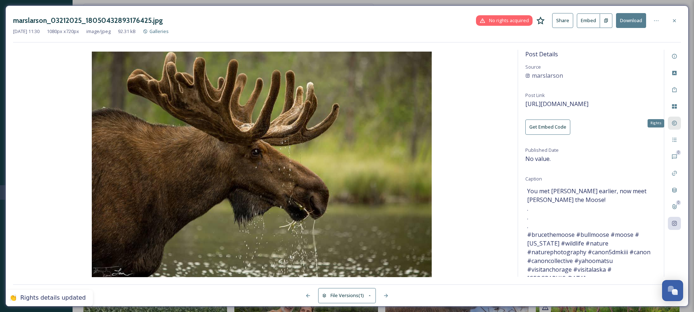
click at [674, 125] on icon at bounding box center [675, 123] width 6 height 6
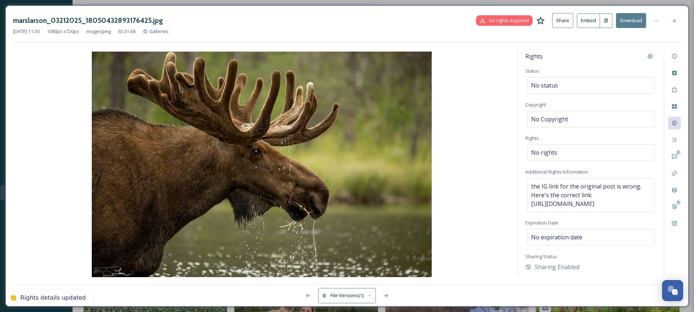
click at [676, 231] on div "0 0" at bounding box center [672, 163] width 17 height 227
click at [674, 224] on icon at bounding box center [674, 223] width 5 height 5
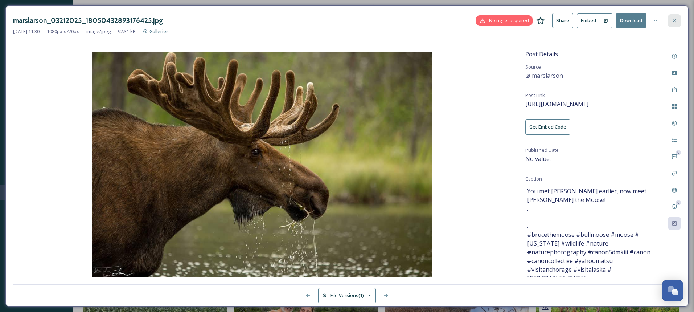
click at [675, 22] on icon at bounding box center [675, 21] width 6 height 6
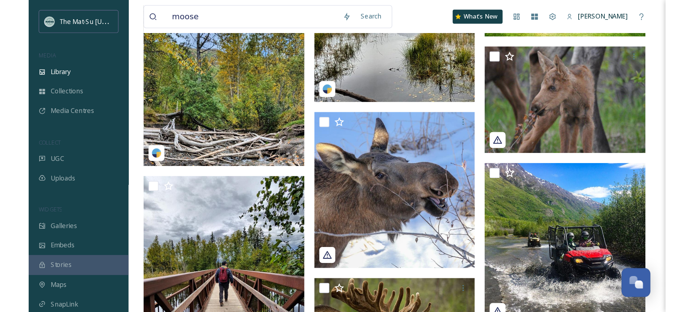
scroll to position [2985, 0]
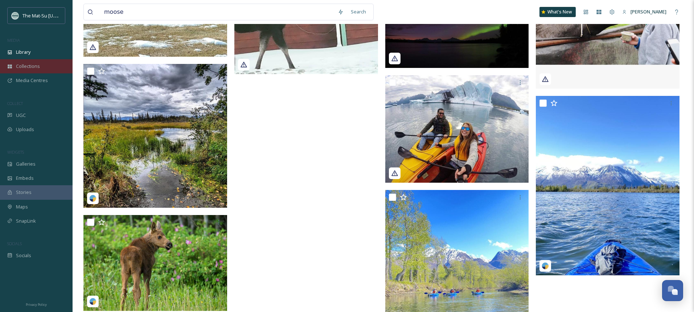
click at [28, 66] on span "Collections" at bounding box center [28, 66] width 24 height 7
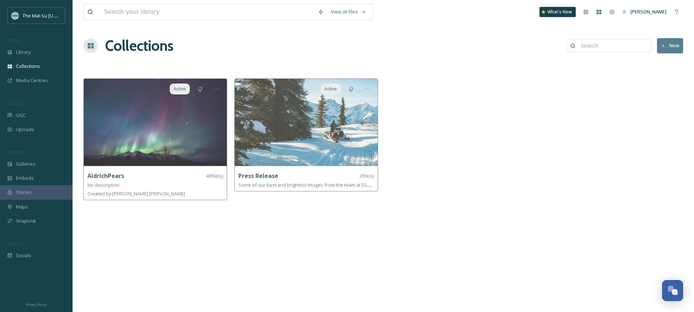
click at [668, 45] on button "New" at bounding box center [670, 45] width 26 height 15
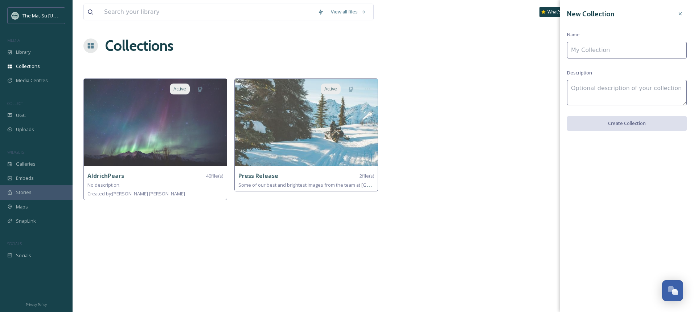
click at [618, 51] on input at bounding box center [627, 50] width 120 height 17
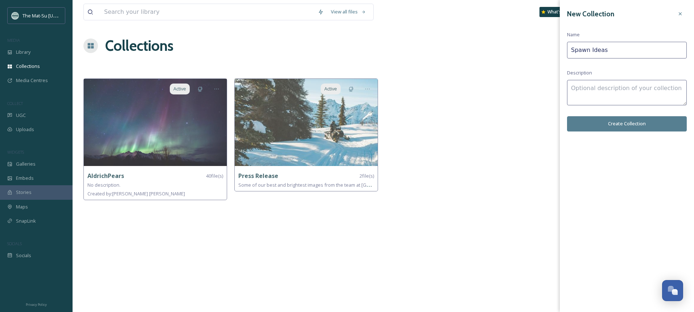
type input "Spawn Ideas"
click at [628, 122] on button "Create Collection" at bounding box center [627, 123] width 120 height 15
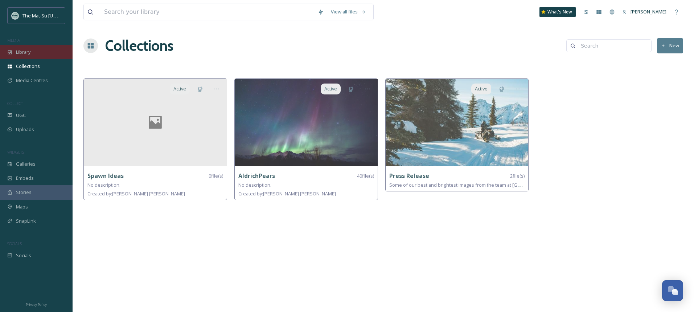
click at [24, 53] on span "Library" at bounding box center [23, 52] width 15 height 7
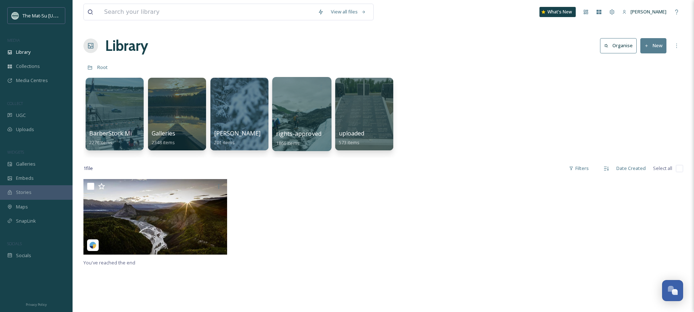
click at [305, 108] on div at bounding box center [301, 114] width 59 height 74
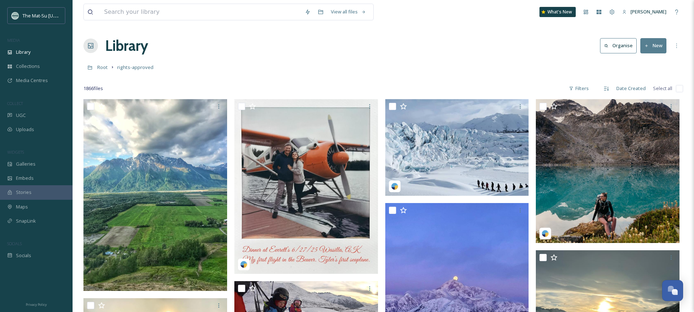
click at [652, 46] on button "New" at bounding box center [653, 45] width 26 height 15
click at [644, 63] on span "File Upload" at bounding box center [650, 62] width 24 height 7
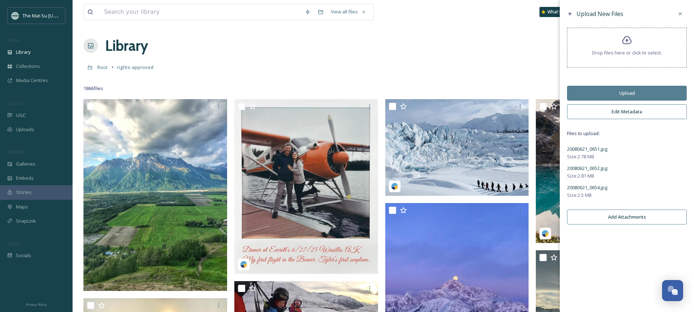
click at [632, 116] on button "Edit Metadata" at bounding box center [627, 111] width 120 height 15
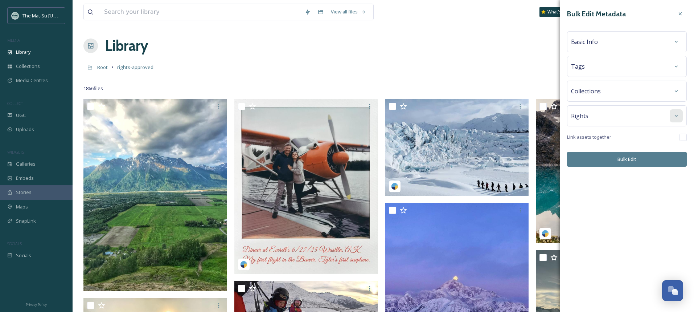
click at [678, 114] on icon at bounding box center [676, 116] width 6 height 6
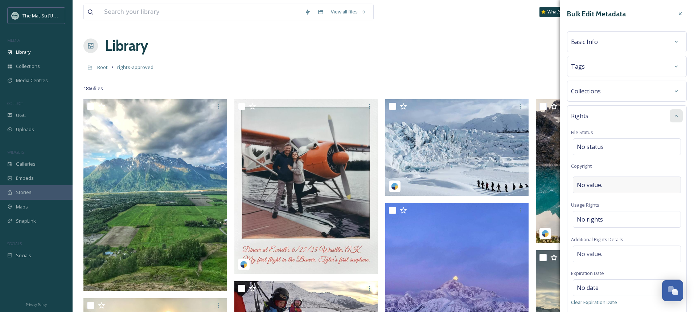
click at [614, 184] on div "No value." at bounding box center [627, 184] width 108 height 17
type input "Pat Owens"
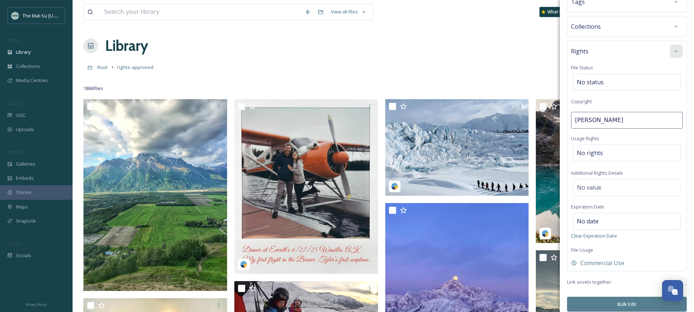
scroll to position [71, 0]
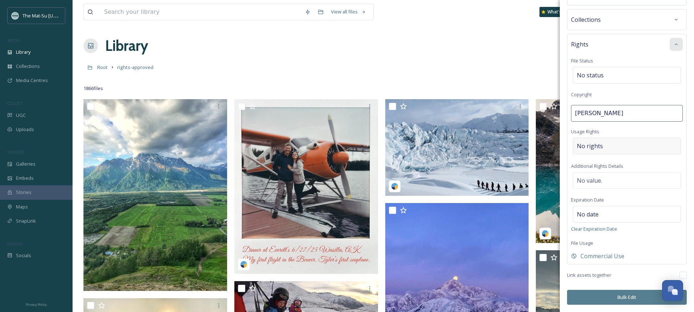
click at [612, 145] on div "No rights" at bounding box center [627, 146] width 108 height 17
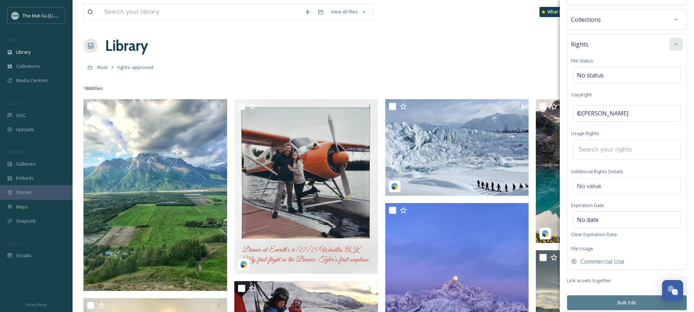
click at [601, 153] on input at bounding box center [615, 150] width 80 height 16
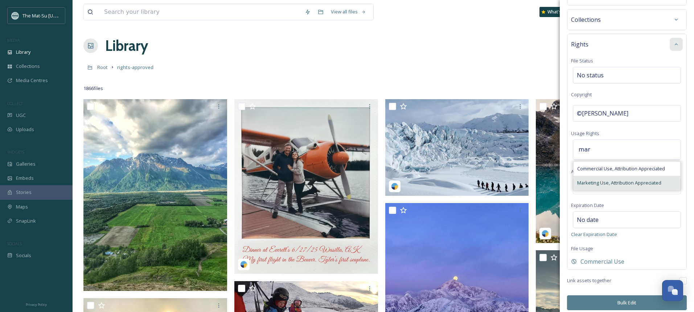
type input "mar"
click at [592, 183] on span "Marketing Use, Attribution Appreciated" at bounding box center [619, 182] width 84 height 7
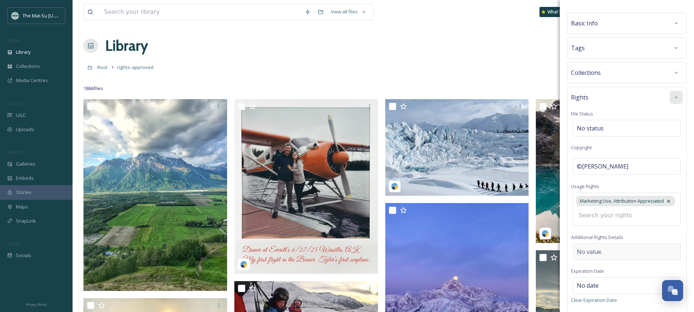
scroll to position [0, 0]
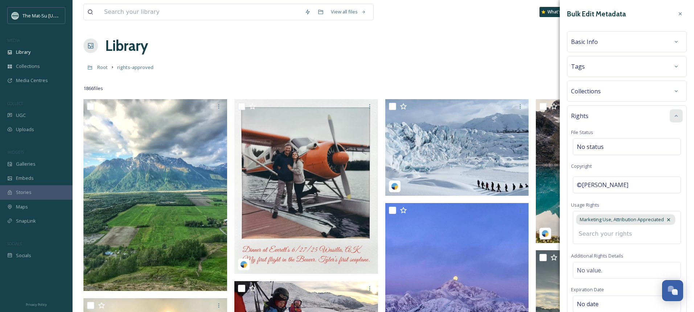
click at [676, 116] on icon at bounding box center [676, 116] width 6 height 6
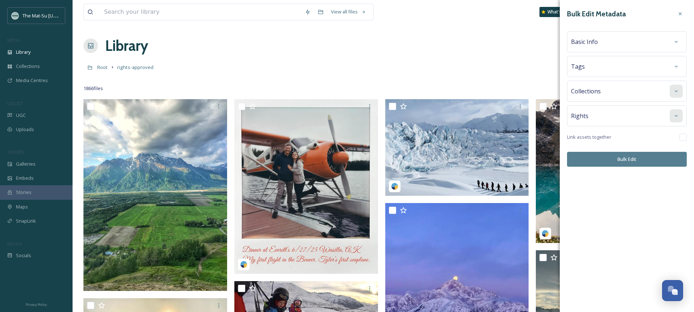
click at [676, 90] on icon at bounding box center [676, 91] width 6 height 6
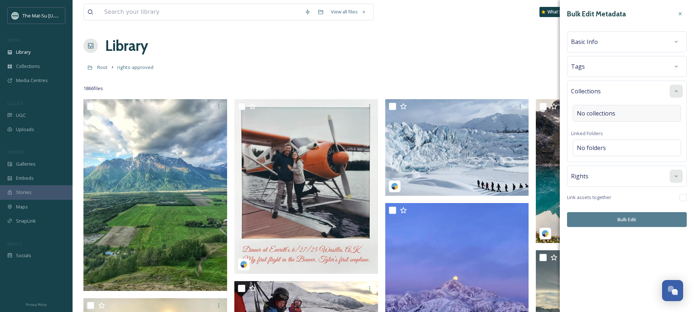
click at [629, 115] on div "No collections" at bounding box center [627, 113] width 108 height 17
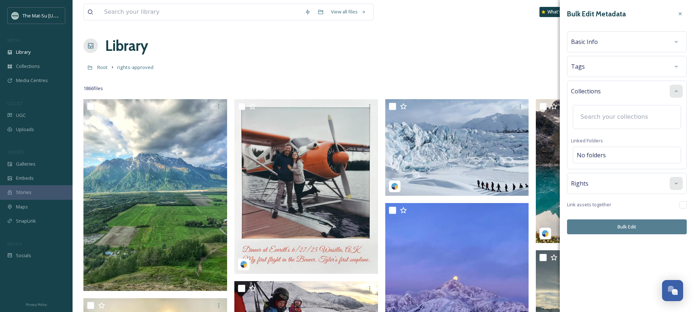
click at [629, 115] on input at bounding box center [617, 117] width 80 height 16
type input "spawn"
click at [595, 142] on div "Spawn Ideas" at bounding box center [627, 138] width 107 height 14
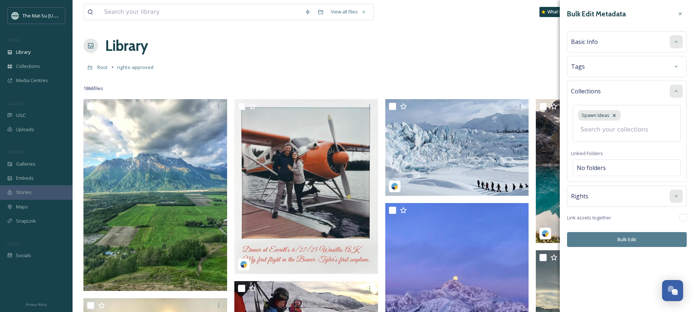
click at [677, 38] on div at bounding box center [676, 41] width 13 height 13
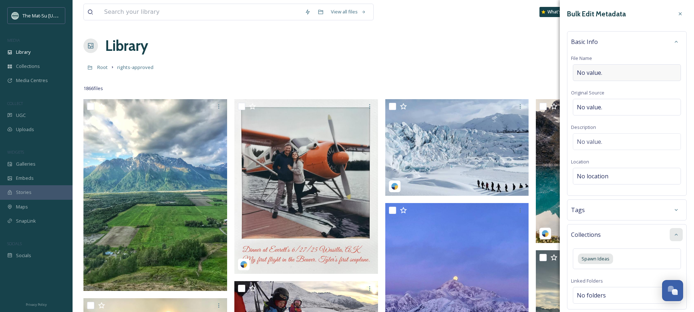
click at [622, 75] on div "No value." at bounding box center [627, 72] width 108 height 17
type input "e"
type input "Eska Falls"
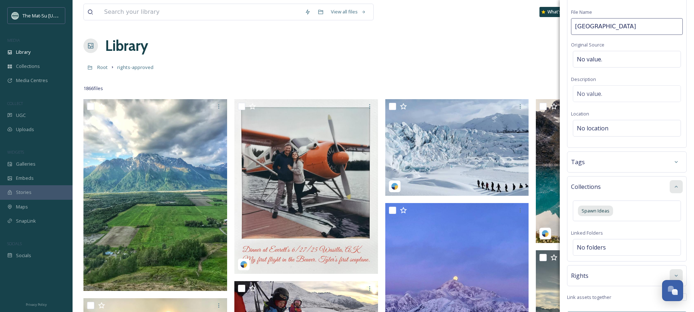
scroll to position [68, 0]
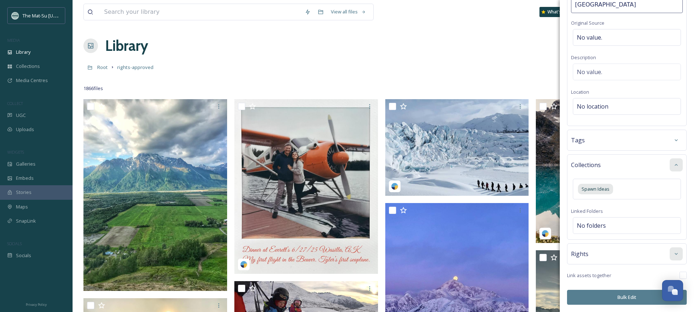
click at [636, 299] on button "Bulk Edit" at bounding box center [627, 297] width 120 height 15
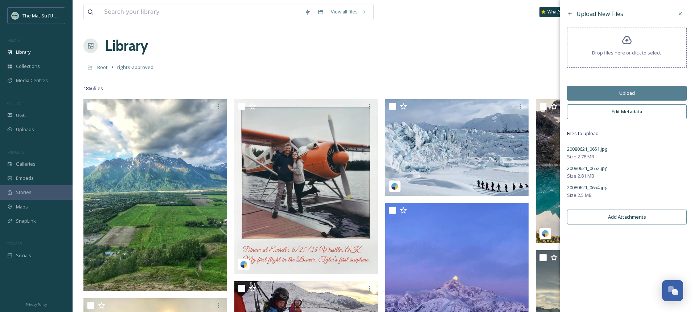
click at [623, 91] on button "Upload" at bounding box center [627, 93] width 120 height 15
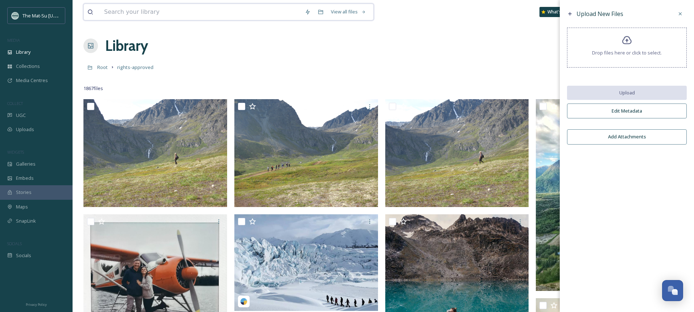
click at [166, 16] on input at bounding box center [201, 12] width 201 height 16
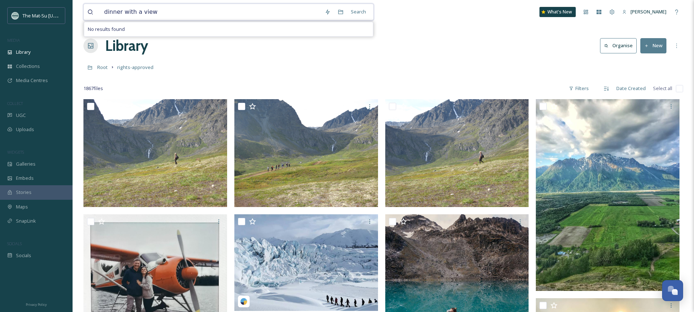
type input "dinner with a view"
click at [101, 67] on span "Root" at bounding box center [102, 67] width 11 height 7
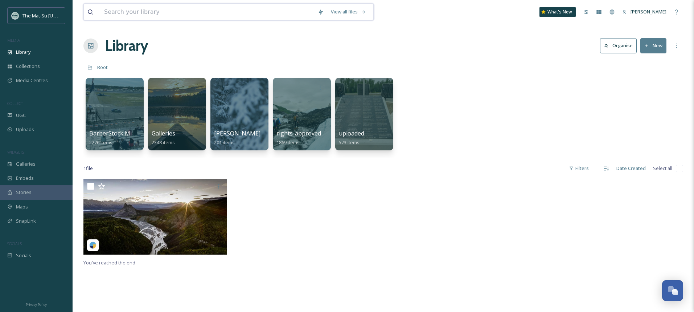
click at [150, 12] on input at bounding box center [208, 12] width 214 height 16
type input "dinner with a view"
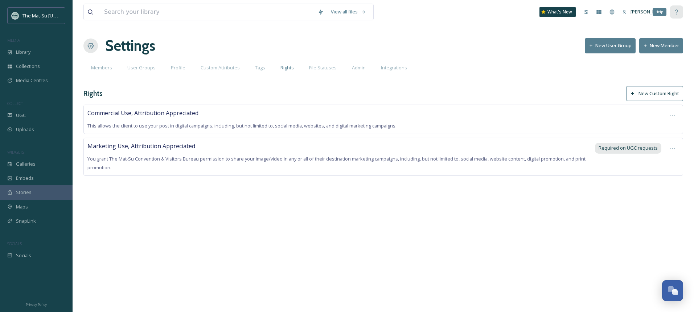
click at [678, 13] on icon at bounding box center [677, 12] width 6 height 6
